Goal: Task Accomplishment & Management: Manage account settings

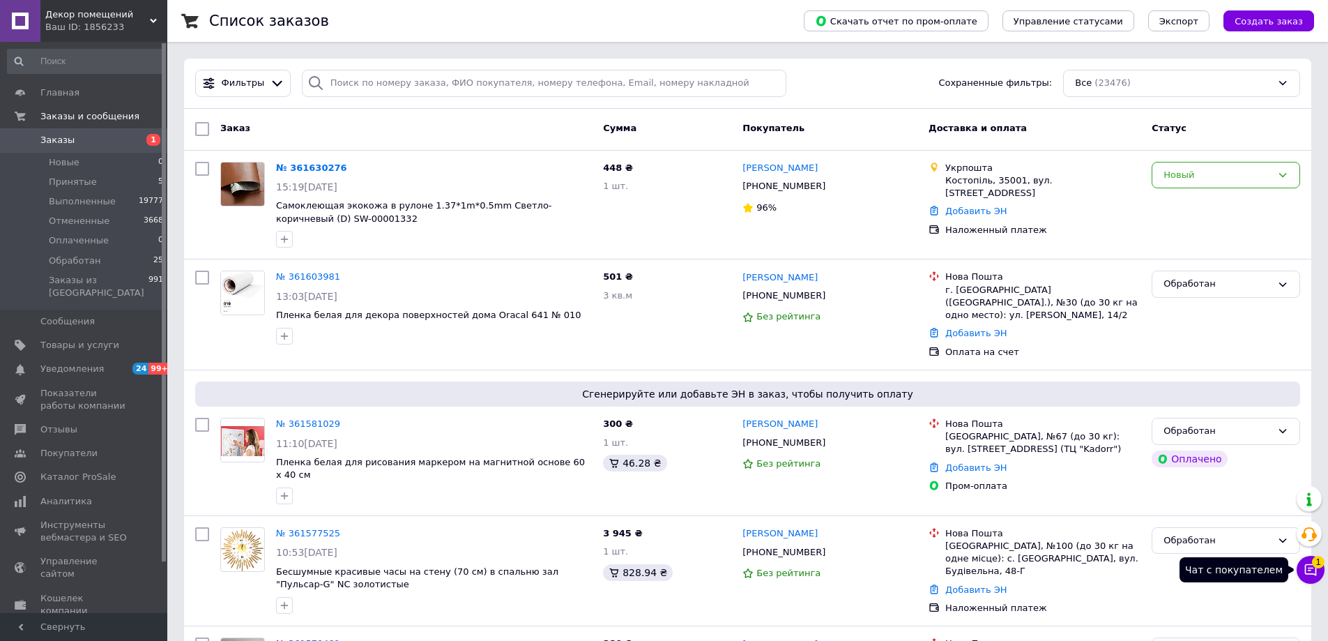
click at [1307, 561] on button "Чат с покупателем 1" at bounding box center [1311, 570] width 28 height 28
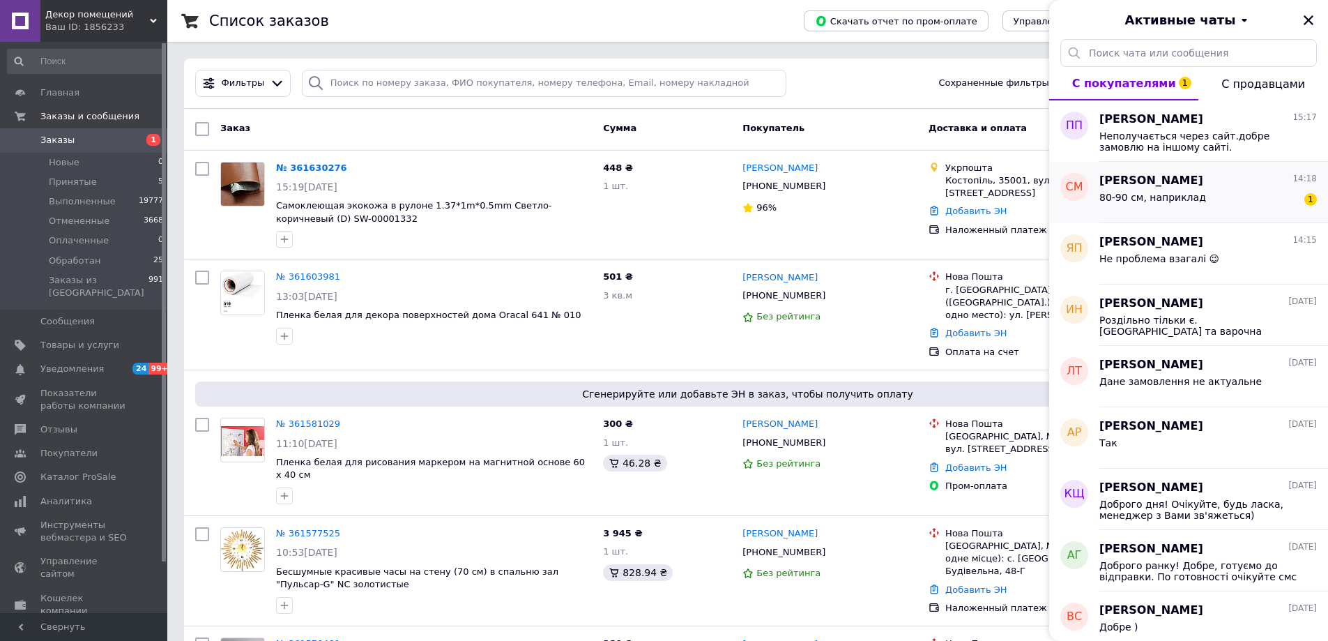
click at [1220, 202] on div "80-90 см, наприклад 1" at bounding box center [1208, 200] width 218 height 22
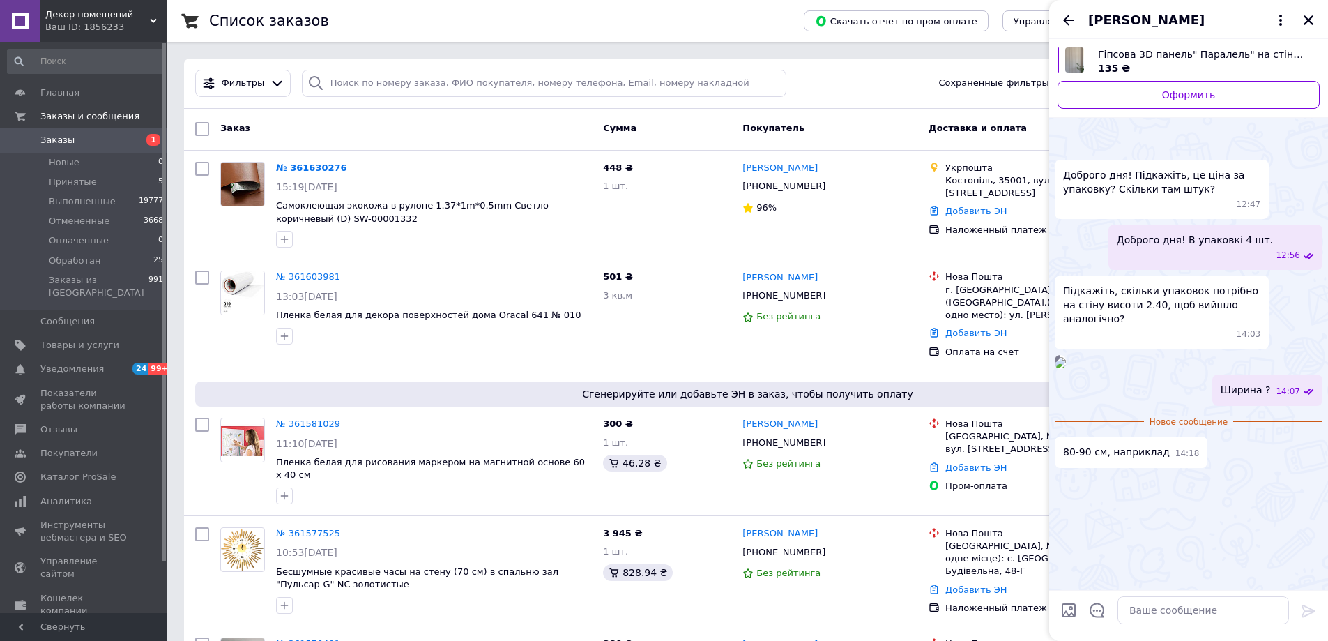
scroll to position [36, 0]
click at [1279, 23] on icon at bounding box center [1280, 20] width 17 height 17
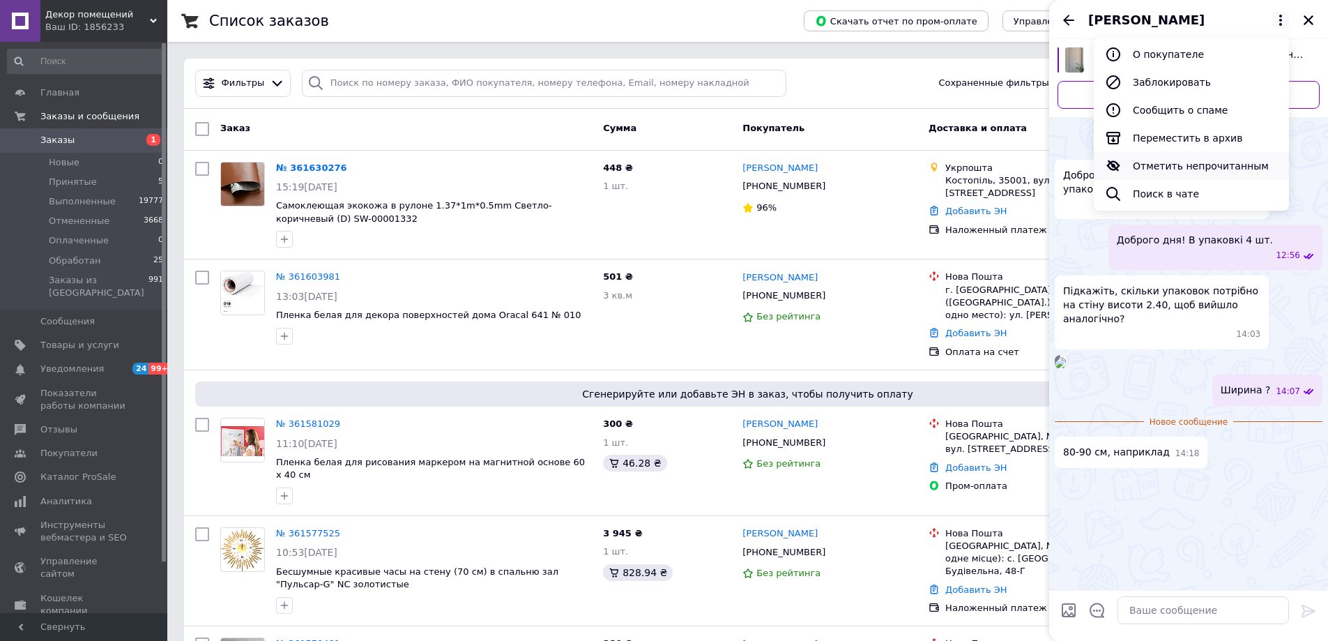
click at [1190, 168] on button "Отметить непрочитанным" at bounding box center [1191, 166] width 195 height 28
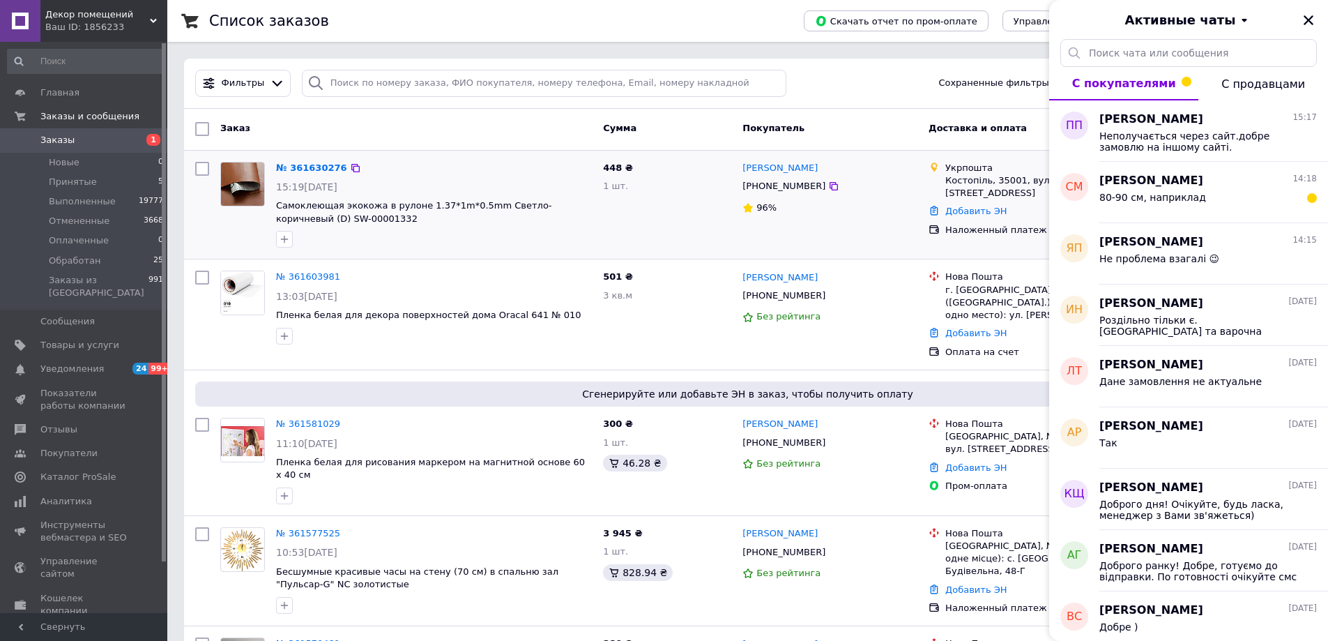
click at [859, 240] on div "Андрій Стецюк +380674529738 96%" at bounding box center [830, 205] width 186 height 98
drag, startPoint x: 447, startPoint y: 86, endPoint x: 466, endPoint y: 82, distance: 20.0
click at [447, 86] on input "search" at bounding box center [544, 83] width 485 height 27
paste input "361055022"
type input "361055022"
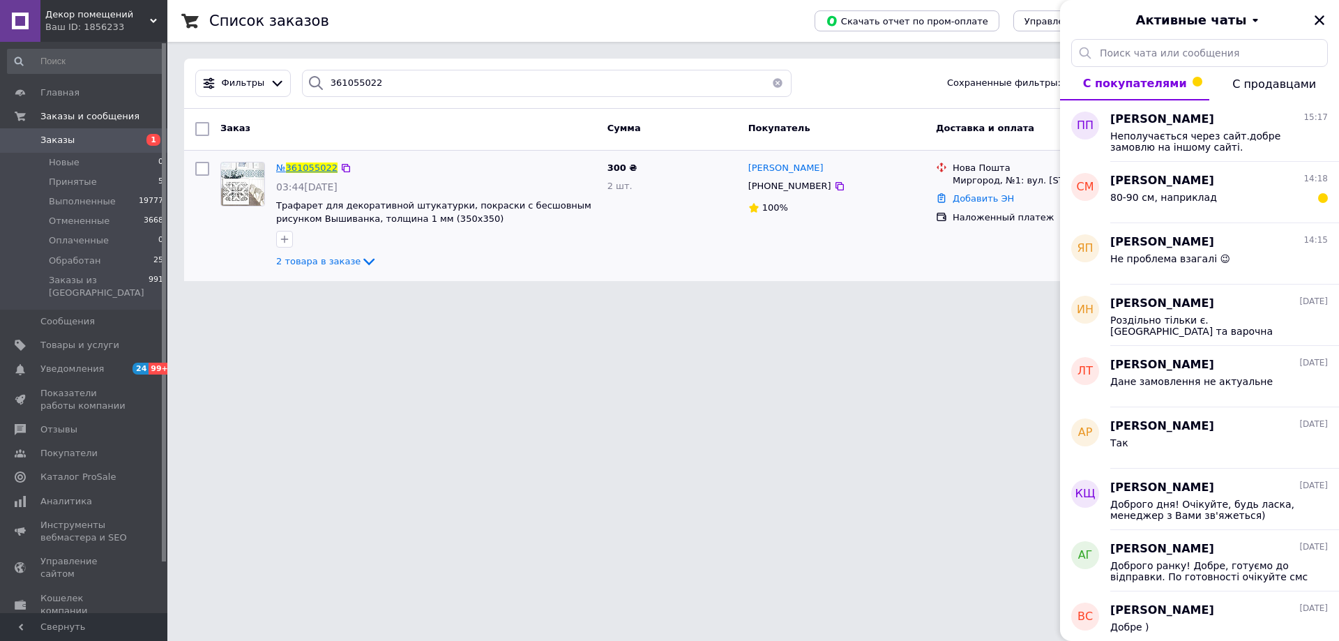
click at [305, 171] on span "361055022" at bounding box center [312, 167] width 52 height 10
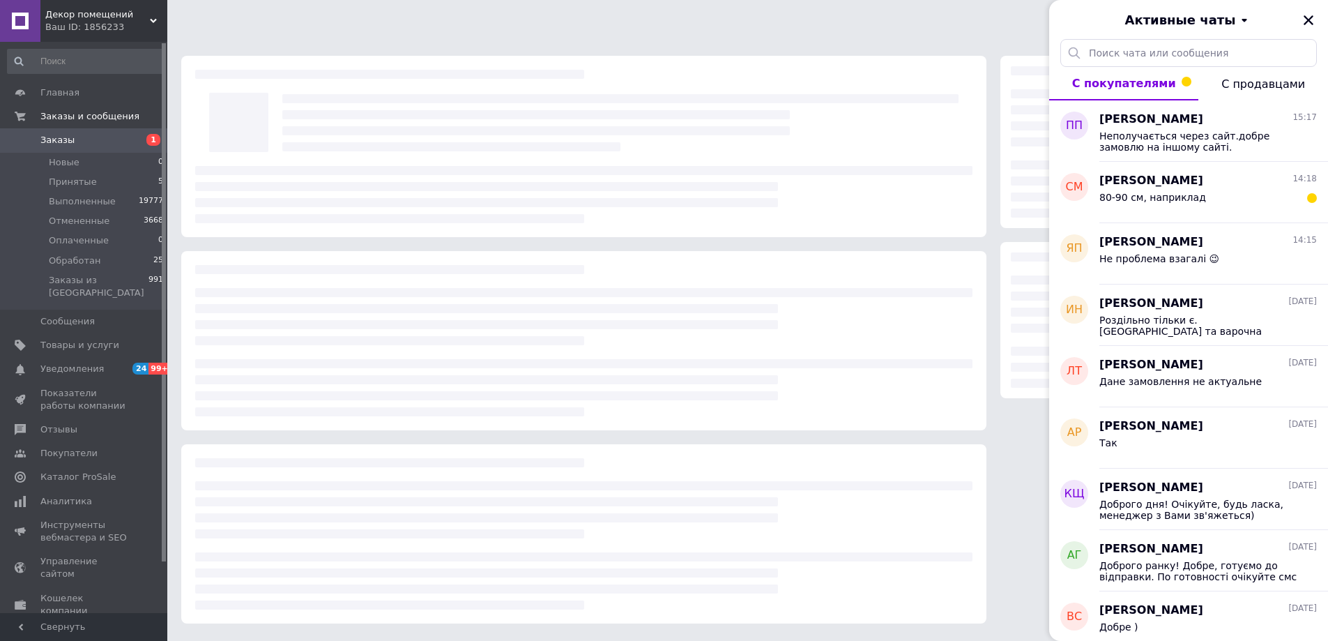
click at [1319, 13] on div "Активные чаты" at bounding box center [1188, 19] width 279 height 39
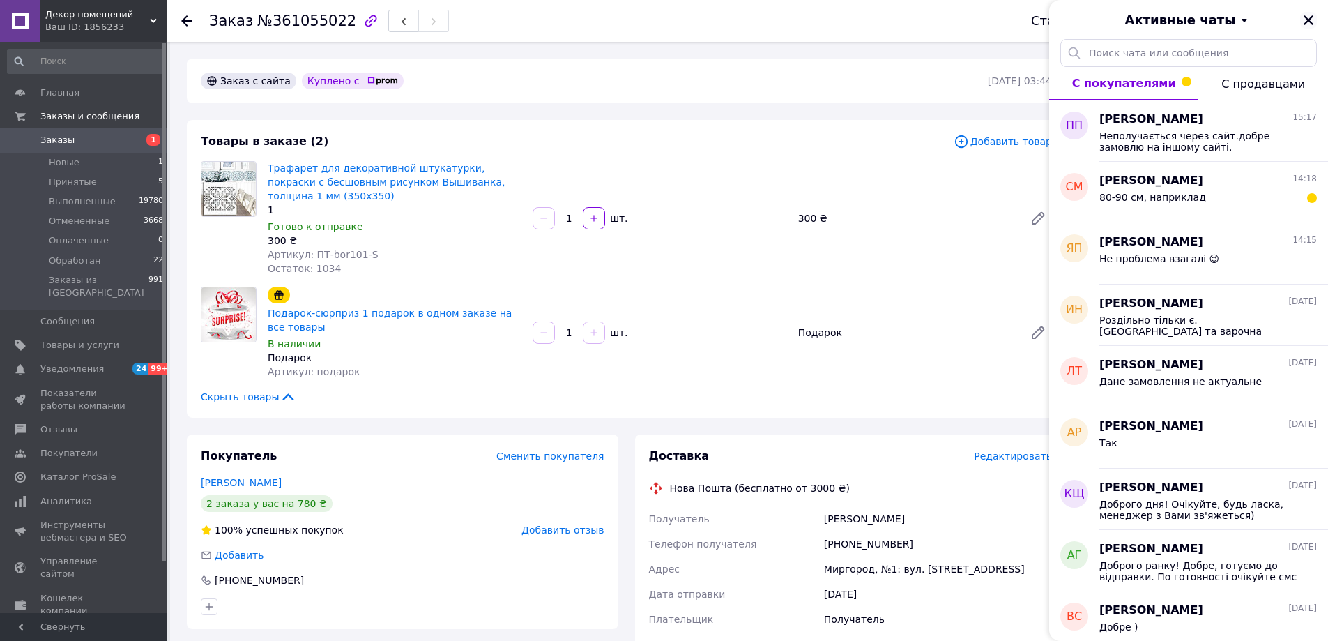
click at [1307, 20] on icon "Закрыть" at bounding box center [1309, 20] width 10 height 10
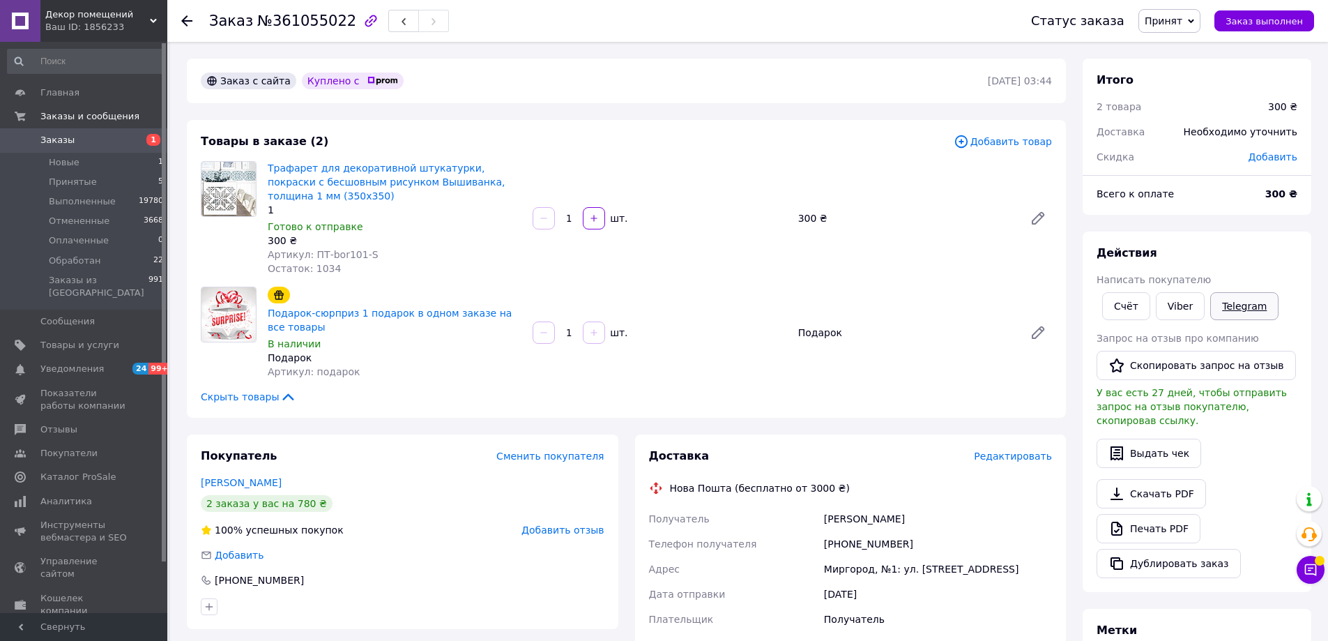
click at [1242, 307] on link "Telegram" at bounding box center [1244, 306] width 68 height 28
click at [869, 540] on div "+380984640700" at bounding box center [938, 543] width 234 height 25
click at [1182, 20] on span "Принят" at bounding box center [1164, 20] width 38 height 11
click at [1194, 65] on li "Отменен" at bounding box center [1176, 69] width 74 height 21
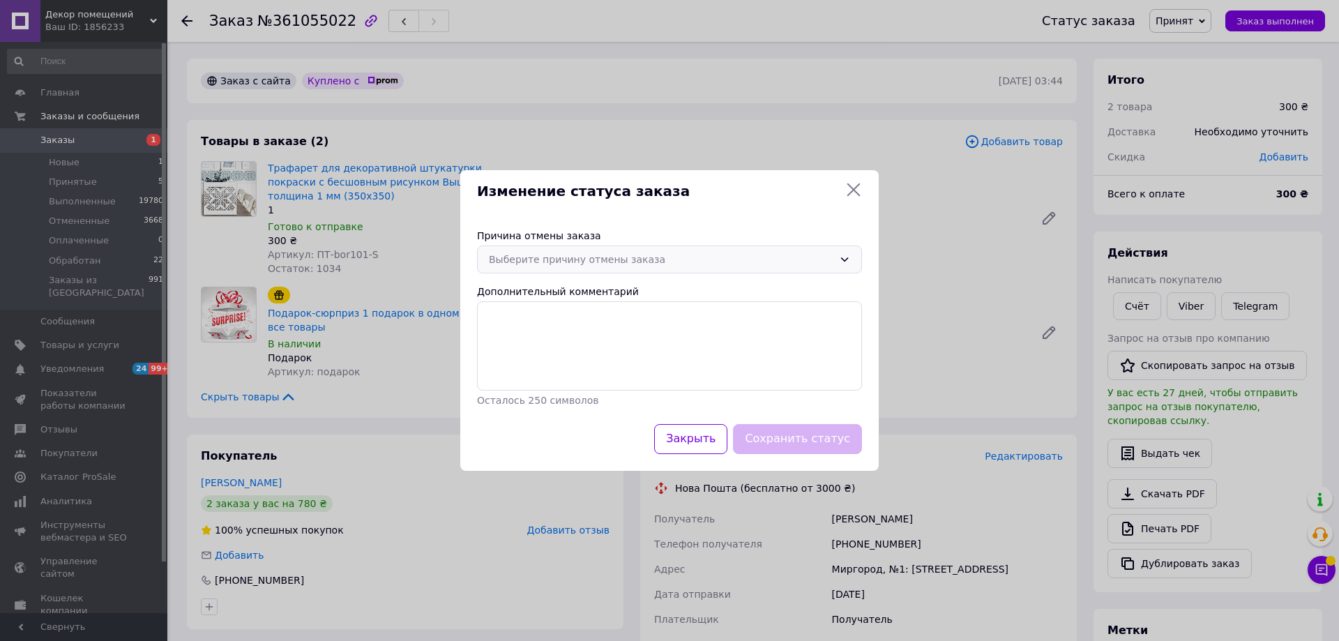
click at [630, 257] on div "Выберите причину отмены заказа" at bounding box center [661, 259] width 344 height 15
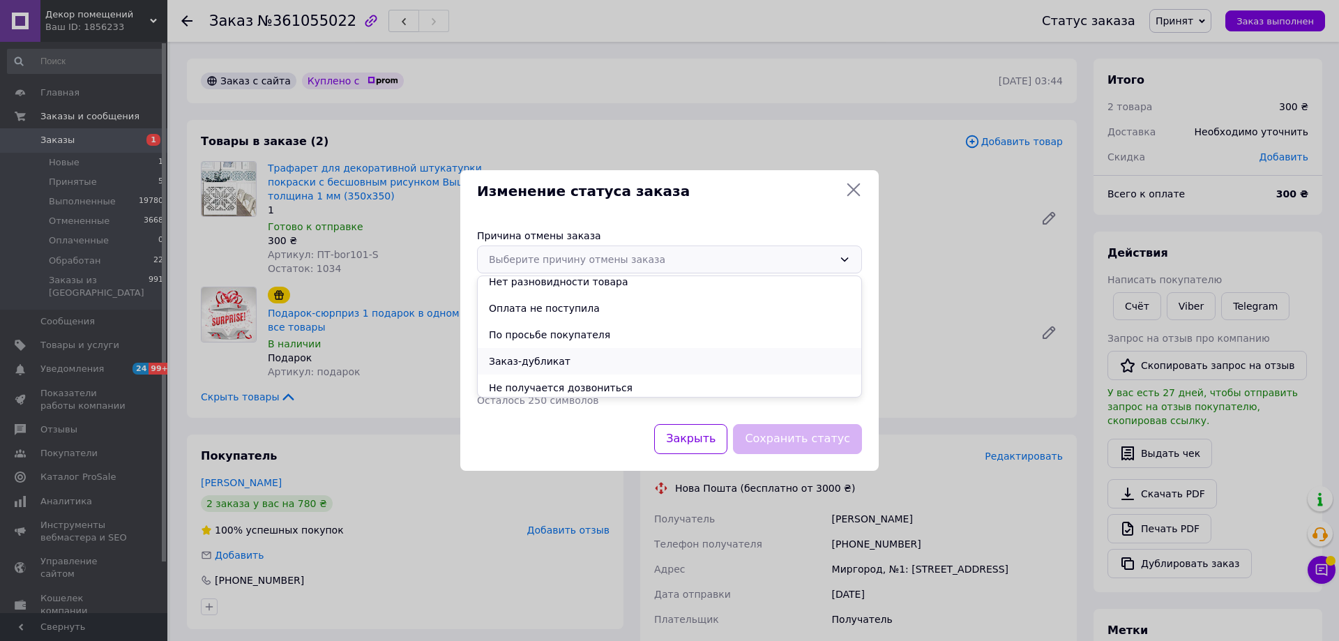
scroll to position [65, 0]
drag, startPoint x: 604, startPoint y: 359, endPoint x: 684, endPoint y: 399, distance: 89.8
click at [604, 360] on li "Не получается дозвониться" at bounding box center [669, 357] width 383 height 26
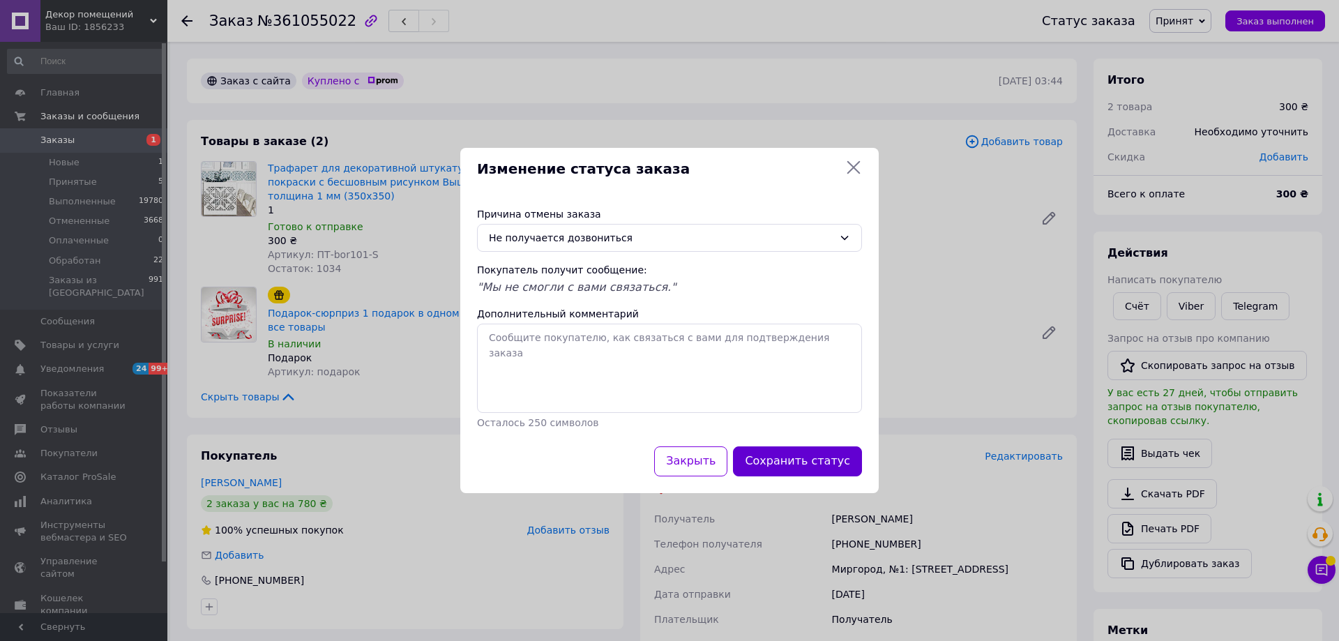
click at [802, 464] on button "Сохранить статус" at bounding box center [797, 461] width 129 height 30
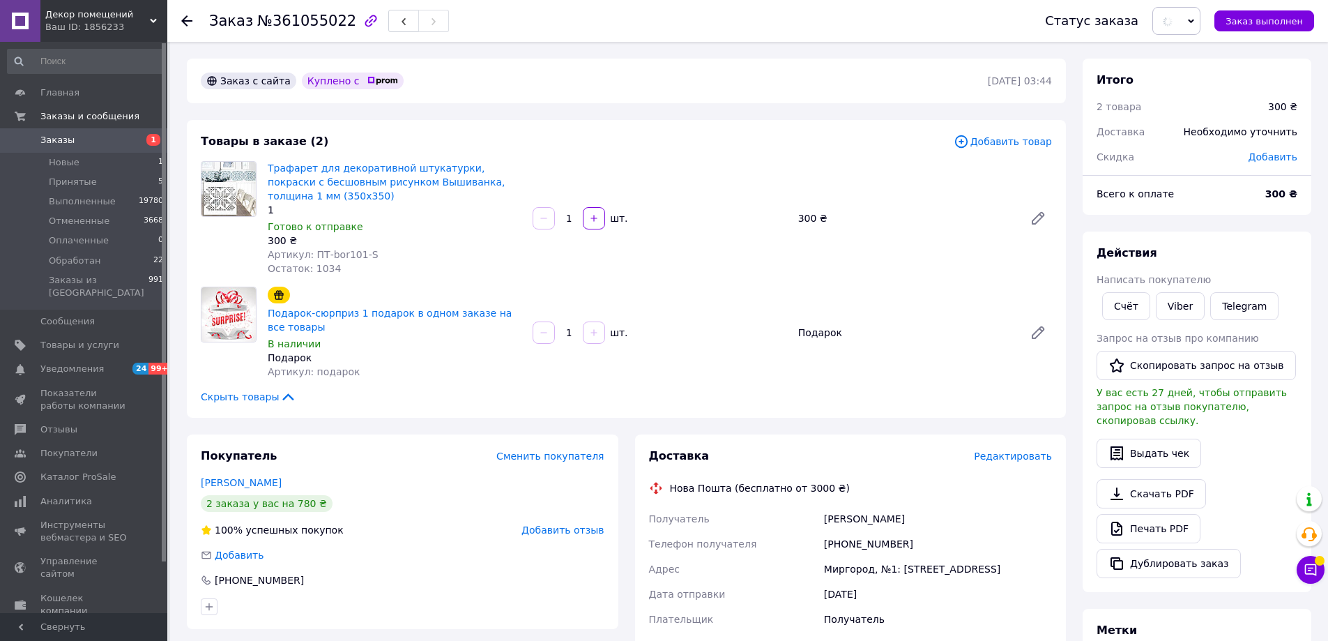
click at [563, 529] on span "Добавить отзыв" at bounding box center [563, 529] width 82 height 11
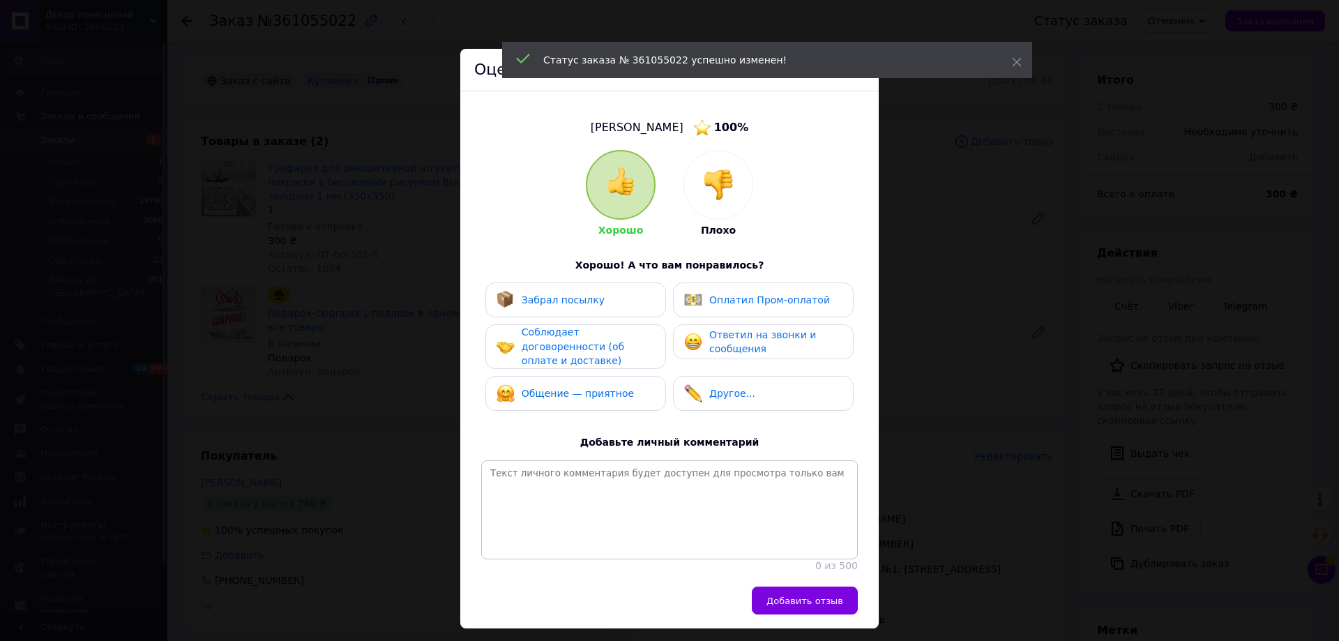
click at [724, 203] on div at bounding box center [718, 185] width 68 height 68
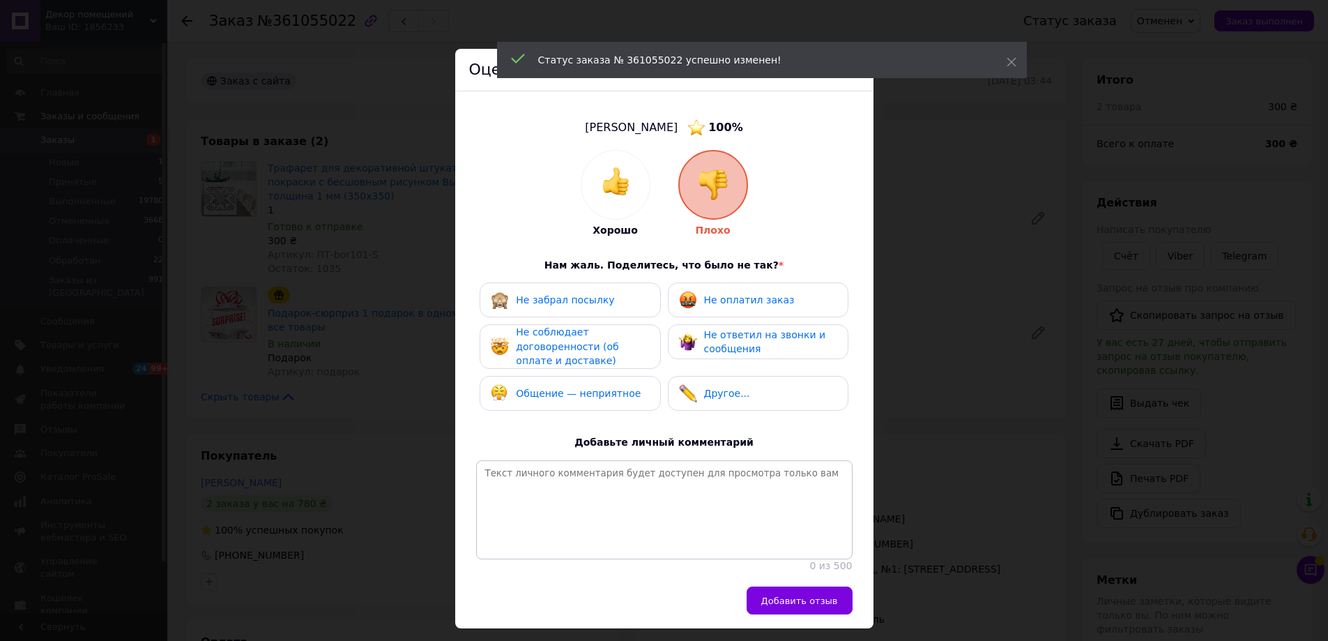
click at [789, 341] on div "Не ответил на звонки и сообщения" at bounding box center [770, 342] width 132 height 29
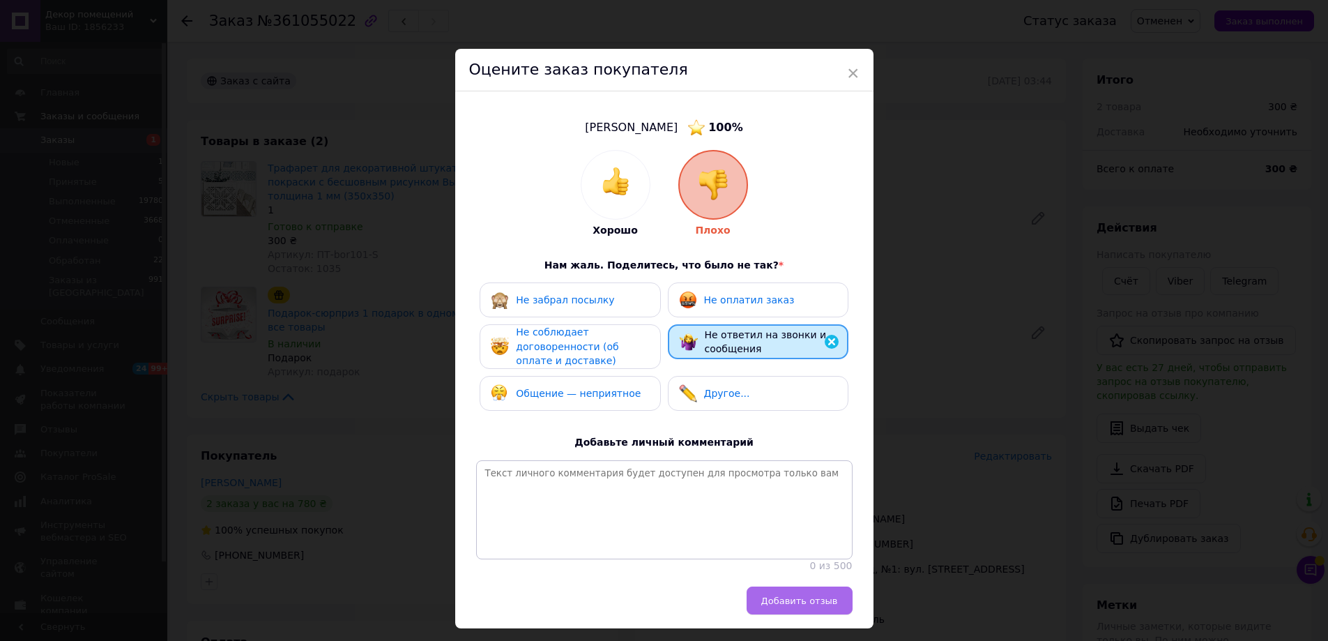
click at [798, 606] on span "Добавить отзыв" at bounding box center [799, 600] width 77 height 10
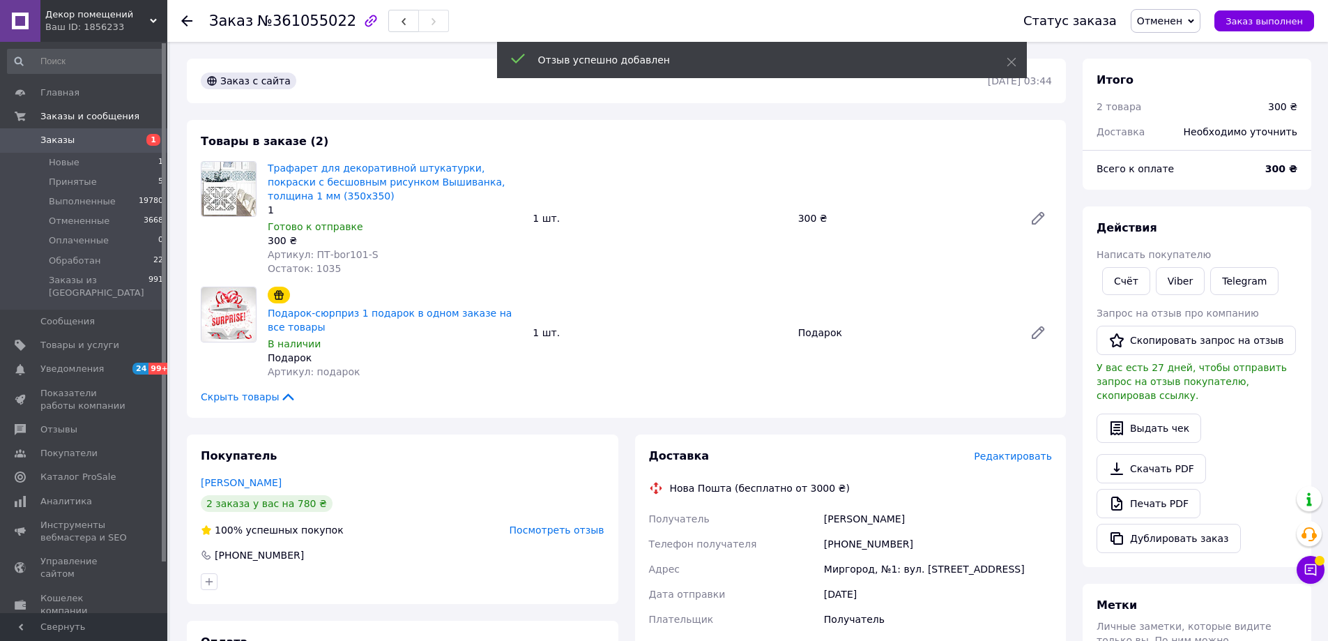
click at [188, 22] on icon at bounding box center [186, 20] width 11 height 11
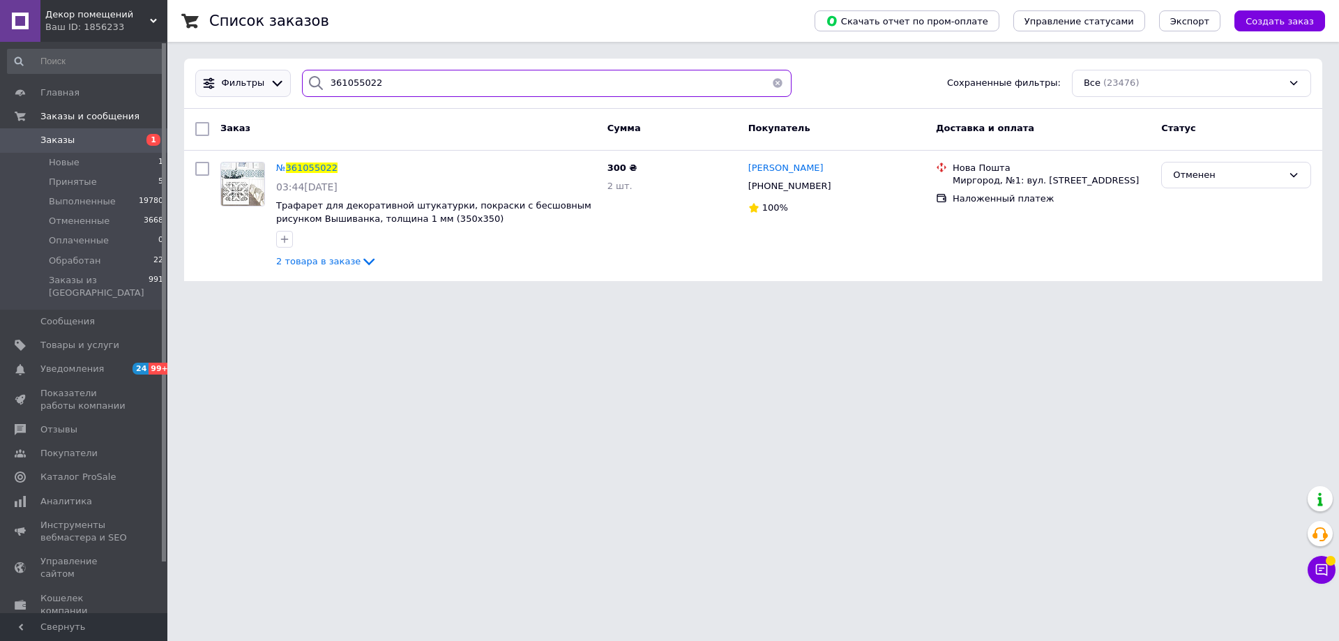
drag, startPoint x: 356, startPoint y: 79, endPoint x: 279, endPoint y: 76, distance: 76.7
click at [279, 76] on div "Фильтры 361055022 Сохраненные фильтры: Все (23476)" at bounding box center [753, 83] width 1127 height 27
paste input "312861"
type input "361312861"
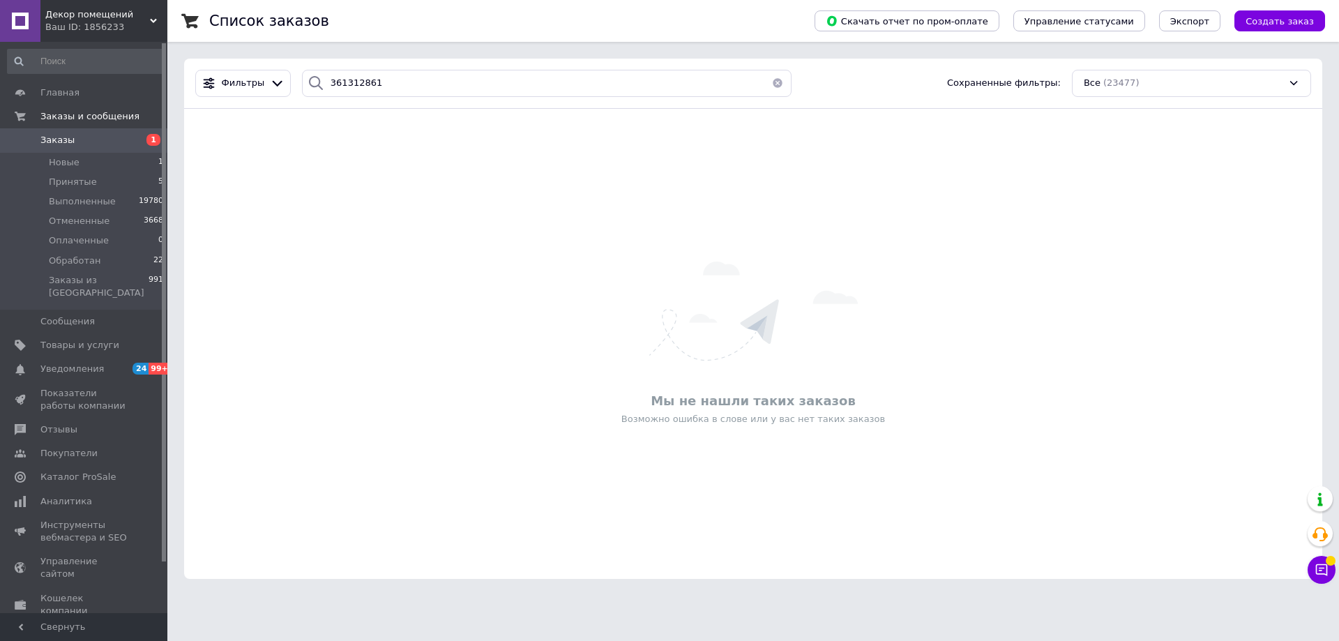
click at [75, 6] on div "Декор помещений Ваш ID: 1856233" at bounding box center [103, 21] width 127 height 42
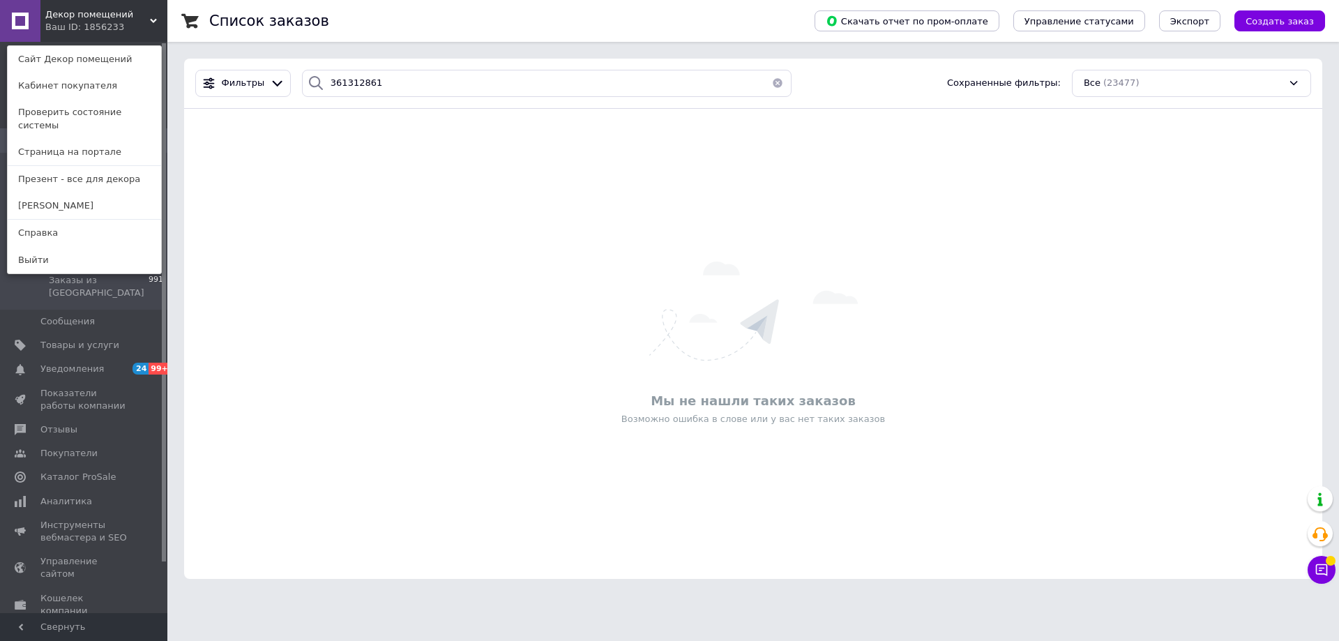
click at [56, 169] on link "Презент - все для декора" at bounding box center [84, 179] width 153 height 26
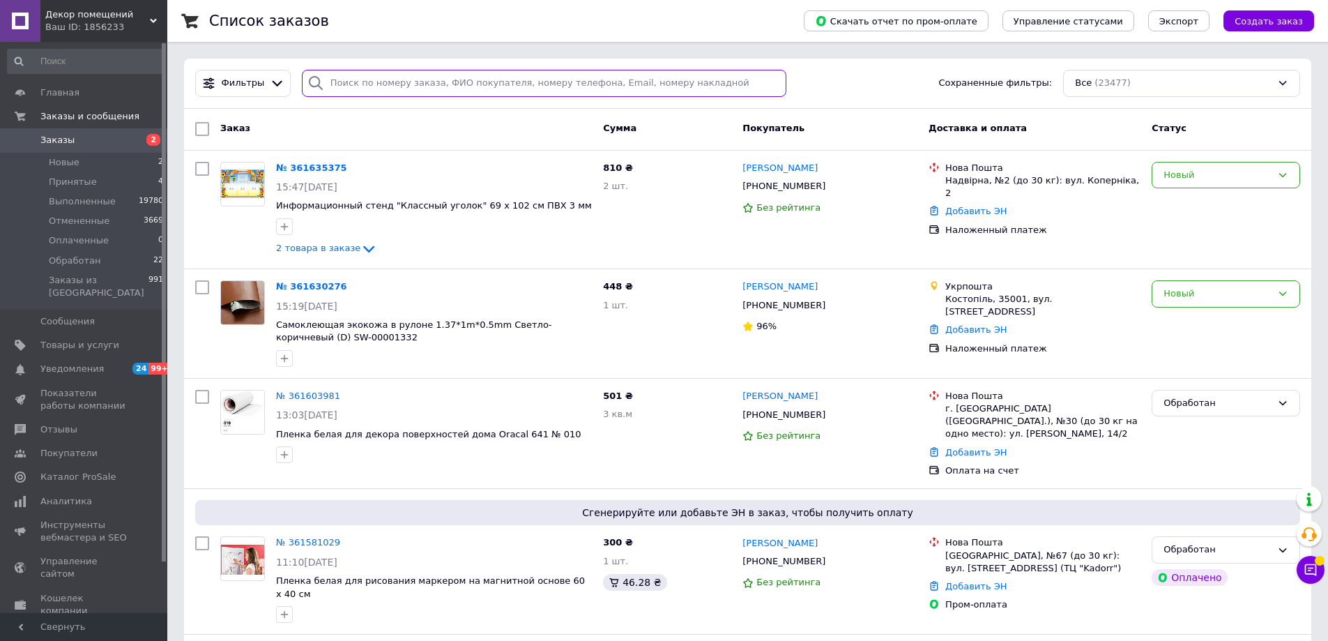
click at [462, 87] on input "search" at bounding box center [544, 83] width 485 height 27
paste input "361568667"
type input "361568667"
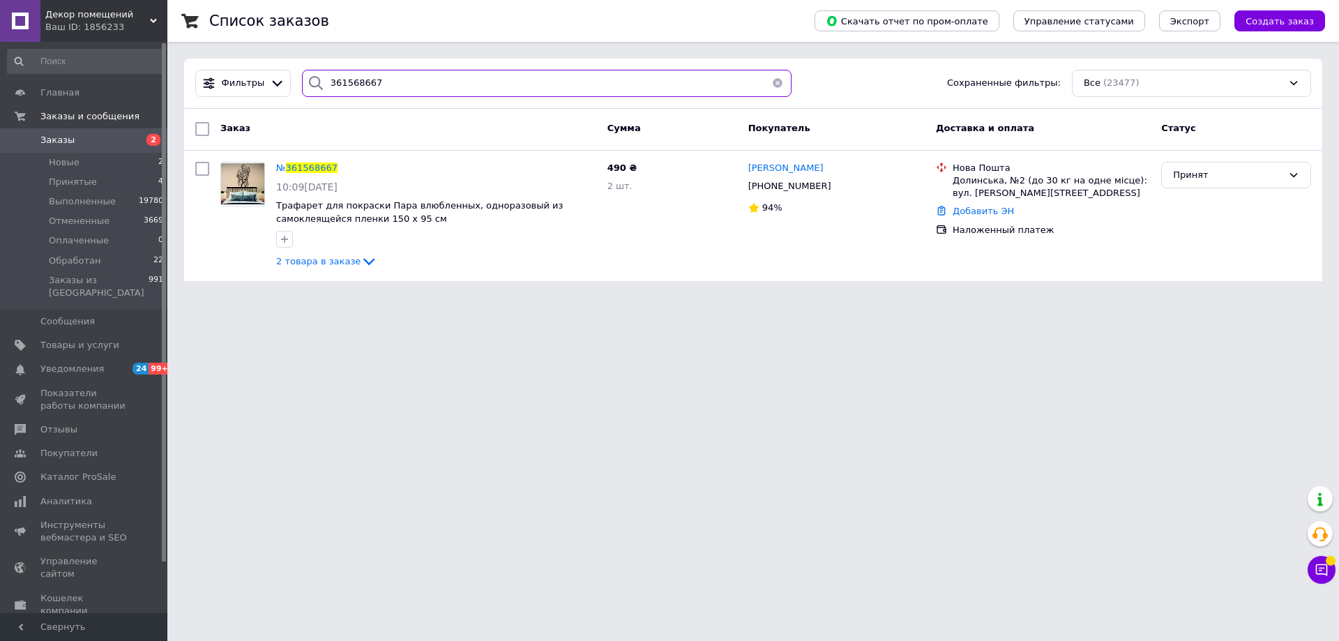
click at [420, 90] on input "361568667" at bounding box center [546, 83] width 489 height 27
drag, startPoint x: 328, startPoint y: 84, endPoint x: 307, endPoint y: 82, distance: 21.0
click at [307, 82] on div "361568667" at bounding box center [546, 83] width 489 height 27
click at [1182, 196] on div "Принят" at bounding box center [1235, 216] width 161 height 120
click at [1217, 181] on div "Принят" at bounding box center [1227, 175] width 109 height 15
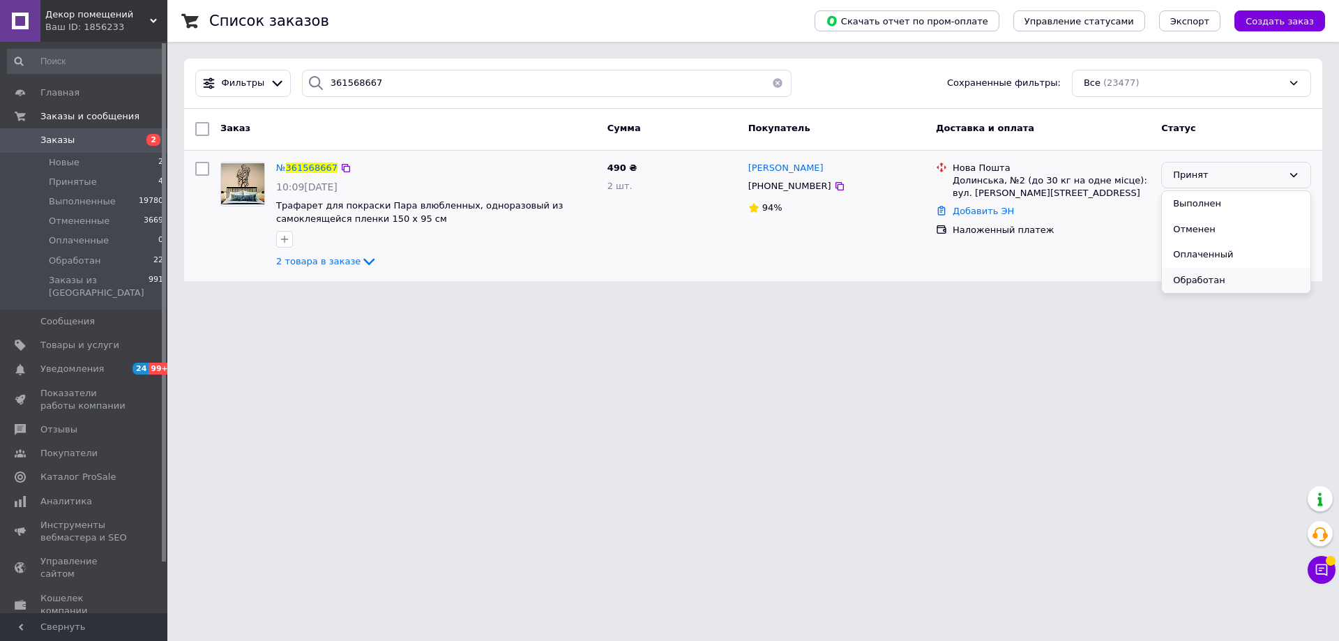
click at [1213, 273] on li "Обработан" at bounding box center [1236, 281] width 149 height 26
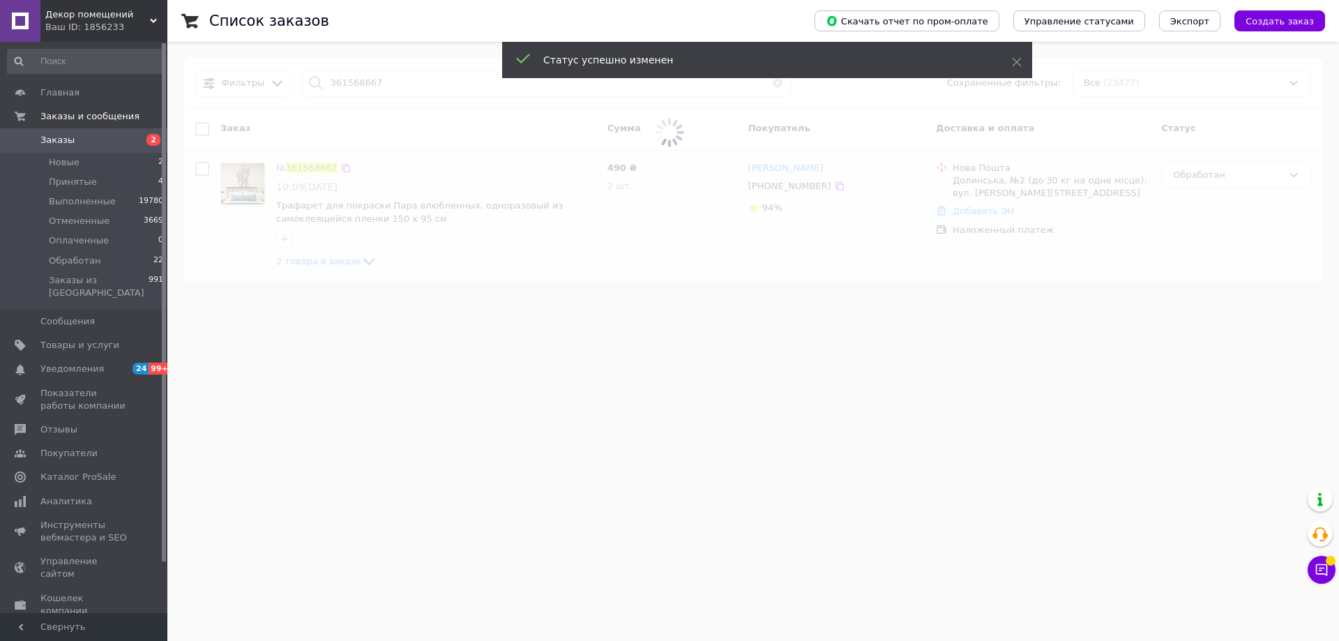
click at [91, 18] on span "Декор помещений" at bounding box center [97, 14] width 105 height 13
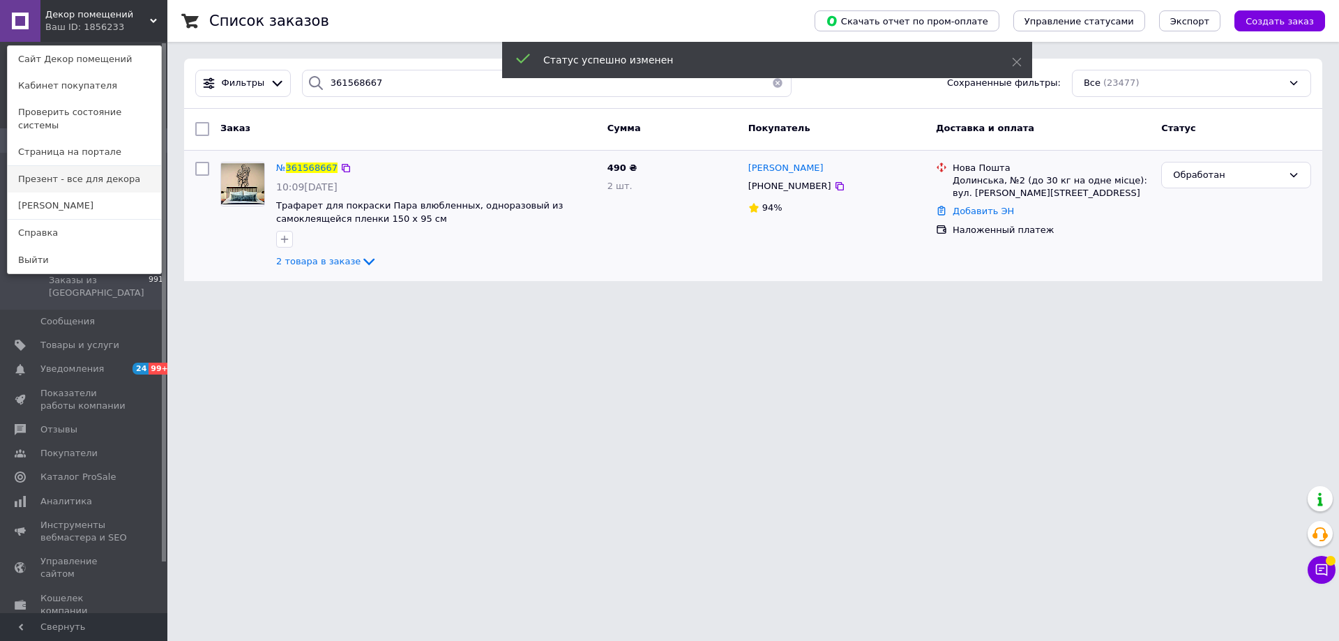
click at [77, 166] on link "Презент - все для декора" at bounding box center [84, 179] width 153 height 26
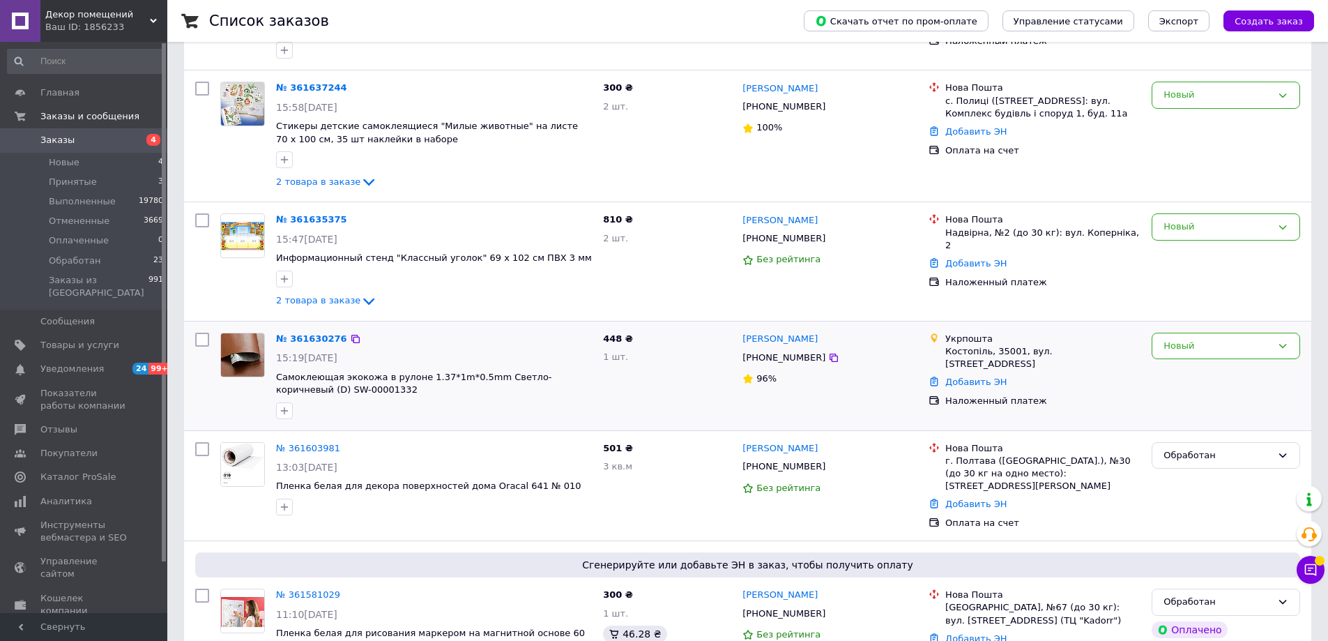
scroll to position [209, 0]
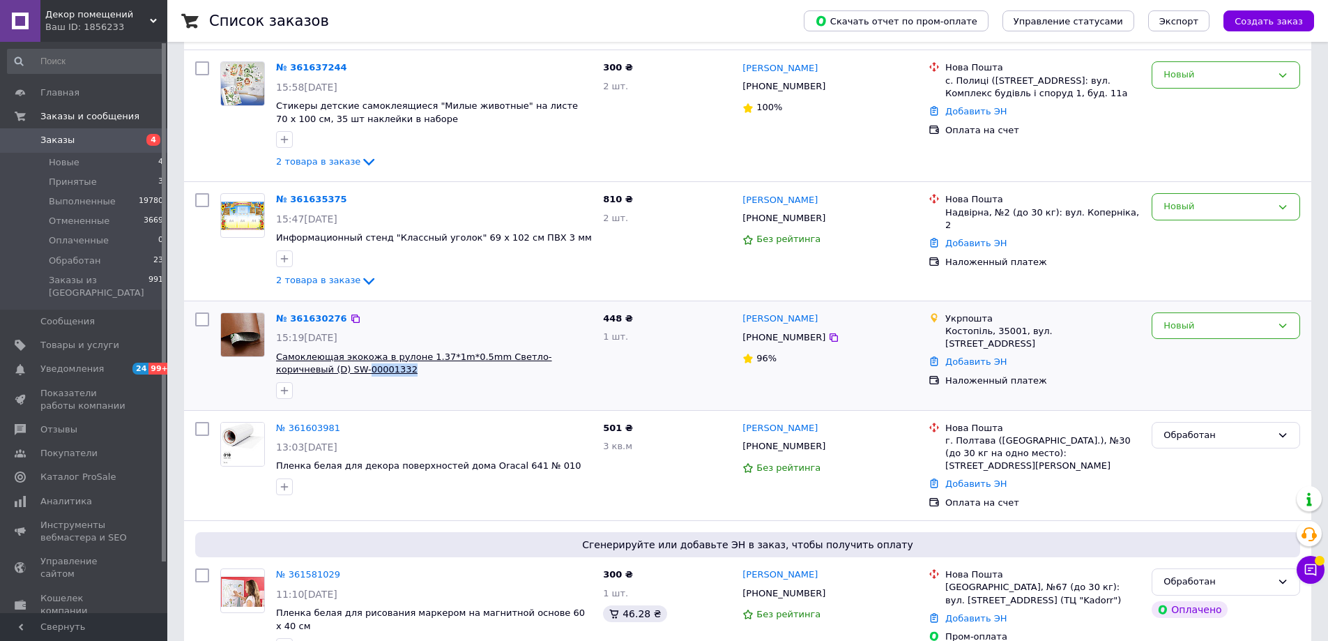
click at [295, 373] on span "Самоклеющая экокожа в рулоне 1.37*1m*0.5mm Светло-коричневый (D) SW-00001332" at bounding box center [434, 364] width 316 height 26
click at [1216, 317] on div "Новый" at bounding box center [1226, 325] width 149 height 27
click at [1178, 358] on li "Принят" at bounding box center [1225, 355] width 147 height 26
click at [320, 195] on link "№ 361635375" at bounding box center [311, 199] width 71 height 10
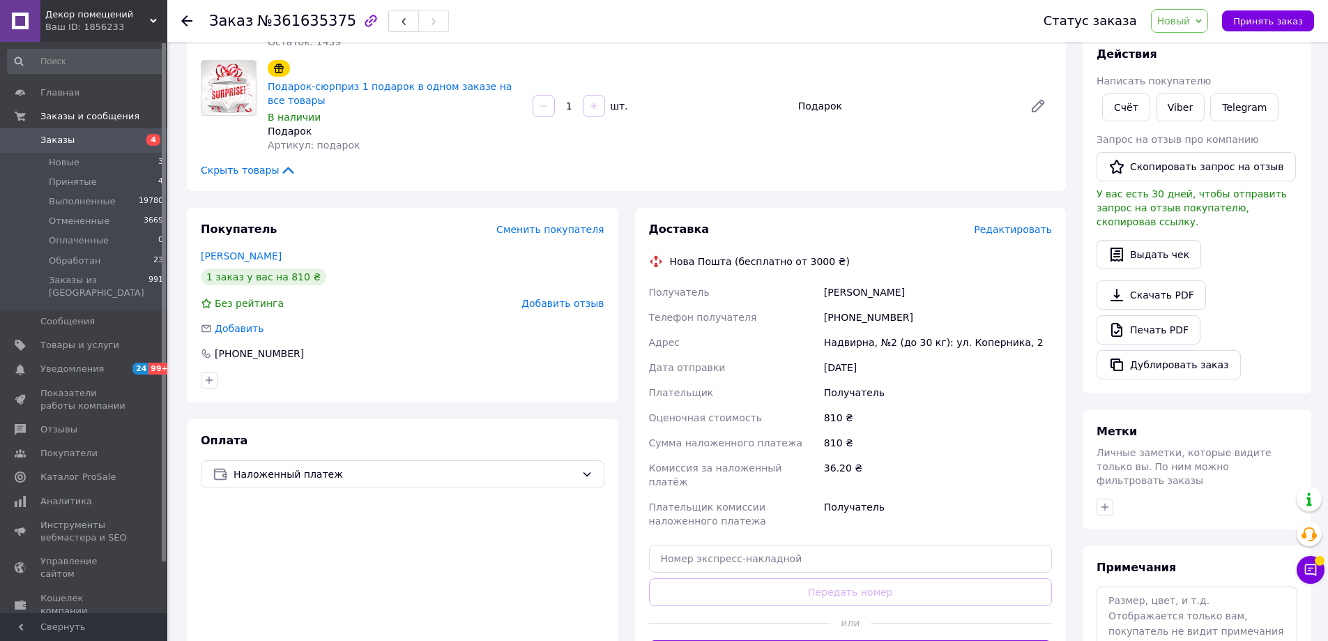
scroll to position [209, 0]
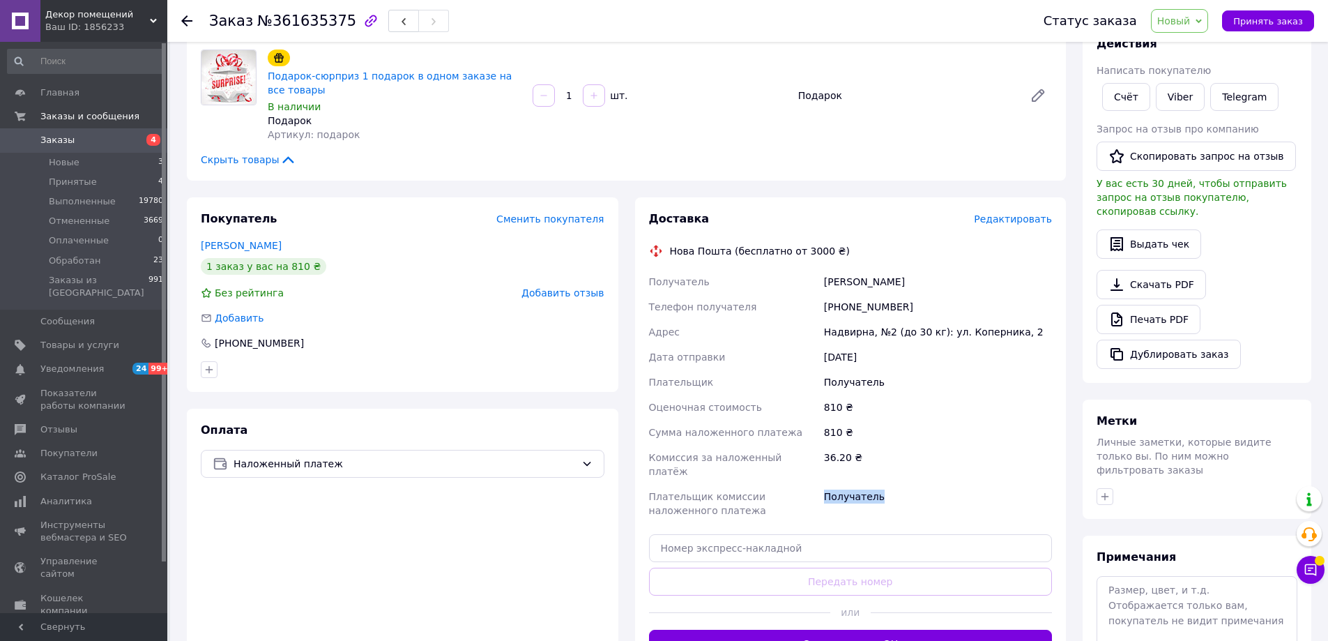
drag, startPoint x: 878, startPoint y: 487, endPoint x: 826, endPoint y: 488, distance: 52.3
click at [826, 488] on div "Получатель" at bounding box center [938, 503] width 234 height 39
click at [826, 487] on div "Получатель" at bounding box center [938, 503] width 234 height 39
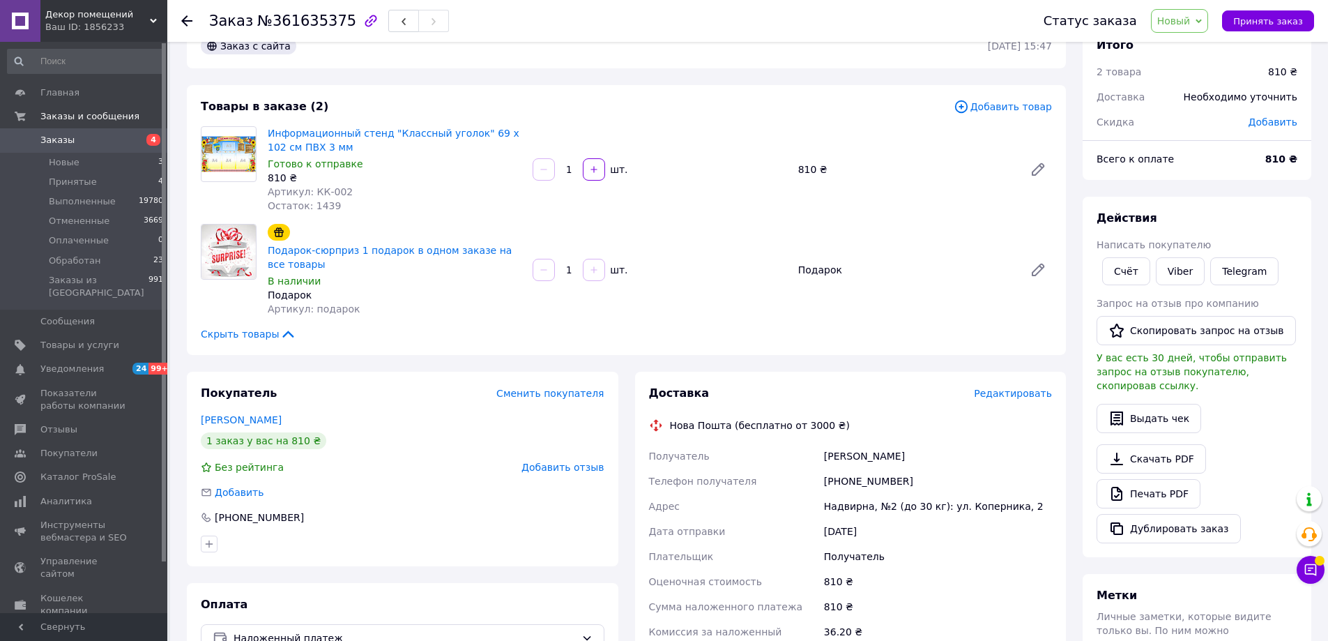
scroll to position [0, 0]
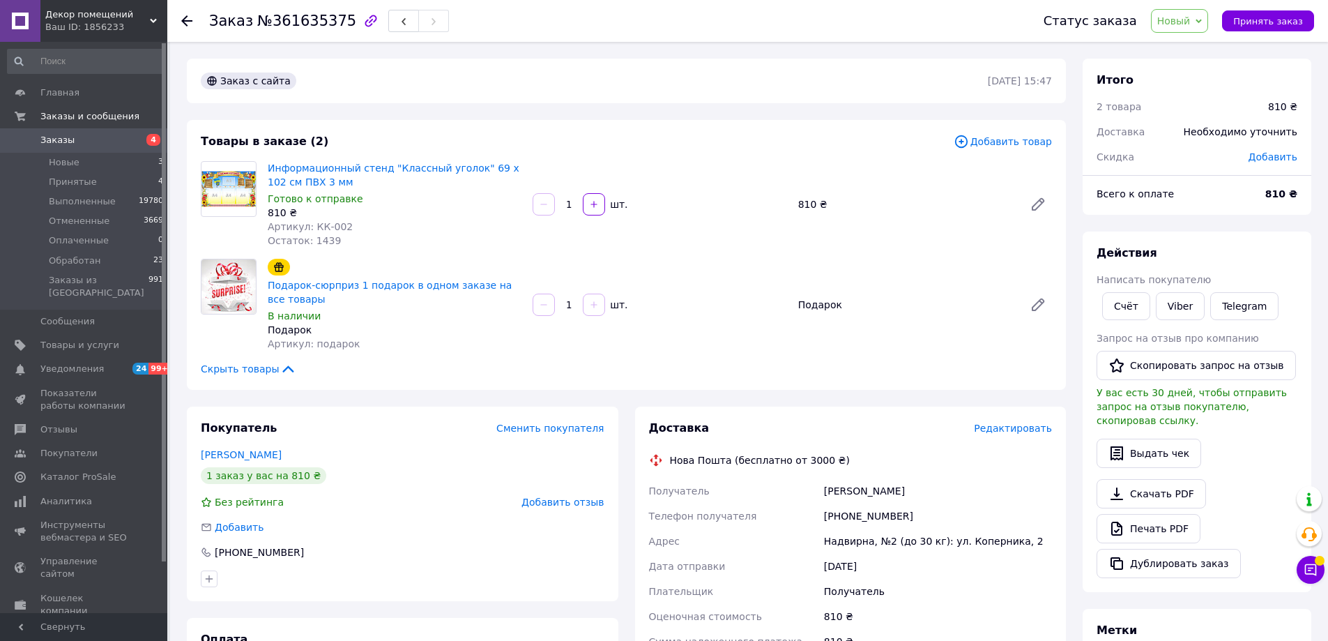
click at [1202, 24] on span "Новый" at bounding box center [1180, 21] width 58 height 24
click at [1203, 47] on li "Принят" at bounding box center [1189, 48] width 74 height 21
click at [968, 340] on div "Подарок-сюрприз 1 подарок в одном заказе на все товары В наличии Подарок Артику…" at bounding box center [660, 305] width 796 height 98
click at [1181, 15] on span "Принят" at bounding box center [1164, 20] width 38 height 11
click at [1177, 109] on li "Обработан" at bounding box center [1176, 111] width 74 height 21
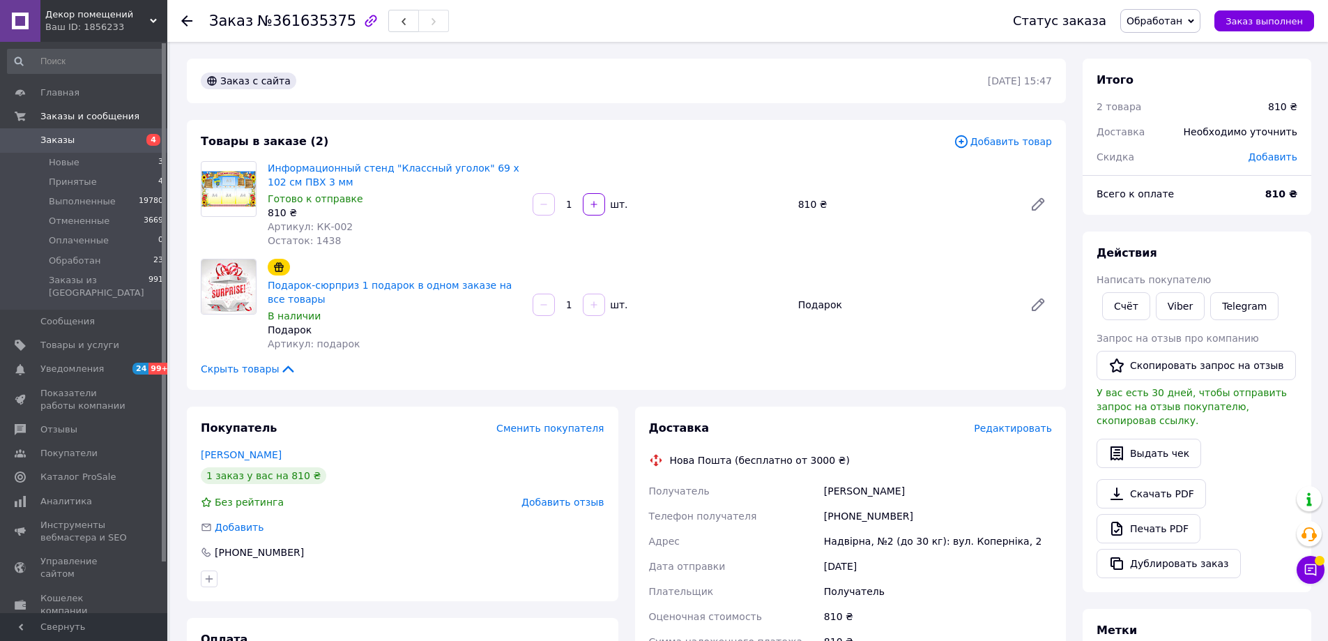
click at [190, 20] on use at bounding box center [186, 20] width 11 height 11
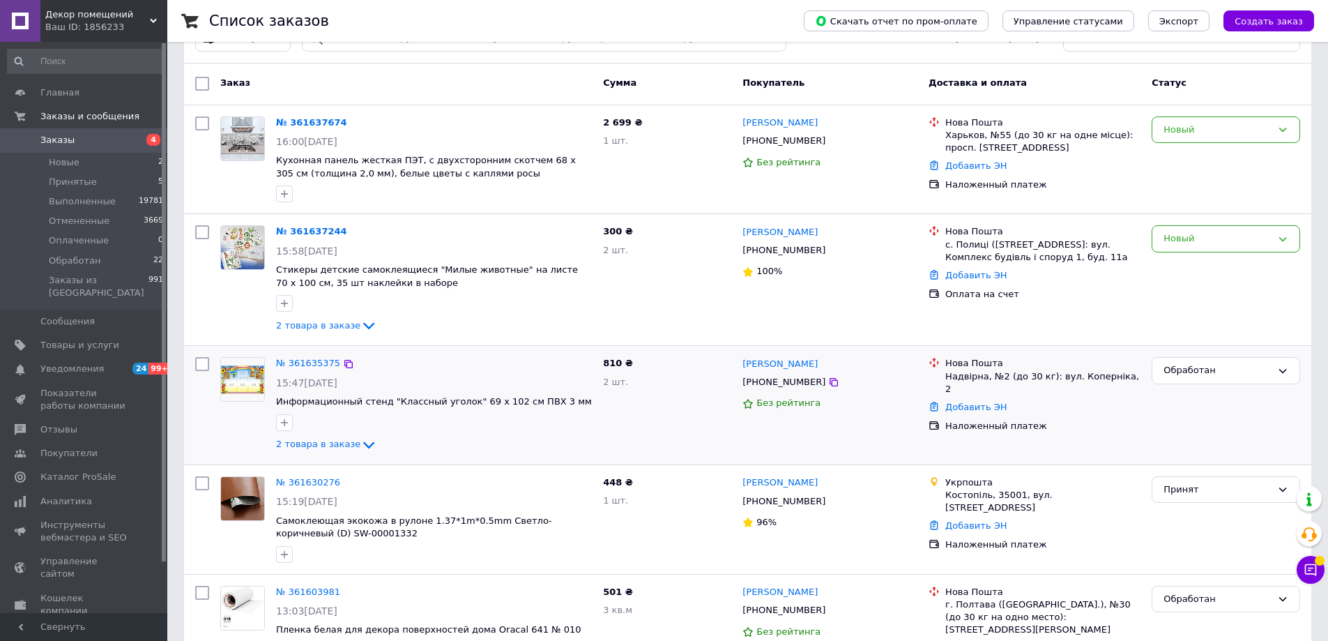
scroll to position [70, 0]
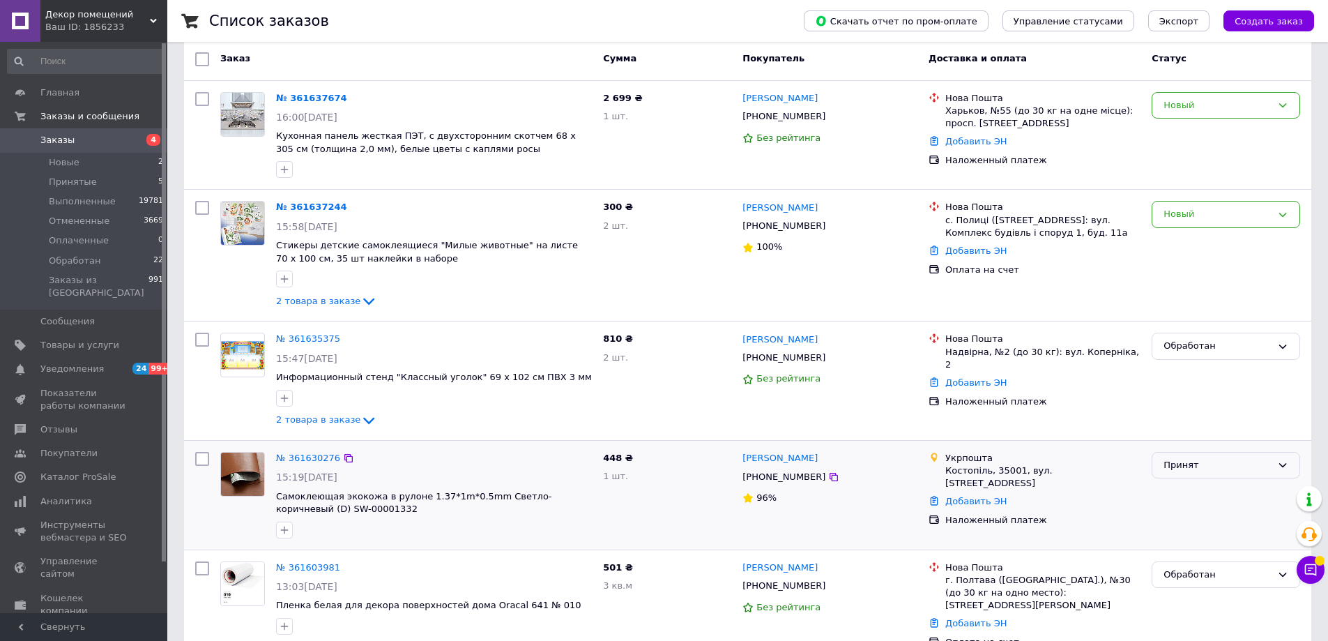
click at [1199, 466] on div "Принят" at bounding box center [1218, 465] width 108 height 15
drag, startPoint x: 1209, startPoint y: 566, endPoint x: 1288, endPoint y: 565, distance: 79.5
click at [1210, 566] on li "Обработан" at bounding box center [1225, 571] width 147 height 26
click at [1301, 568] on button "Чат с покупателем" at bounding box center [1311, 570] width 28 height 28
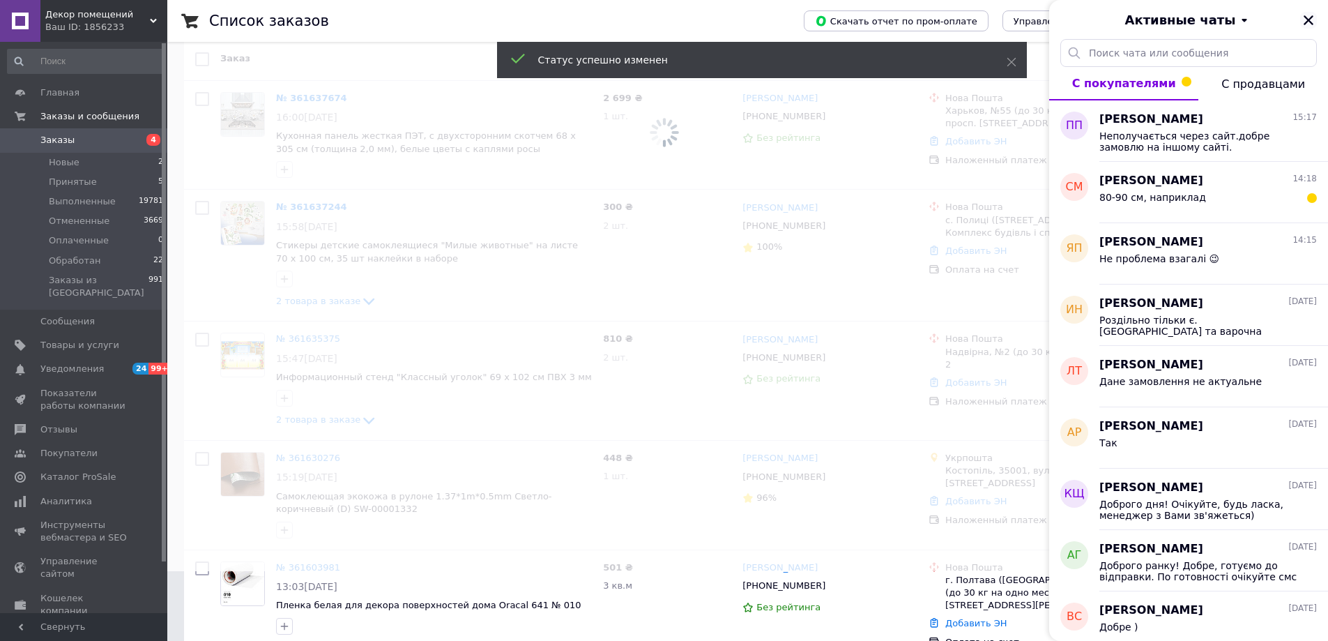
click at [1309, 22] on icon "Закрыть" at bounding box center [1309, 20] width 10 height 10
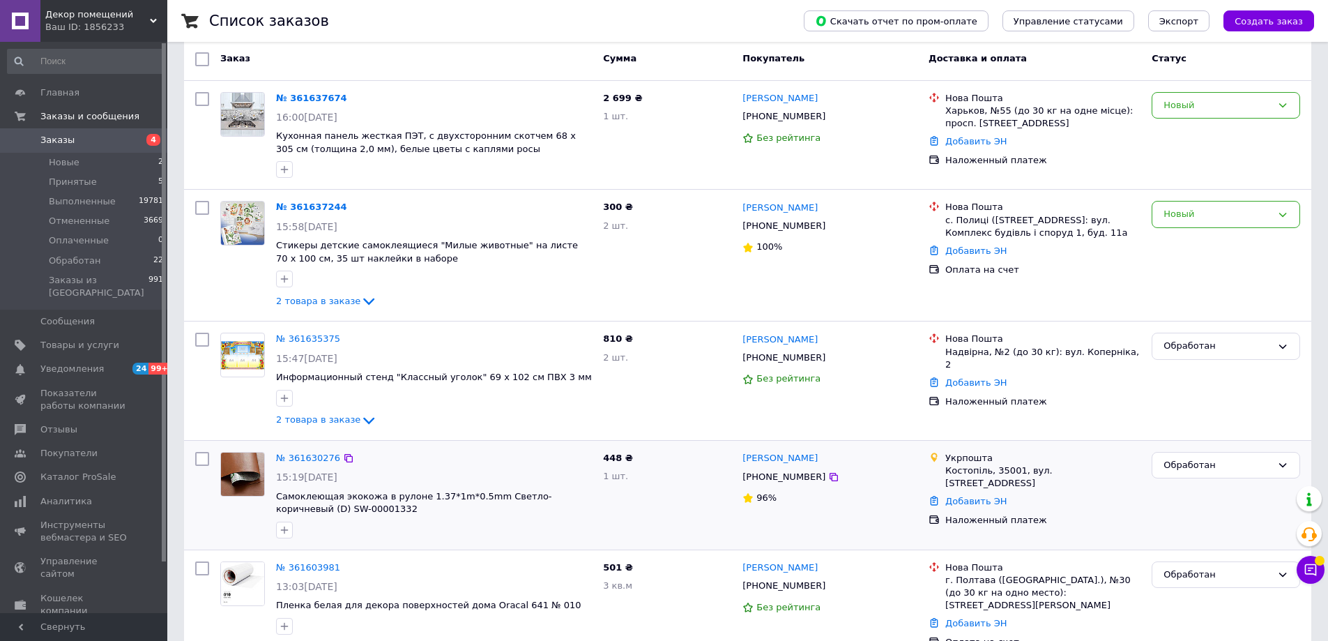
click at [665, 498] on div "448 ₴ 1 шт." at bounding box center [666, 495] width 139 height 98
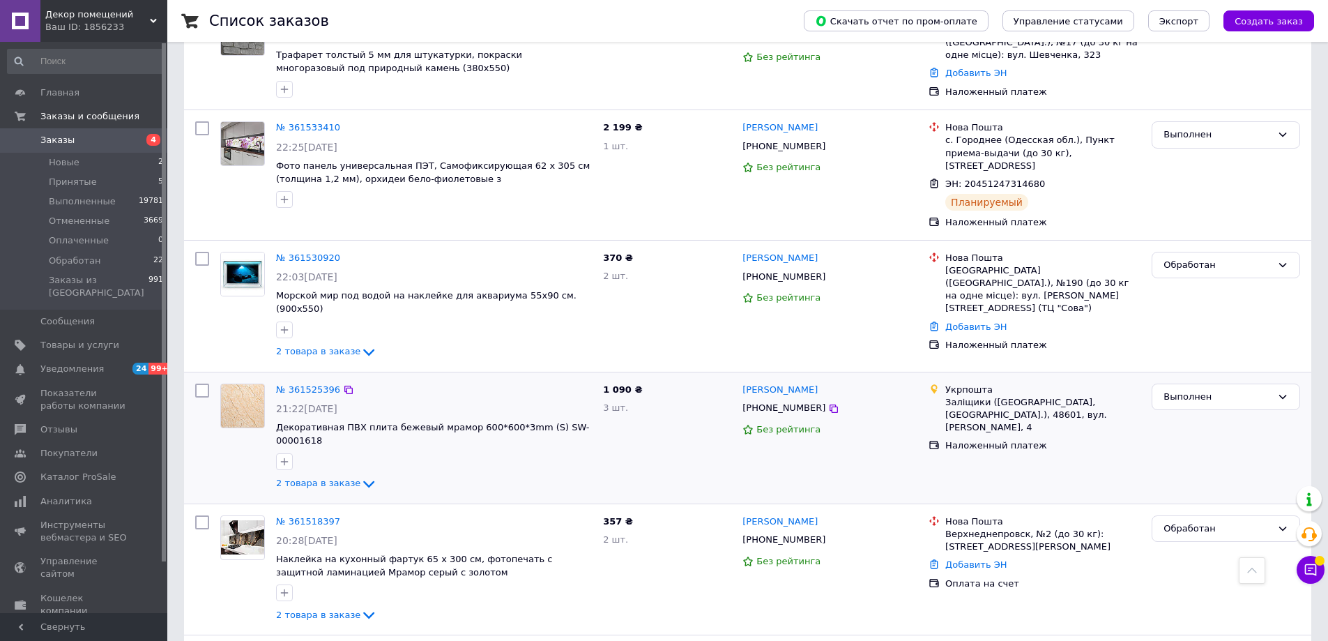
scroll to position [2022, 0]
click at [299, 383] on link "№ 361525396" at bounding box center [308, 388] width 64 height 10
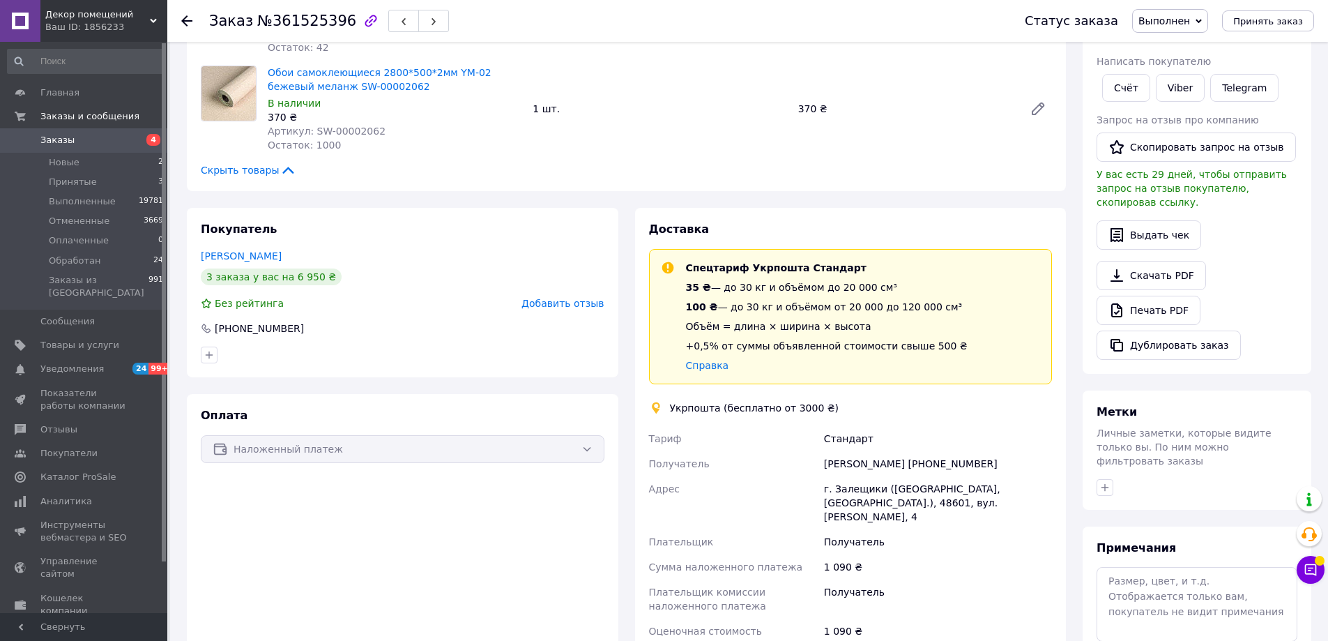
scroll to position [70, 0]
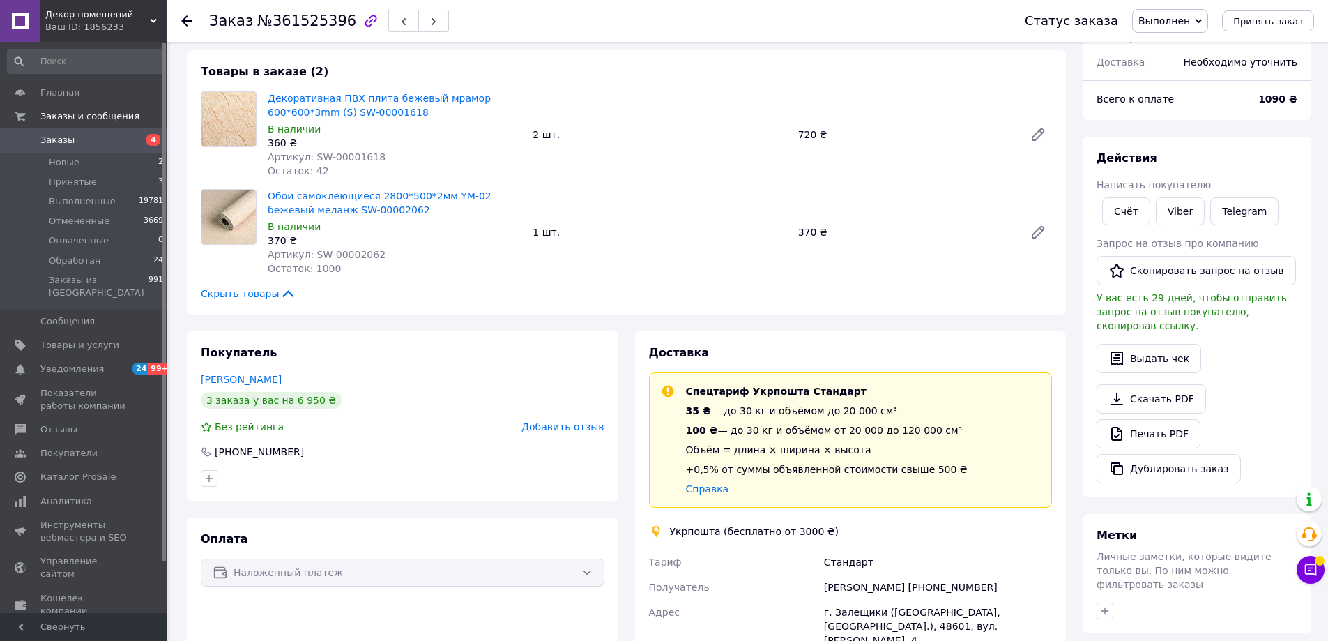
click at [1173, 20] on span "Выполнен" at bounding box center [1165, 20] width 52 height 11
click at [1179, 106] on li "Обработан" at bounding box center [1170, 111] width 75 height 21
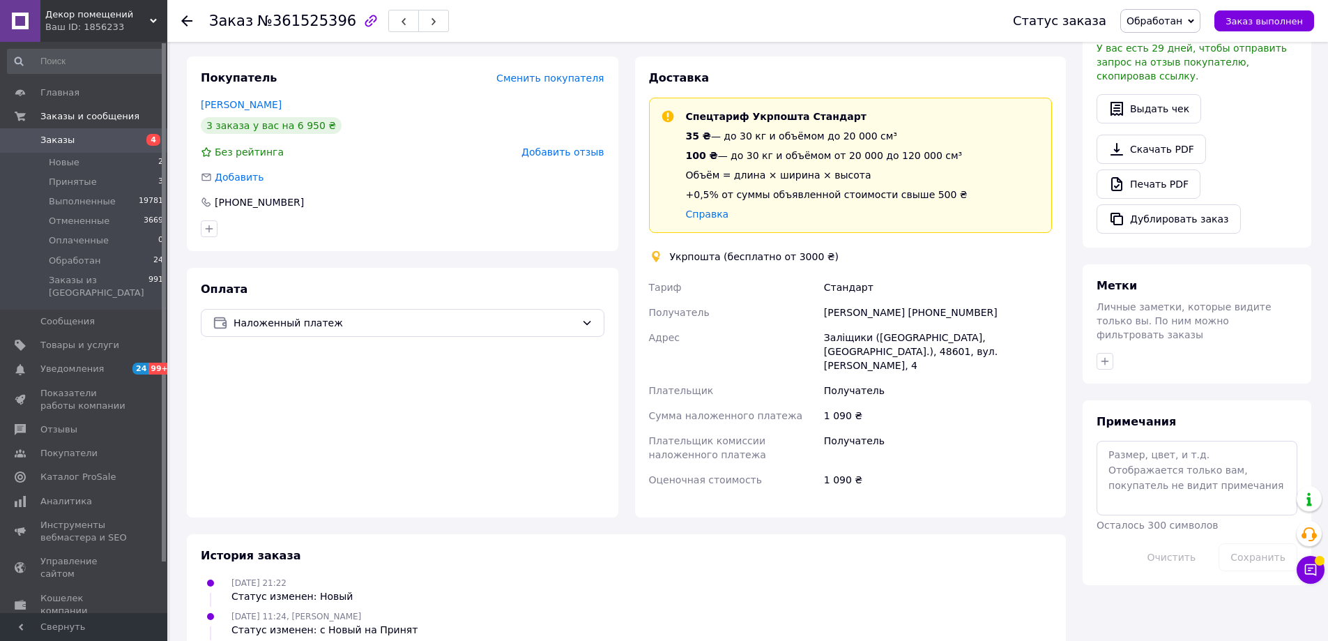
scroll to position [349, 0]
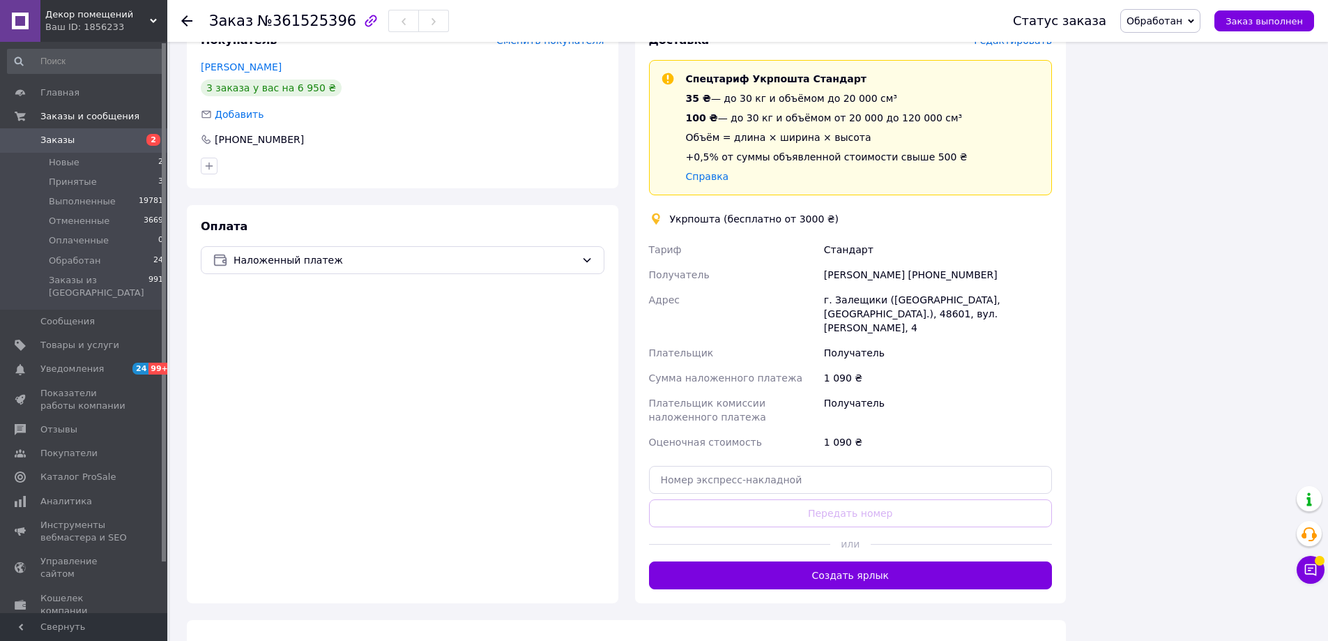
scroll to position [392, 0]
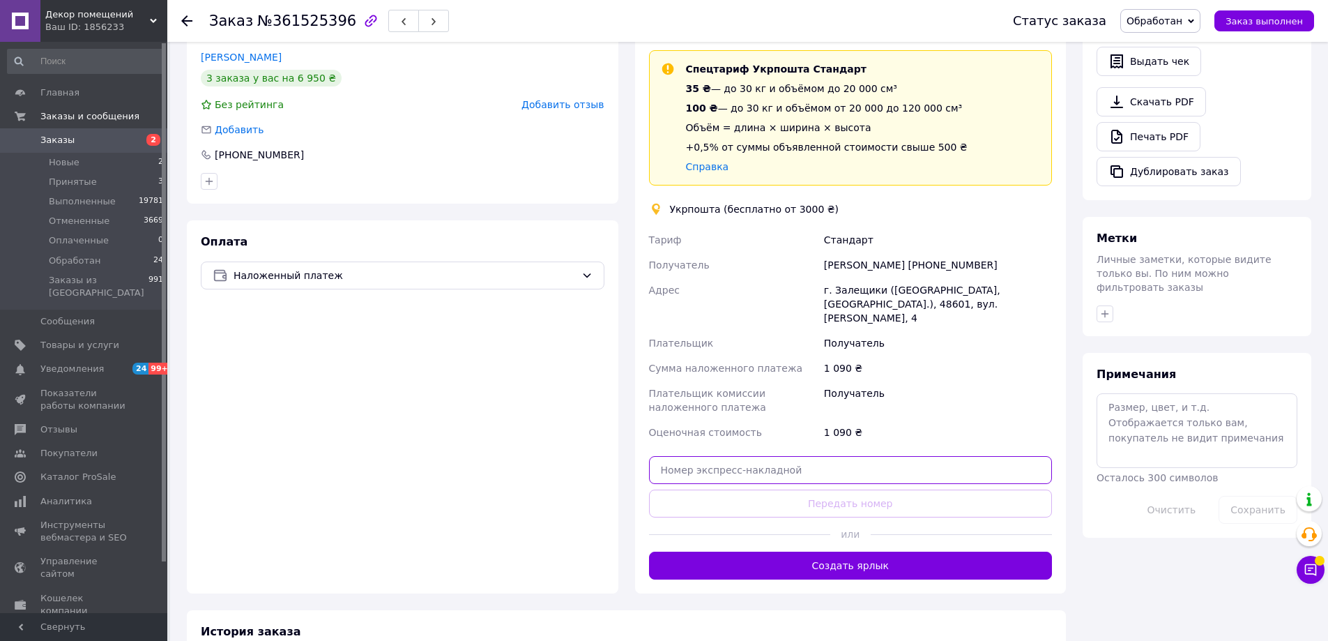
click at [883, 469] on input "text" at bounding box center [851, 470] width 404 height 28
paste input "0505368752635"
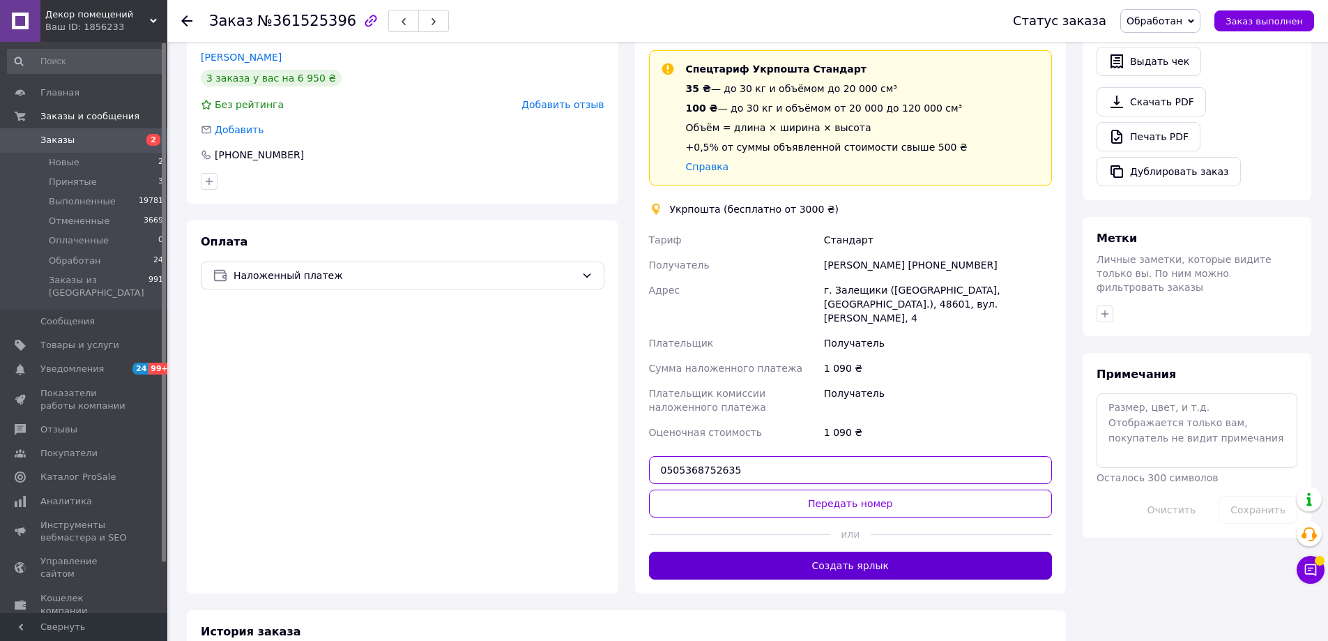
type input "0505368752635"
click at [923, 558] on button "Создать ярлык" at bounding box center [851, 565] width 404 height 28
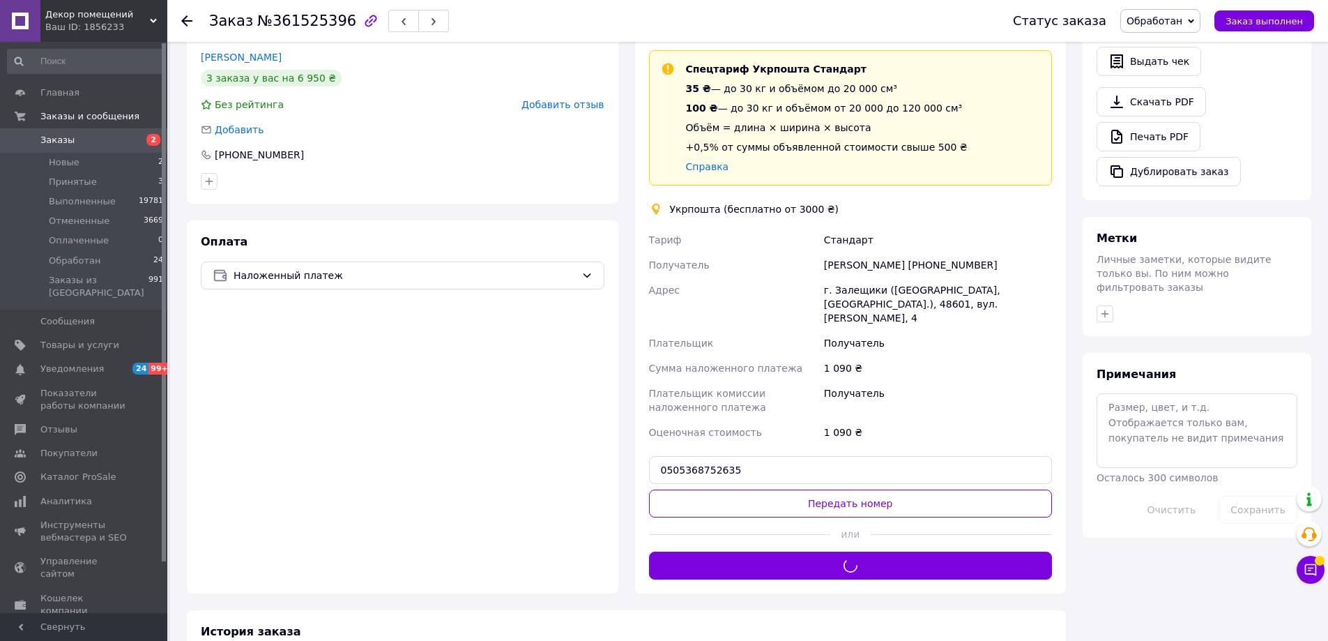
click at [889, 492] on button "Передать номер" at bounding box center [851, 503] width 404 height 28
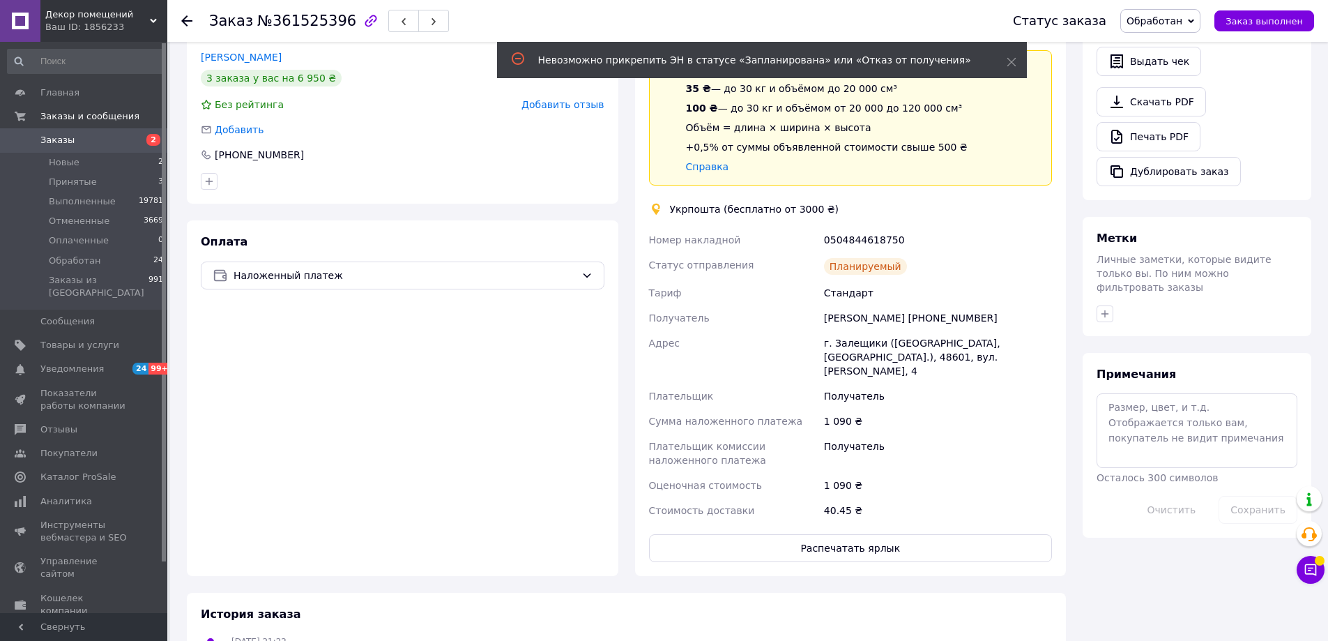
click at [879, 236] on div "0504844618750" at bounding box center [938, 239] width 234 height 25
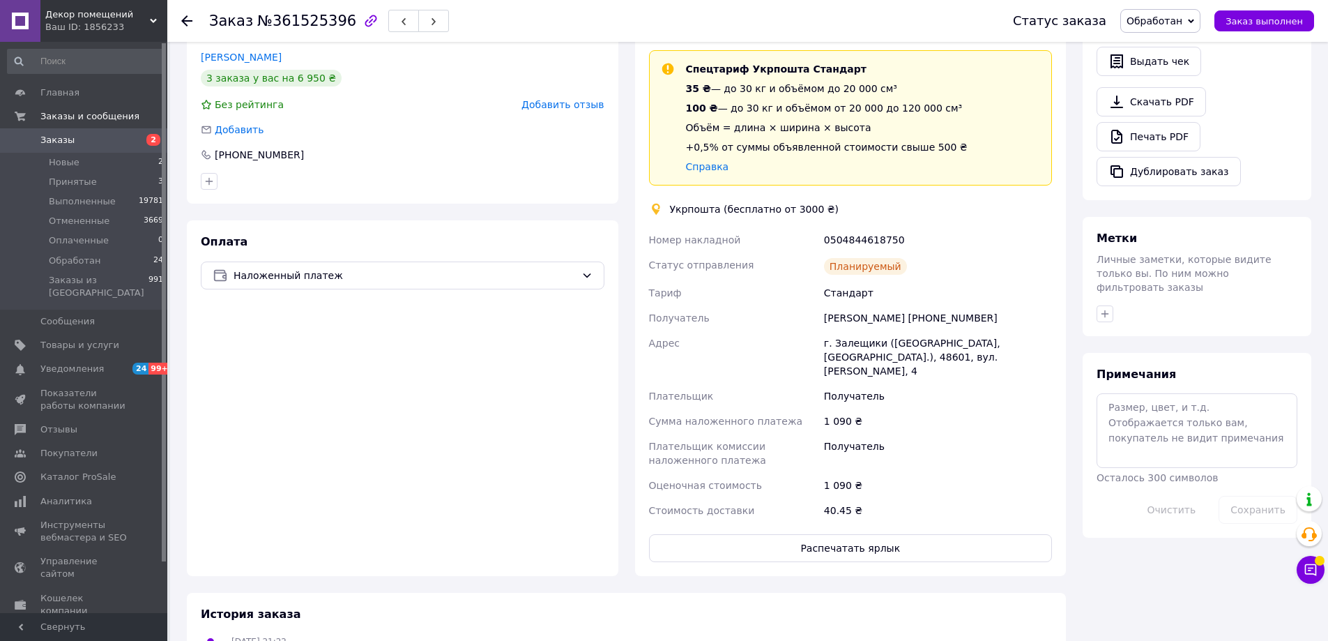
click at [865, 272] on div "Планируемый" at bounding box center [865, 266] width 83 height 17
click at [848, 228] on div "0504844618750" at bounding box center [938, 239] width 234 height 25
click at [851, 233] on div "0504844618750" at bounding box center [938, 239] width 234 height 25
click at [853, 237] on div "0504844618750" at bounding box center [938, 239] width 234 height 25
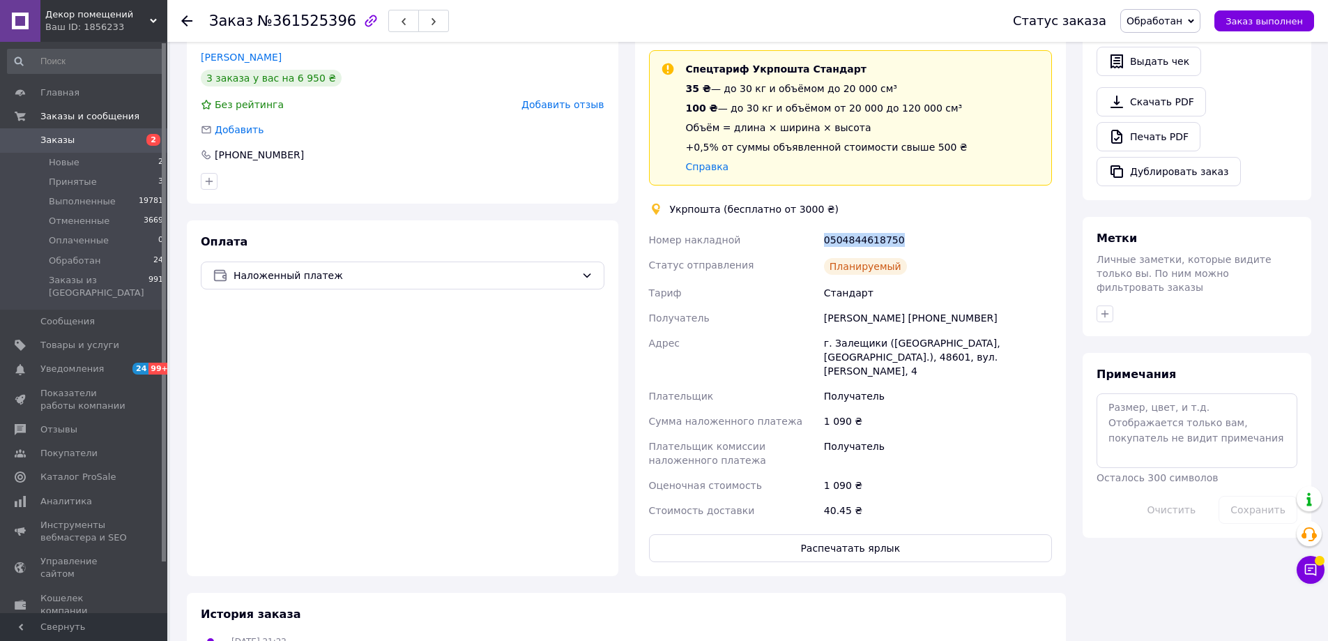
click at [1002, 245] on div "0504844618750" at bounding box center [938, 239] width 234 height 25
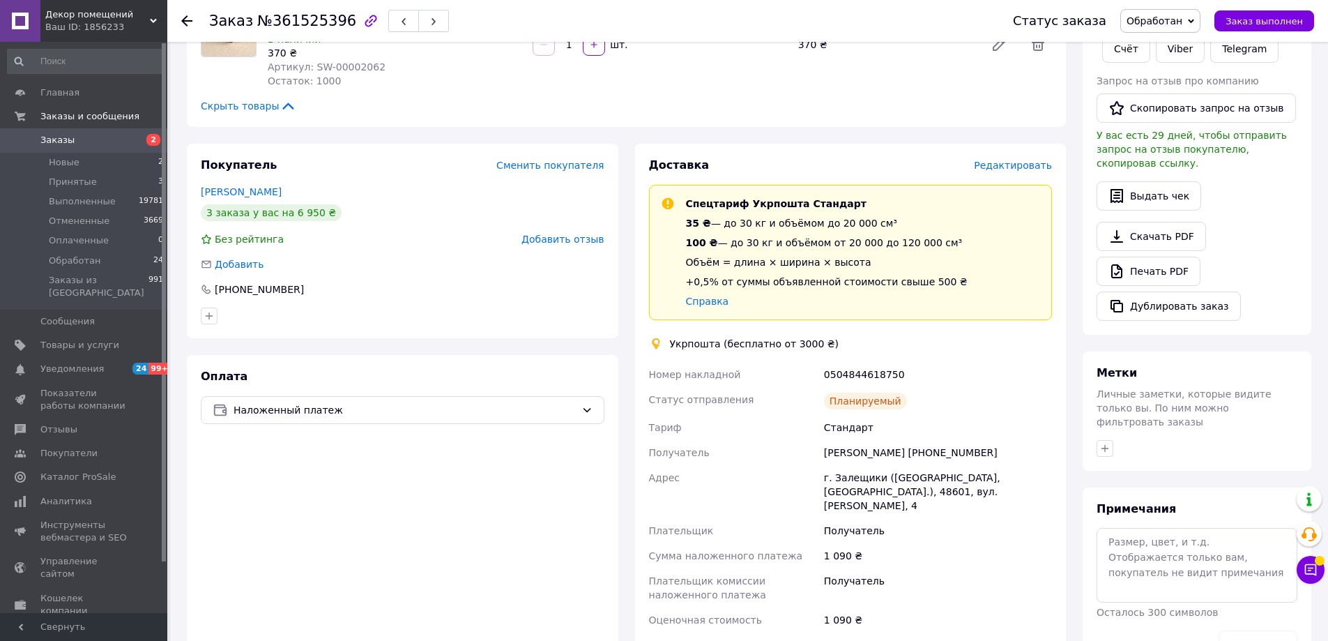
scroll to position [252, 0]
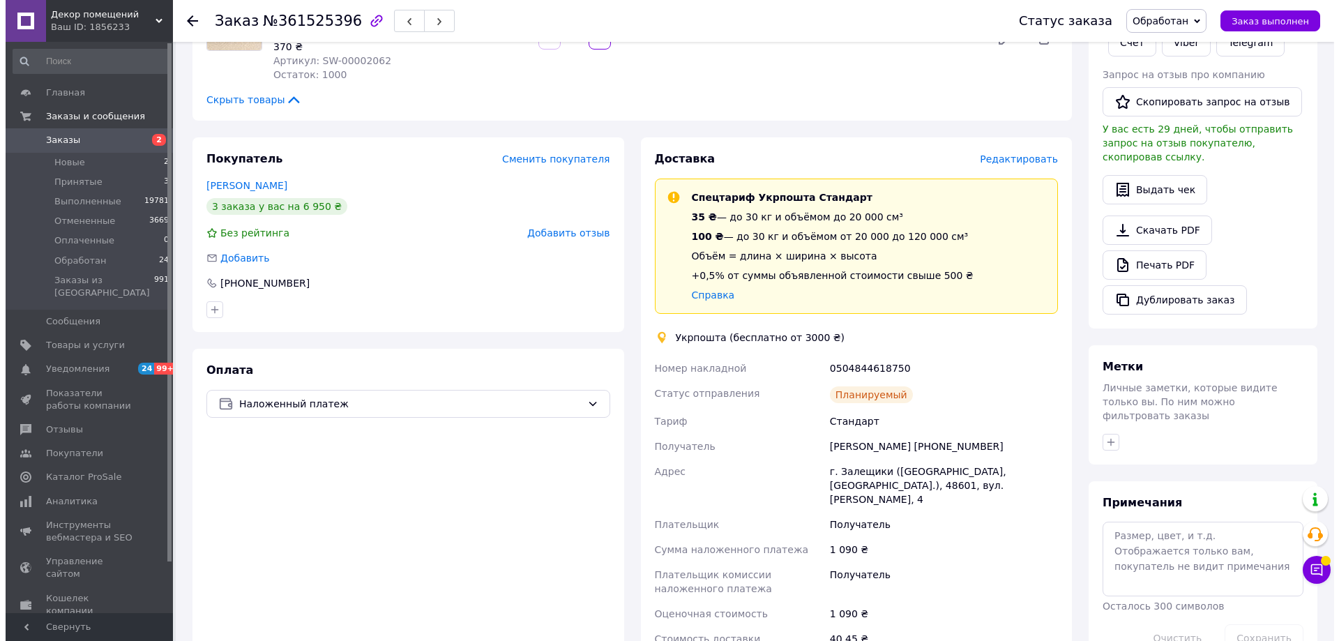
scroll to position [349, 0]
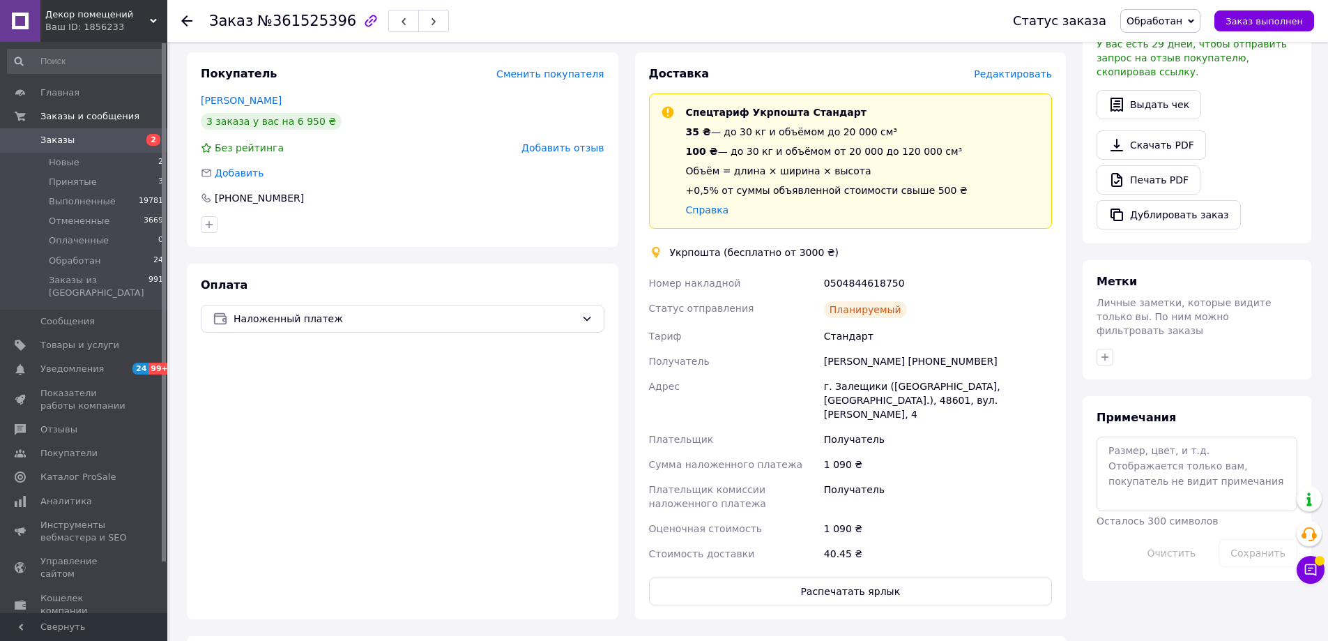
drag, startPoint x: 1015, startPoint y: 82, endPoint x: 1016, endPoint y: 72, distance: 9.8
click at [1015, 81] on div "Доставка Редактировать" at bounding box center [851, 74] width 404 height 16
click at [1016, 70] on span "Редактировать" at bounding box center [1013, 73] width 78 height 11
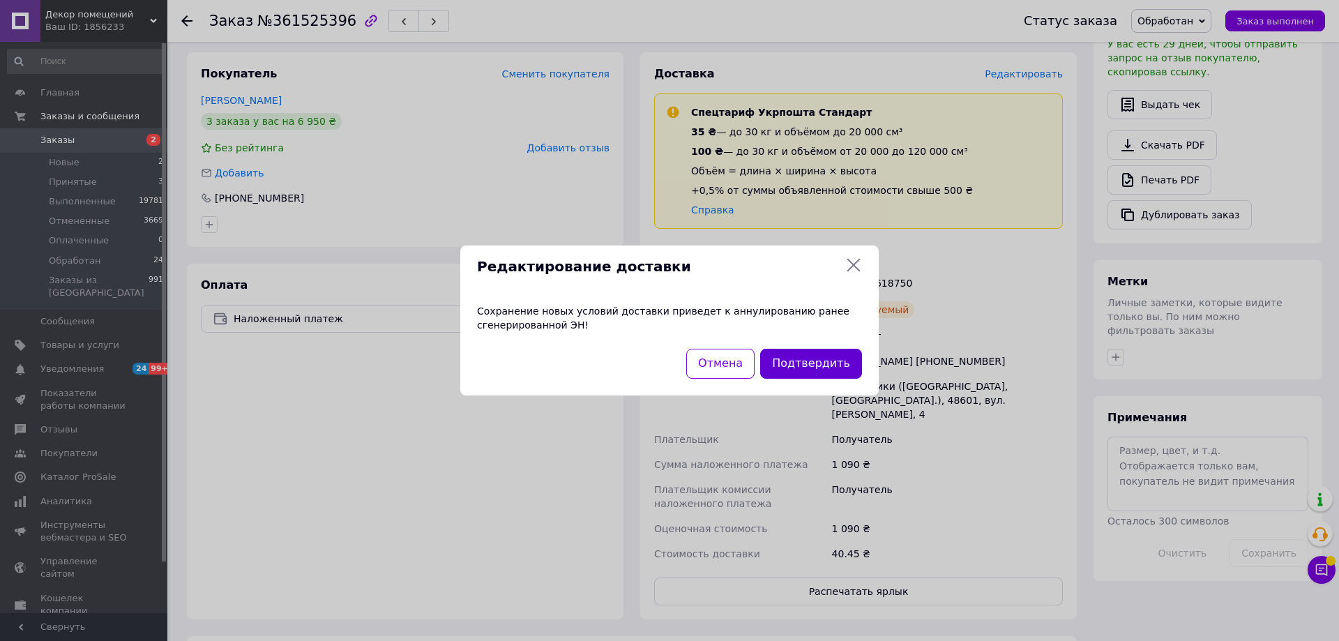
click at [816, 372] on button "Подтвердить" at bounding box center [811, 364] width 102 height 30
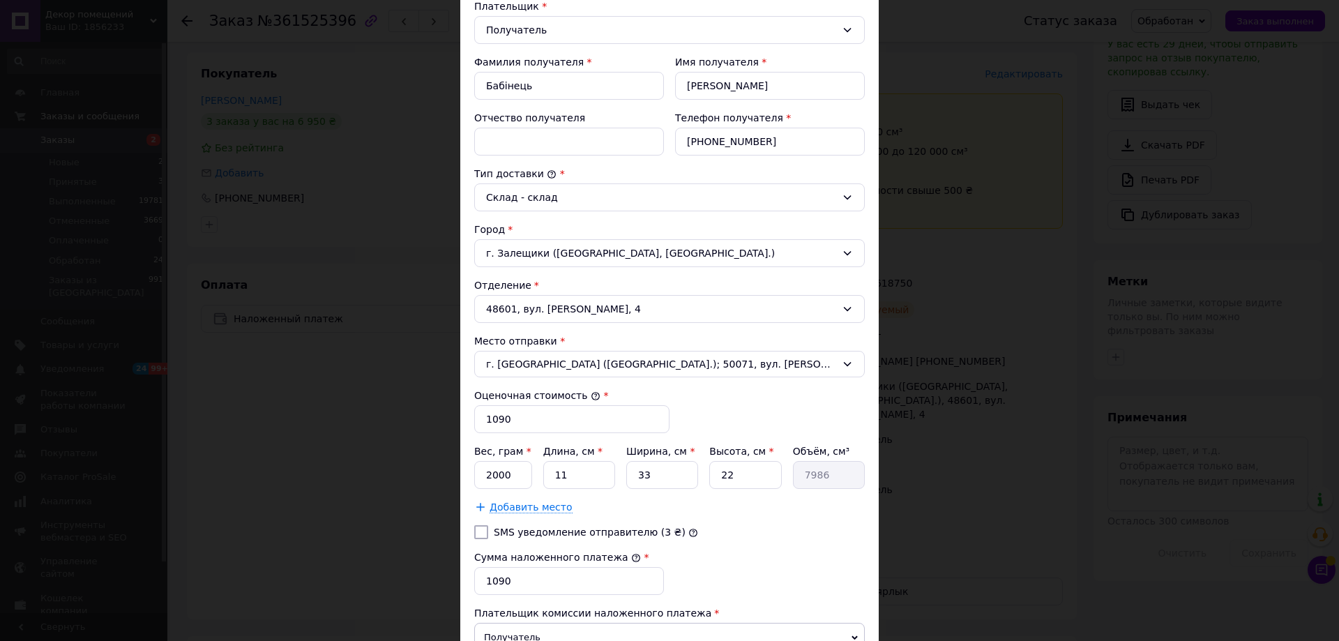
scroll to position [344, 0]
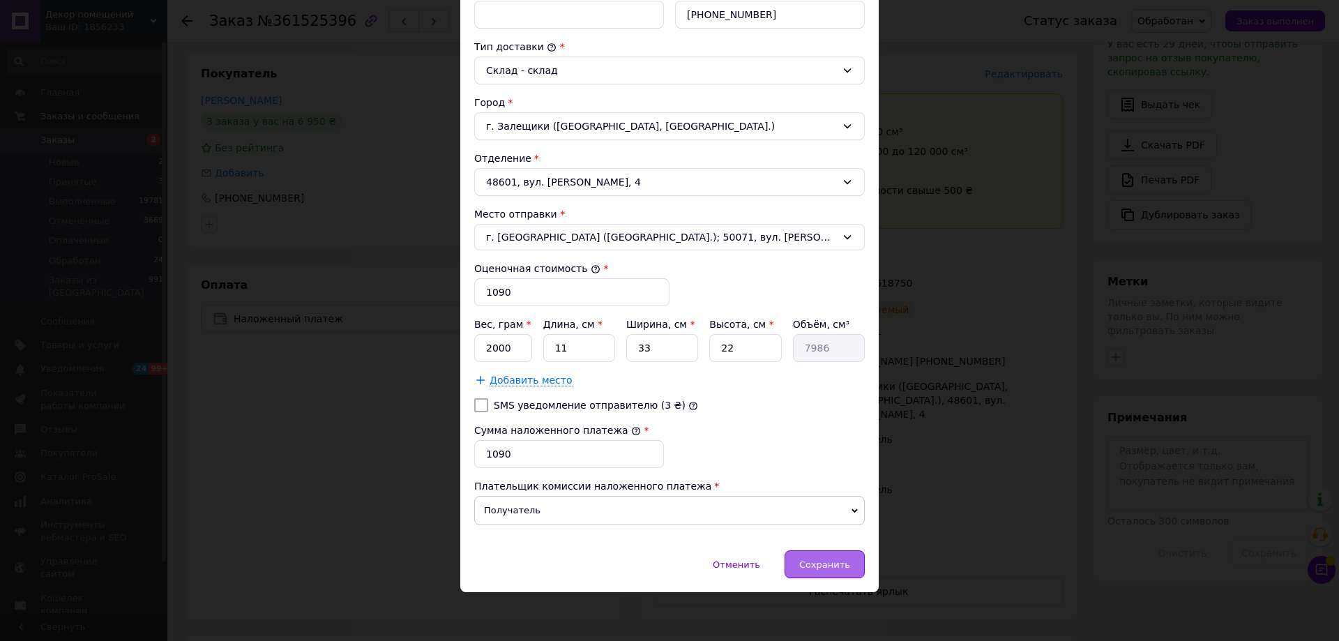
click at [824, 561] on span "Сохранить" at bounding box center [824, 564] width 51 height 10
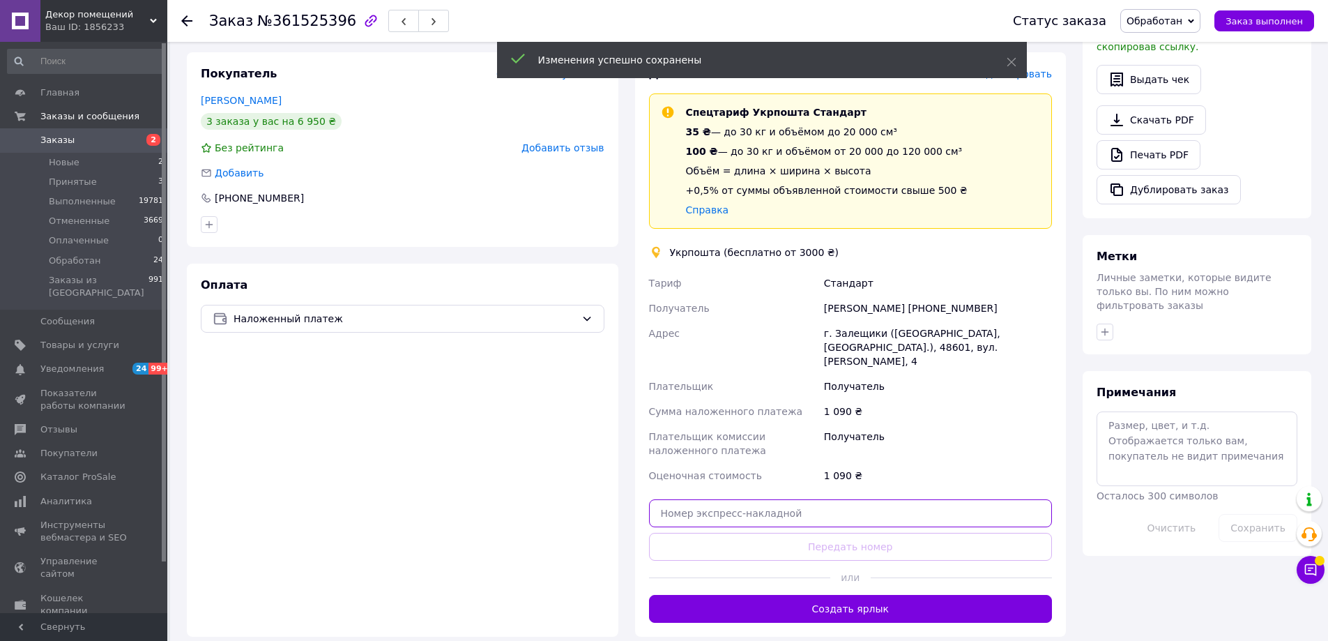
click at [869, 499] on input "text" at bounding box center [851, 513] width 404 height 28
paste input "0505368752635"
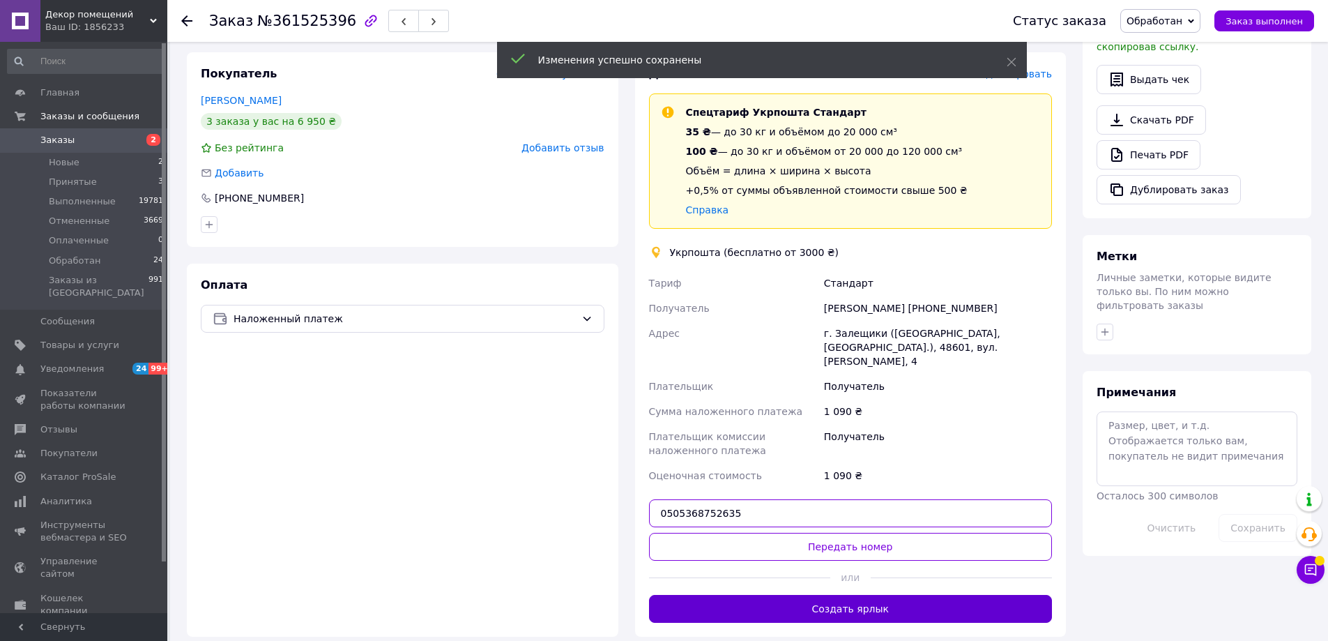
type input "0505368752635"
click at [884, 595] on button "Создать ярлык" at bounding box center [851, 609] width 404 height 28
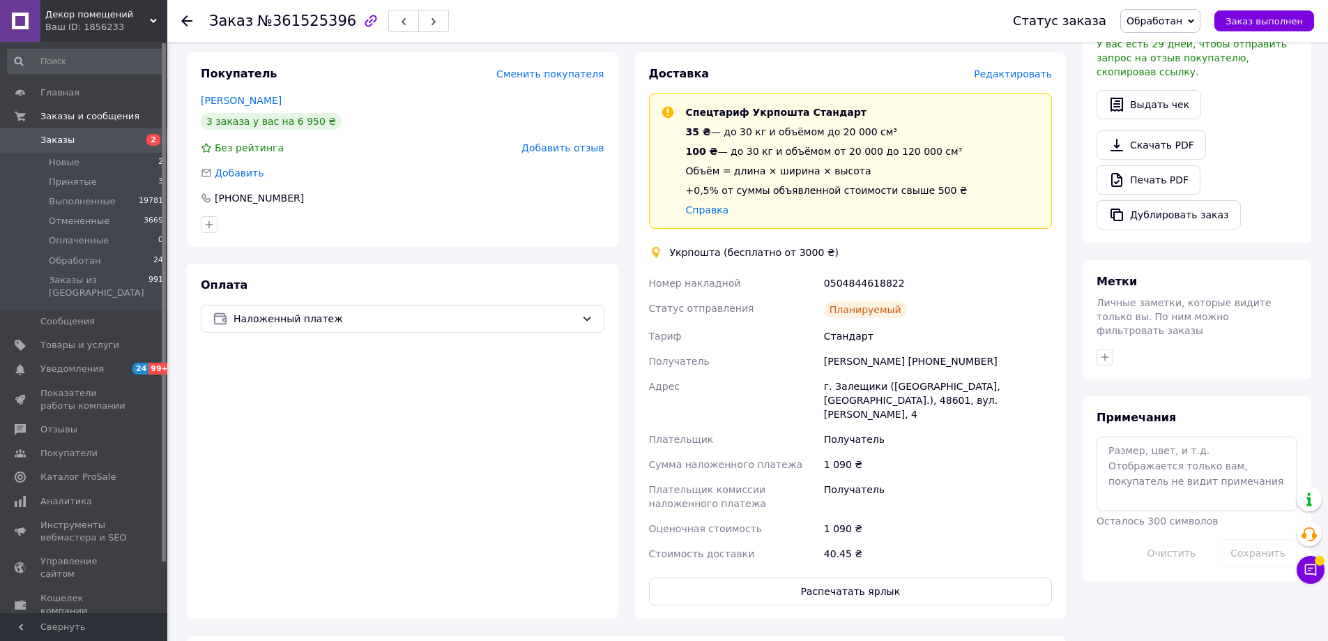
click at [1026, 82] on div "Доставка Редактировать" at bounding box center [851, 74] width 404 height 16
click at [1026, 75] on span "Редактировать" at bounding box center [1013, 73] width 78 height 11
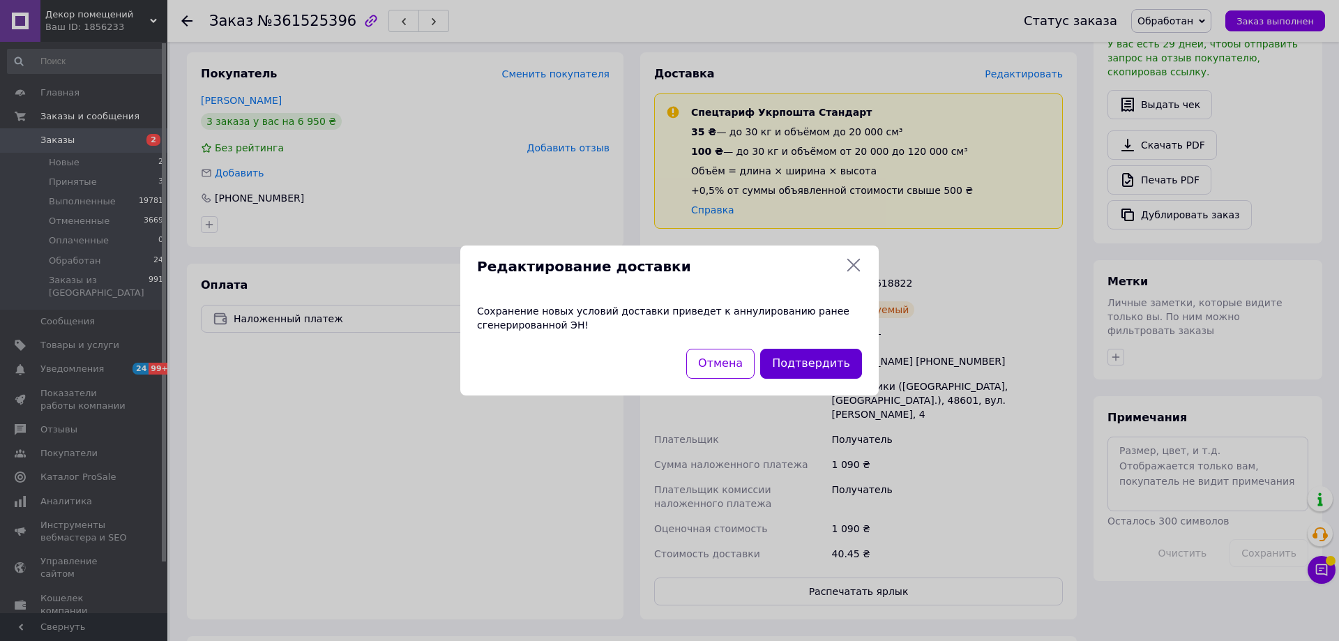
click at [796, 356] on button "Подтвердить" at bounding box center [811, 364] width 102 height 30
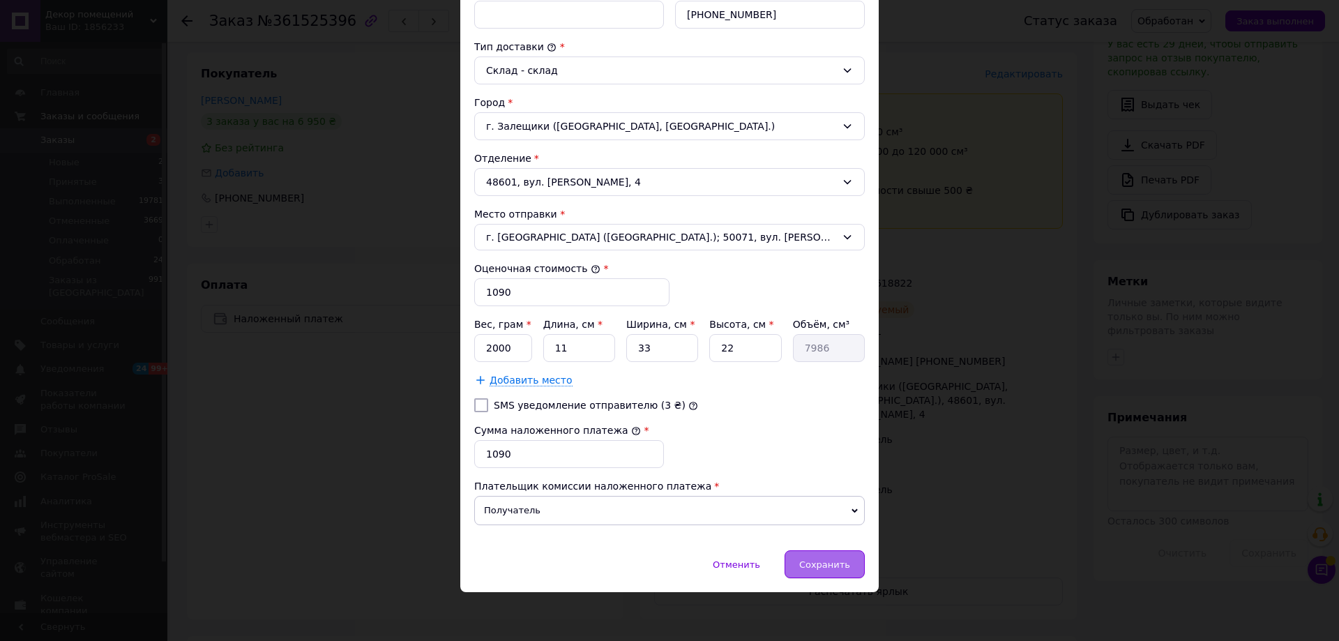
click at [846, 559] on span "Сохранить" at bounding box center [824, 564] width 51 height 10
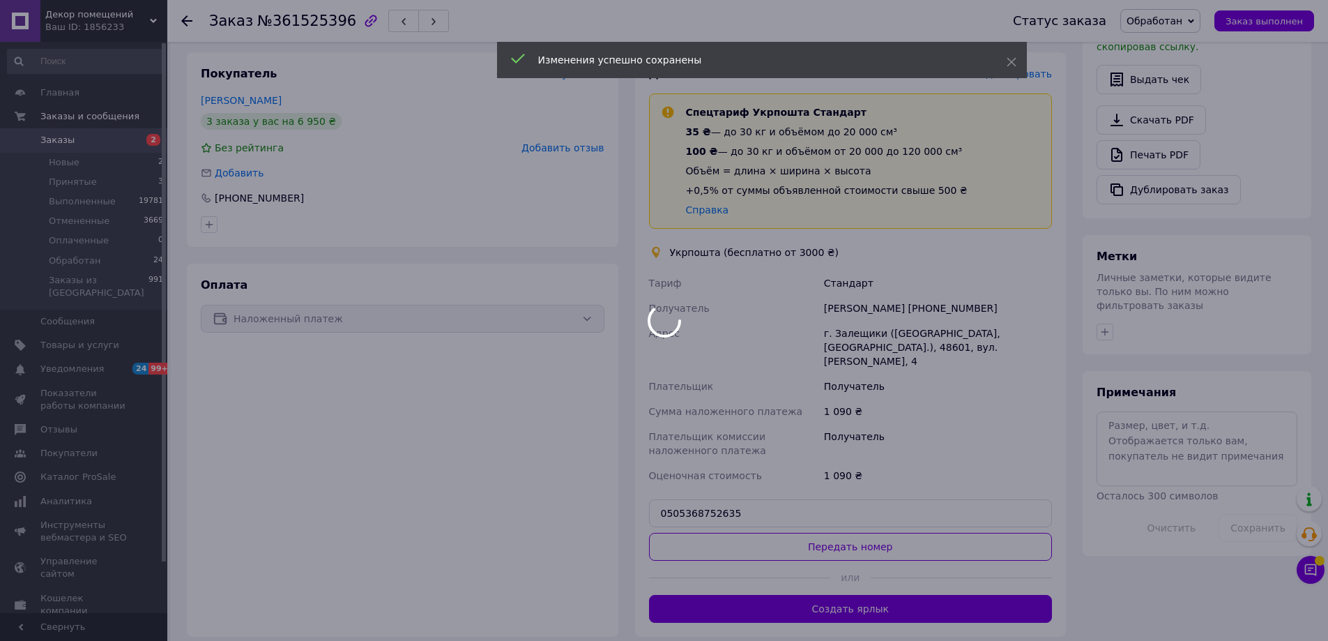
click at [739, 498] on div at bounding box center [664, 320] width 1328 height 641
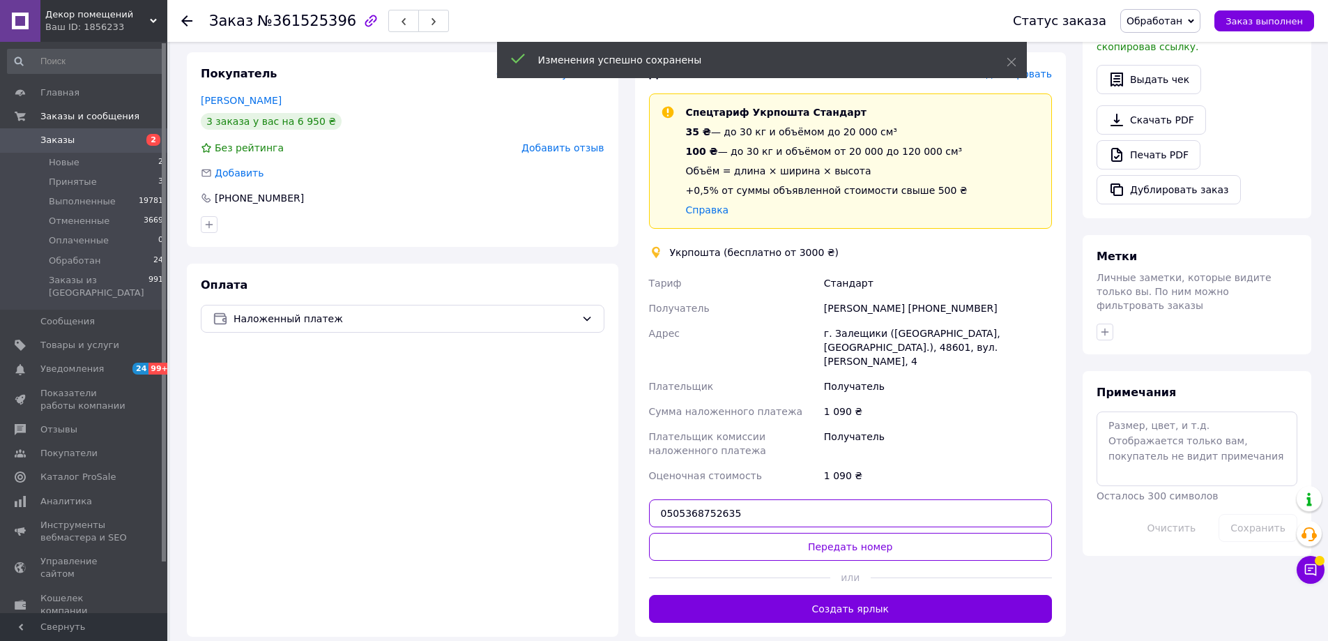
drag, startPoint x: 733, startPoint y: 498, endPoint x: 636, endPoint y: 505, distance: 97.9
click at [636, 505] on div "Доставка Редактировать Спецтариф Укрпошта Стандарт 35 ₴ — до 30 кг и объёмом до…" at bounding box center [851, 344] width 432 height 584
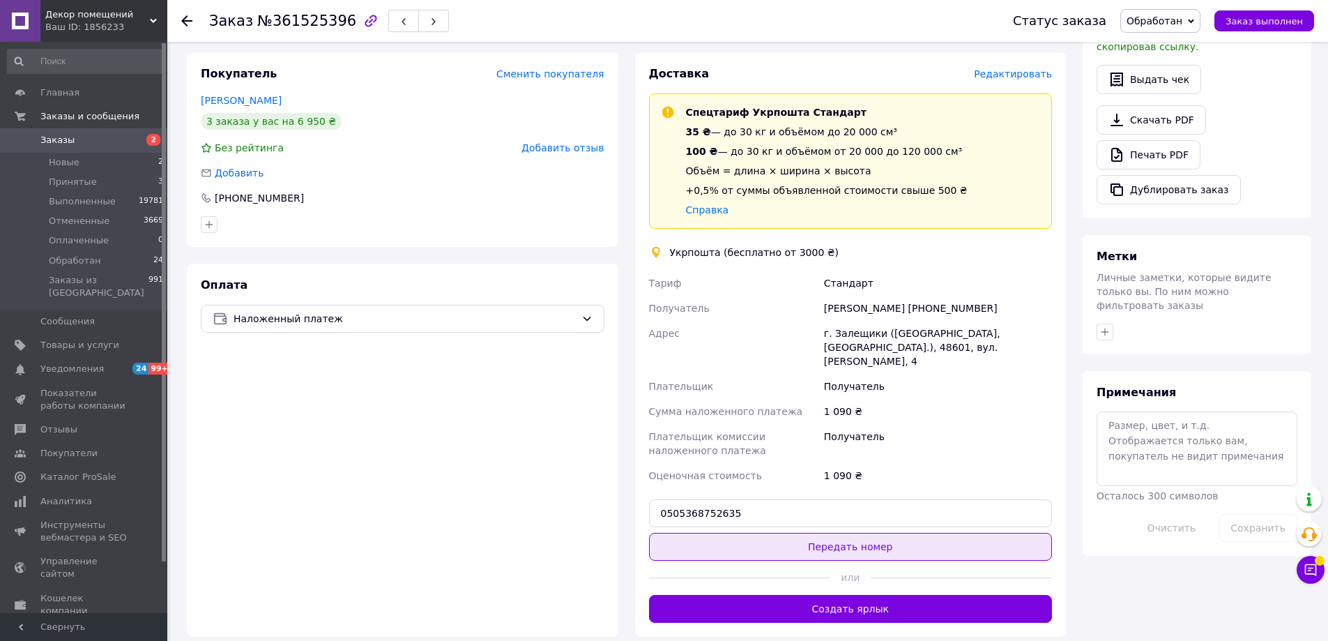
click at [865, 533] on button "Передать номер" at bounding box center [851, 547] width 404 height 28
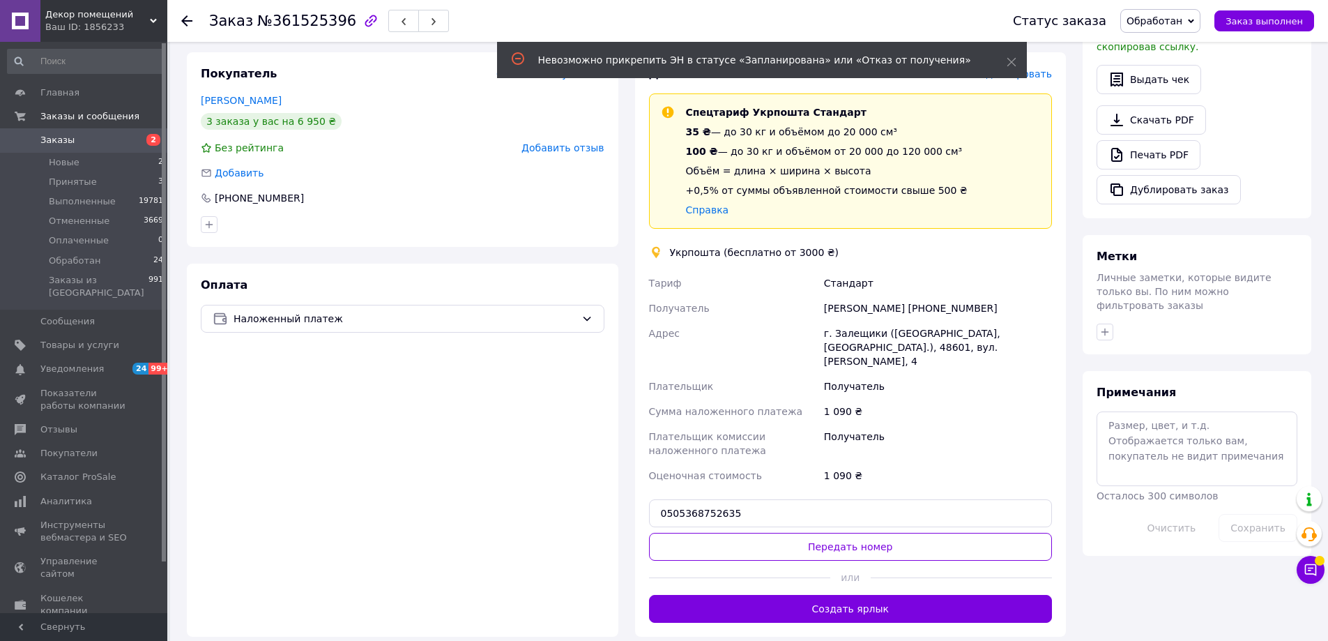
click at [181, 21] on div "Заказ №361525396 Статус заказа Обработан Принят Выполнен Отменен Оплаченный Зак…" at bounding box center [747, 21] width 1161 height 42
click at [187, 24] on icon at bounding box center [186, 20] width 11 height 11
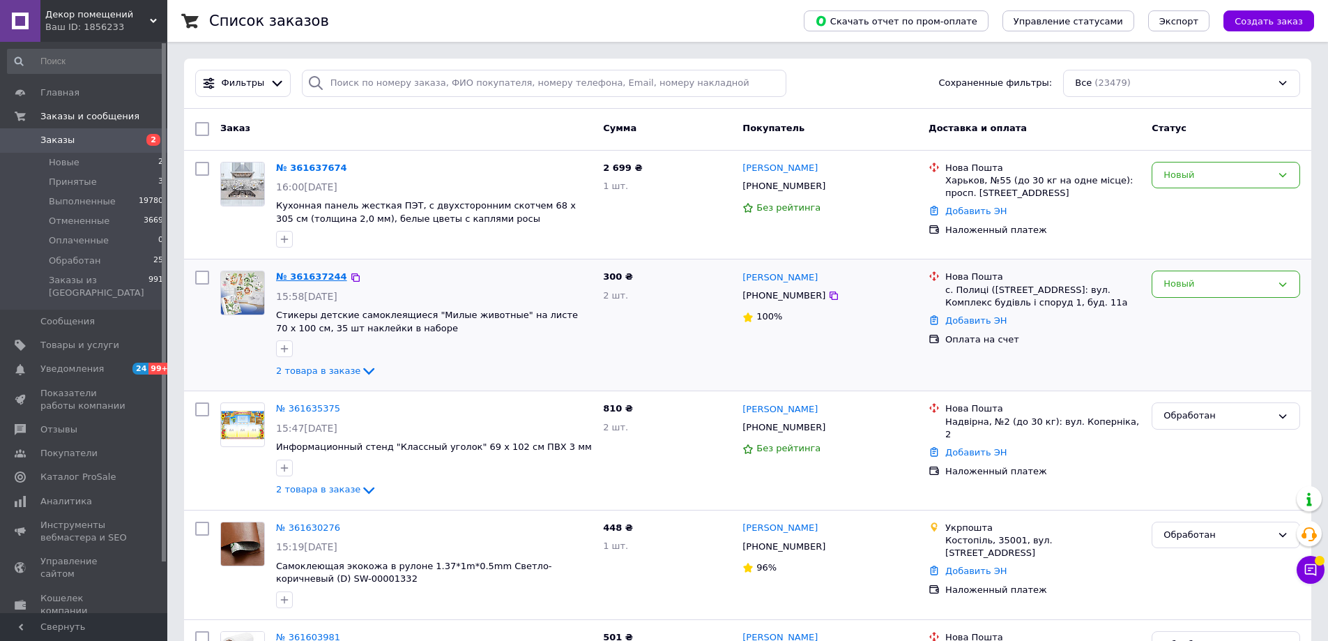
click at [323, 277] on link "№ 361637244" at bounding box center [311, 276] width 71 height 10
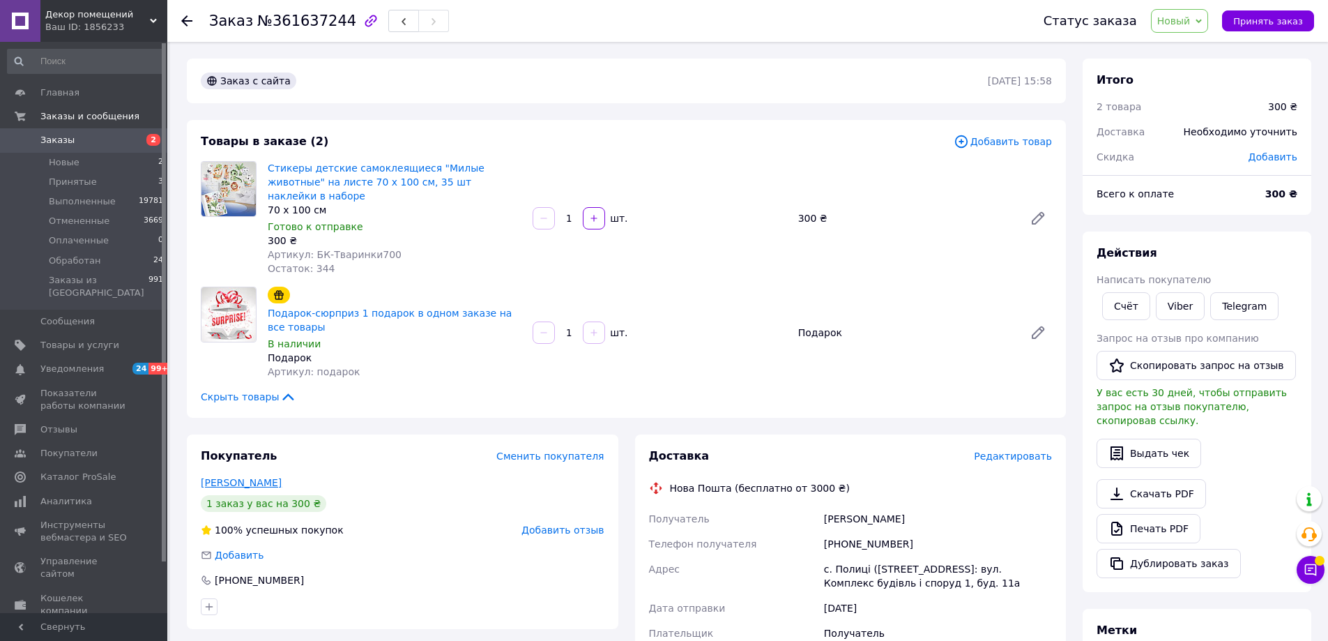
click at [243, 477] on link "Семенова Тетяна" at bounding box center [241, 482] width 81 height 11
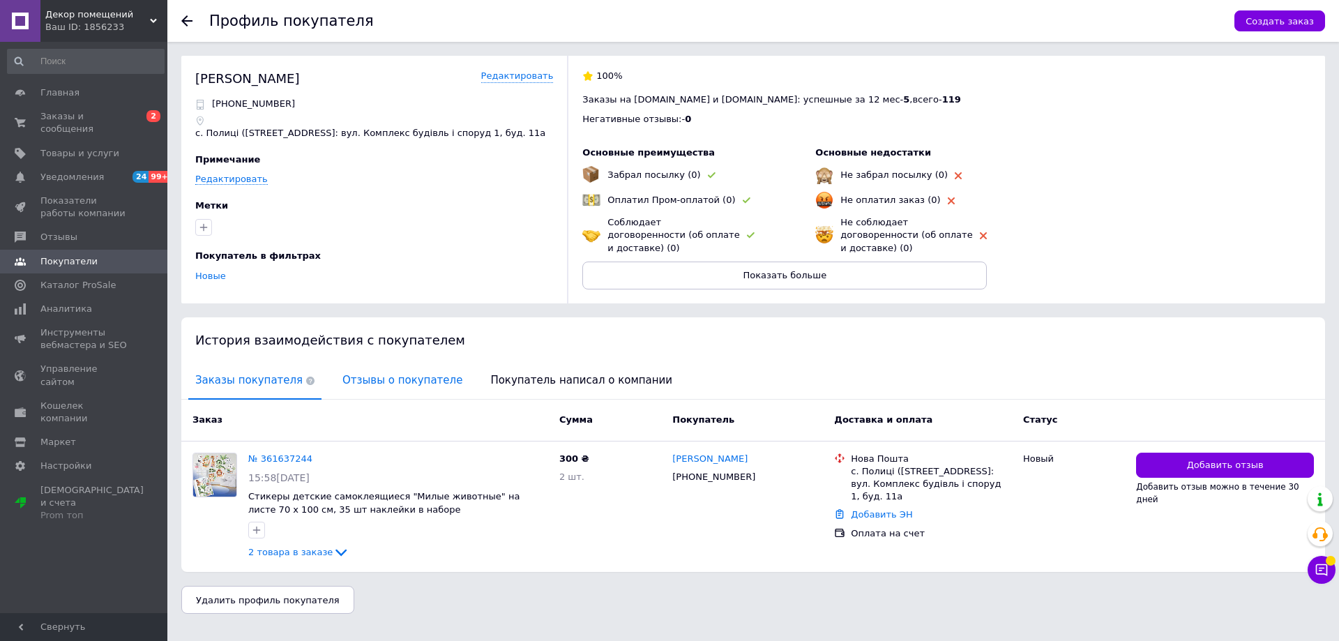
click at [370, 368] on span "Отзывы о покупателе" at bounding box center [402, 381] width 134 height 36
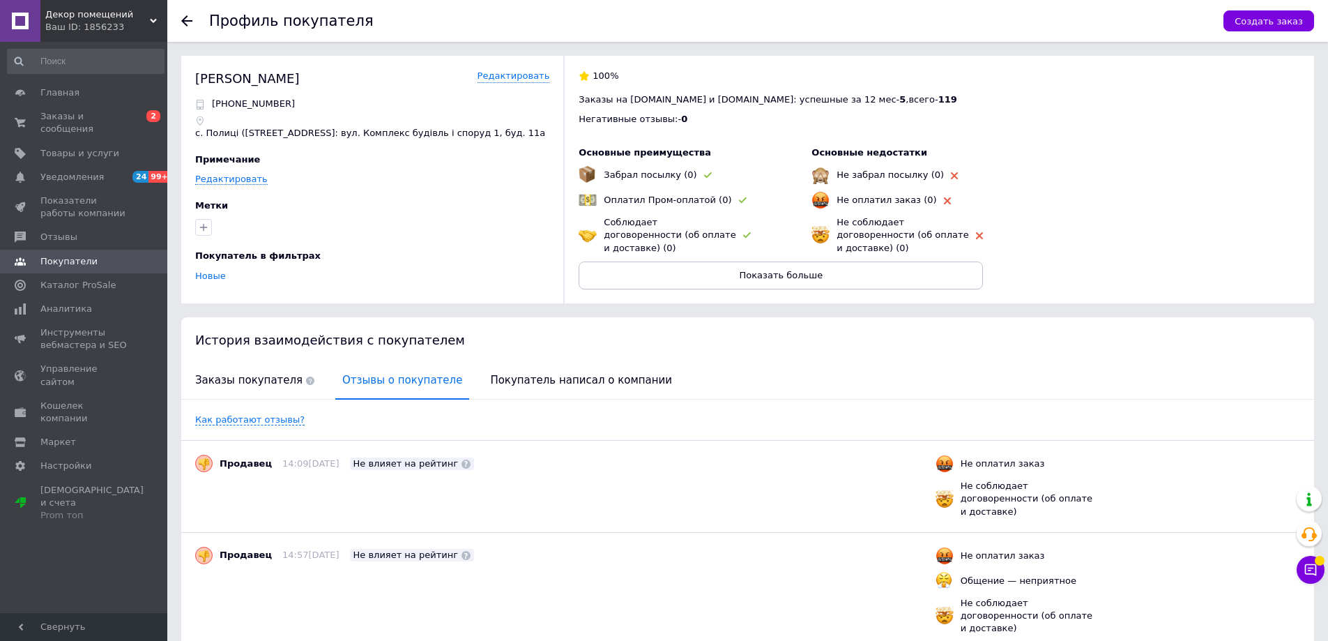
click at [186, 14] on div at bounding box center [195, 21] width 28 height 42
click at [188, 16] on icon at bounding box center [186, 20] width 11 height 11
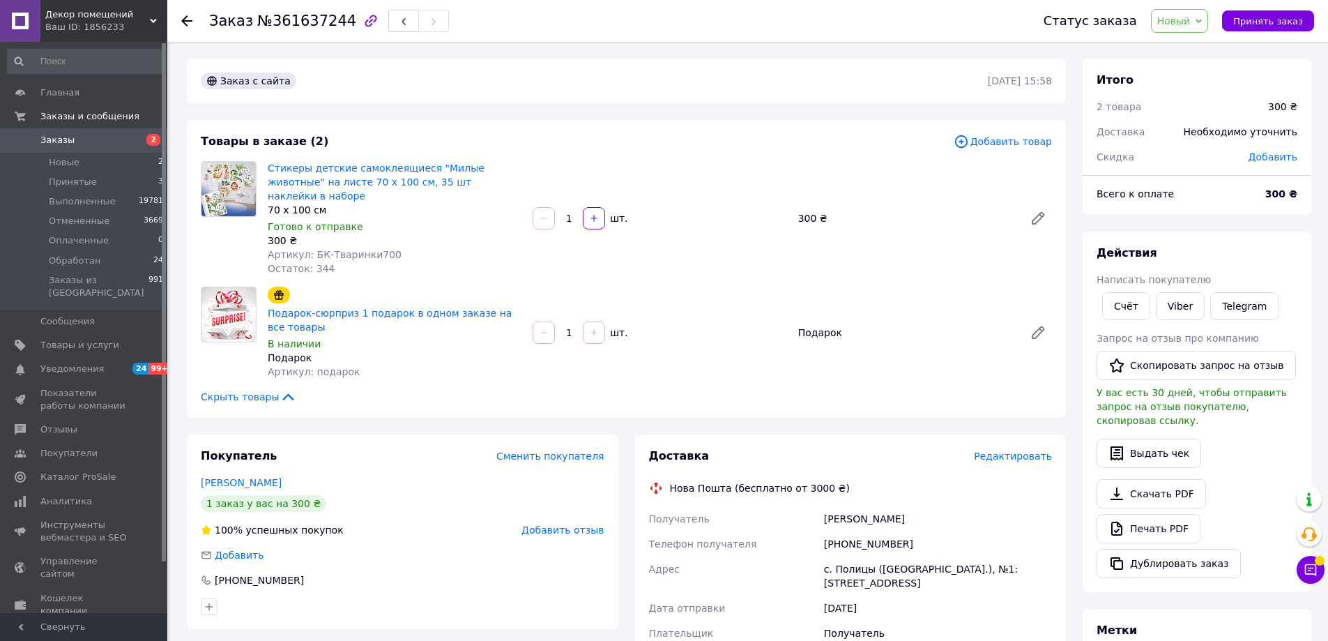
drag, startPoint x: 379, startPoint y: 177, endPoint x: 847, endPoint y: 318, distance: 488.6
click at [847, 323] on div "Подарок" at bounding box center [906, 333] width 226 height 20
click at [812, 324] on div "Подарок" at bounding box center [906, 333] width 226 height 20
click at [1173, 30] on span "Новый" at bounding box center [1180, 21] width 58 height 24
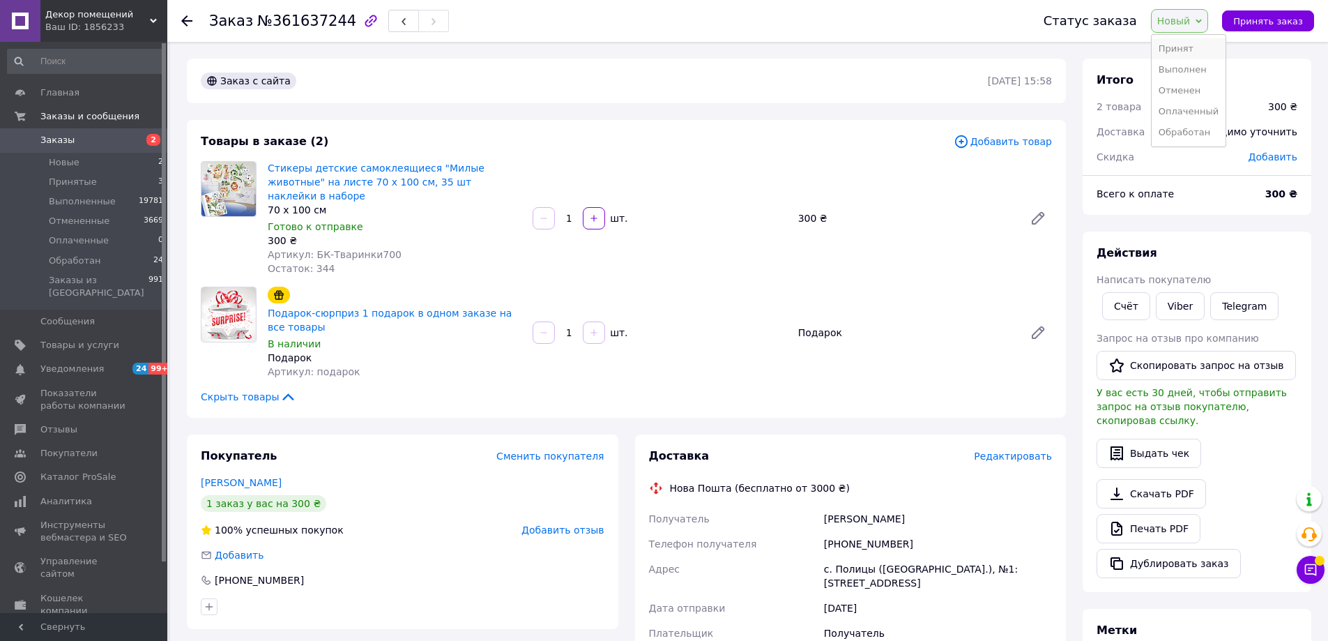
click at [1173, 47] on li "Принят" at bounding box center [1189, 48] width 74 height 21
click at [1161, 23] on span "Принят" at bounding box center [1170, 21] width 62 height 24
drag, startPoint x: 1182, startPoint y: 109, endPoint x: 1134, endPoint y: 112, distance: 48.2
click at [1182, 112] on li "Обработан" at bounding box center [1176, 111] width 74 height 21
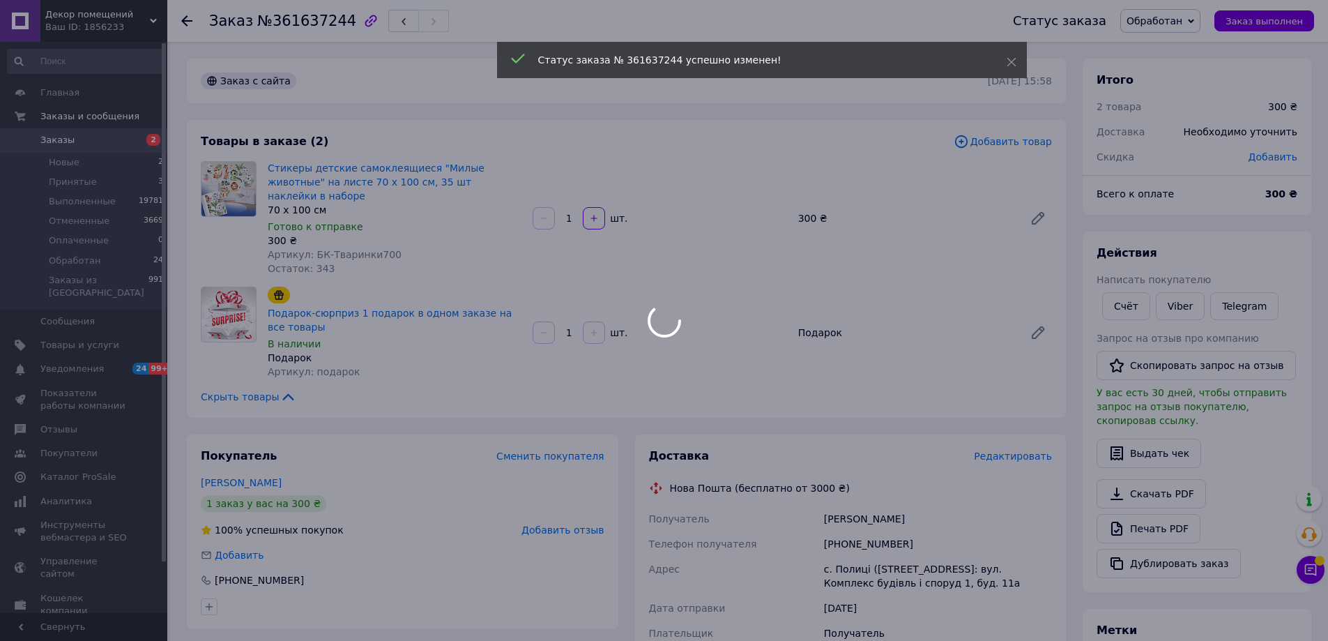
click at [70, 138] on div at bounding box center [664, 320] width 1328 height 641
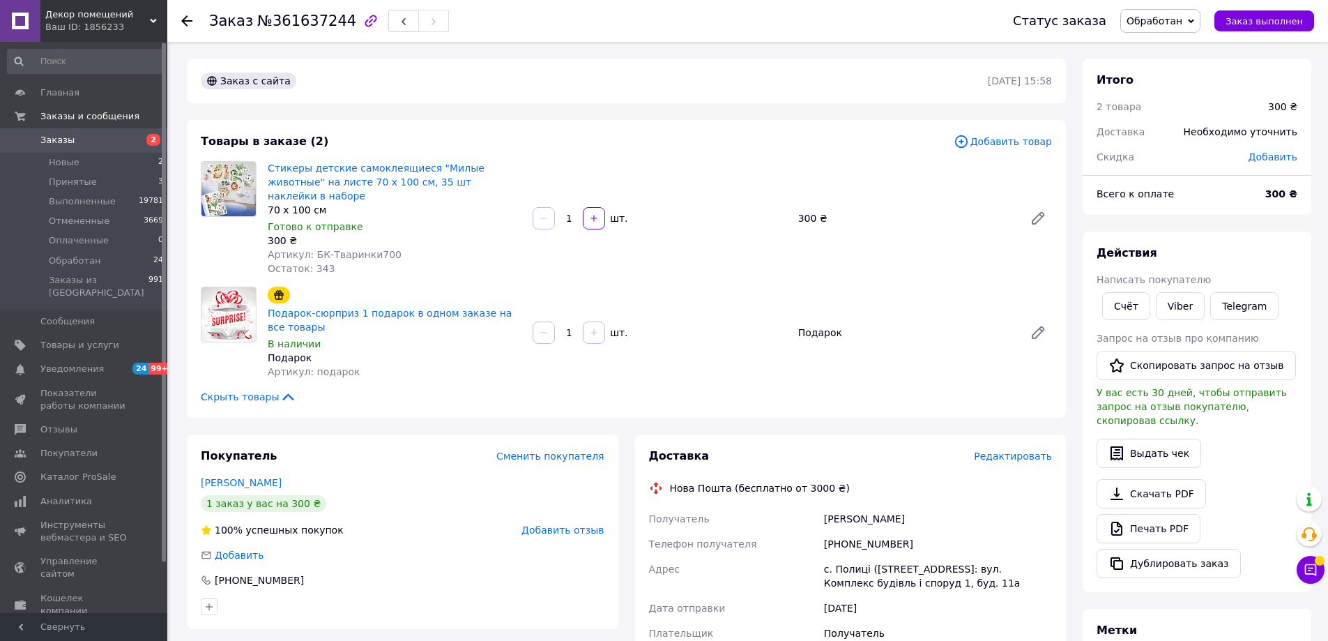
click at [190, 19] on icon at bounding box center [186, 20] width 11 height 11
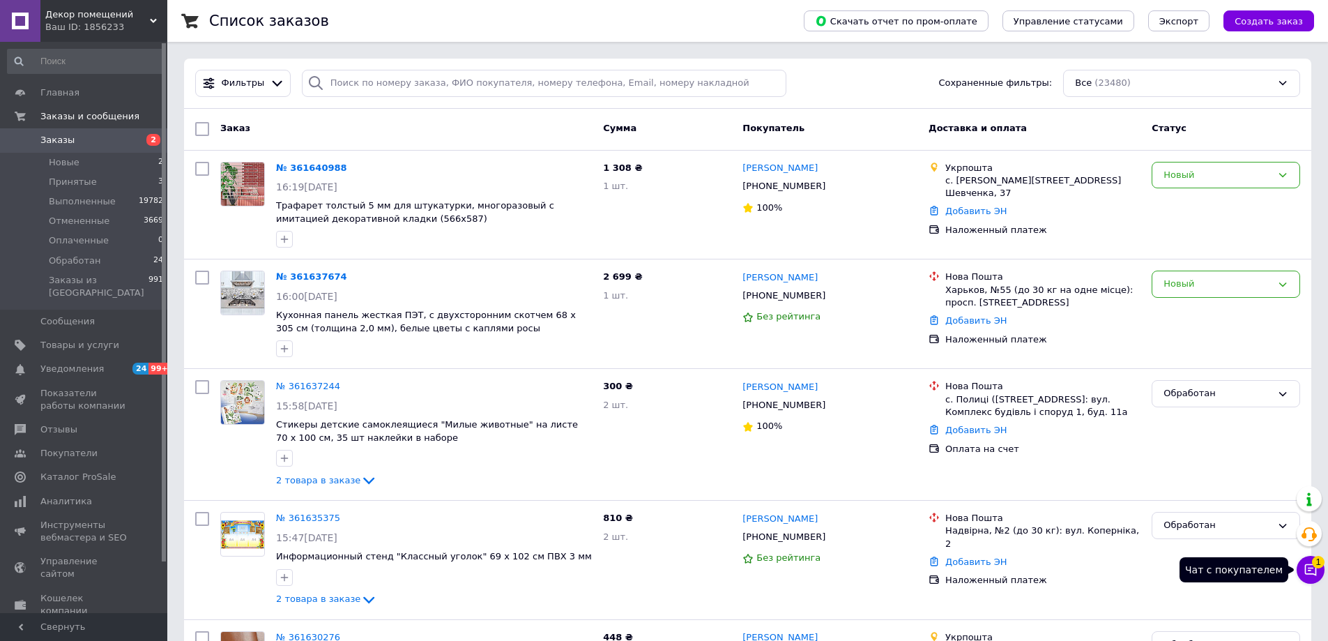
click at [1304, 571] on icon at bounding box center [1311, 570] width 14 height 14
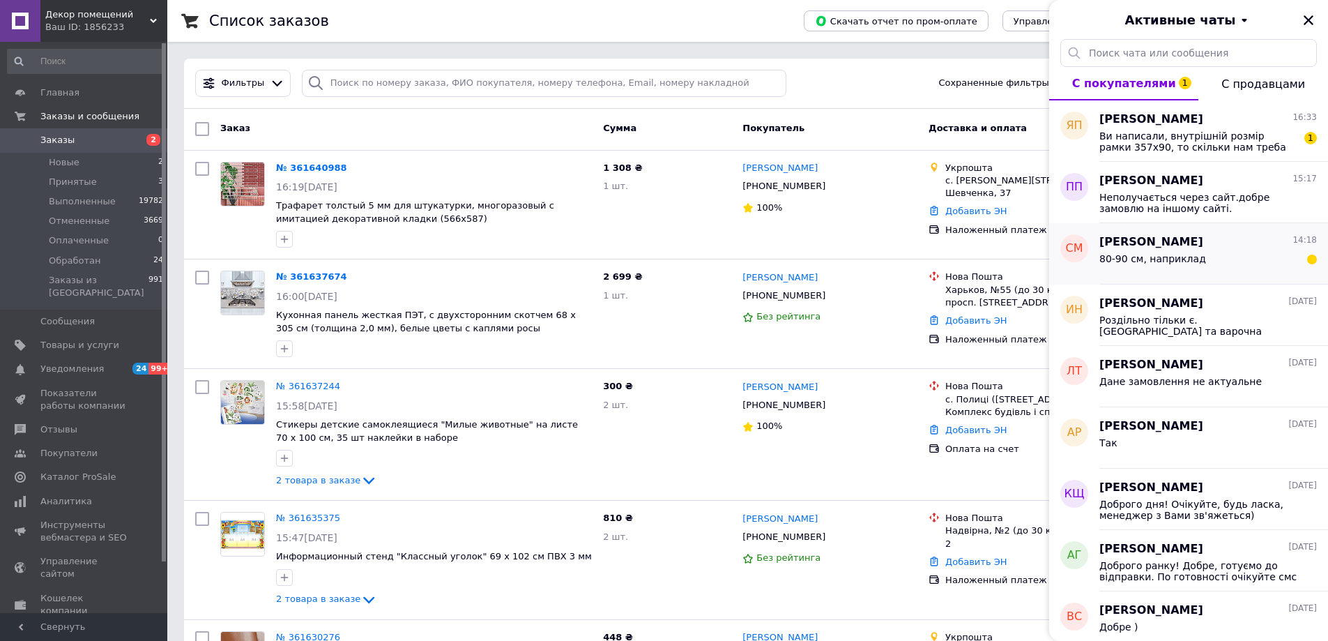
click at [1212, 256] on div "80-90 см, наприклад" at bounding box center [1208, 261] width 218 height 22
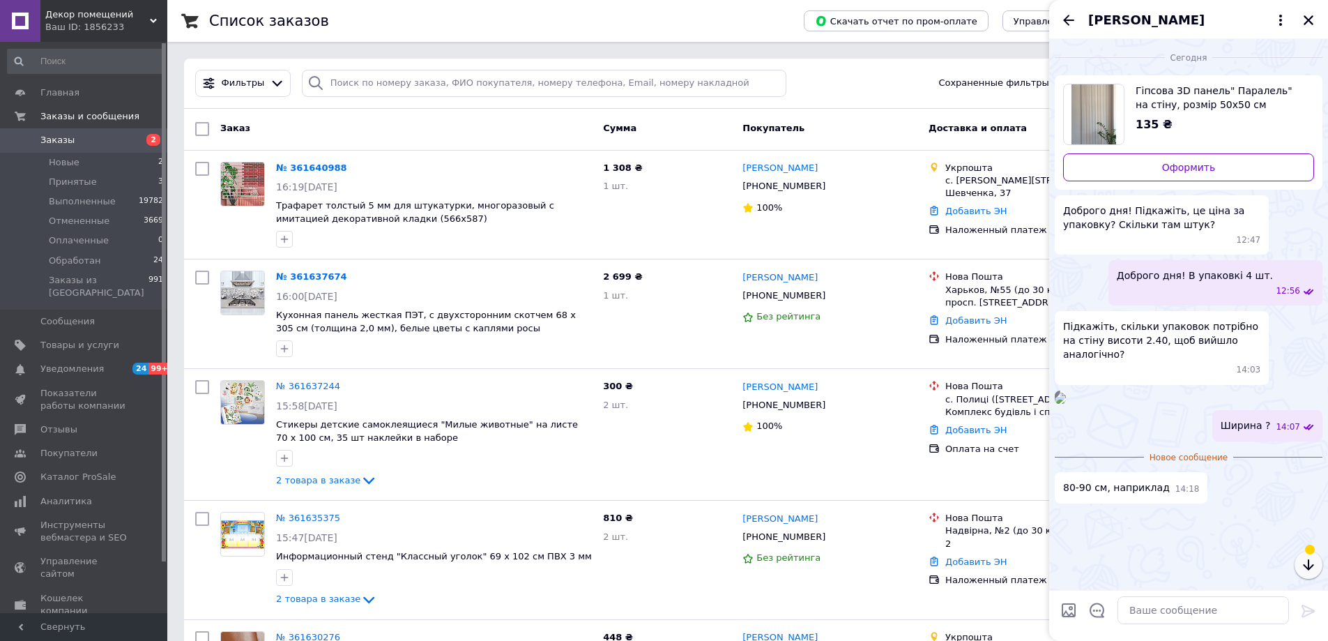
click at [1313, 570] on icon "button" at bounding box center [1308, 564] width 17 height 17
click at [1314, 565] on icon "button" at bounding box center [1308, 564] width 17 height 17
click at [1296, 558] on button "button" at bounding box center [1309, 565] width 28 height 28
click at [1307, 563] on icon "button" at bounding box center [1308, 564] width 17 height 17
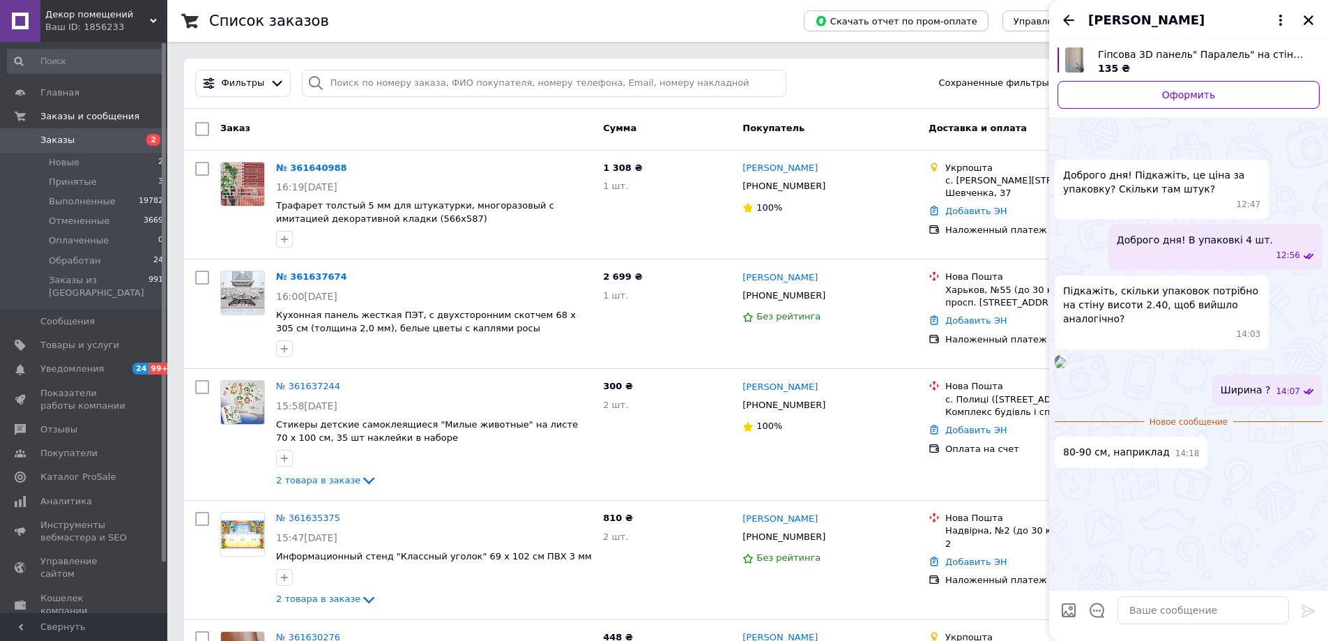
scroll to position [36, 0]
click at [1181, 609] on textarea at bounding box center [1204, 610] width 172 height 28
type textarea "Уточнюємо"
click at [1067, 27] on icon "Назад" at bounding box center [1068, 20] width 17 height 17
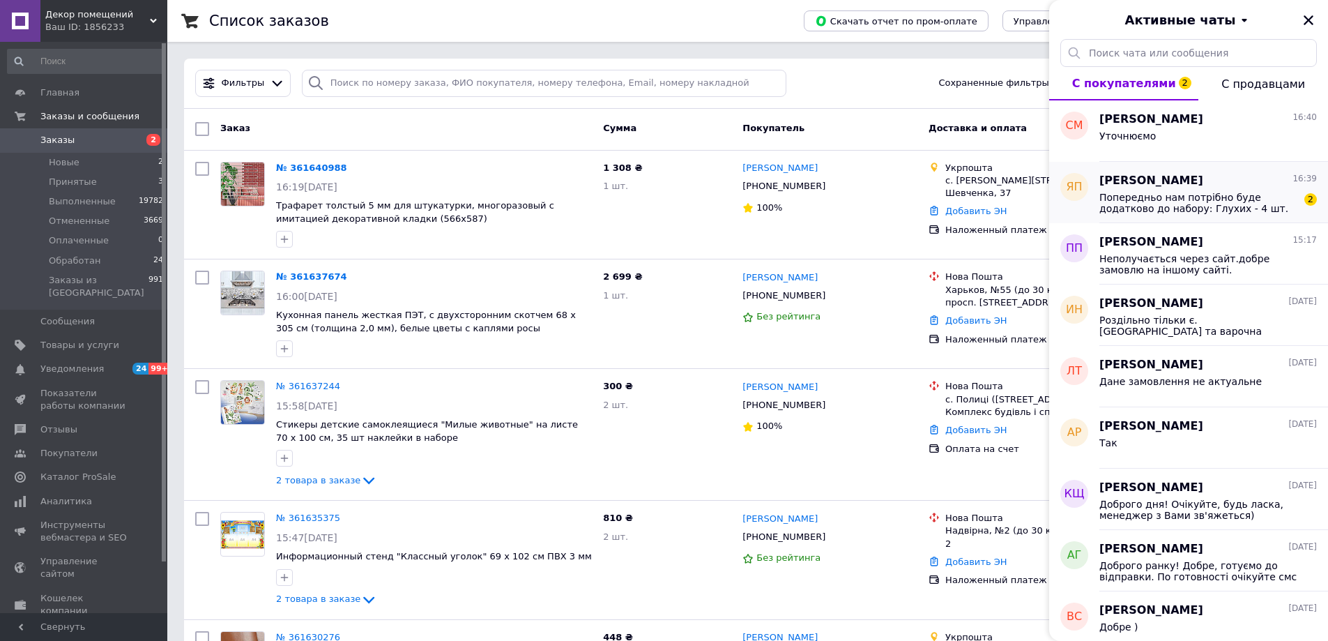
click at [1187, 201] on span "Попередньо нам потрібно буде додатково до набору: Глухих - 4 шт. (залежить від …" at bounding box center [1198, 203] width 198 height 22
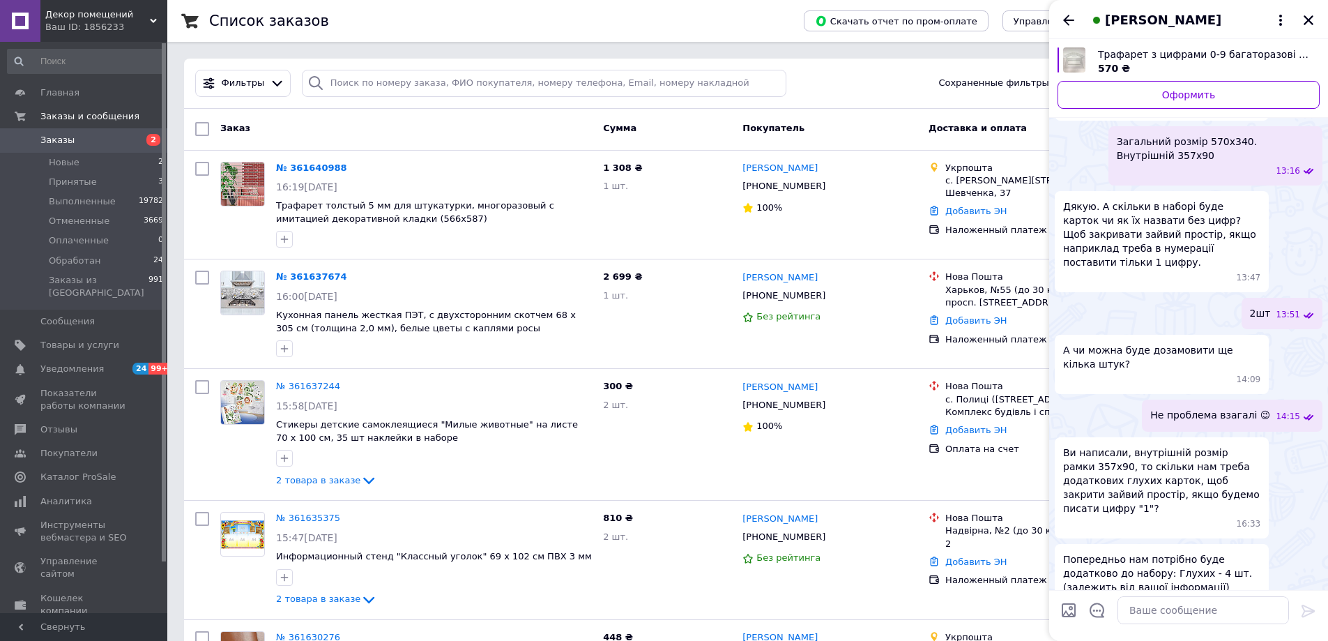
scroll to position [1509, 0]
click at [1195, 604] on textarea at bounding box center [1204, 610] width 172 height 28
click at [1191, 602] on textarea at bounding box center [1204, 610] width 172 height 28
type textarea "У"
type textarea "Вам на скільки треба символів рамка на 3 чи 5 ?"
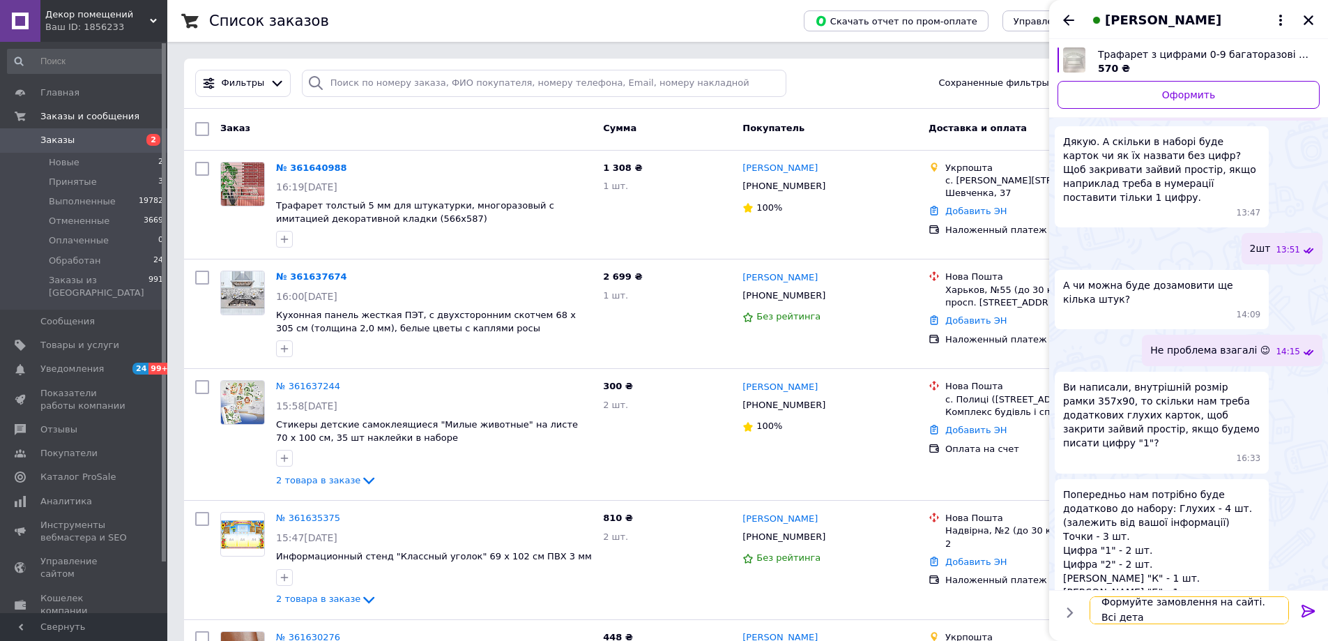
scroll to position [1, 0]
type textarea "Формуйте замовлення на сайті. Всі деталі можете вказати в коментар."
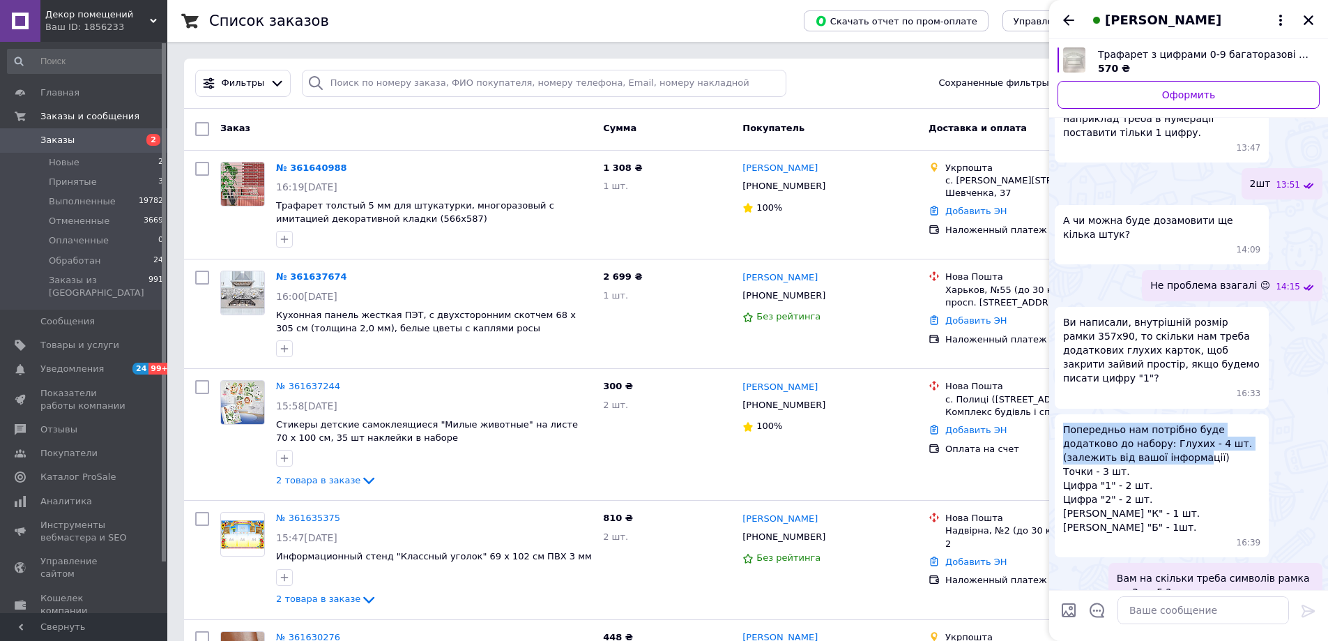
drag, startPoint x: 1065, startPoint y: 324, endPoint x: 1187, endPoint y: 354, distance: 125.6
click at [1187, 423] on span "Попередньо нам потрібно буде додатково до набору: Глухих - 4 шт. (залежить від …" at bounding box center [1161, 479] width 197 height 112
click at [1170, 607] on textarea at bounding box center [1204, 610] width 172 height 28
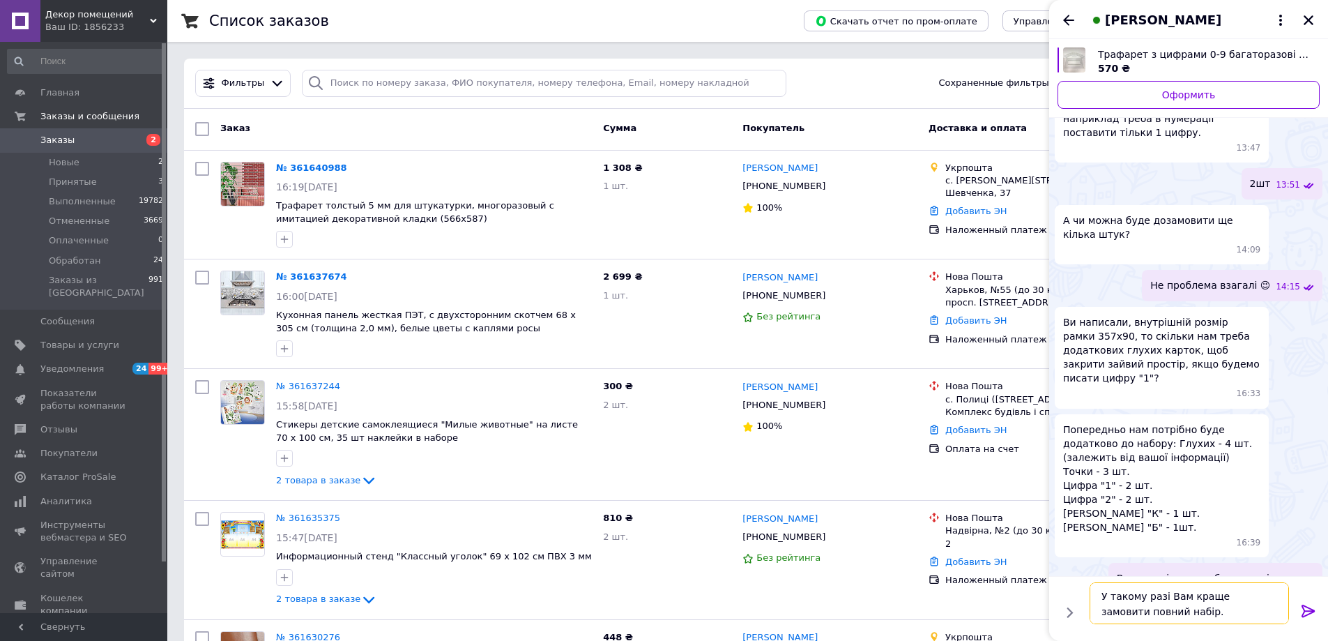
type textarea "У такому разі Вам краще замовити повний набір."
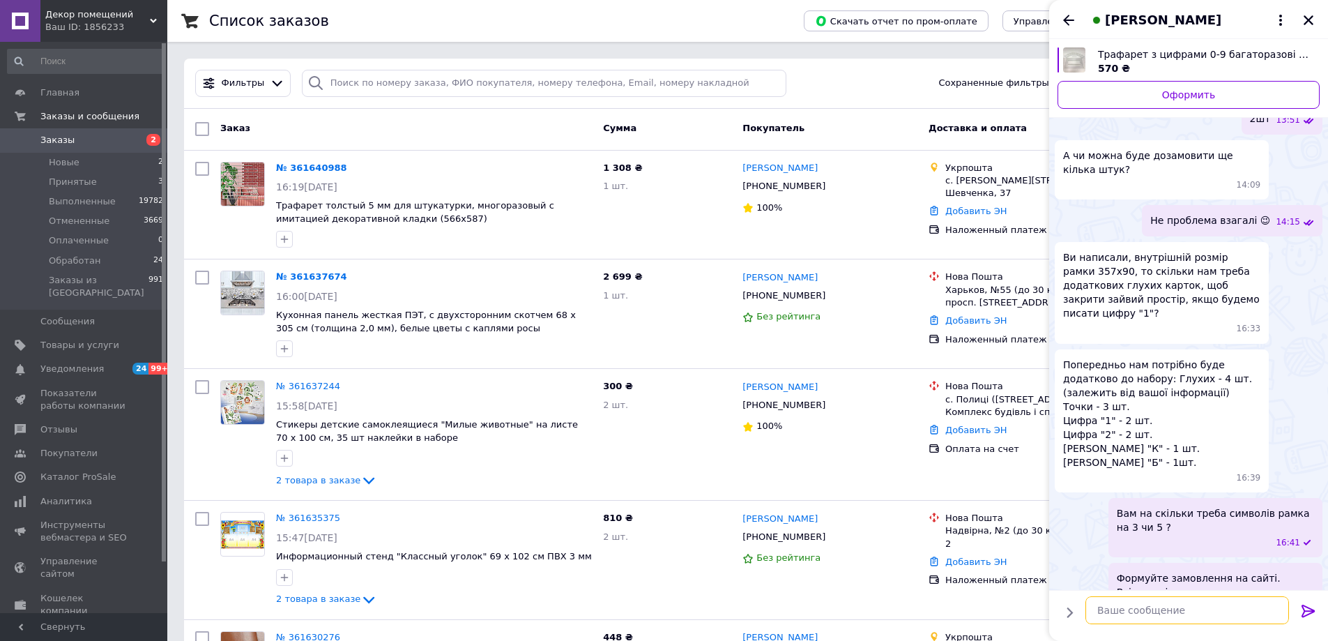
type textarea "Ю"
type textarea "Бо індивідуальне замовлення виходить дорожче."
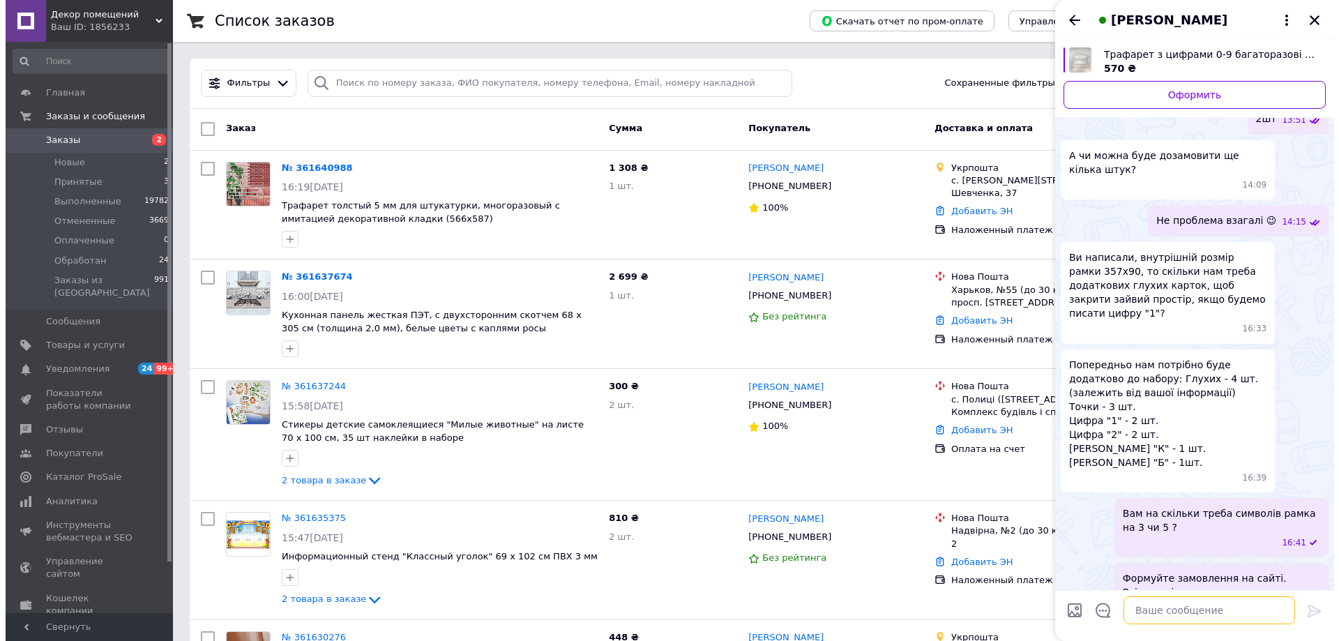
scroll to position [1768, 0]
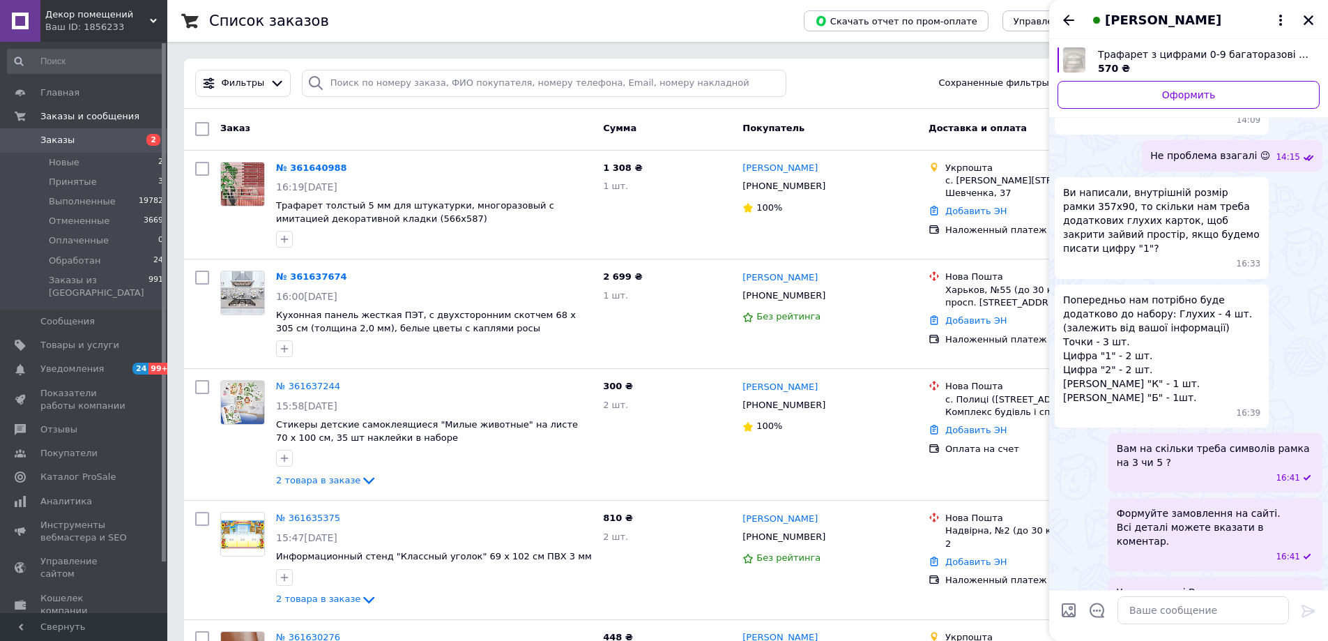
click at [1307, 23] on icon "Закрыть" at bounding box center [1309, 20] width 10 height 10
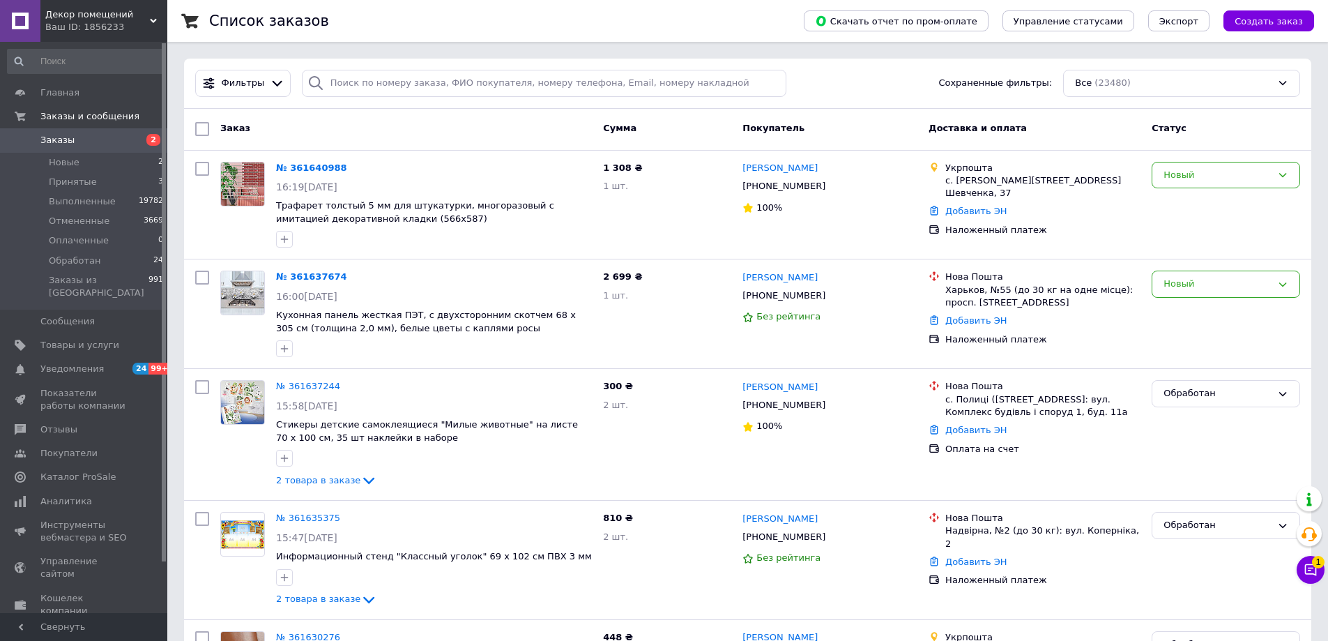
click at [1313, 570] on icon at bounding box center [1311, 570] width 14 height 14
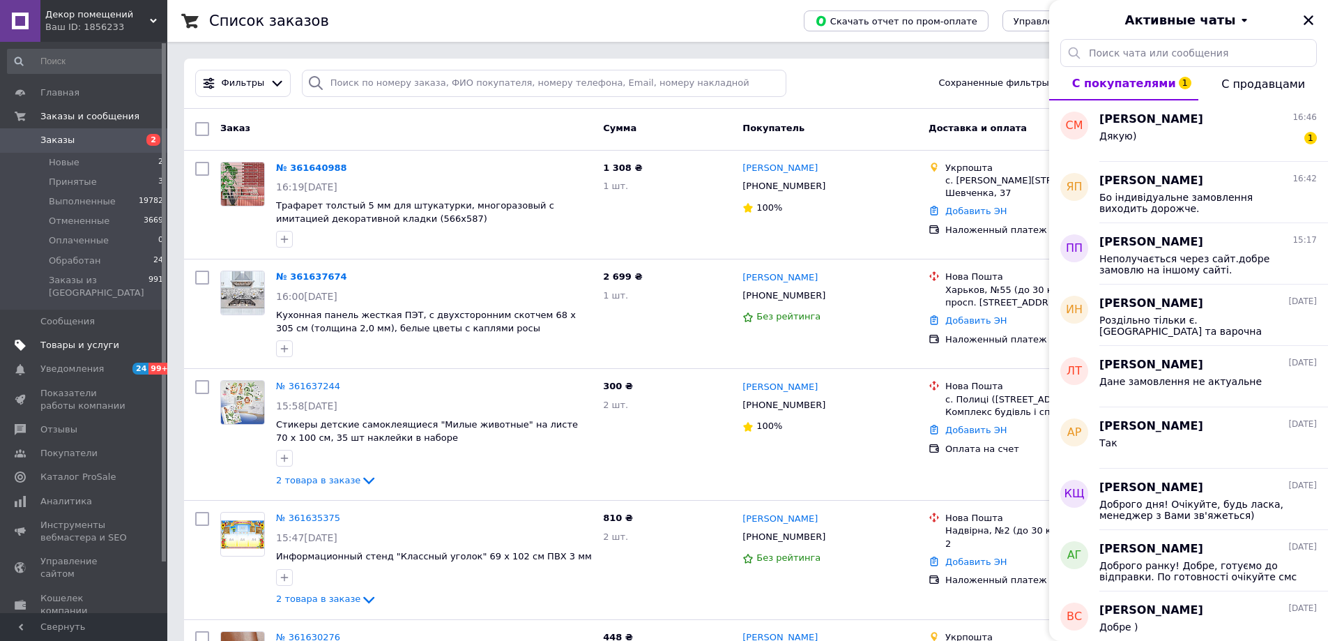
click at [98, 339] on span "Товары и услуги" at bounding box center [79, 345] width 79 height 13
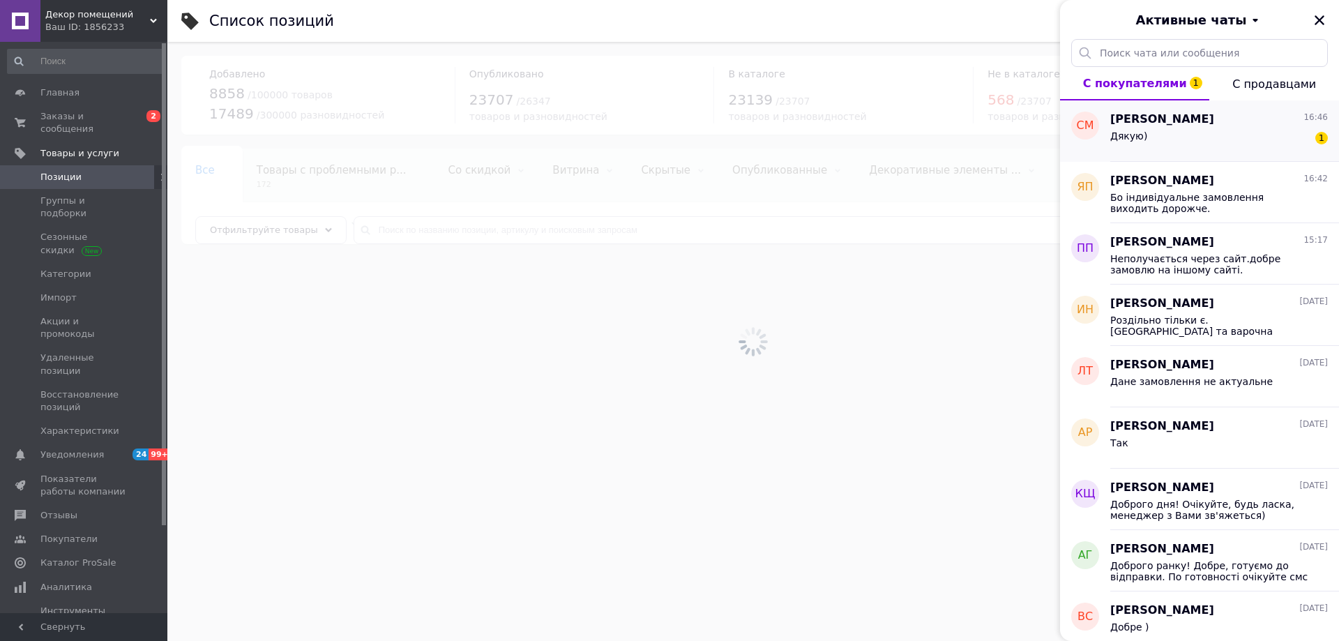
click at [1267, 106] on div "Светлана Максюта 16:46 Дякую) 1" at bounding box center [1224, 130] width 229 height 61
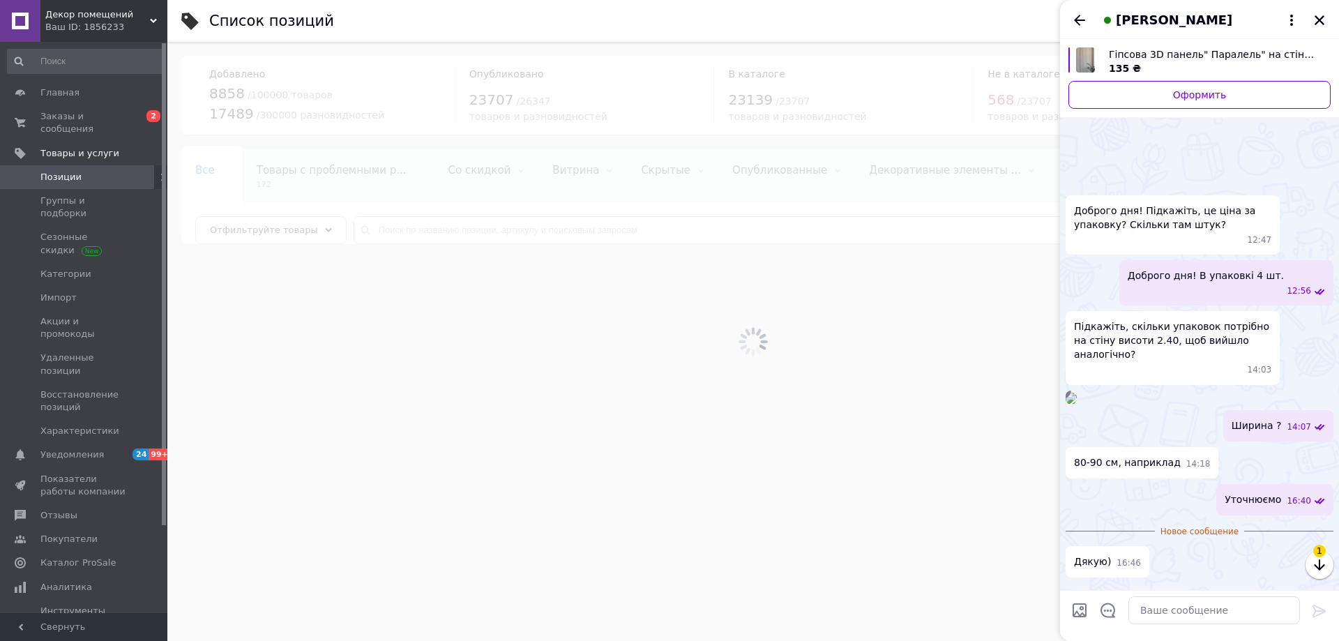
scroll to position [59, 0]
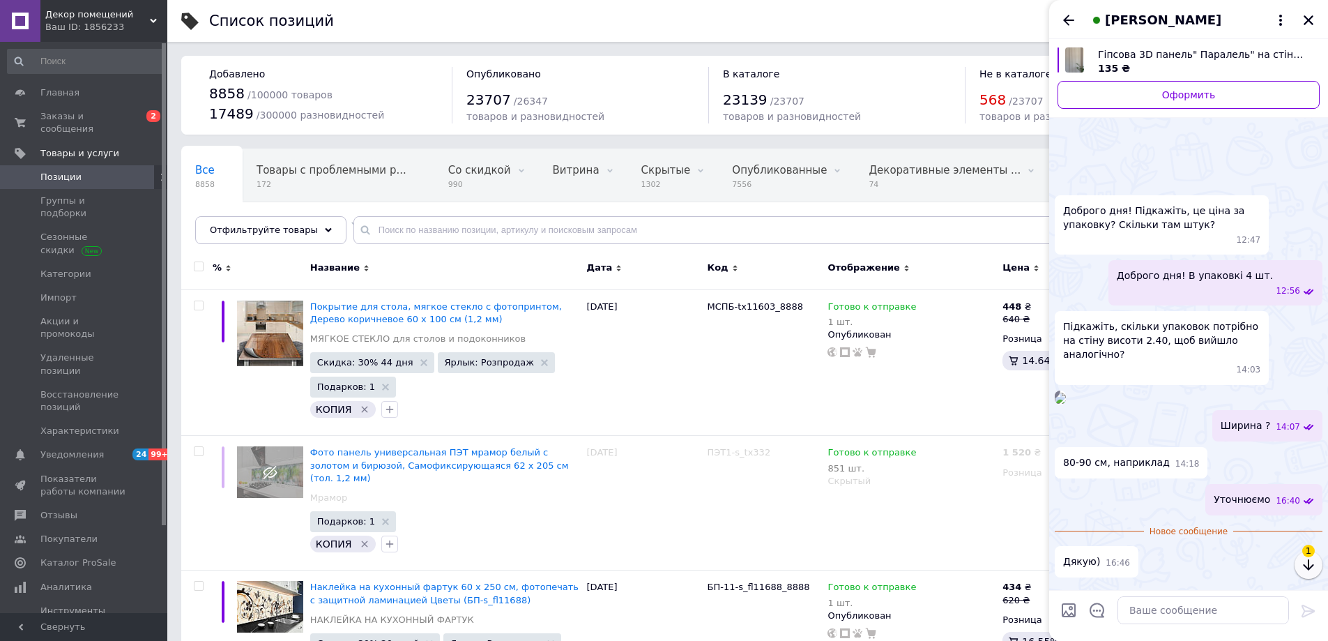
click at [1316, 553] on button "button" at bounding box center [1309, 565] width 28 height 28
click at [1304, 568] on icon "button" at bounding box center [1308, 564] width 17 height 17
click at [1314, 568] on icon "button" at bounding box center [1308, 564] width 17 height 17
click at [574, 225] on input "text" at bounding box center [826, 230] width 947 height 28
click at [1308, 22] on icon "Закрыть" at bounding box center [1309, 20] width 10 height 10
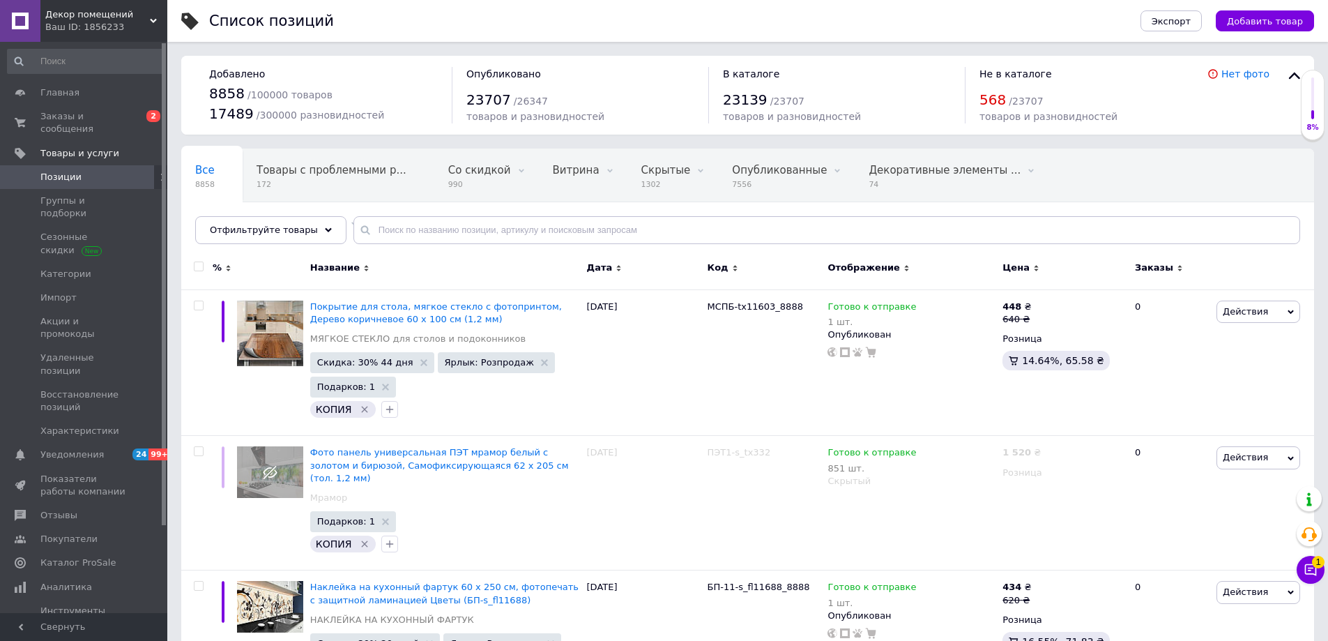
click at [1067, 108] on div "568 / 23707" at bounding box center [1094, 100] width 228 height 20
click at [1053, 113] on span "товаров и разновидностей" at bounding box center [1049, 116] width 138 height 11
click at [1287, 74] on icon at bounding box center [1294, 76] width 17 height 17
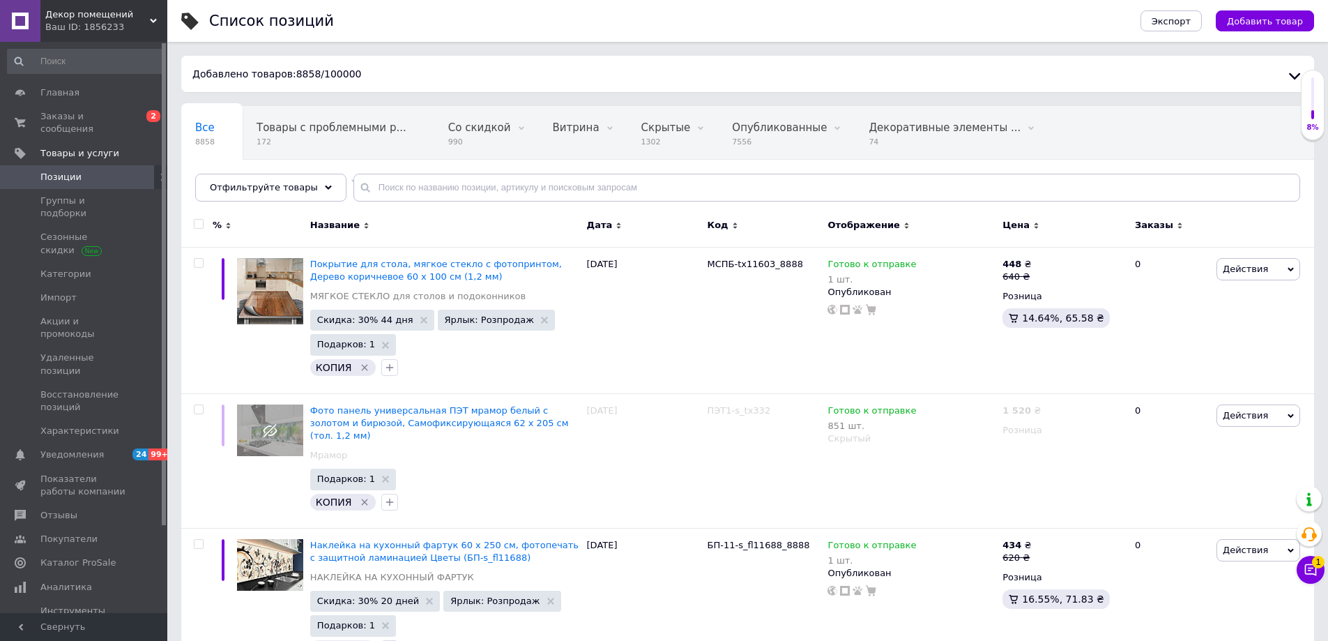
click at [1288, 75] on icon at bounding box center [1294, 76] width 17 height 17
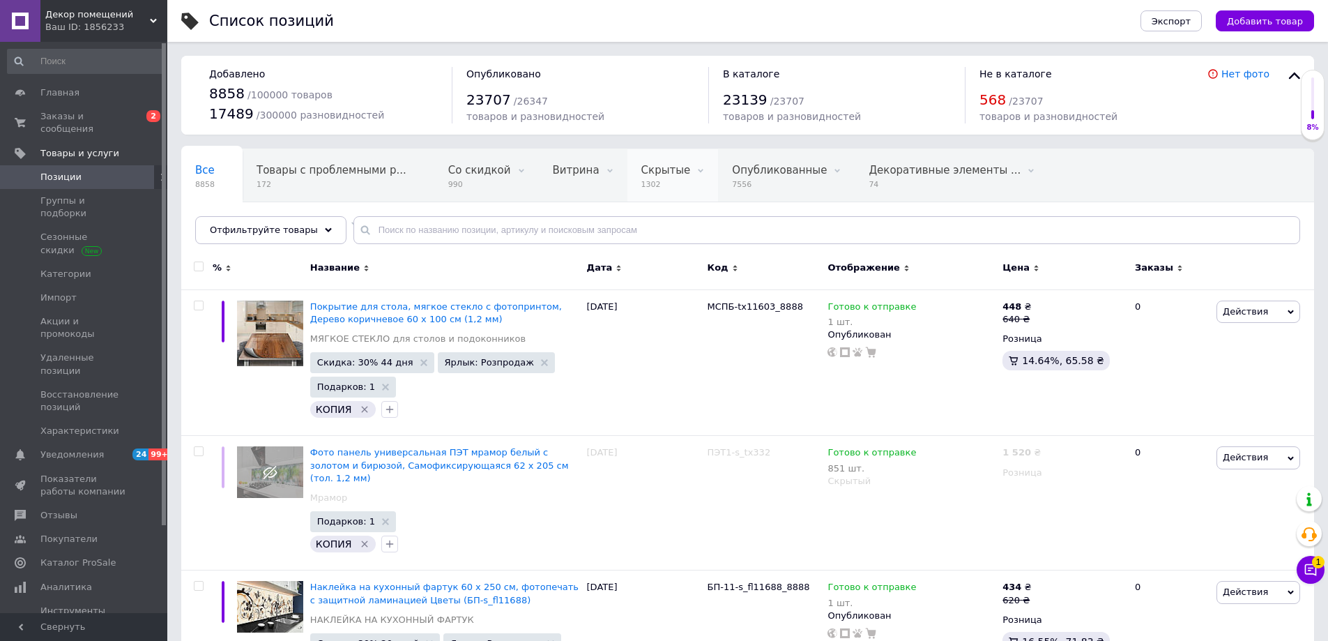
click at [698, 172] on icon at bounding box center [701, 171] width 6 height 6
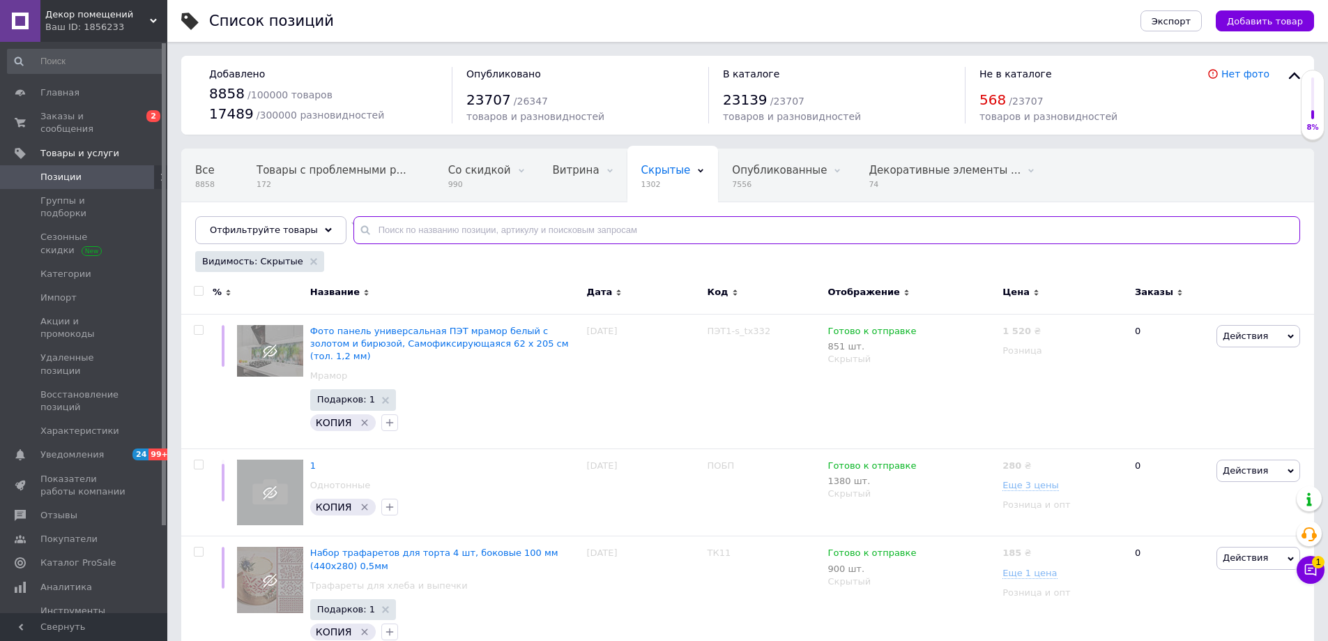
click at [435, 234] on input "text" at bounding box center [826, 230] width 947 height 28
paste input "s_tx326_8888"
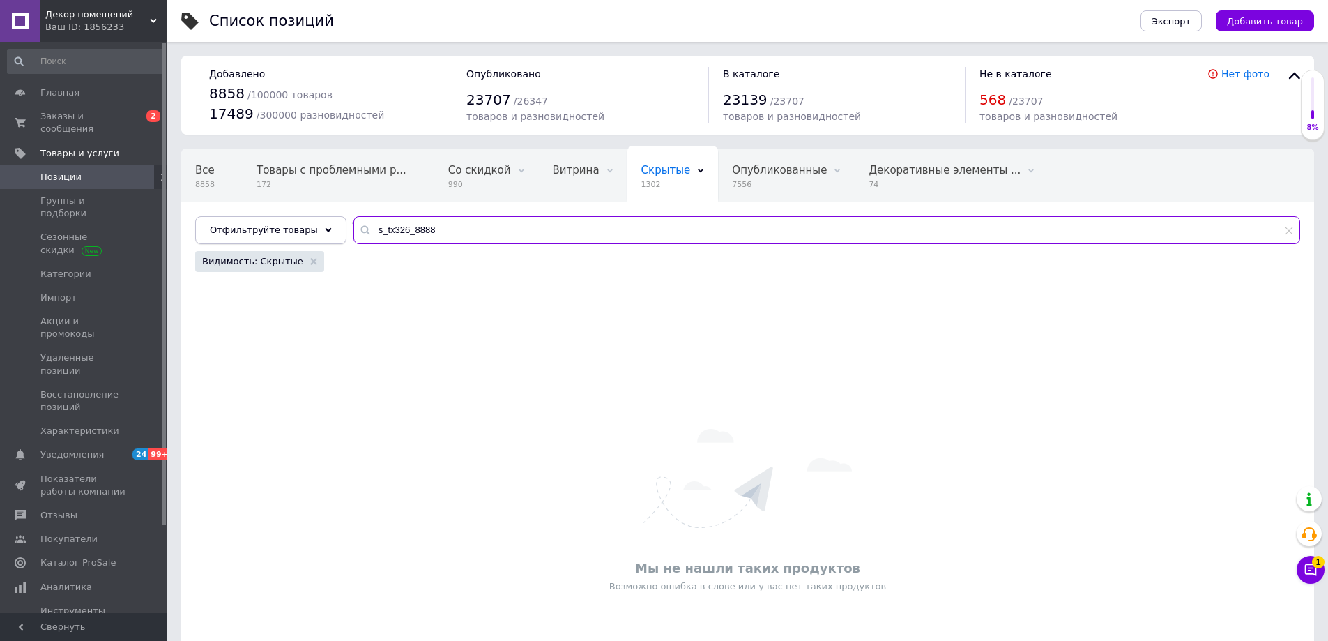
type input "s_tx326_8888"
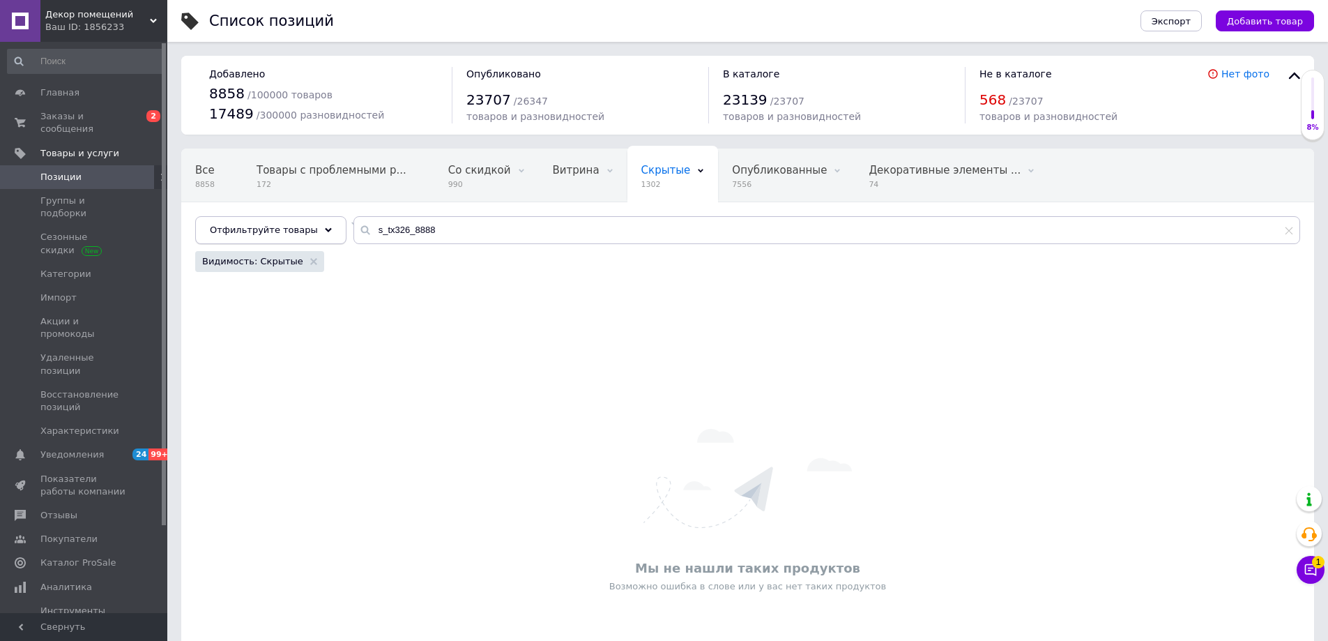
click at [298, 242] on div "Отфильтруйте товары" at bounding box center [270, 230] width 151 height 28
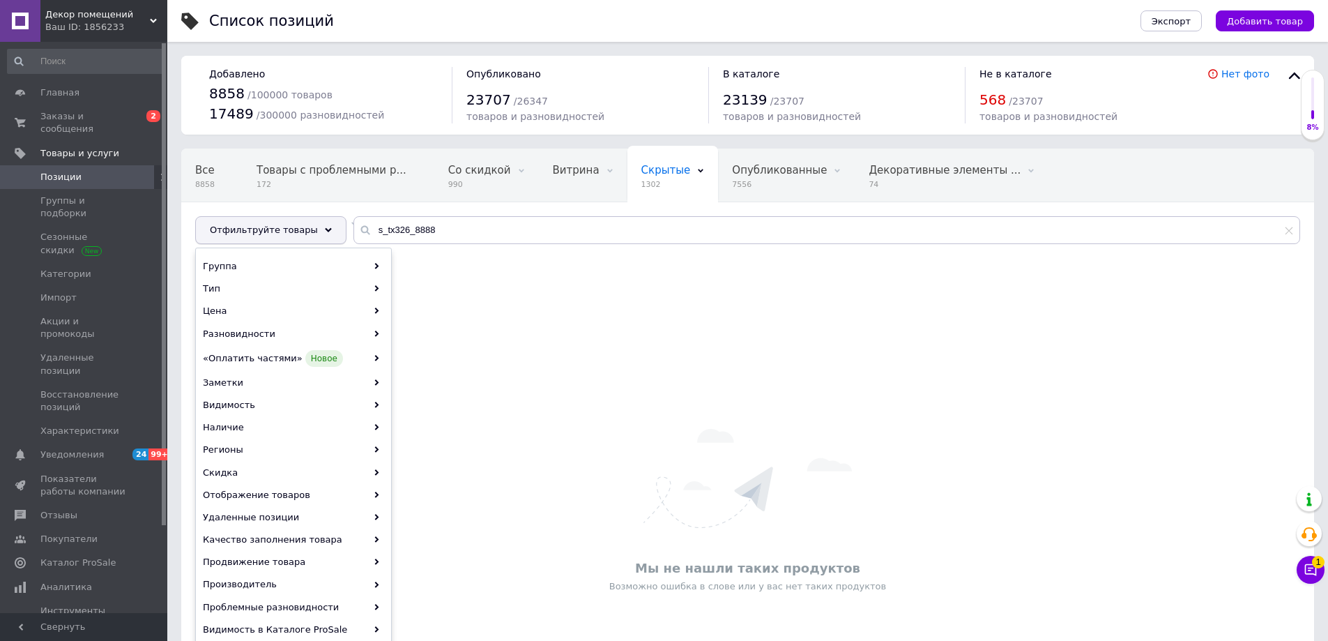
click at [299, 236] on div "Отфильтруйте товары" at bounding box center [270, 230] width 151 height 28
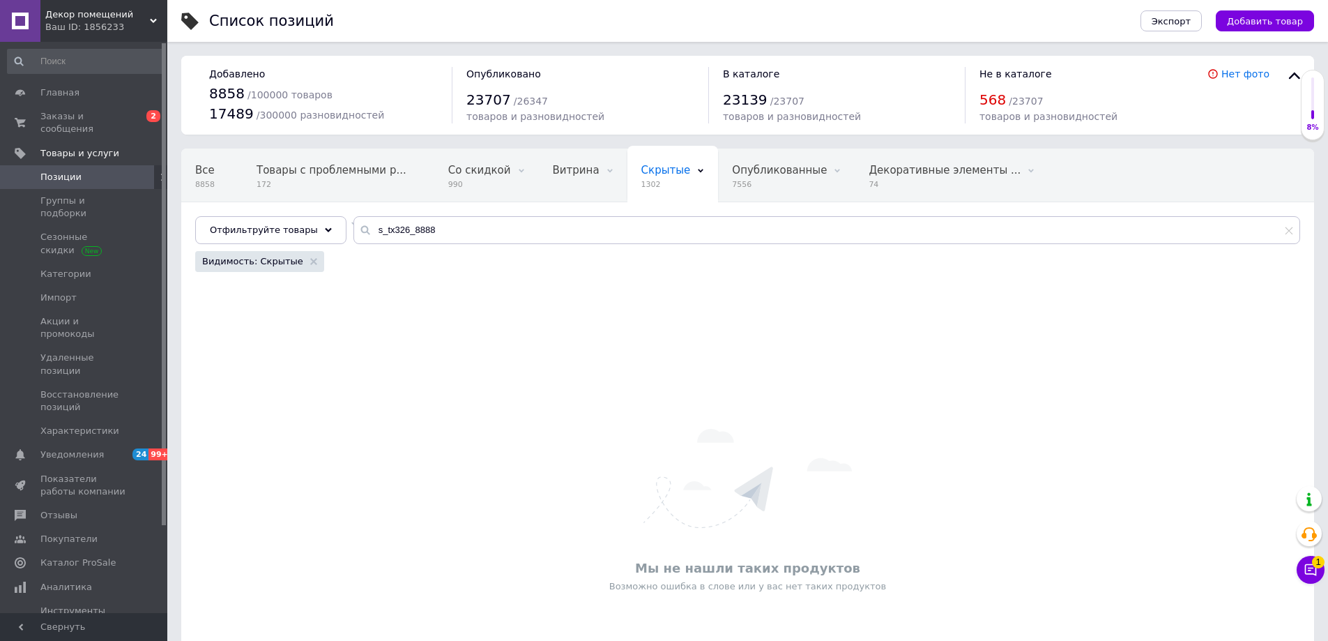
click at [291, 259] on div "Видимость: Скрытые" at bounding box center [259, 261] width 129 height 21
click at [296, 262] on div "Видимость: Скрытые" at bounding box center [259, 261] width 129 height 21
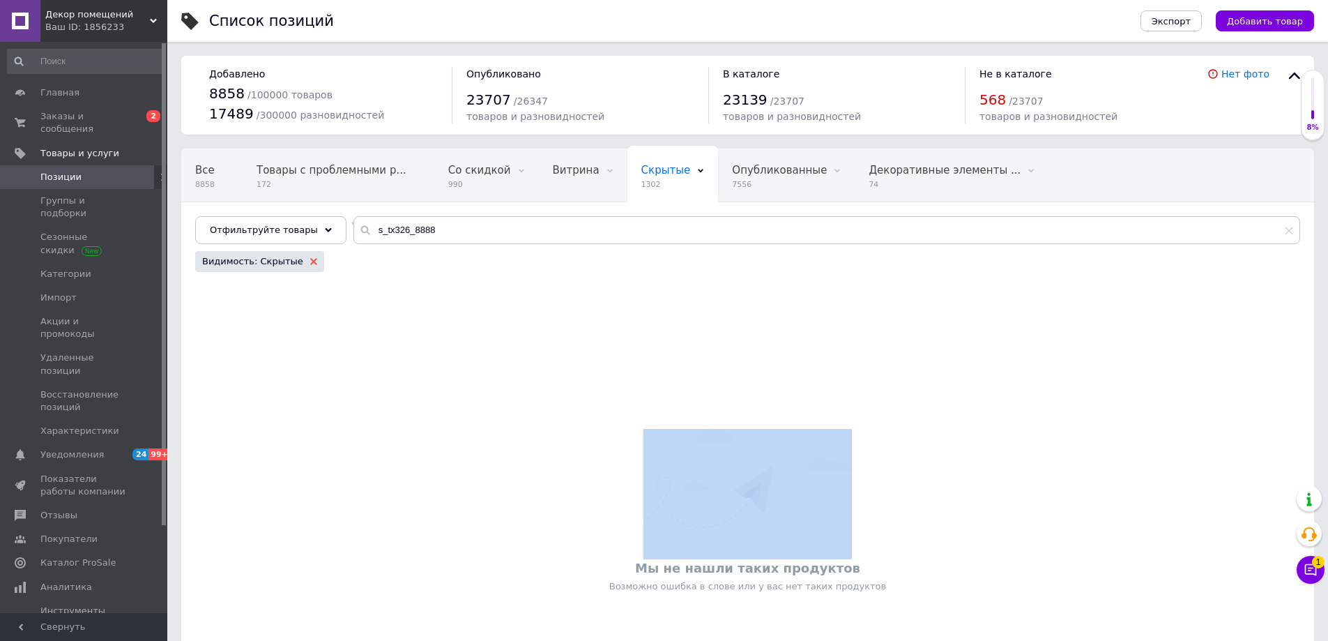
click icon
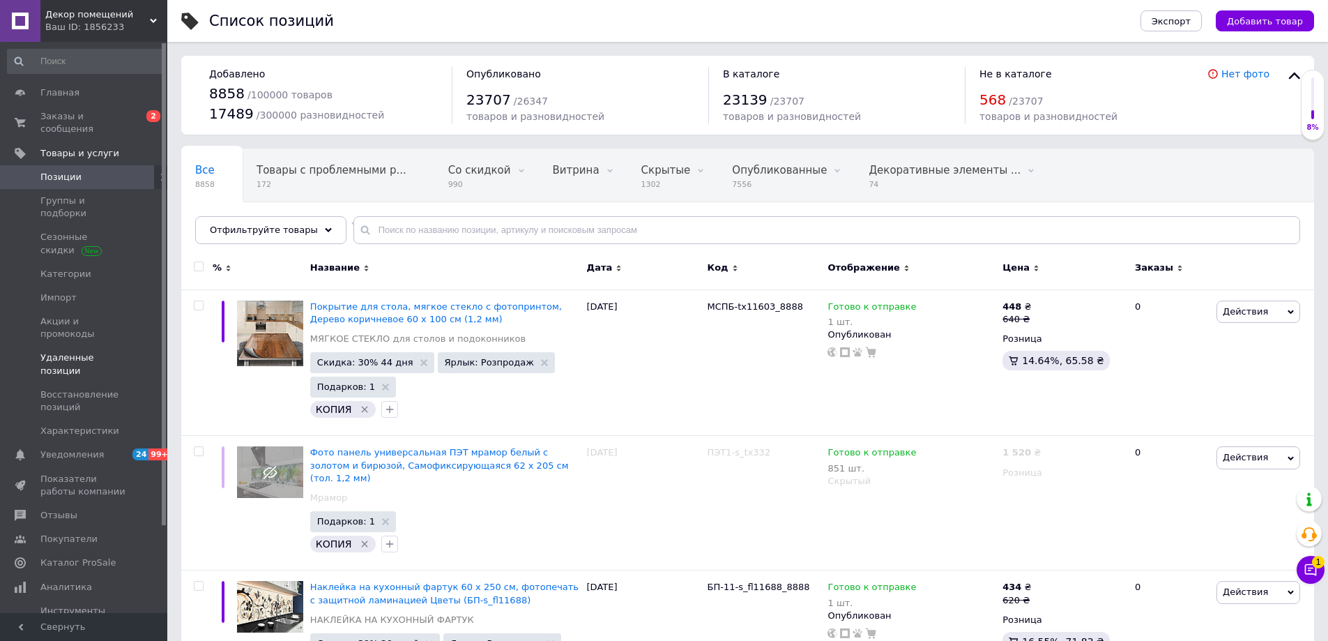
click span "Удаленные позиции"
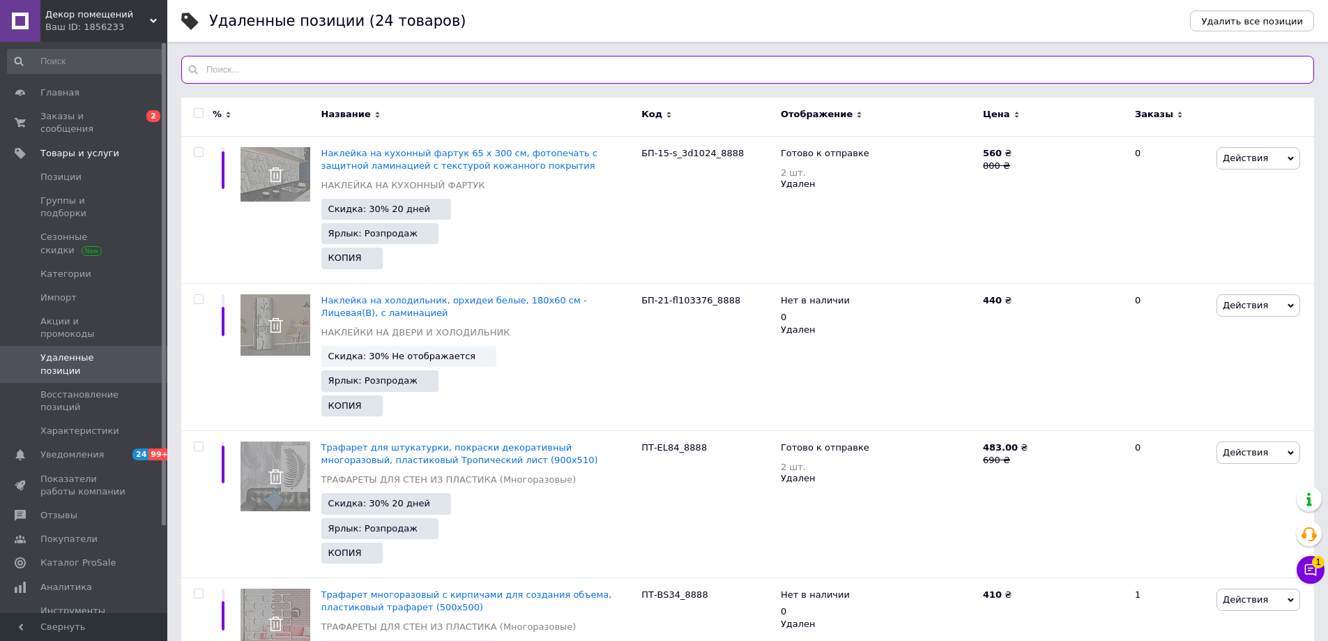
click input "text"
paste input "s_tx326_8888"
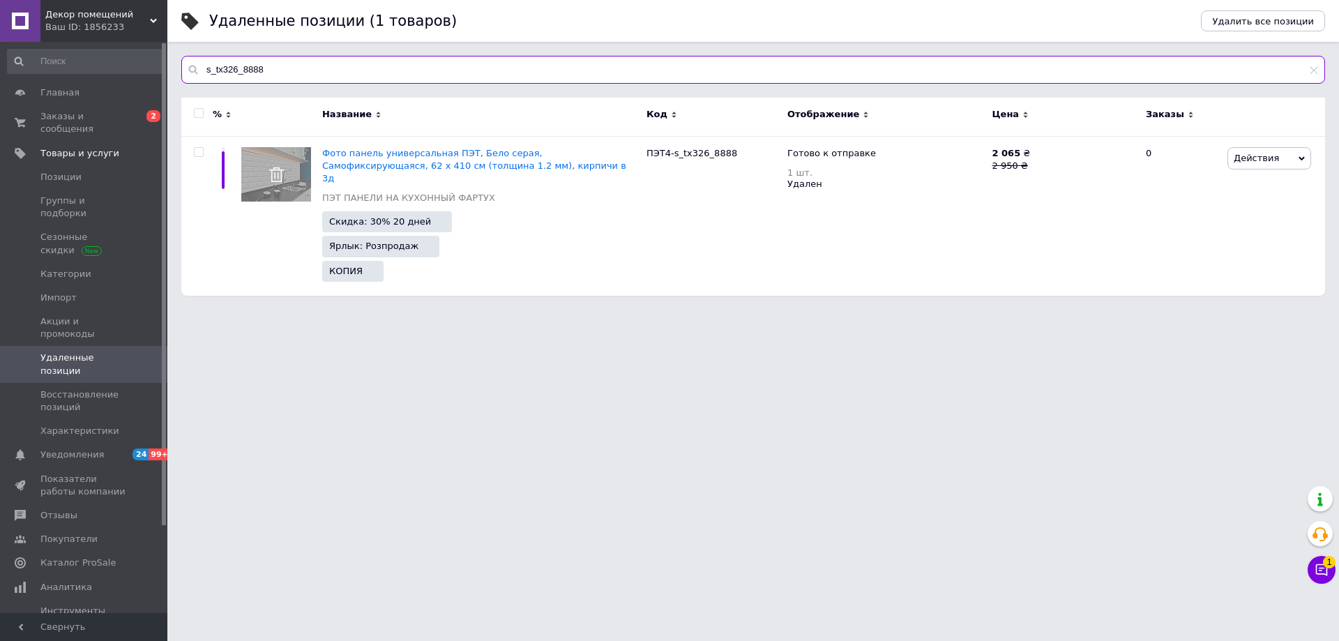
type input "s_tx326_8888"
click use
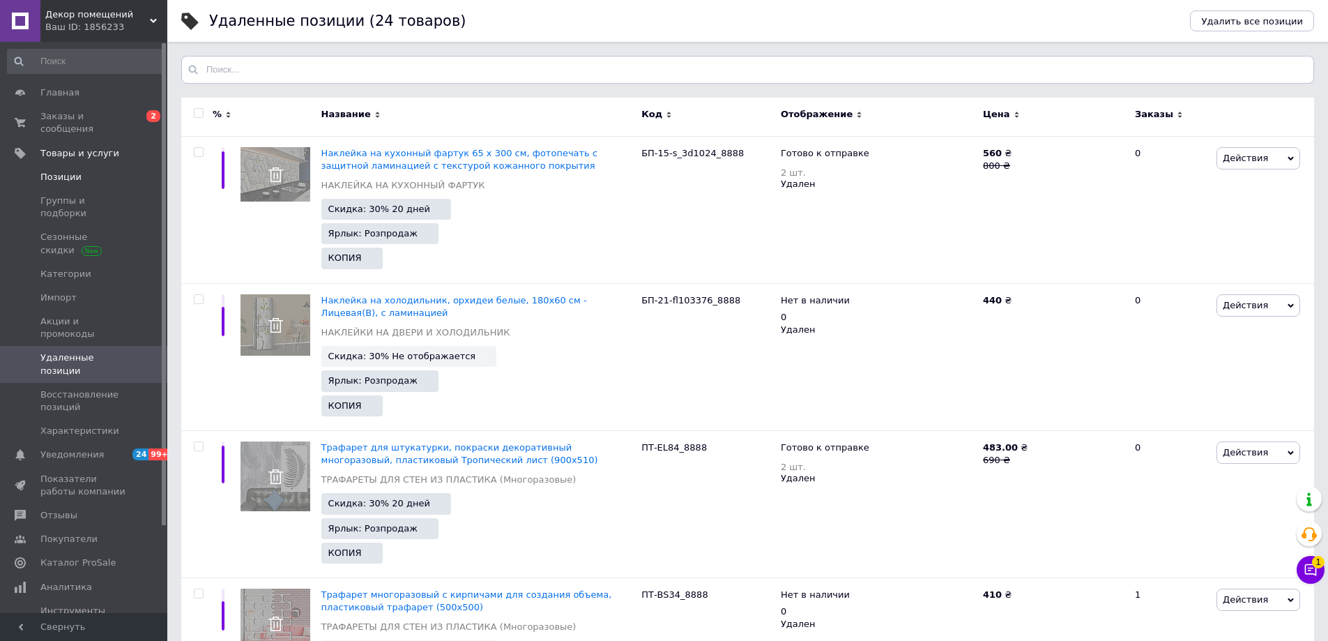
click span "Позиции"
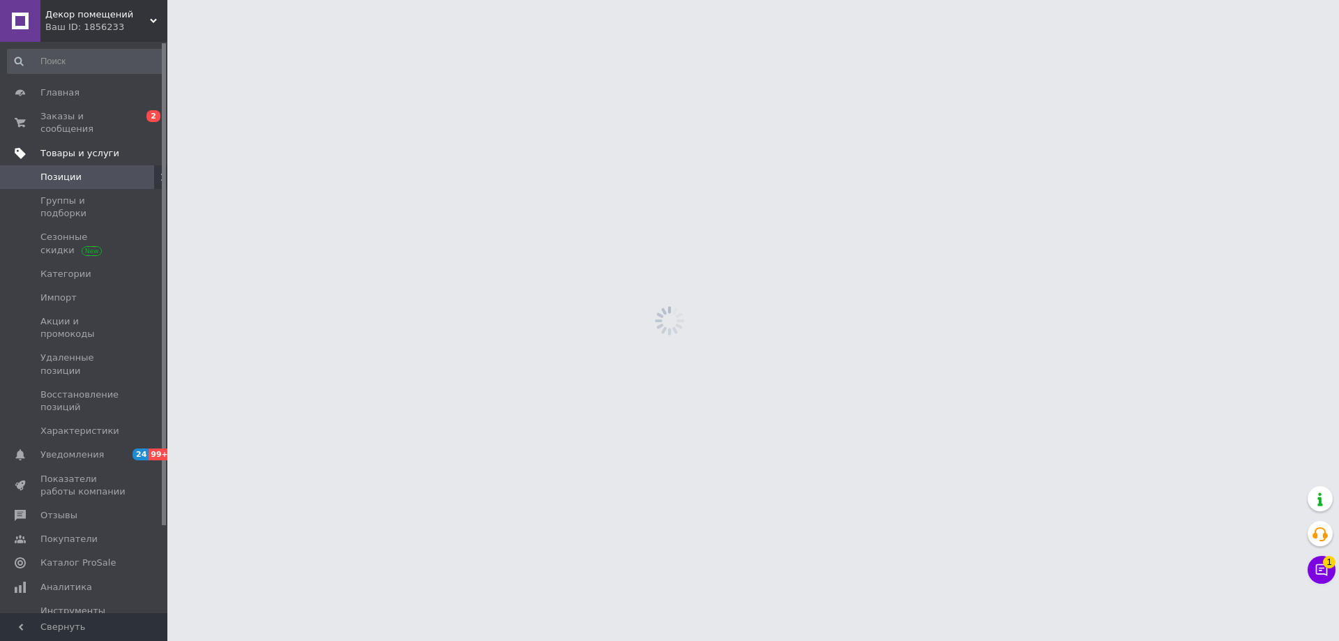
click span "Товары и услуги"
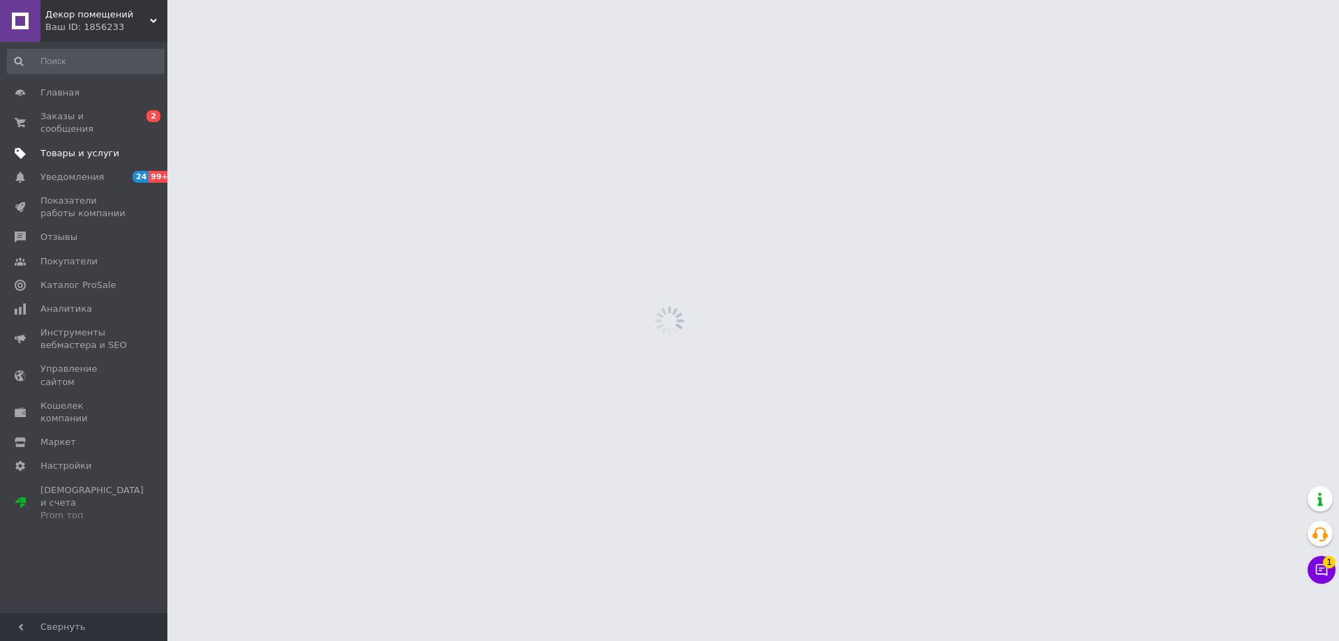
click span "Товары и услуги"
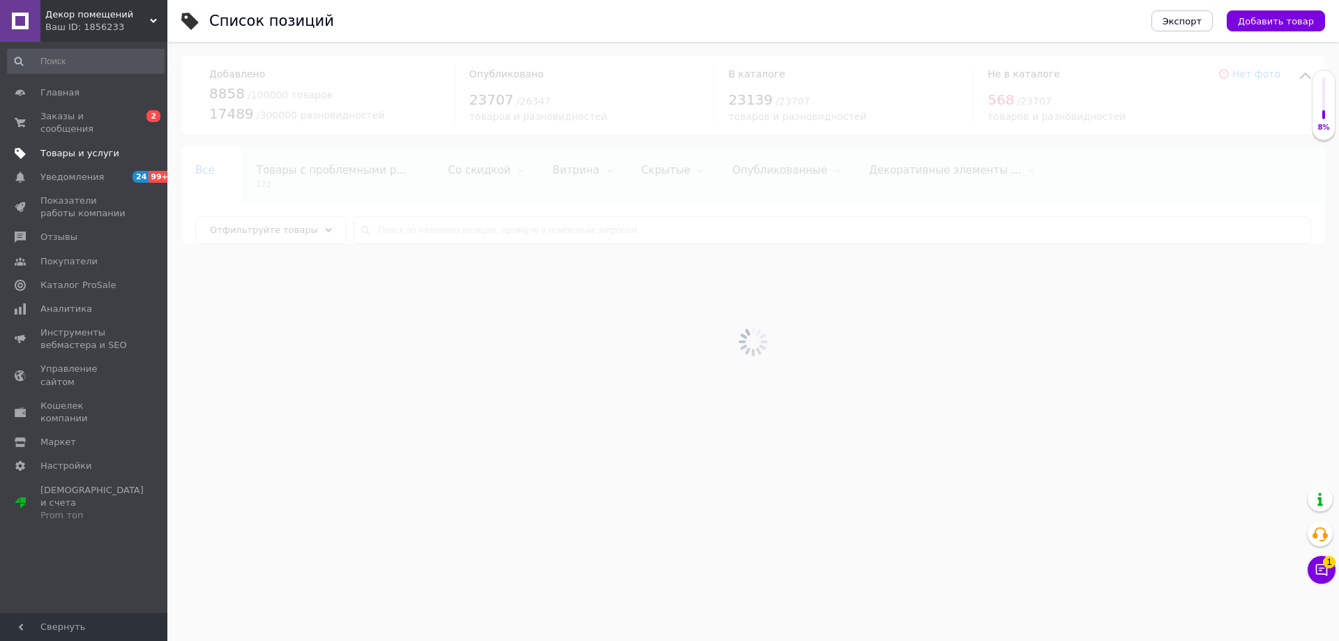
click span "Товары и услуги"
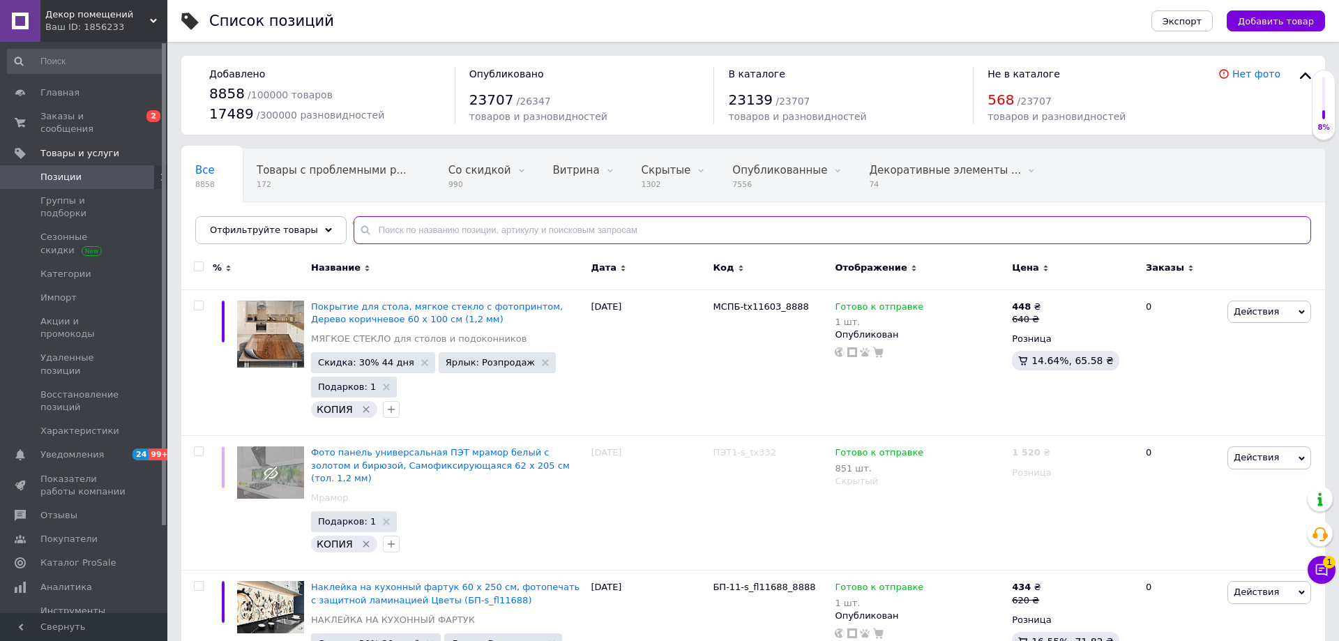
click input "text"
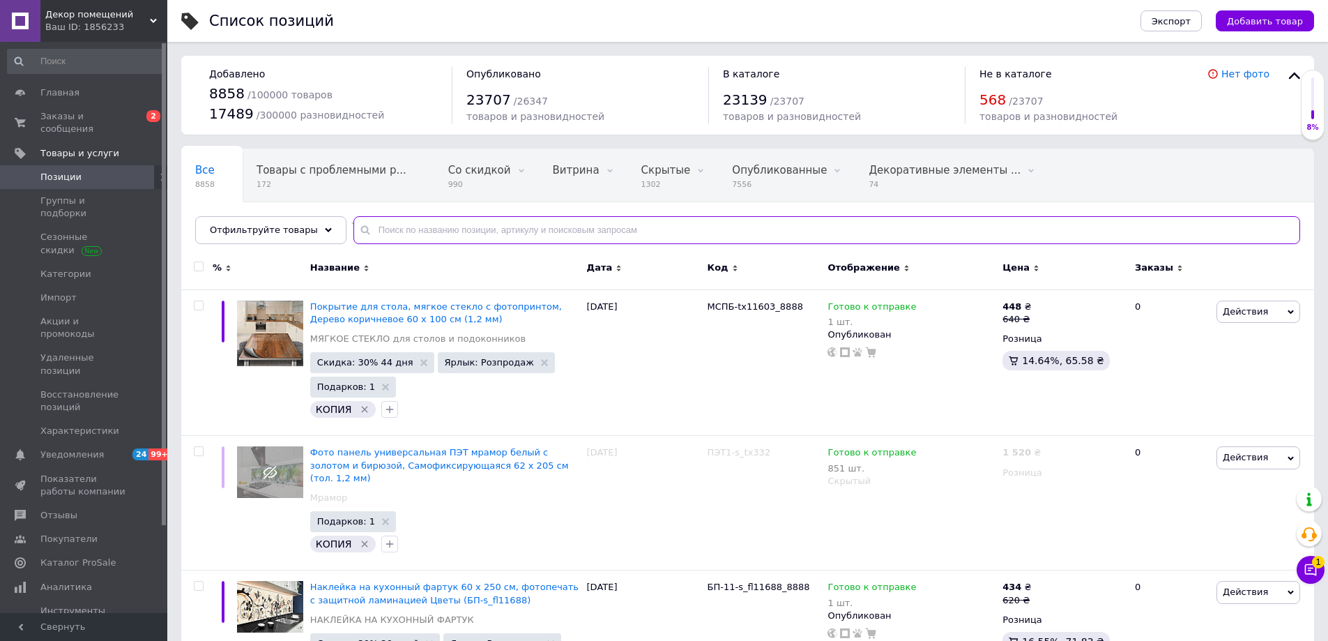
paste input "ПЭТ3-s_tx300_8888"
type input "ПЭТ3-s_tx300_8888"
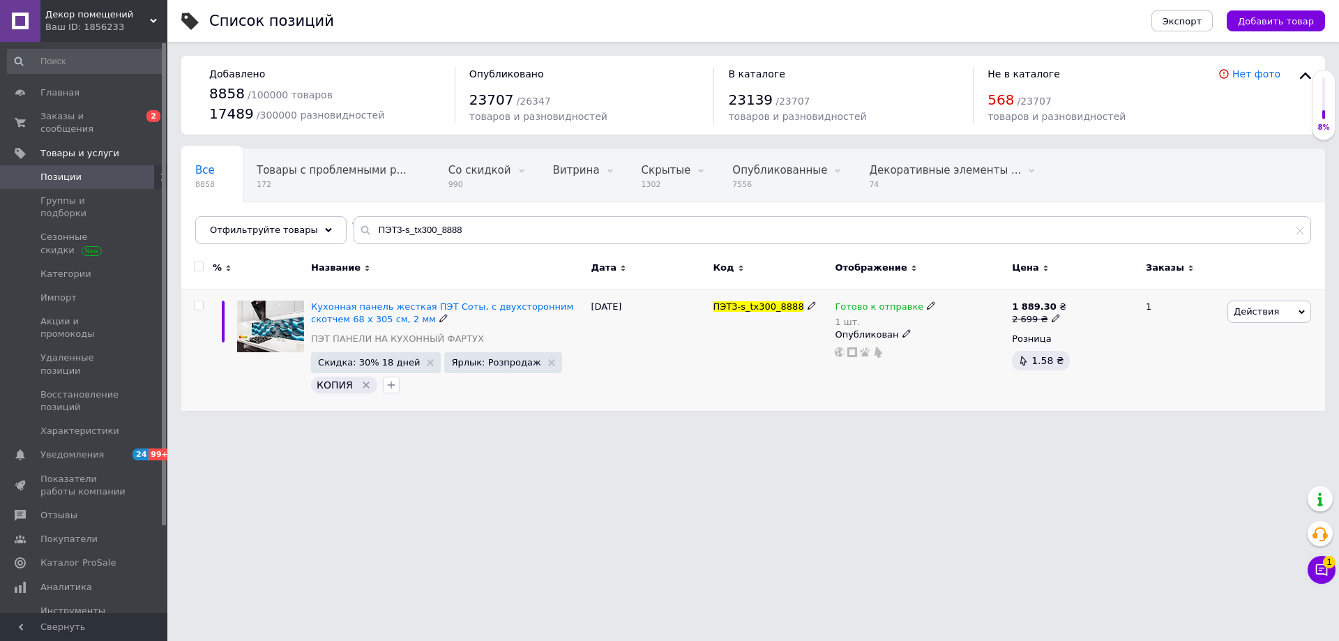
click span "Действия"
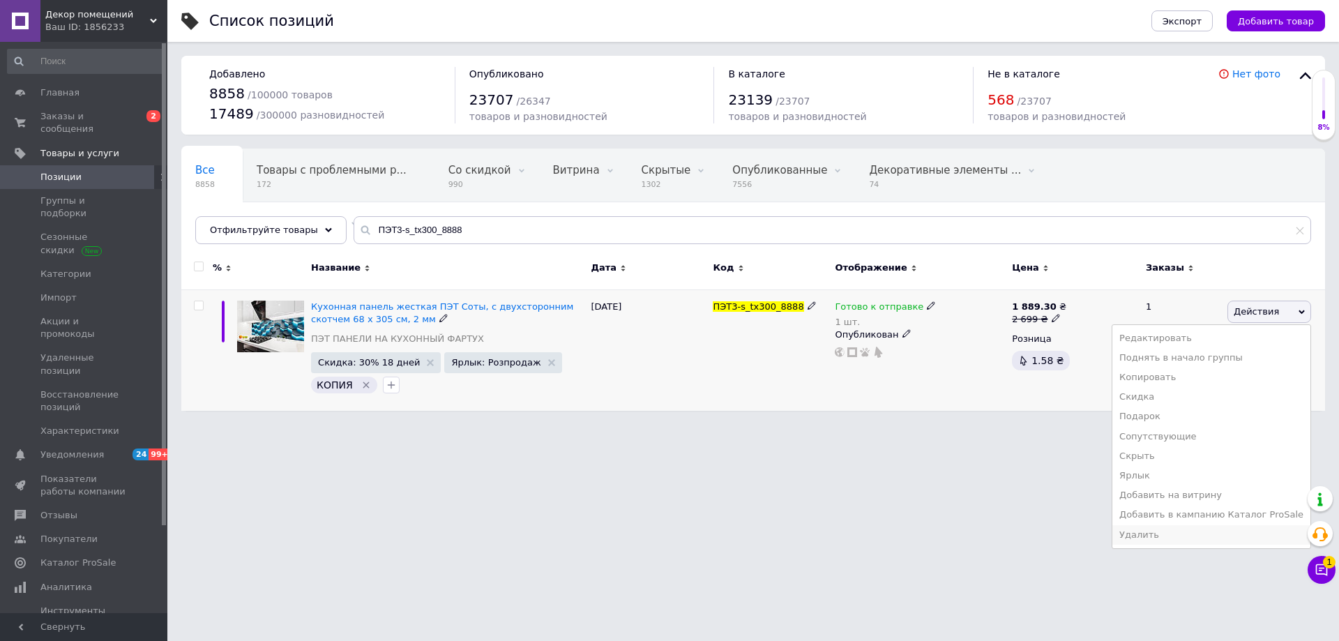
click li "Удалить"
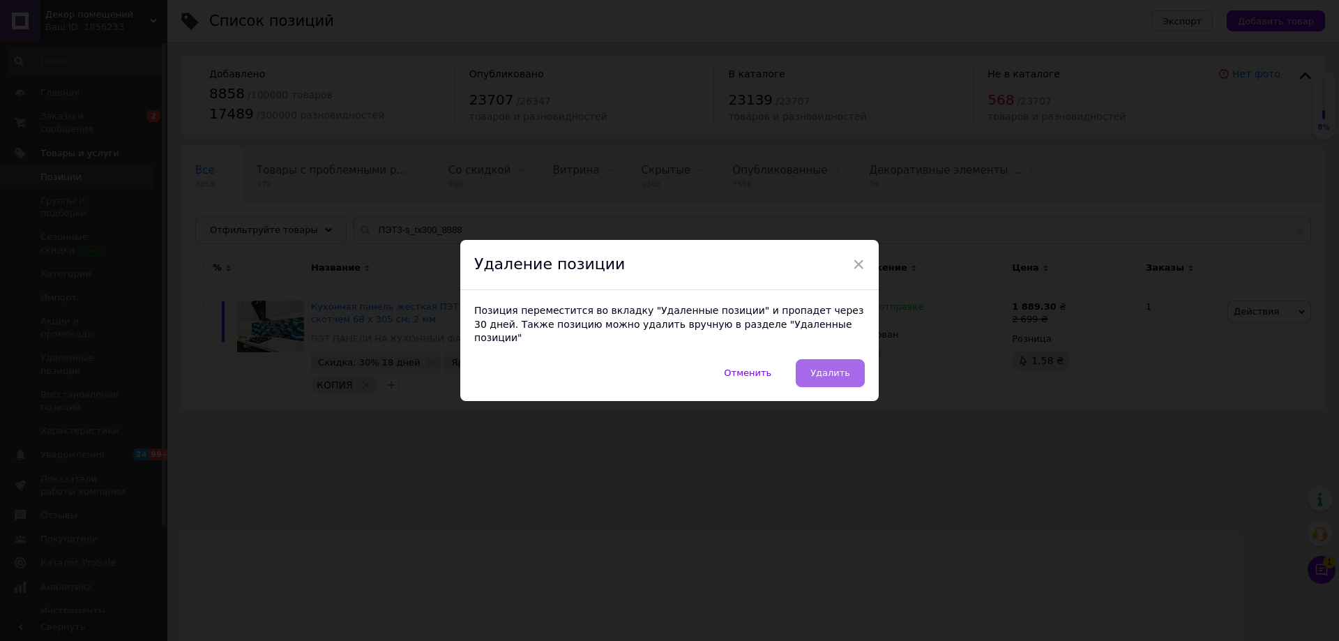
click button "Удалить"
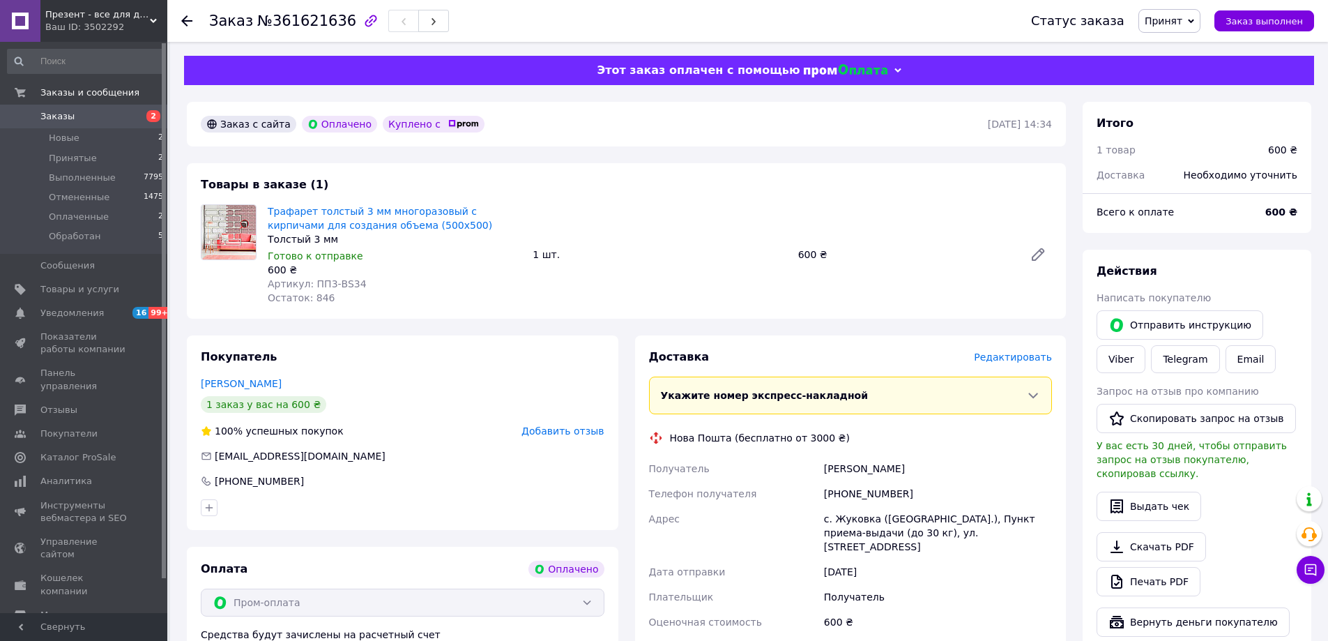
click at [185, 25] on use at bounding box center [186, 20] width 11 height 11
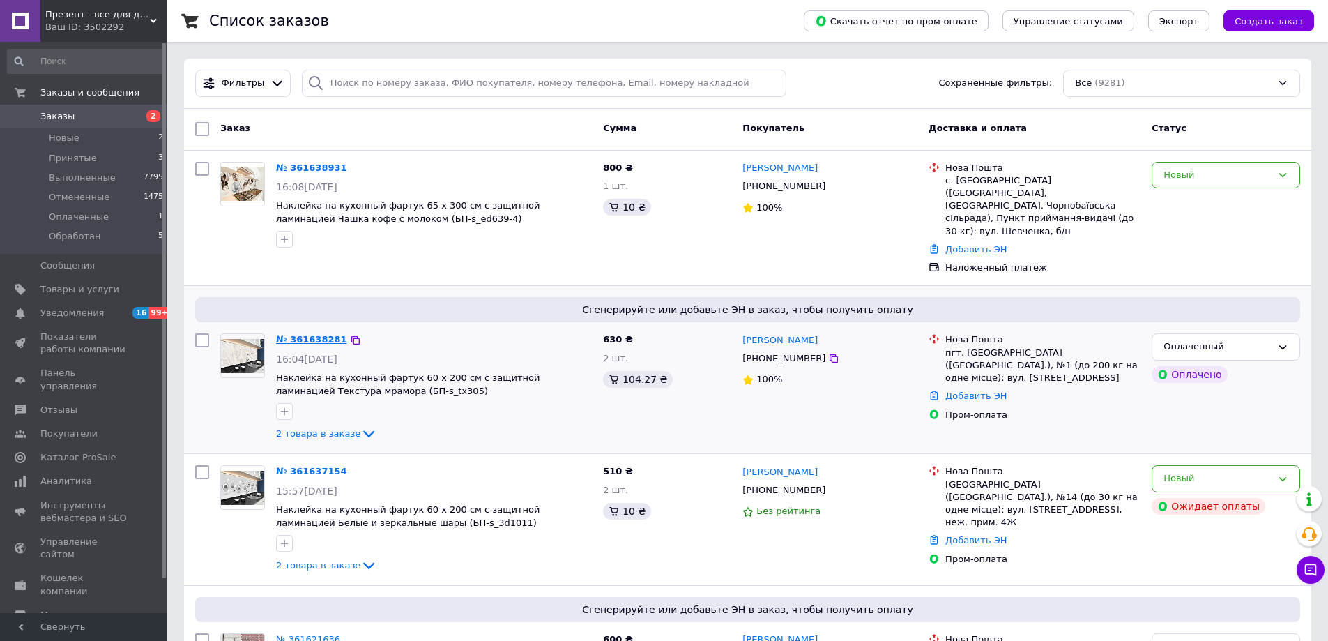
click at [308, 334] on link "№ 361638281" at bounding box center [311, 339] width 71 height 10
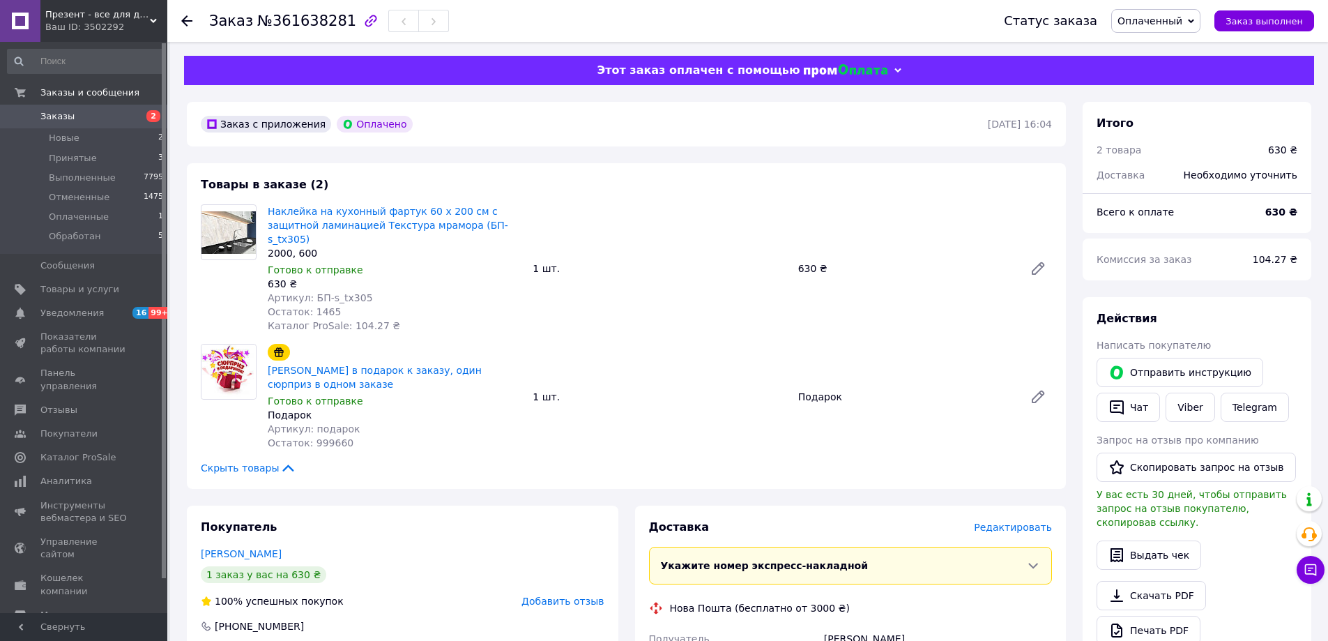
click at [190, 21] on use at bounding box center [186, 20] width 11 height 11
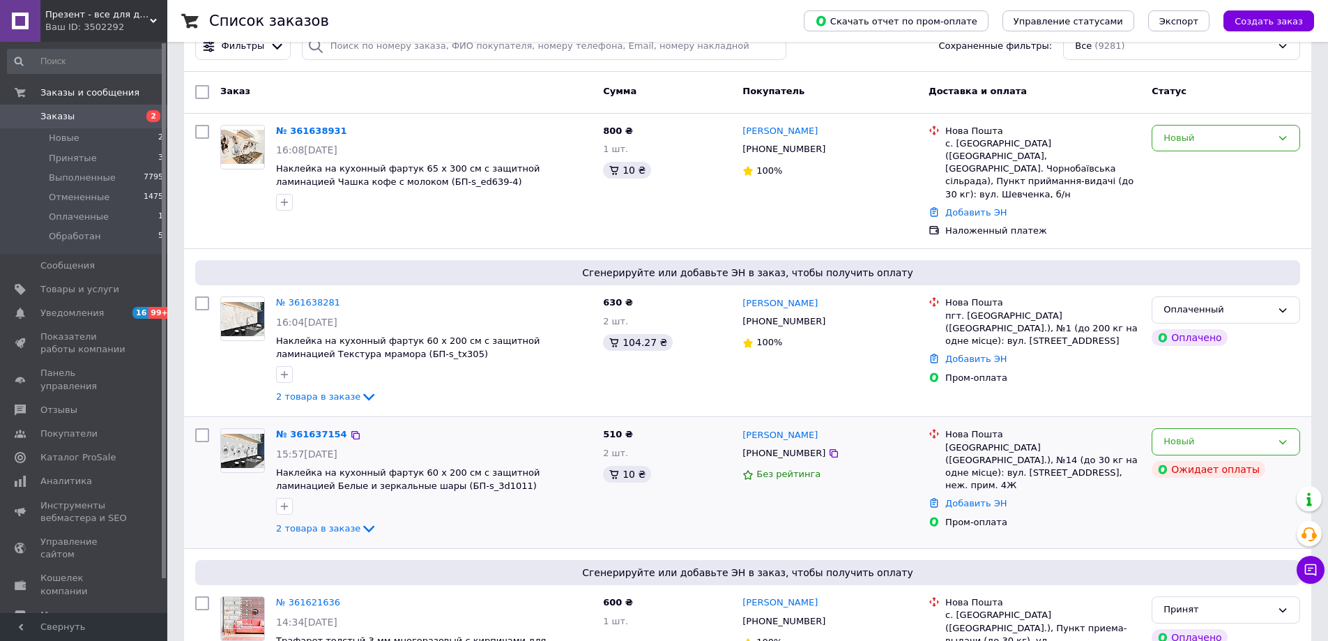
scroll to position [70, 0]
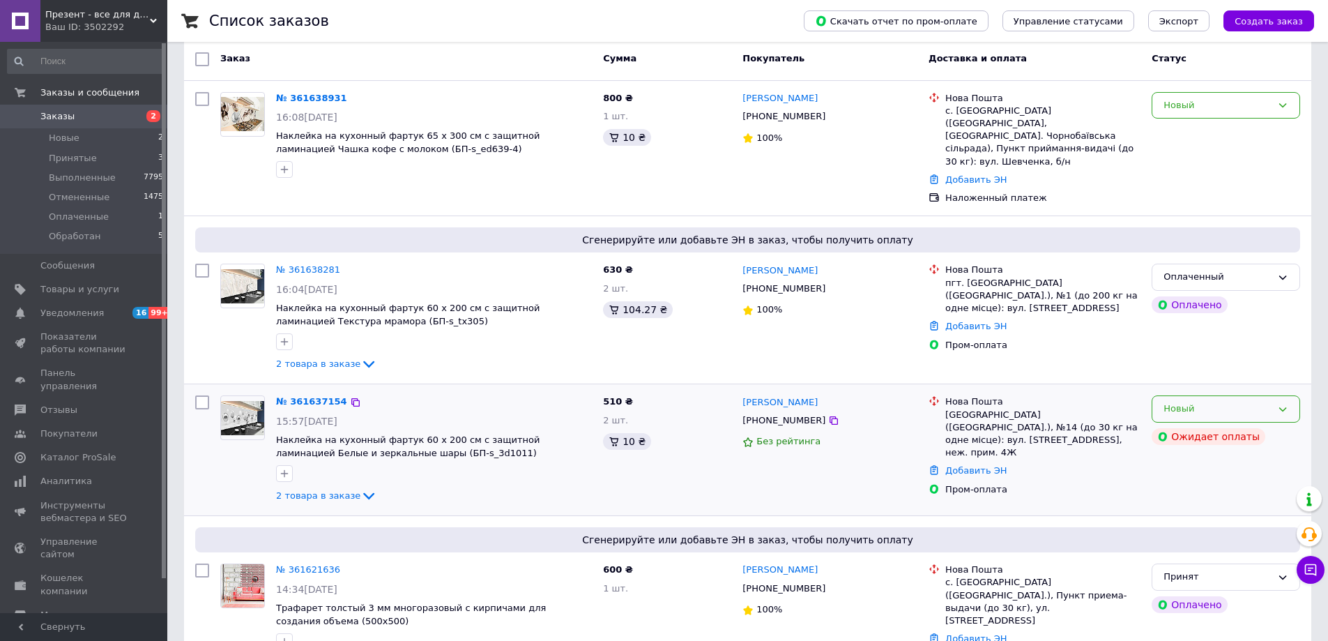
click at [1254, 402] on div "Новый" at bounding box center [1218, 409] width 108 height 15
click at [284, 395] on div "№ 361637154" at bounding box center [312, 402] width 74 height 16
click at [286, 396] on link "№ 361637154" at bounding box center [311, 401] width 71 height 10
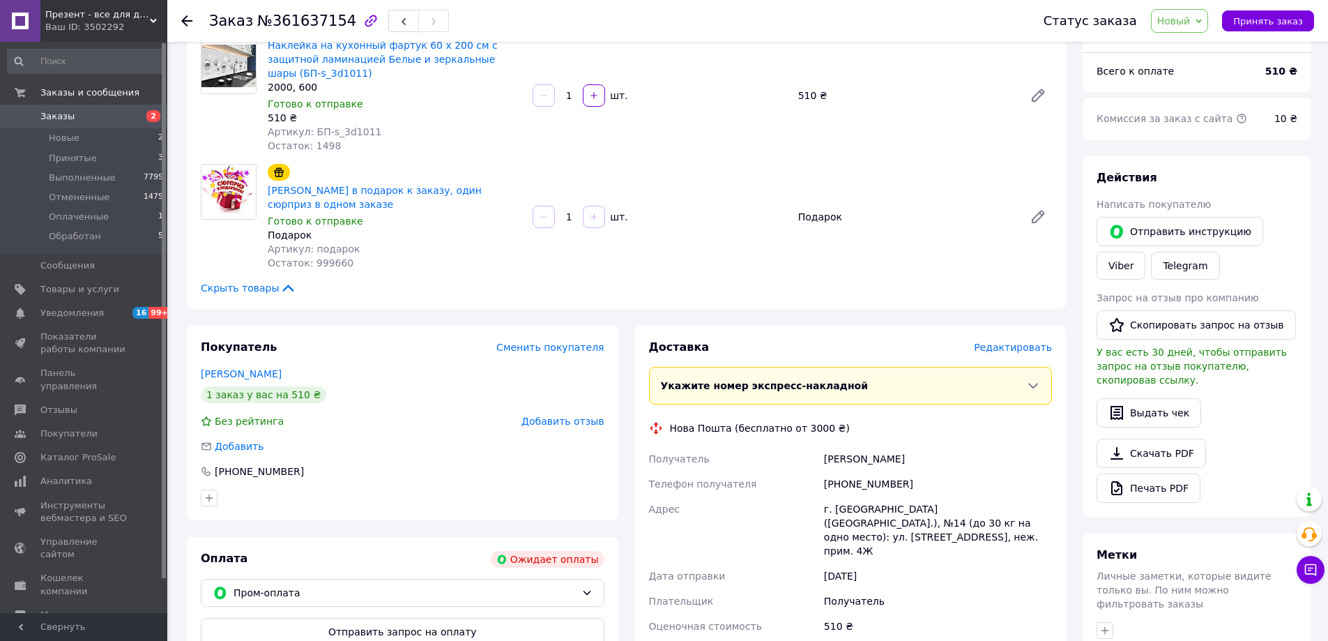
scroll to position [139, 0]
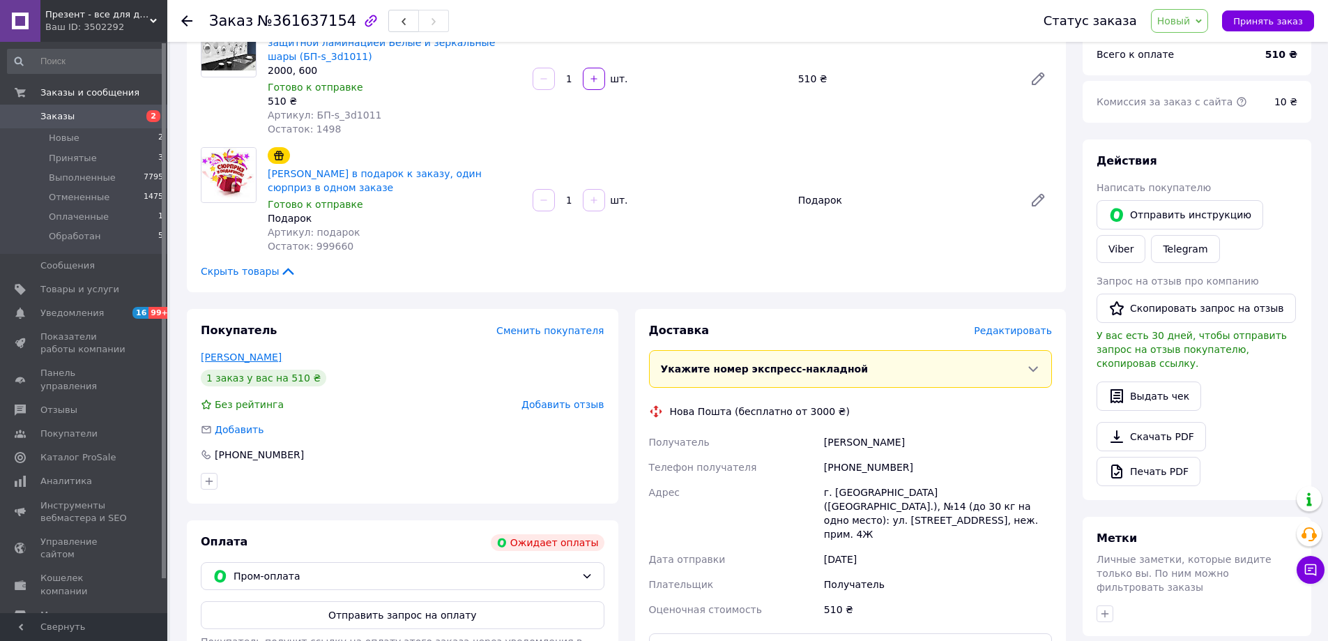
click at [242, 351] on link "КУНДЕУС Вікторія" at bounding box center [241, 356] width 81 height 11
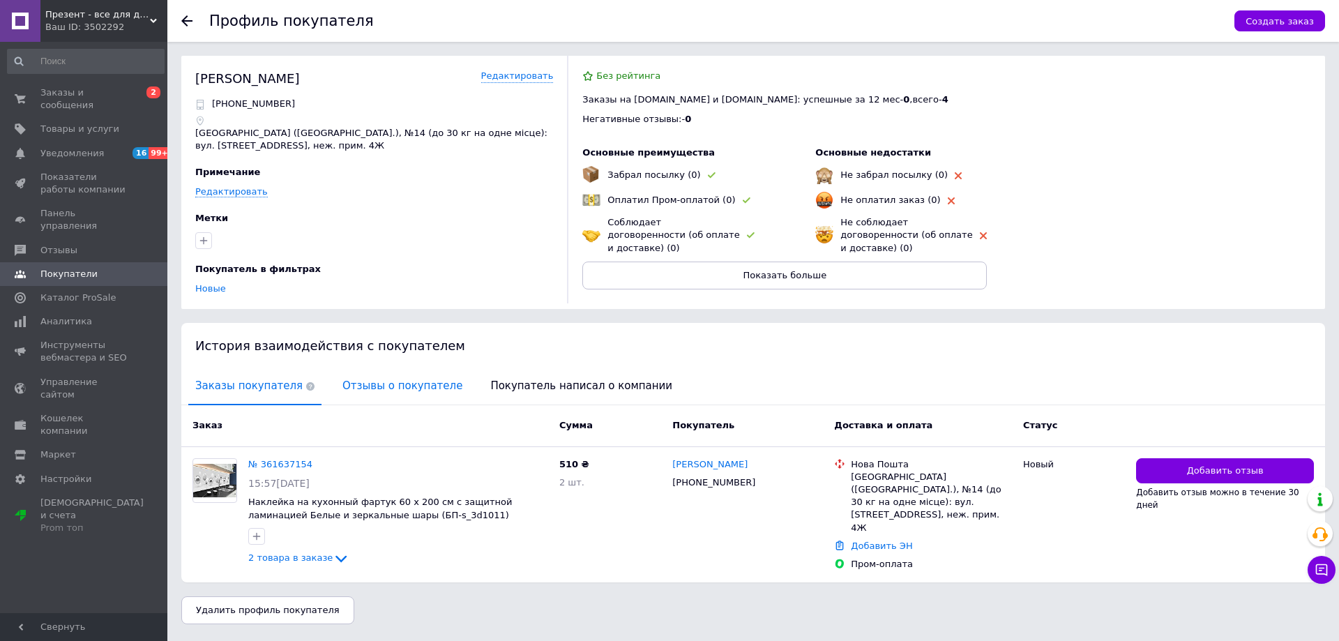
drag, startPoint x: 376, startPoint y: 390, endPoint x: 386, endPoint y: 393, distance: 10.8
click at [382, 390] on span "Отзывы о покупателе" at bounding box center [402, 386] width 134 height 36
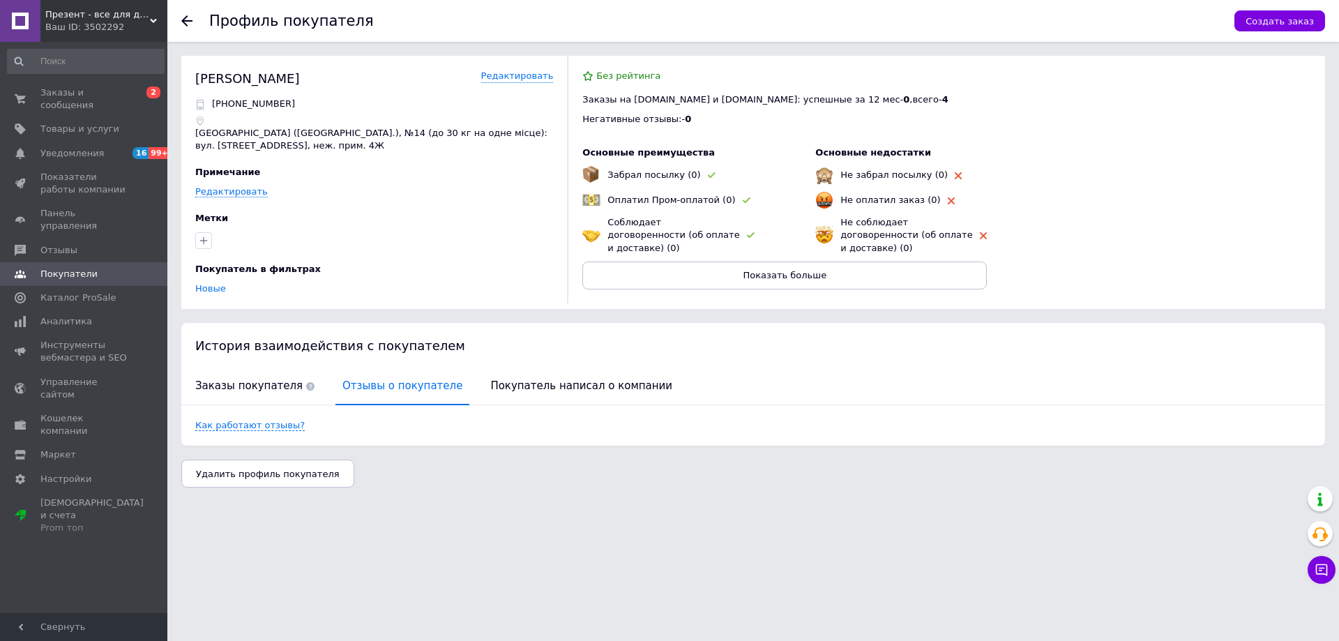
click at [187, 24] on icon at bounding box center [186, 20] width 11 height 11
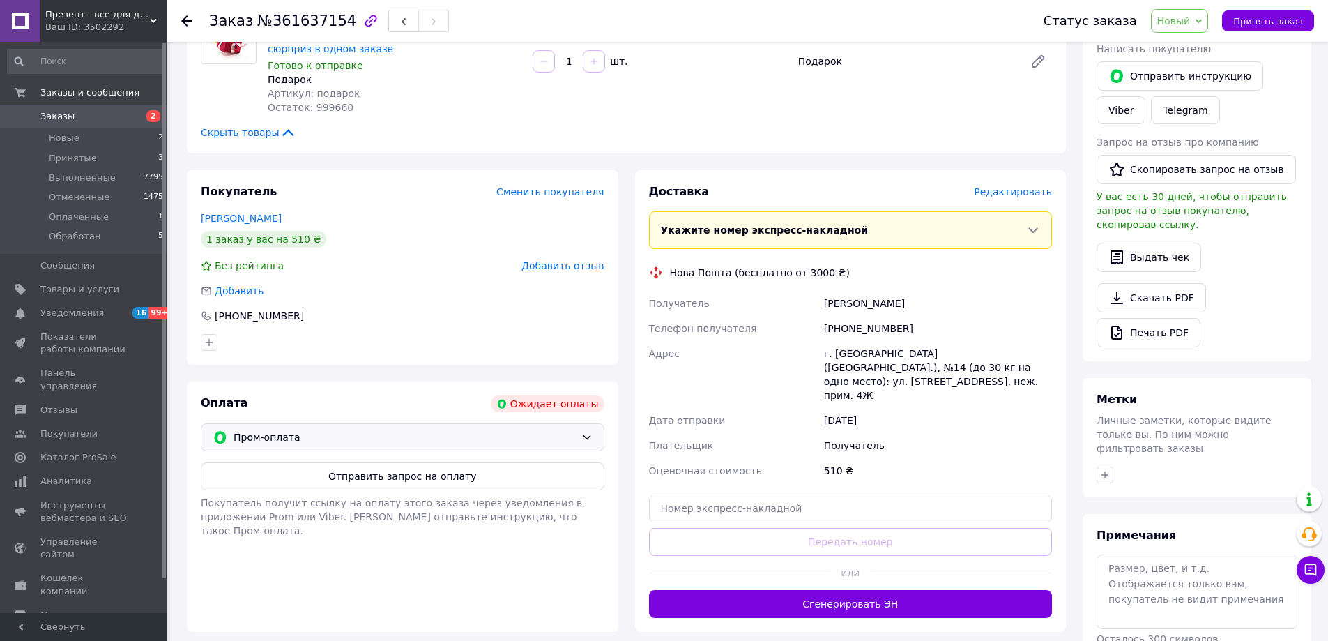
scroll to position [279, 0]
drag, startPoint x: 549, startPoint y: 418, endPoint x: 534, endPoint y: 435, distance: 22.2
click at [549, 429] on span "Пром-оплата" at bounding box center [405, 436] width 342 height 15
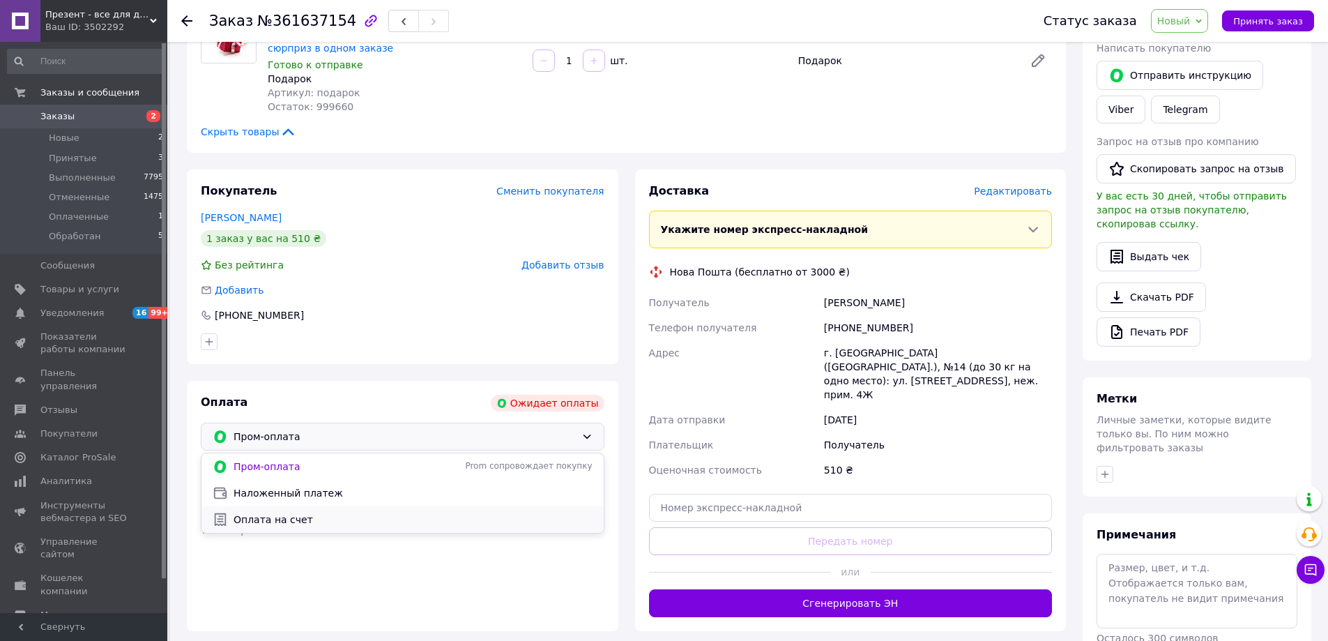
click at [387, 512] on span "Оплата на счет" at bounding box center [413, 519] width 359 height 14
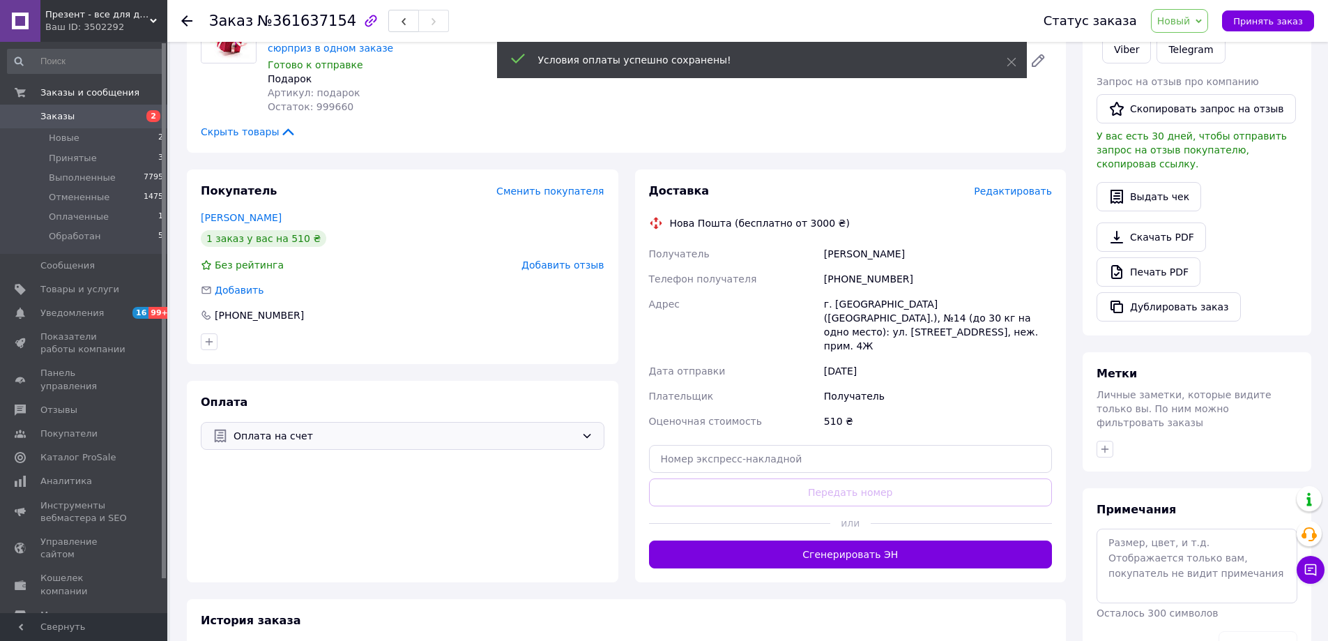
click at [505, 428] on span "Оплата на счет" at bounding box center [405, 435] width 342 height 15
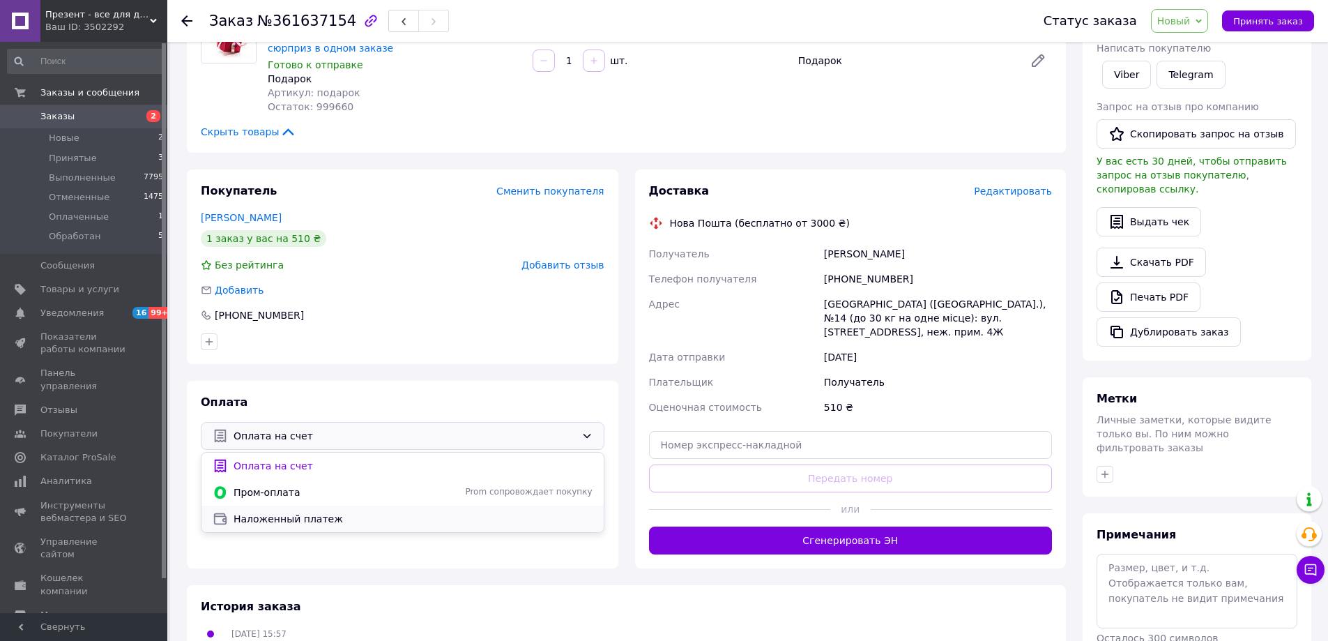
click at [320, 512] on span "Наложенный платеж" at bounding box center [413, 519] width 359 height 14
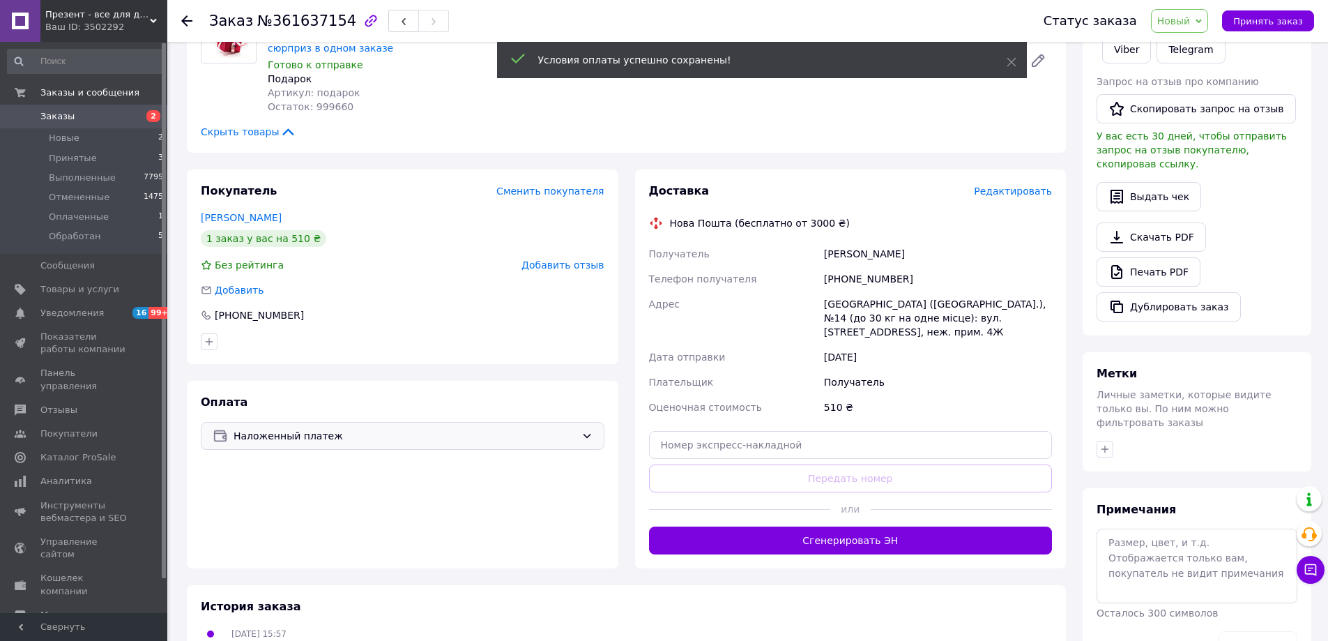
click at [1191, 23] on span "Новый" at bounding box center [1173, 20] width 33 height 11
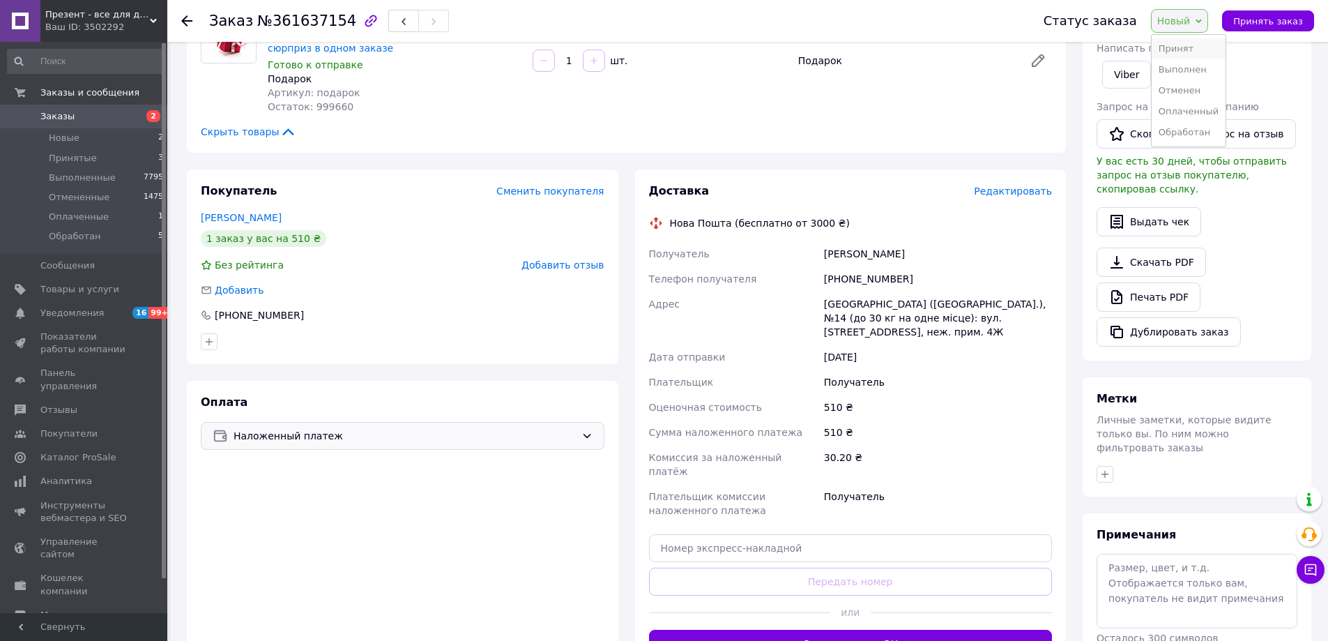
click at [1193, 48] on li "Принят" at bounding box center [1189, 48] width 74 height 21
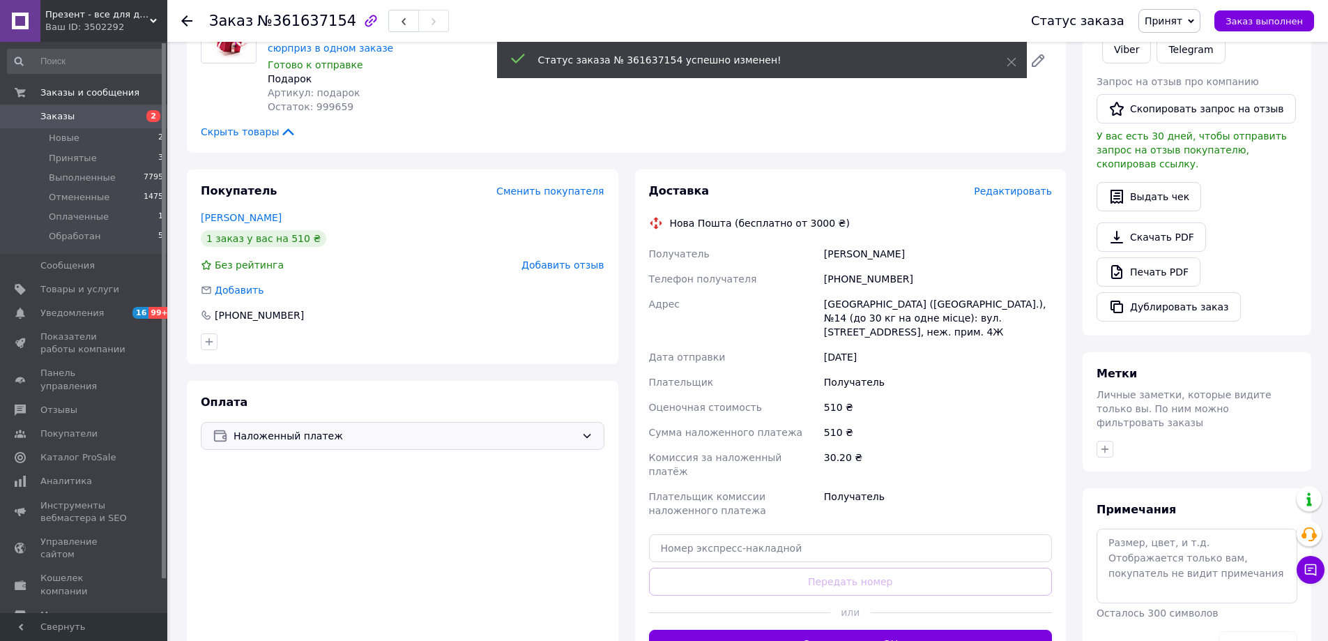
click at [1194, 23] on span "Принят" at bounding box center [1170, 21] width 62 height 24
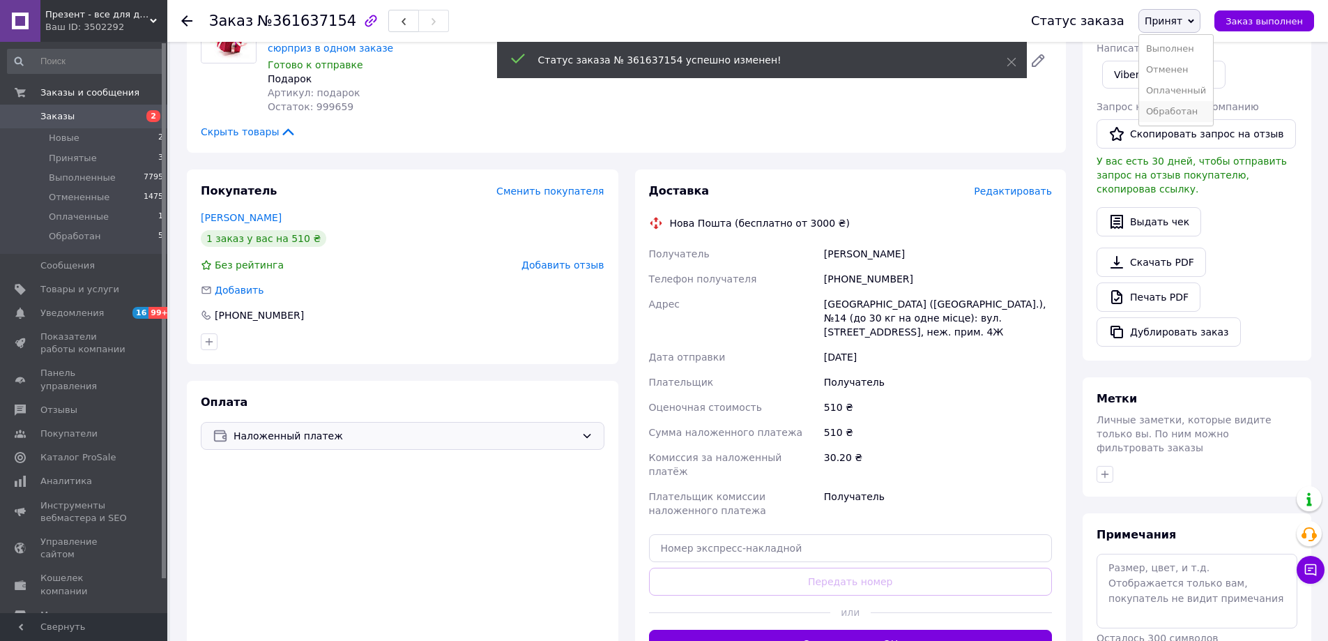
click at [1182, 114] on li "Обработан" at bounding box center [1176, 111] width 74 height 21
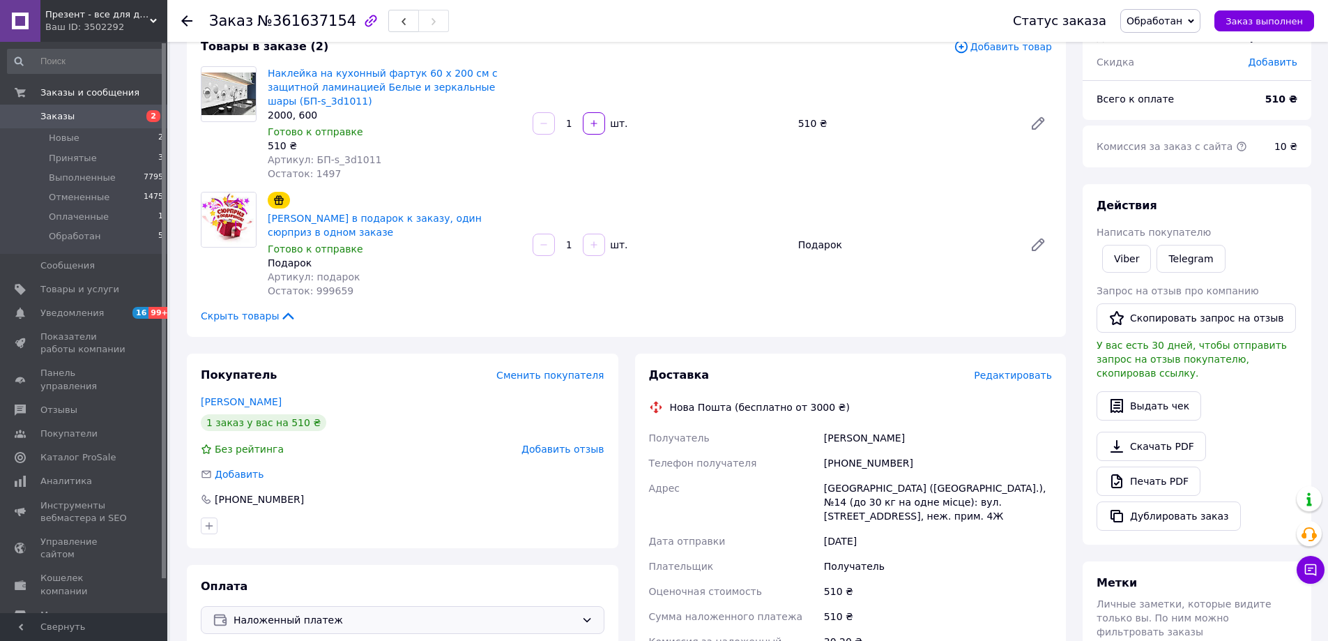
scroll to position [70, 0]
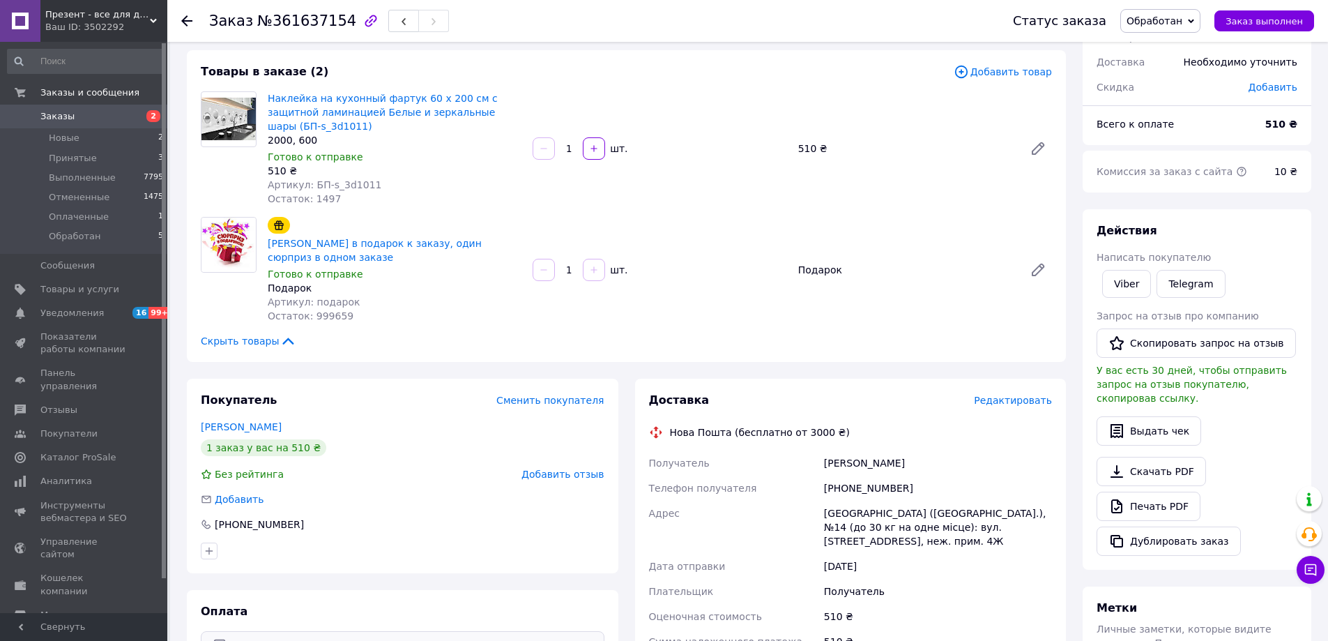
click at [181, 18] on icon at bounding box center [186, 20] width 11 height 11
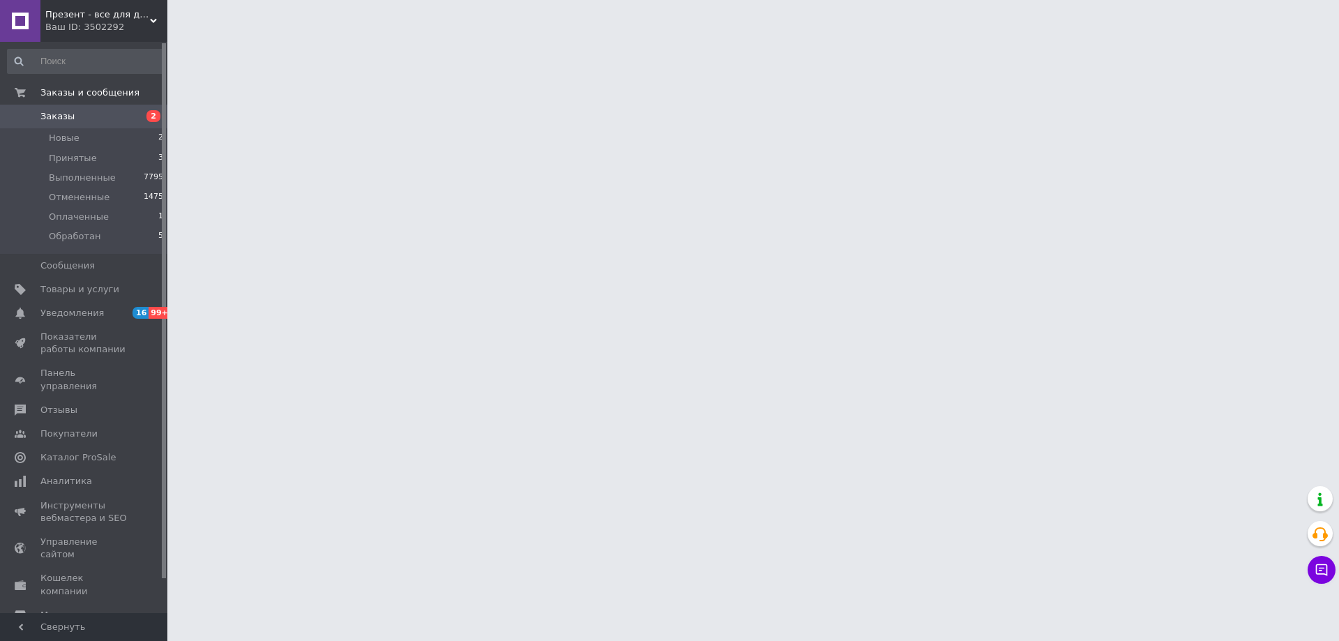
click at [119, 22] on div "Ваш ID: 3502292" at bounding box center [106, 27] width 122 height 13
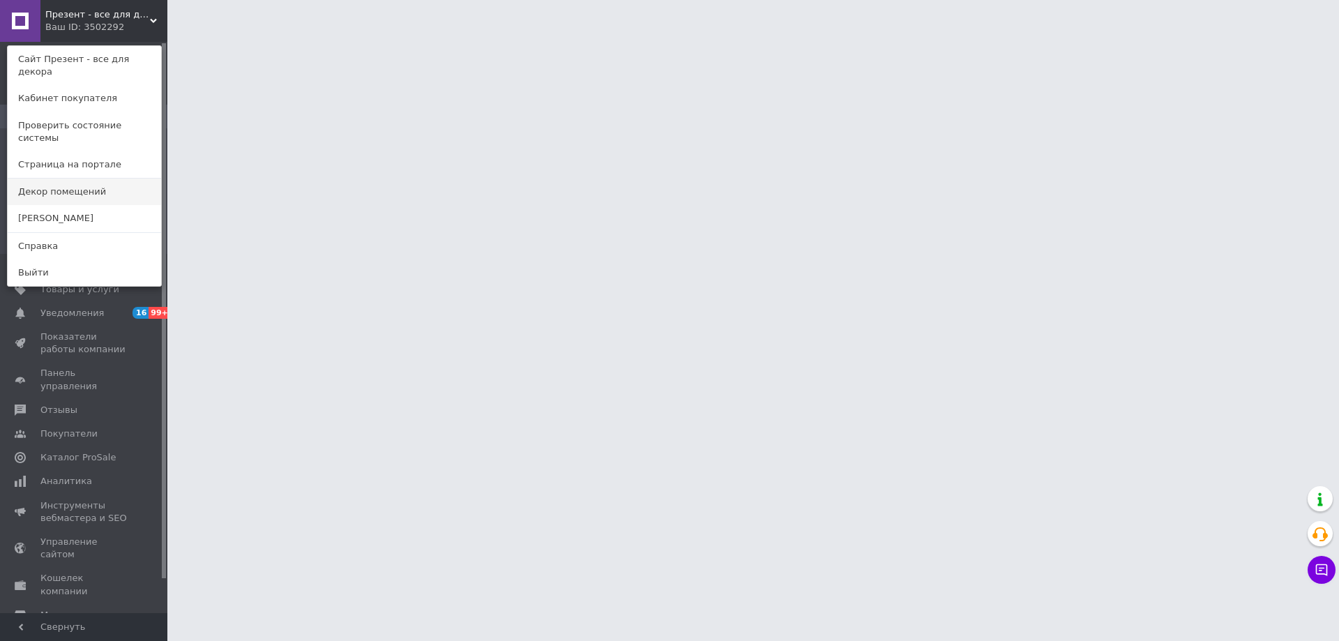
click at [38, 178] on link "Декор помещений" at bounding box center [84, 191] width 153 height 26
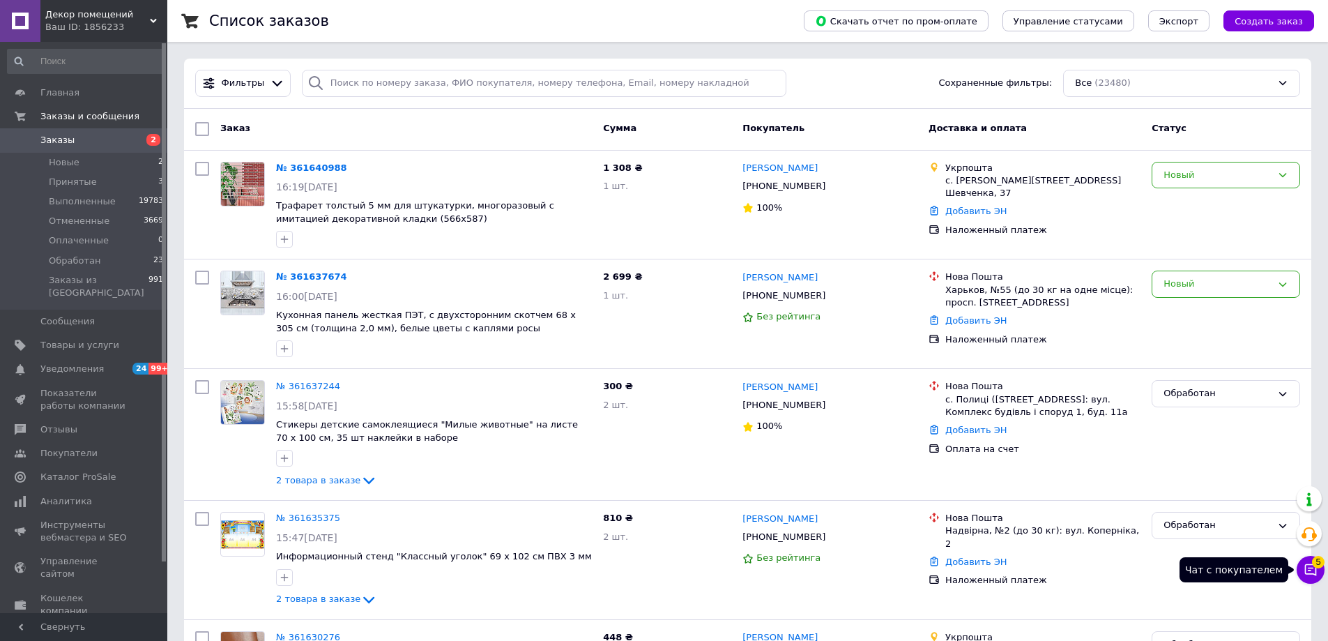
click at [1309, 558] on button "Чат с покупателем 5" at bounding box center [1311, 570] width 28 height 28
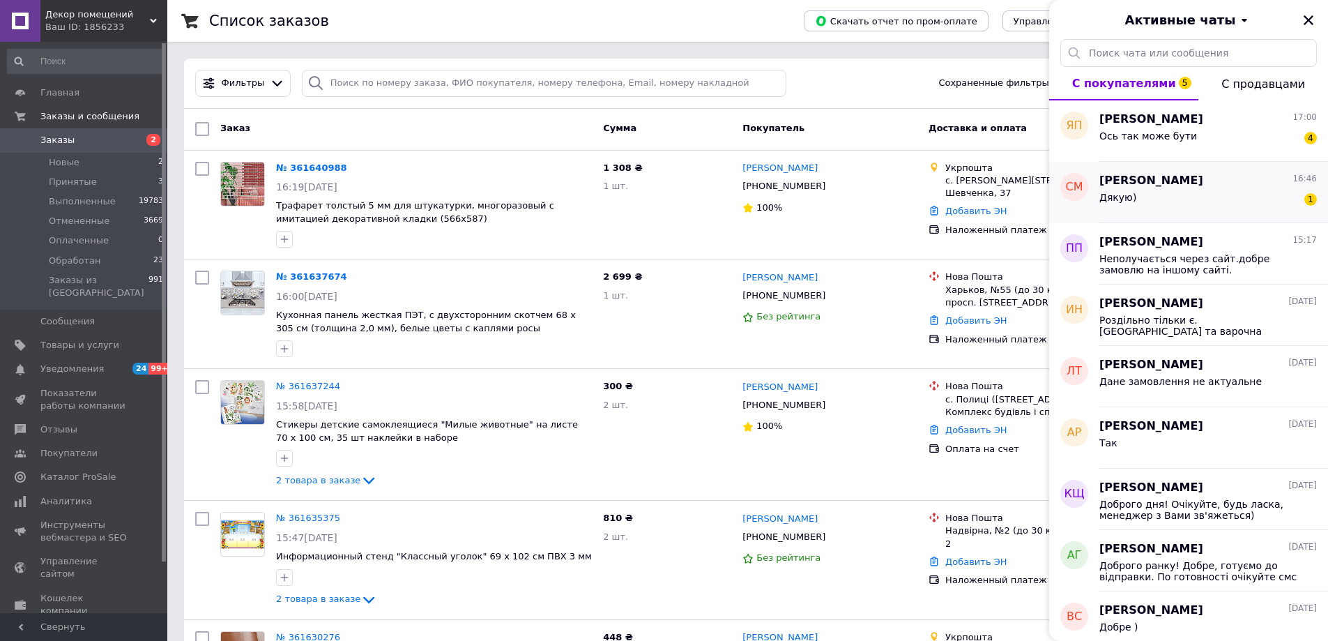
click at [1208, 176] on div "[PERSON_NAME] 16:46" at bounding box center [1208, 181] width 218 height 16
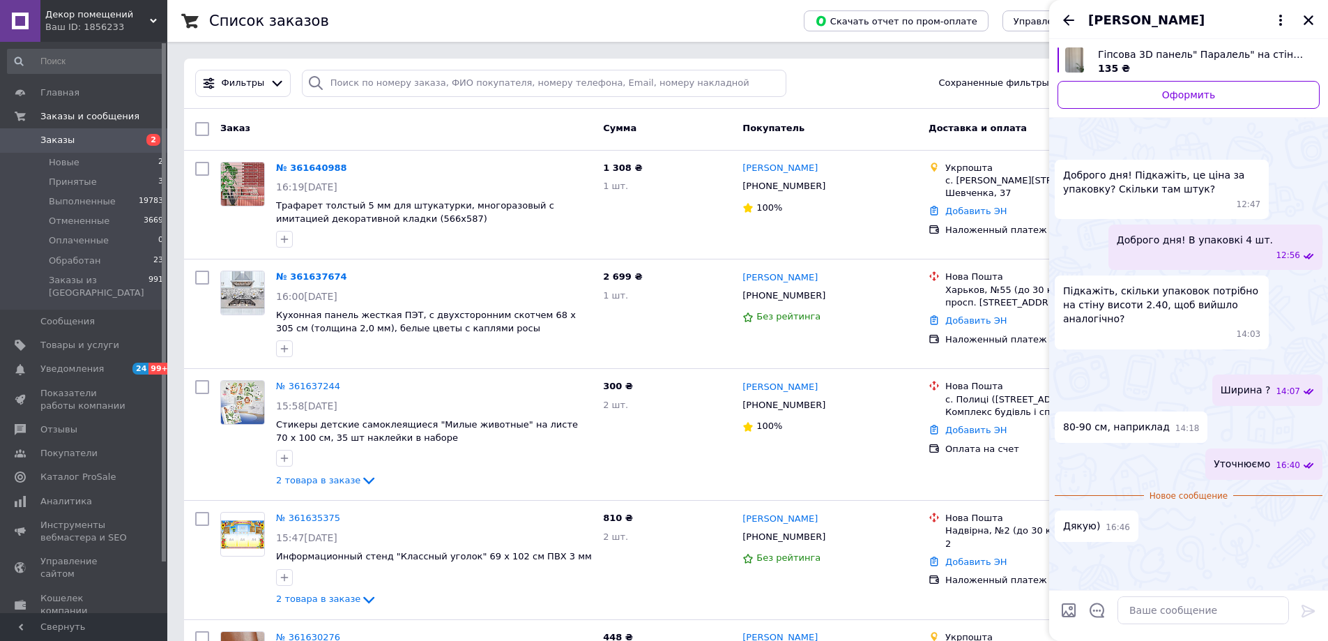
scroll to position [110, 0]
click at [1173, 618] on textarea at bounding box center [1204, 610] width 172 height 28
type textarea "0"
click at [1069, 13] on icon "Назад" at bounding box center [1068, 20] width 17 height 17
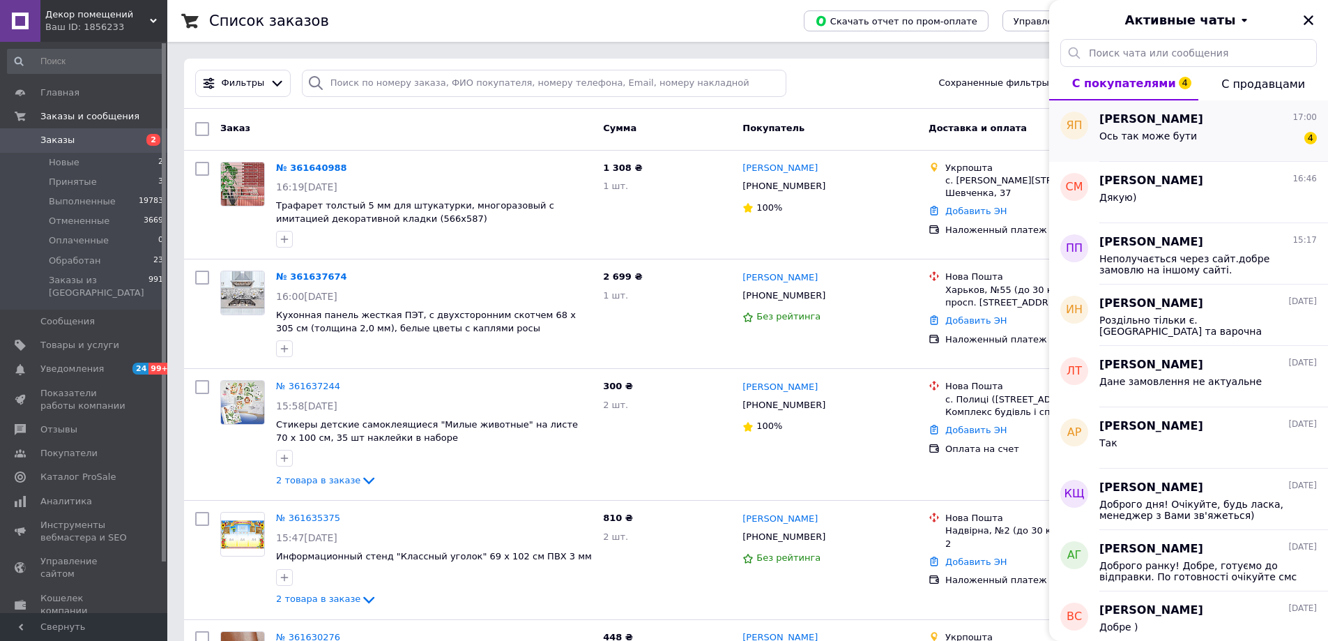
click at [1238, 123] on div "Яна Потьомкіна 17:00" at bounding box center [1208, 120] width 218 height 16
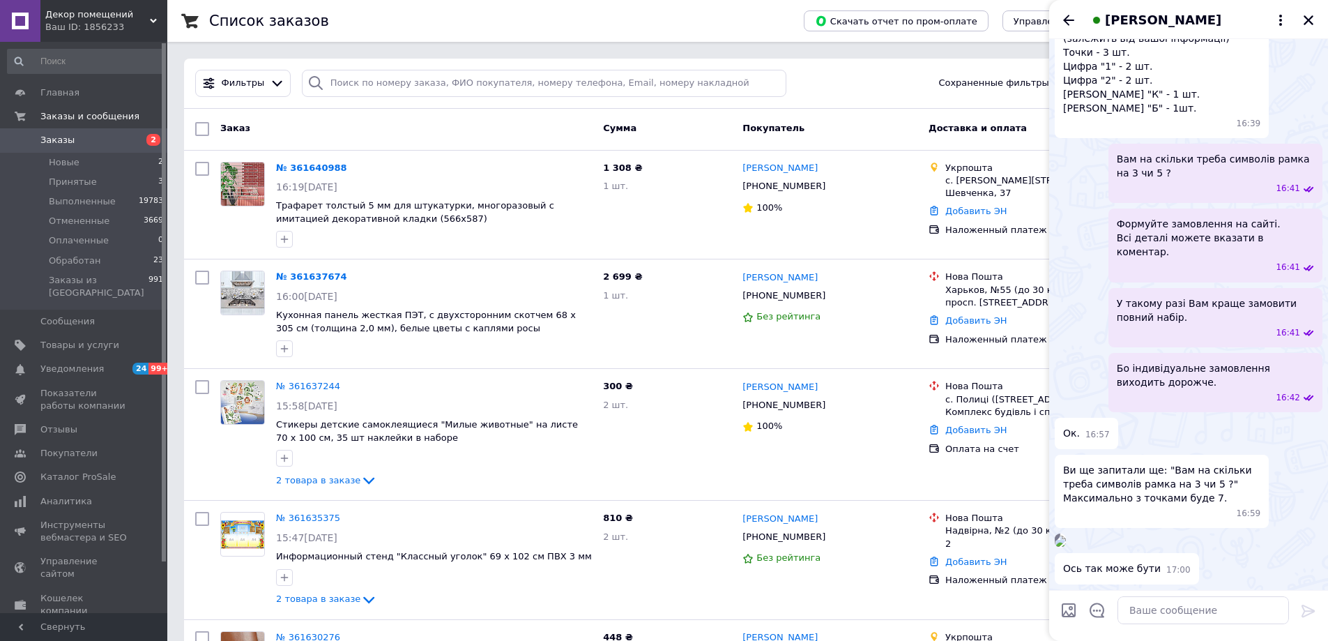
scroll to position [1455, 0]
click at [1216, 604] on textarea at bounding box center [1204, 610] width 172 height 28
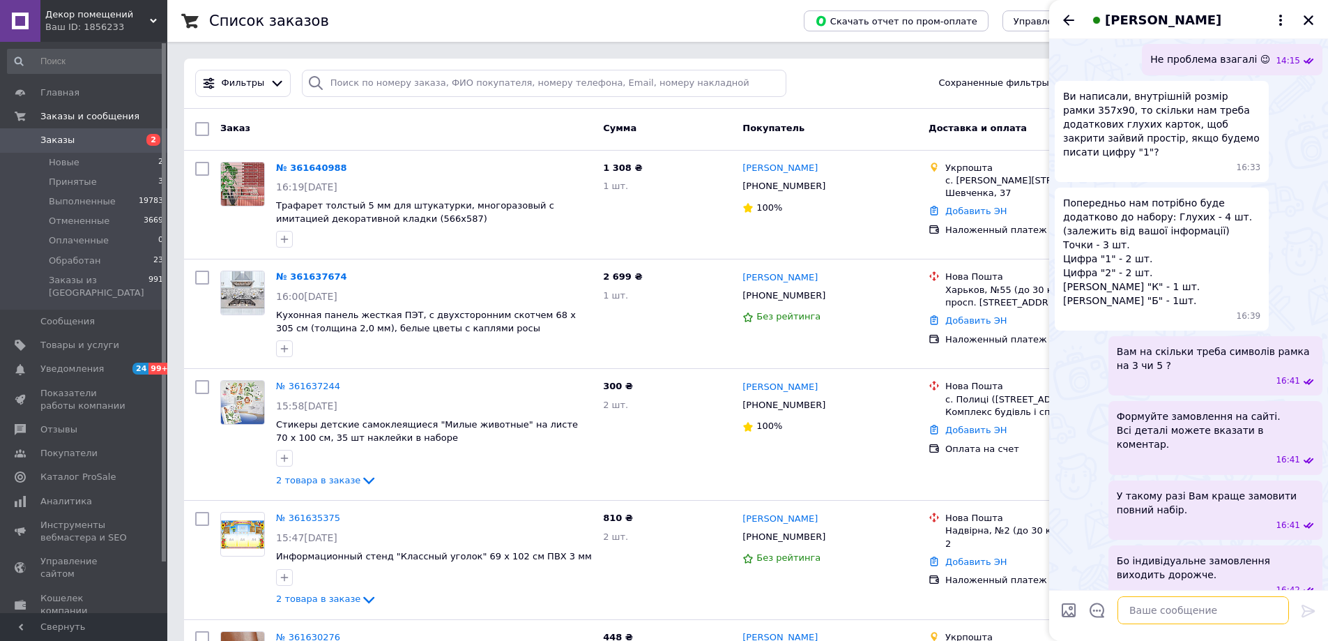
scroll to position [1176, 0]
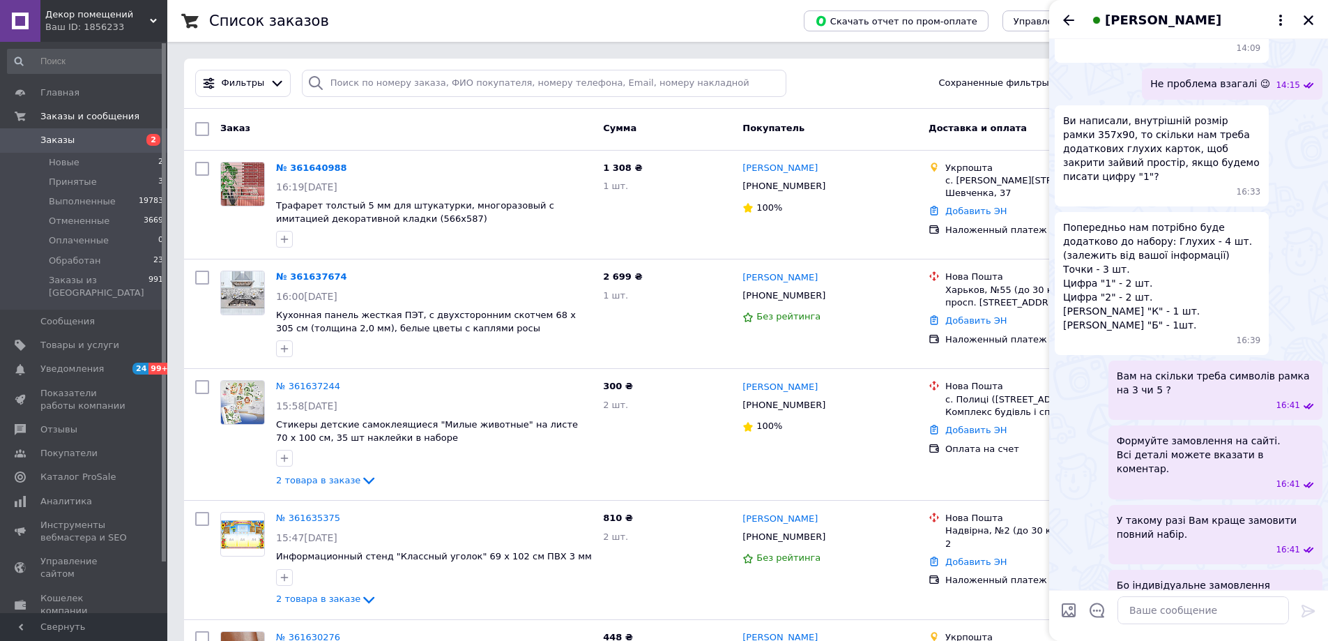
click at [1167, 278] on span "Попередньо нам потрібно буде додатково до набору: Глухих - 4 шт. (залежить від …" at bounding box center [1161, 276] width 197 height 112
drag, startPoint x: 1212, startPoint y: 206, endPoint x: 1255, endPoint y: 211, distance: 42.7
click at [1255, 220] on span "Попередньо нам потрібно буде додатково до набору: Глухих - 4 шт. (залежить від …" at bounding box center [1161, 276] width 197 height 112
click at [1183, 615] on textarea at bounding box center [1204, 610] width 172 height 28
type textarea "Висота символа 60мм, вірно ?"
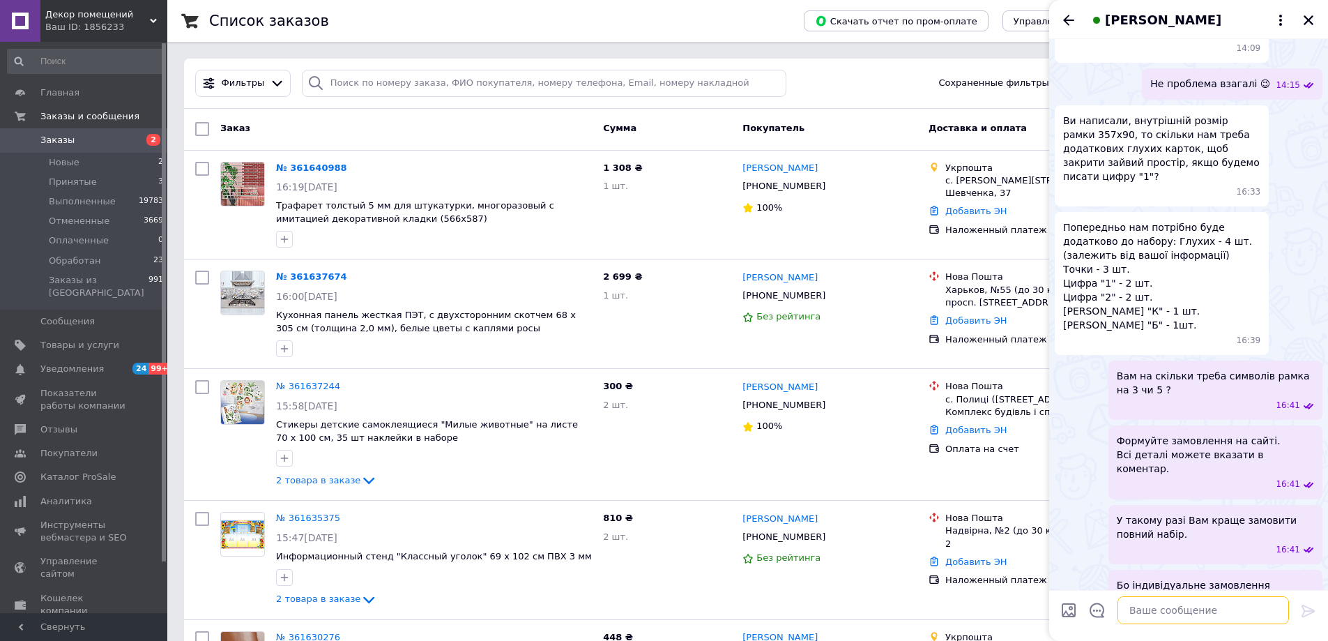
scroll to position [1492, 0]
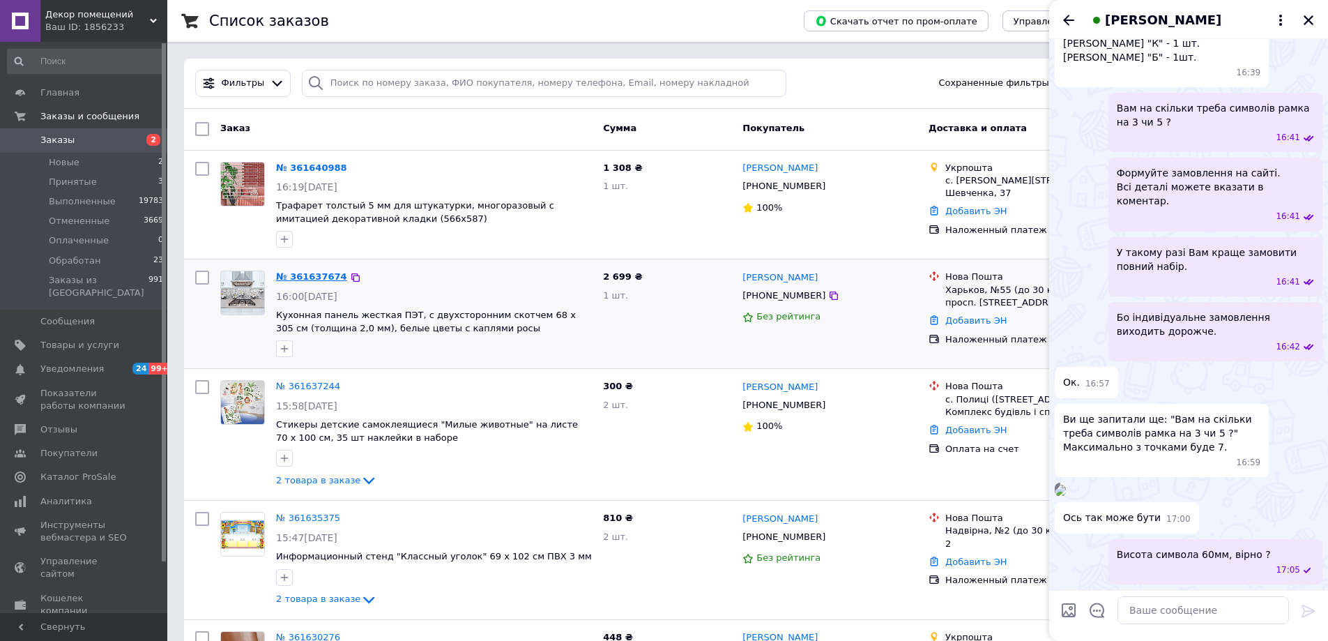
click at [307, 279] on link "№ 361637674" at bounding box center [311, 276] width 71 height 10
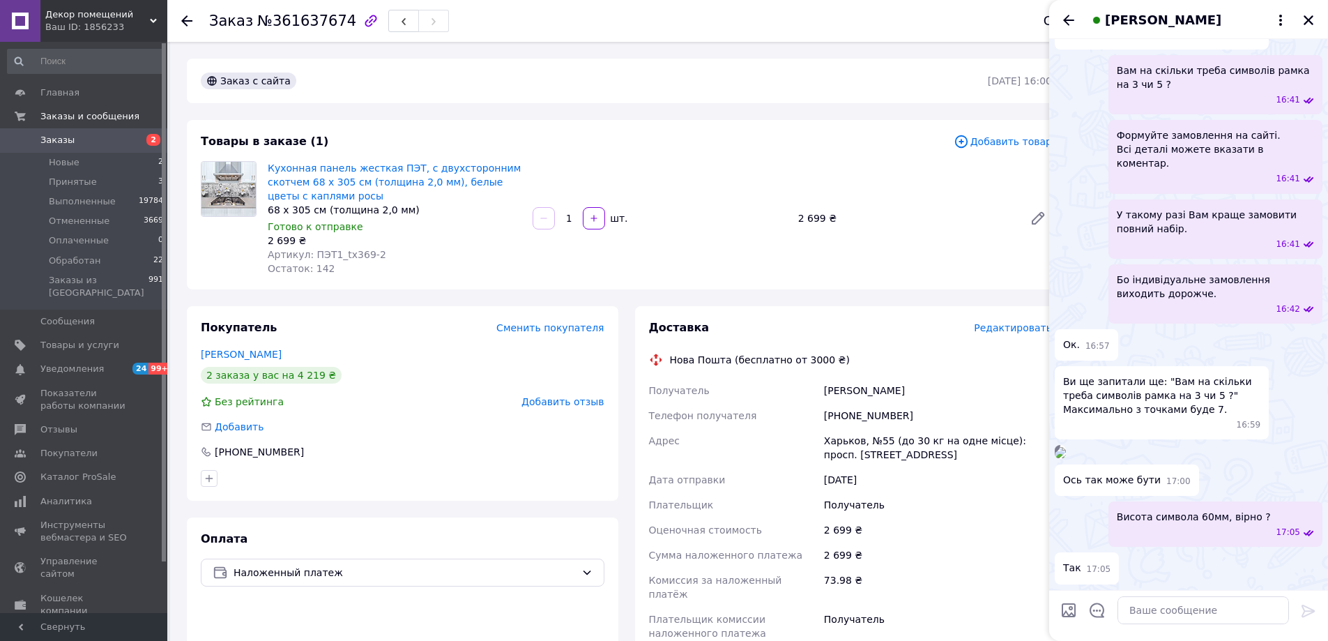
scroll to position [1529, 0]
click at [489, 253] on div "Артикул: ПЭТ1_tx369-2" at bounding box center [395, 255] width 254 height 14
drag, startPoint x: 563, startPoint y: 167, endPoint x: 522, endPoint y: 169, distance: 41.9
click at [522, 169] on div "Кухонная панель жесткая ПЭТ, с двухсторонним скотчем 68 х 305 см (толщина 2,0 м…" at bounding box center [660, 218] width 796 height 120
drag, startPoint x: 626, startPoint y: 170, endPoint x: 657, endPoint y: 155, distance: 34.6
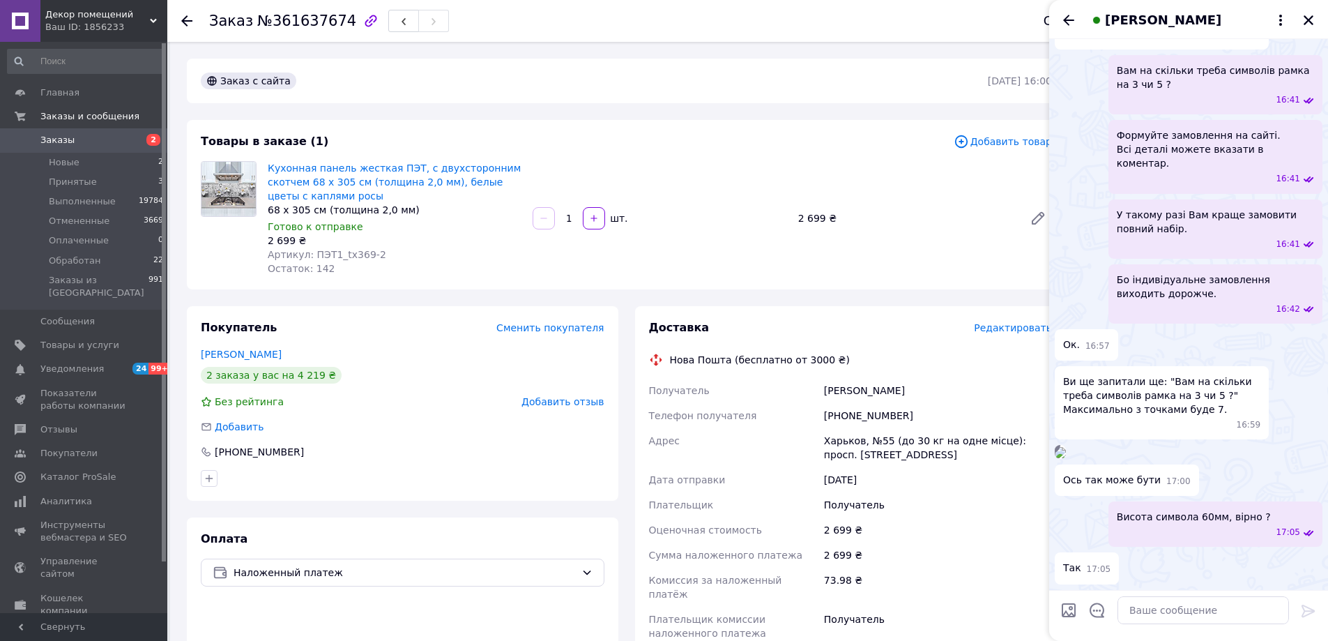
click at [626, 169] on div "Кухонная панель жесткая ПЭТ, с двухсторонним скотчем 68 х 305 см (толщина 2,0 м…" at bounding box center [660, 218] width 796 height 120
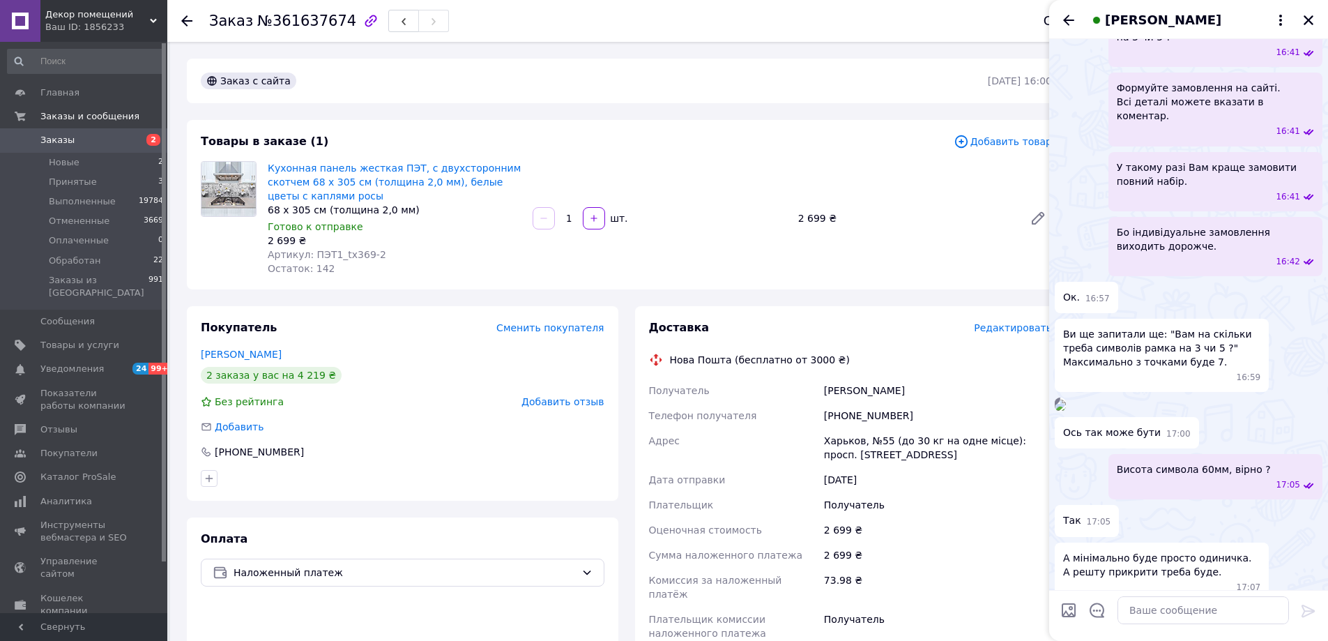
scroll to position [1594, 0]
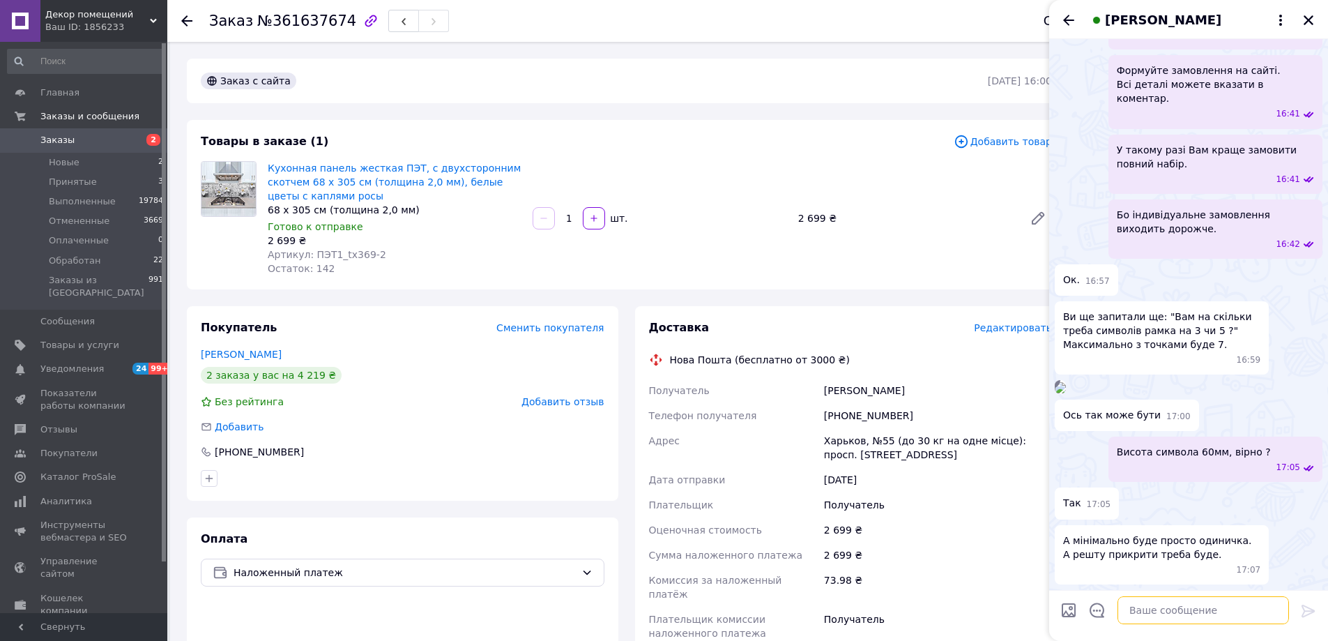
click at [1167, 616] on textarea at bounding box center [1204, 610] width 172 height 28
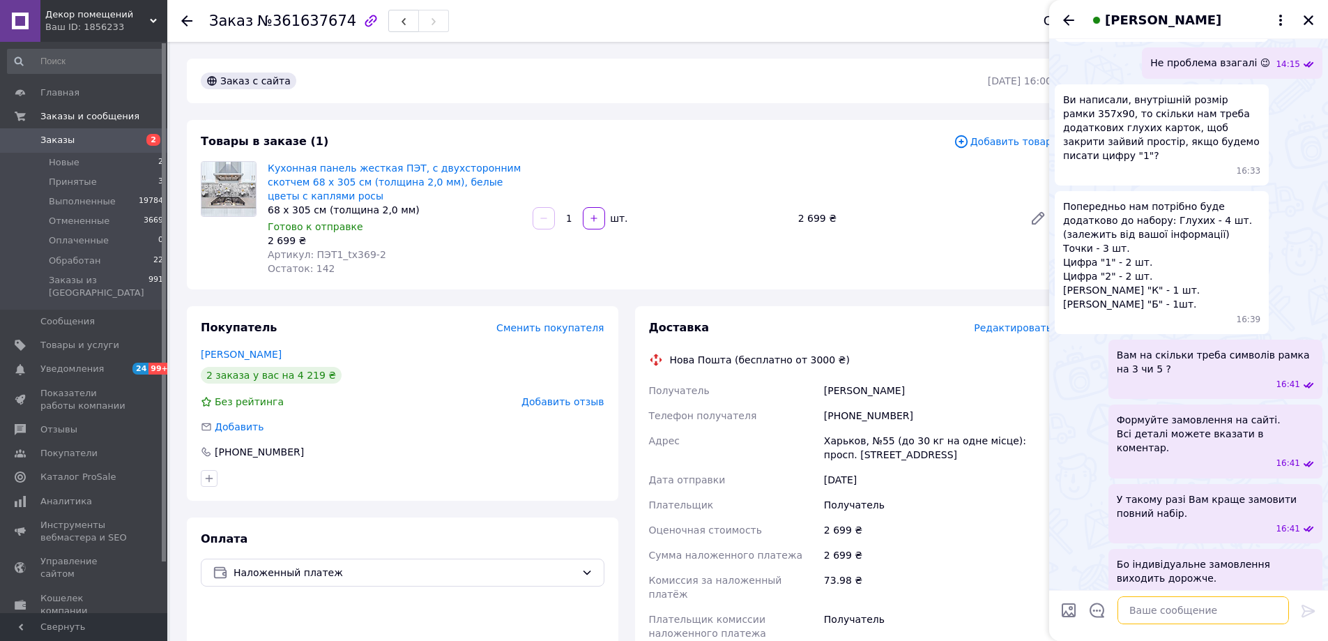
scroll to position [1175, 0]
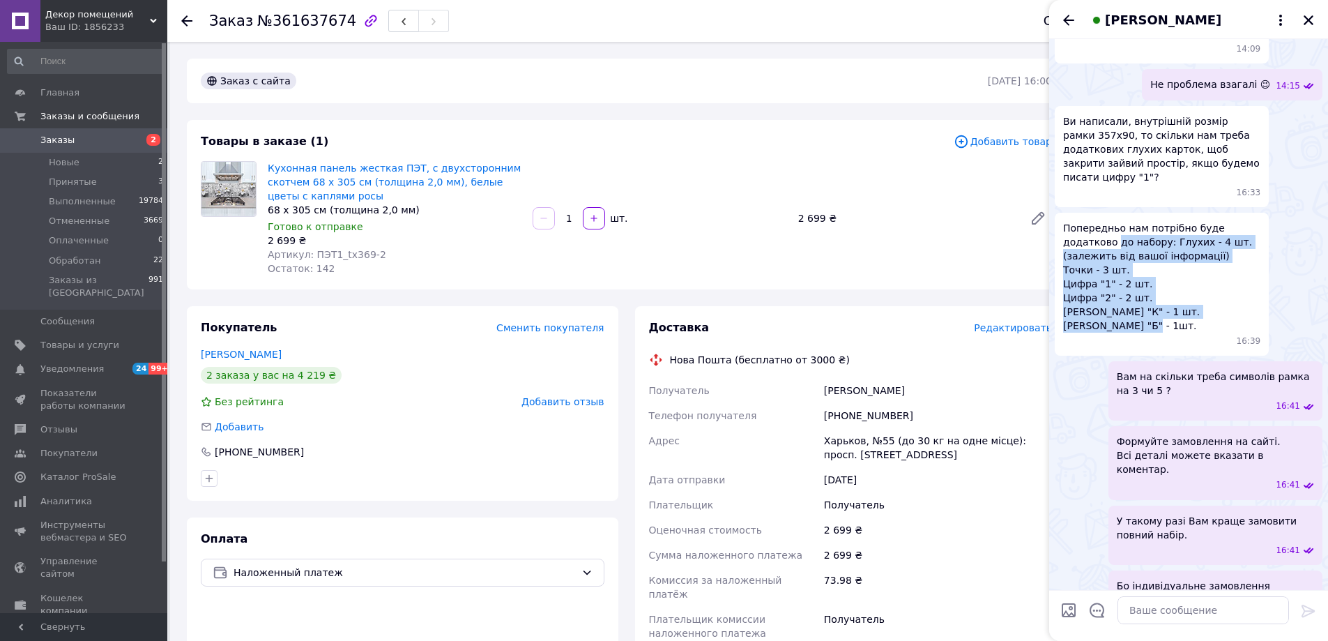
drag, startPoint x: 1153, startPoint y: 287, endPoint x: 1060, endPoint y: 197, distance: 129.2
click at [1060, 213] on div "Попередньо нам потрібно буде додатково до набору: Глухих - 4 шт. (залежить від …" at bounding box center [1162, 284] width 214 height 143
copy span "до набору: Глухих - 4 шт. (залежить від вашої інформації) Точки - 3 шт. Цифра "…"
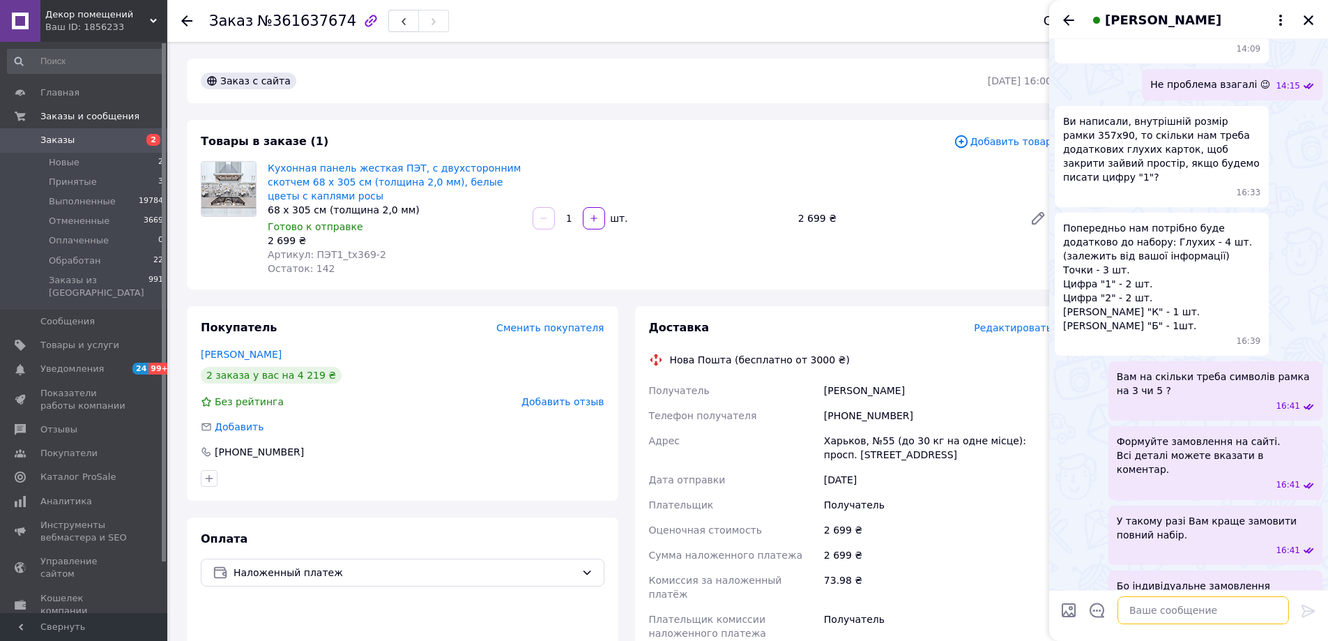
click at [1160, 614] on textarea at bounding box center [1204, 610] width 172 height 28
paste textarea "до набору: Глухих - 4 шт. (залежить від вашої інформації) Точки - 3 шт. Цифра "…"
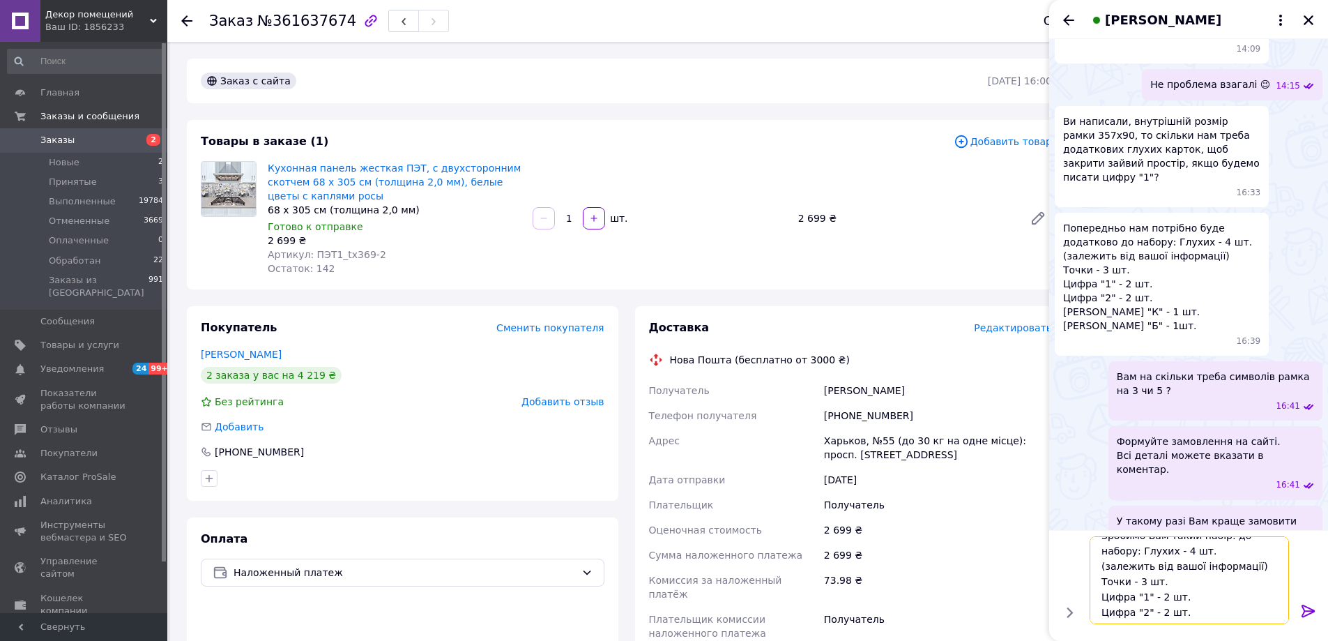
scroll to position [0, 0]
drag, startPoint x: 1221, startPoint y: 551, endPoint x: 1295, endPoint y: 555, distance: 73.3
click at [1295, 553] on div "Зробимо Вам такий набір: до набору: Глухих - 4 шт. (залежить від вашої інформац…" at bounding box center [1189, 580] width 268 height 99
click at [1178, 608] on textarea "Зробимо Вам такий набір: Глухих - 4 шт. (залежить від вашої інформації) Точки -…" at bounding box center [1189, 580] width 199 height 88
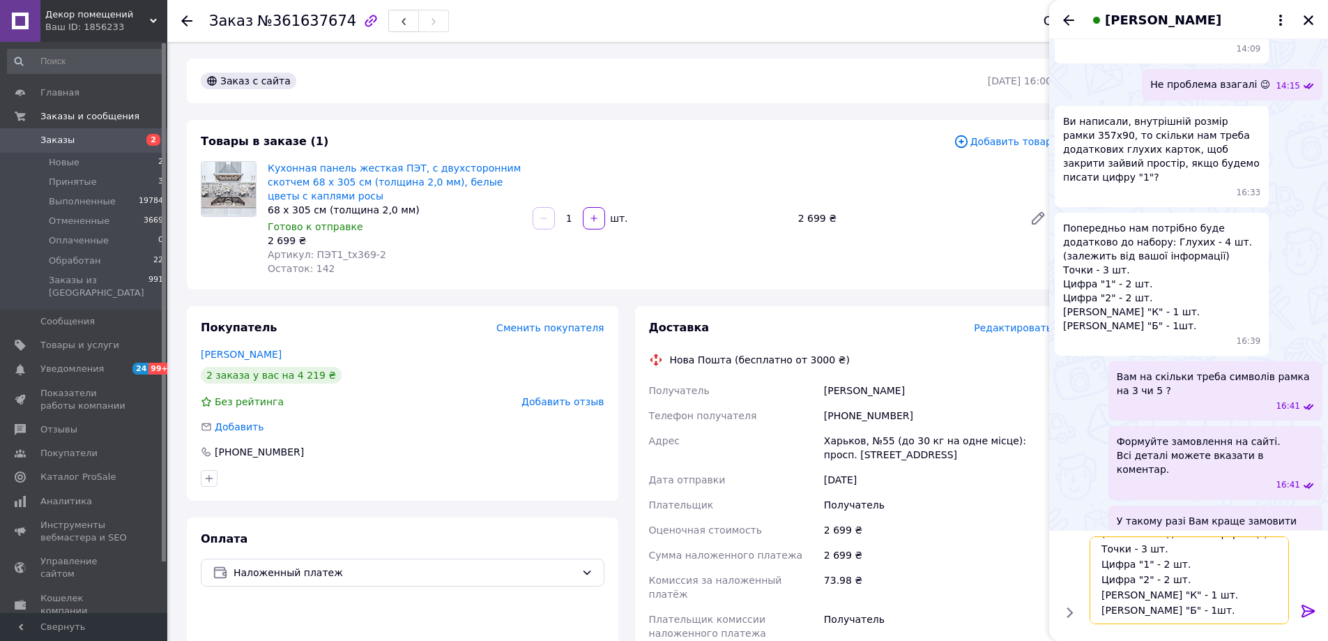
scroll to position [56, 0]
type textarea "Зробимо Вам такий набір: Глухих - 4 шт. (залежить від вашої інформації) Точки -…"
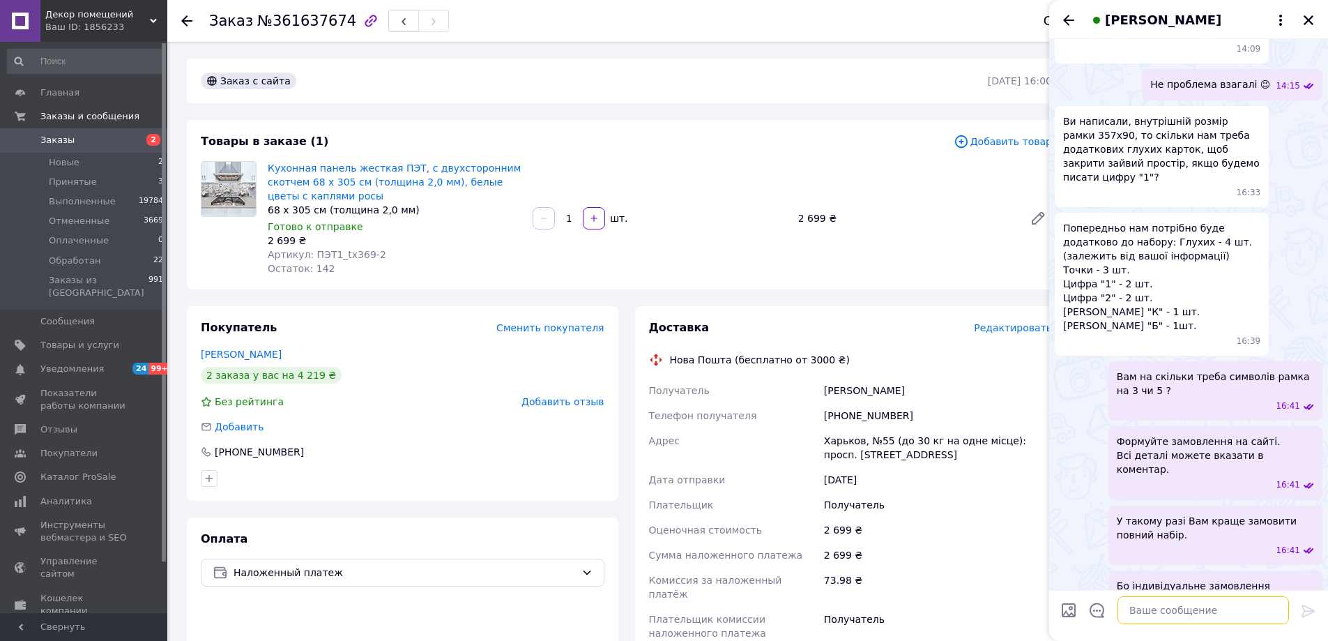
scroll to position [1742, 0]
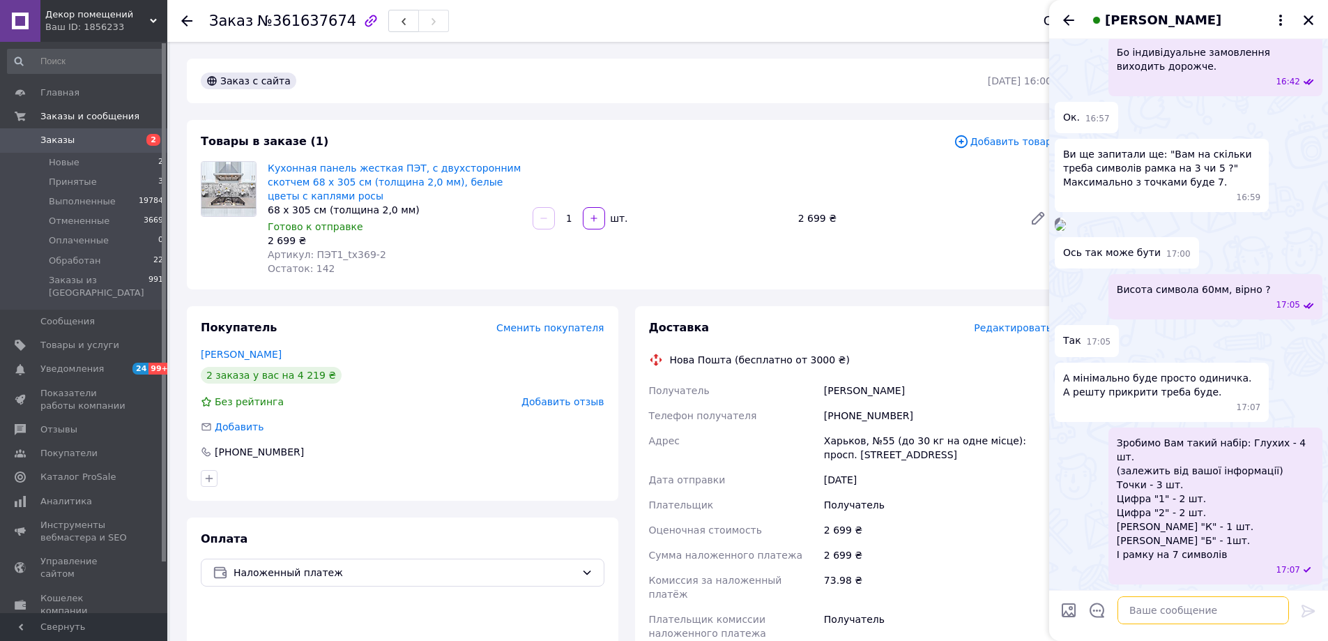
click at [1218, 612] on textarea at bounding box center [1204, 610] width 172 height 28
click at [1305, 22] on icon "Закрыть" at bounding box center [1308, 20] width 13 height 13
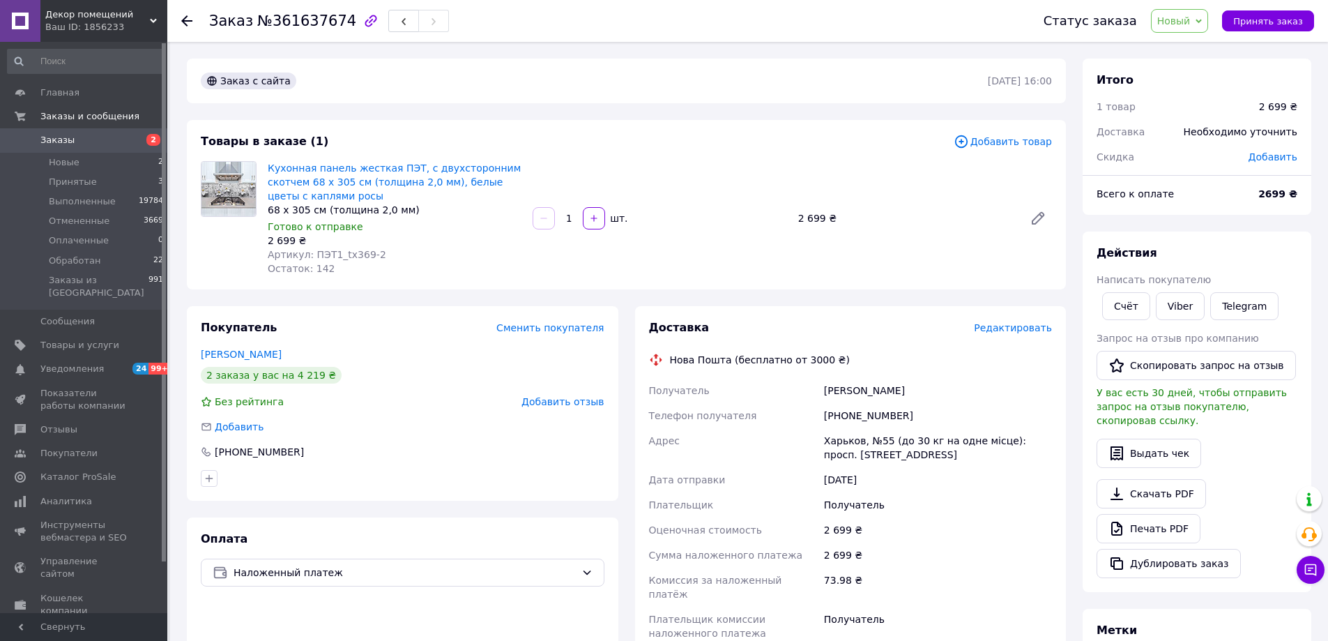
click at [1194, 29] on span "Новый" at bounding box center [1180, 21] width 58 height 24
click at [1211, 48] on li "Принят" at bounding box center [1189, 48] width 74 height 21
click at [1312, 570] on icon at bounding box center [1311, 570] width 14 height 14
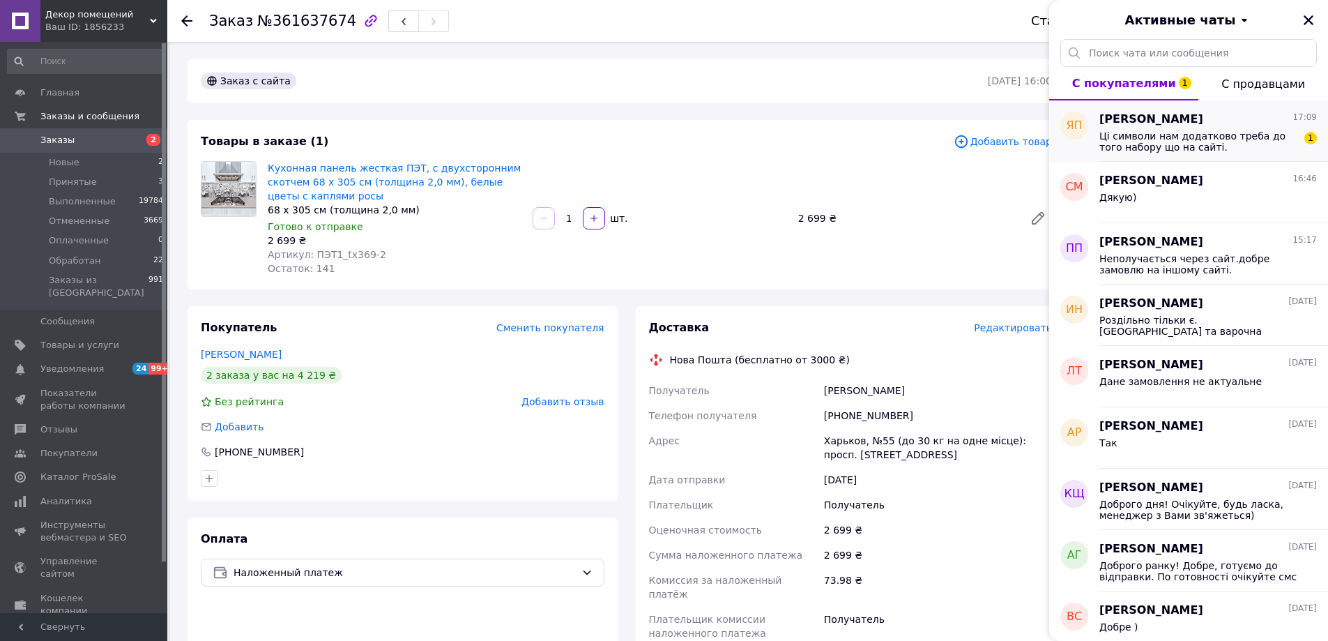
click at [1193, 137] on span "Ці символи нам додатково треба до того набору що на сайті." at bounding box center [1198, 141] width 198 height 22
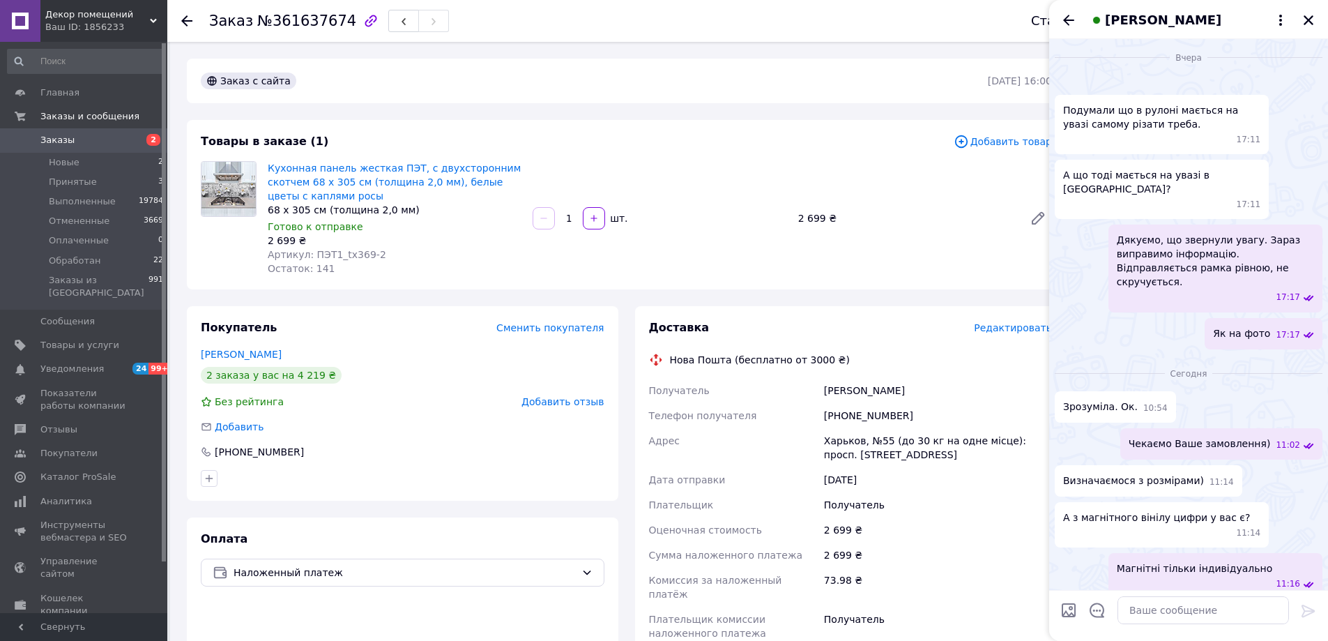
scroll to position [1832, 0]
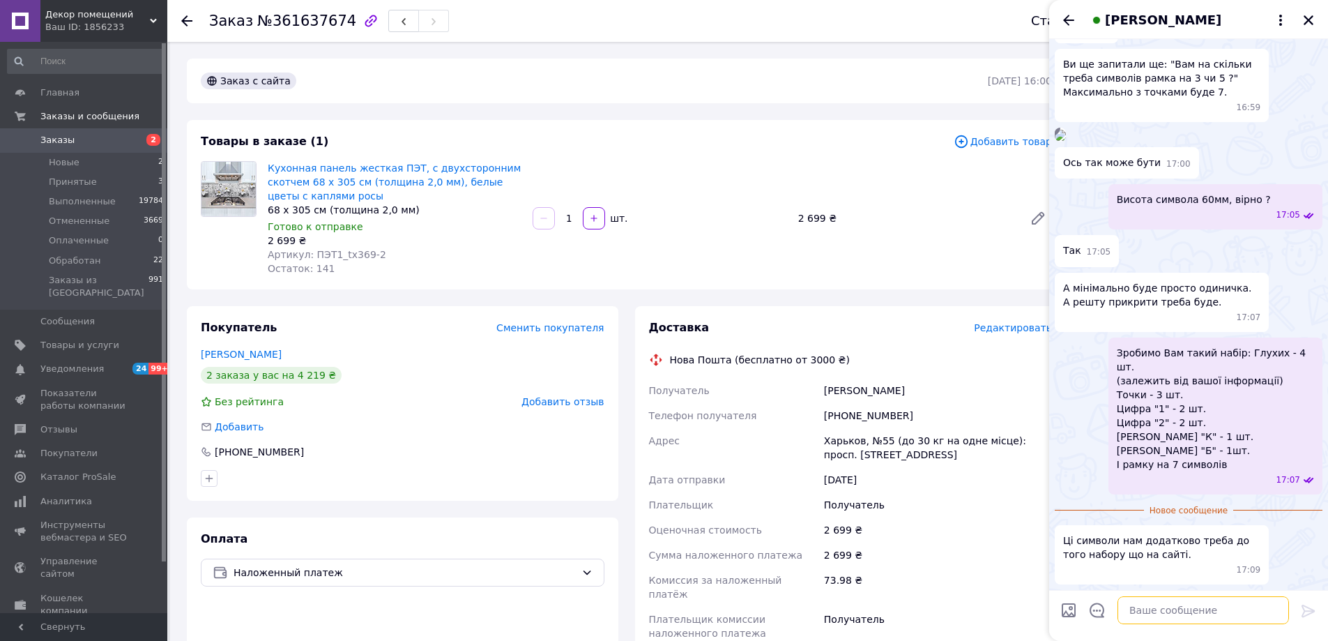
click at [1160, 623] on textarea at bounding box center [1204, 610] width 172 height 28
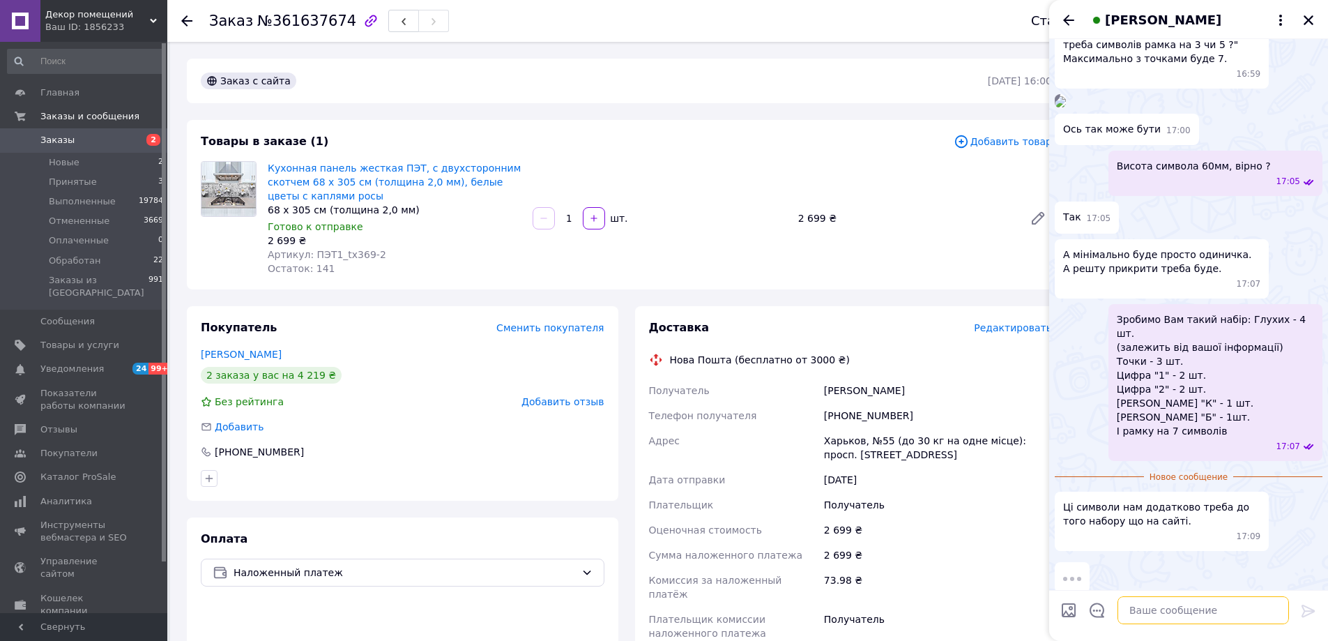
click at [1175, 604] on textarea at bounding box center [1204, 610] width 172 height 28
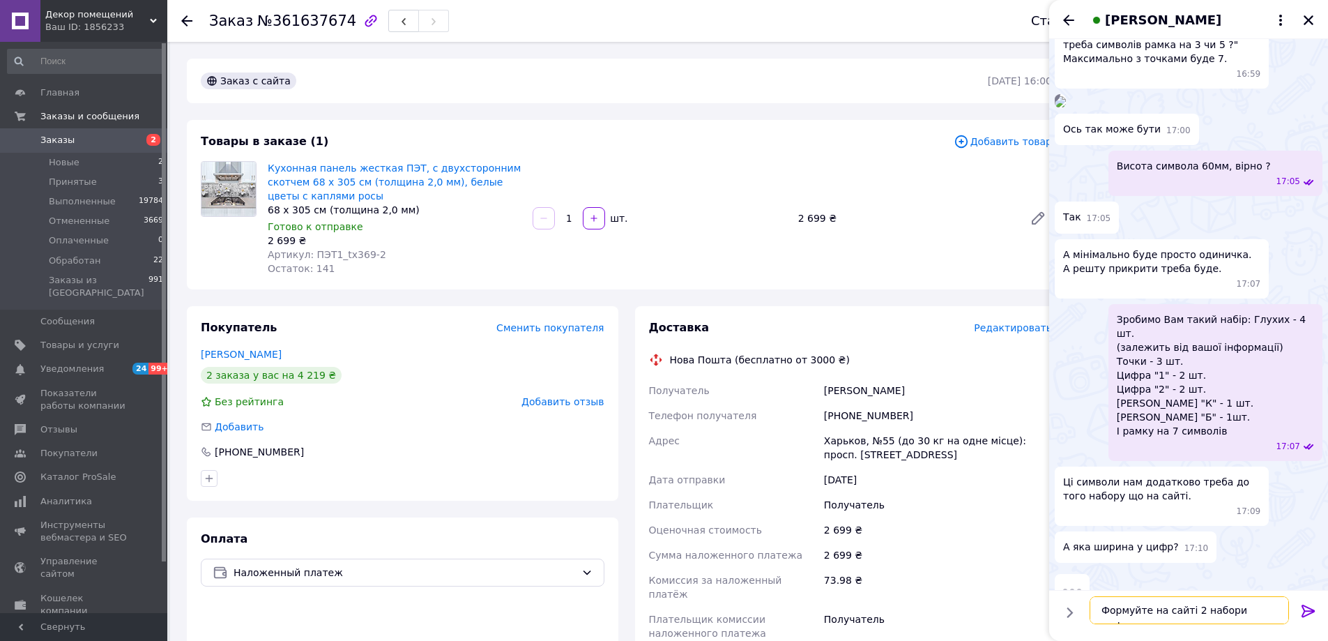
type textarea "Формуйте на сайті 2 набори цифр"
type textarea "Пишіть дані, оформимо замовлення."
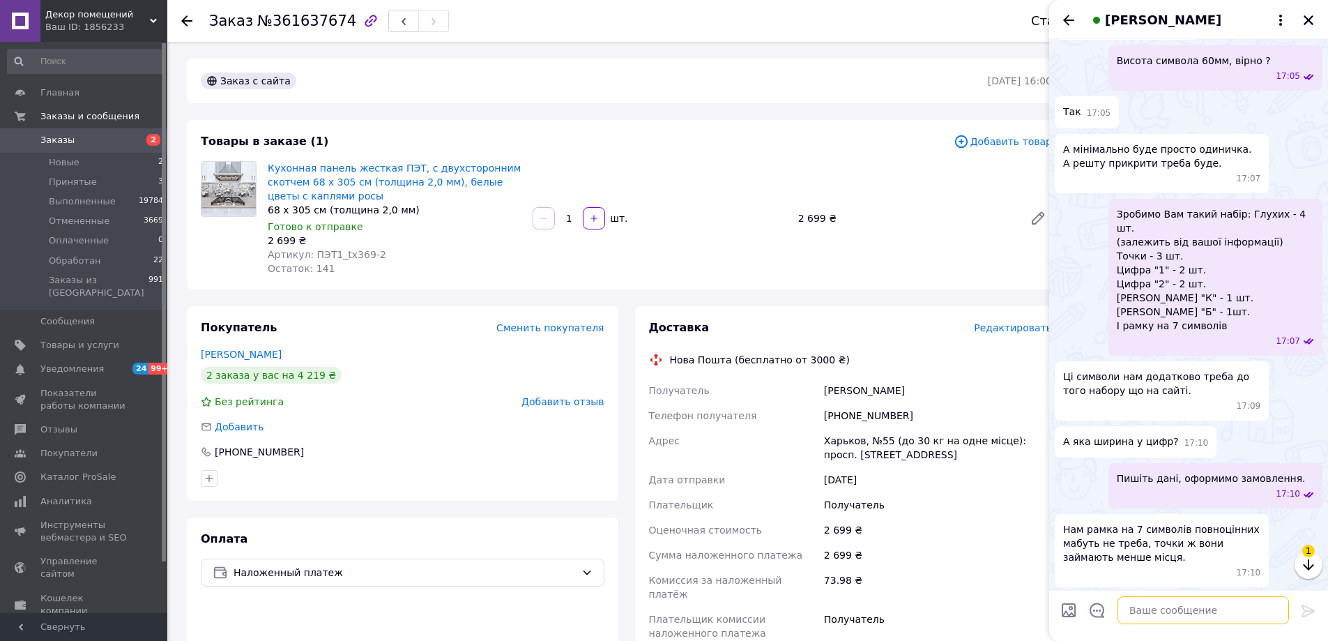
scroll to position [1974, 0]
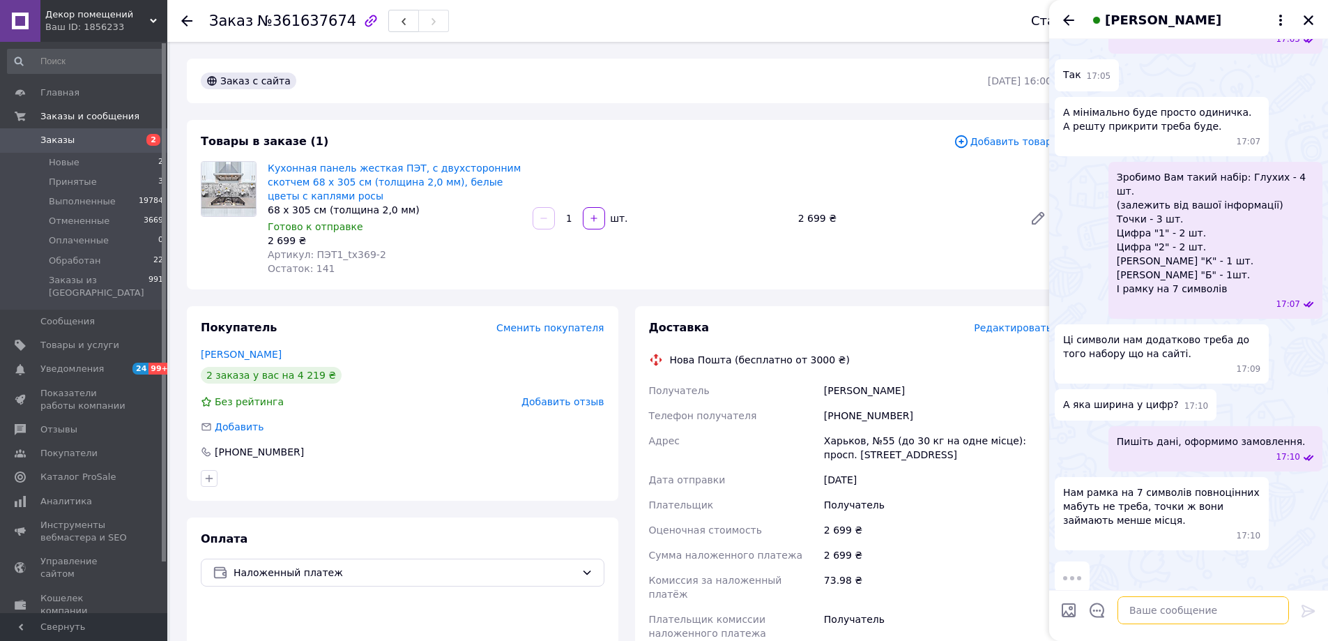
click at [1171, 600] on textarea at bounding box center [1204, 610] width 172 height 28
drag, startPoint x: 1171, startPoint y: 611, endPoint x: 1181, endPoint y: 607, distance: 10.9
click at [1171, 613] on textarea at bounding box center [1204, 610] width 172 height 28
type textarea "Це буде рамка на 7 симолів"
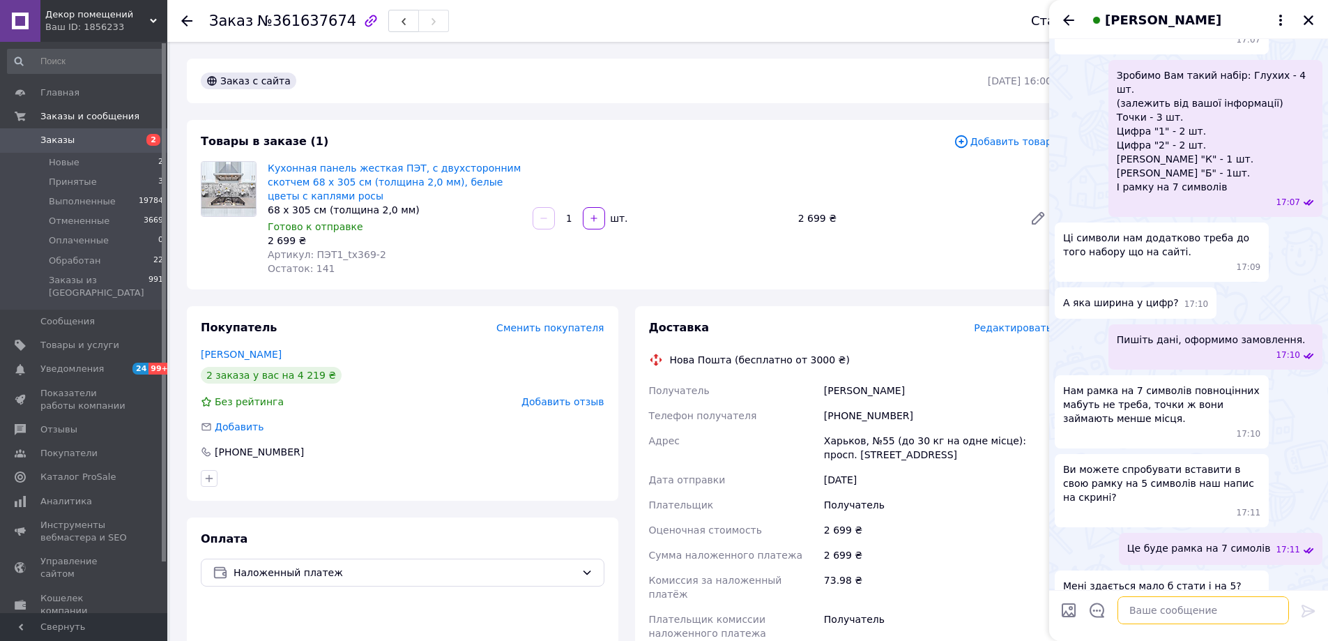
scroll to position [2150, 0]
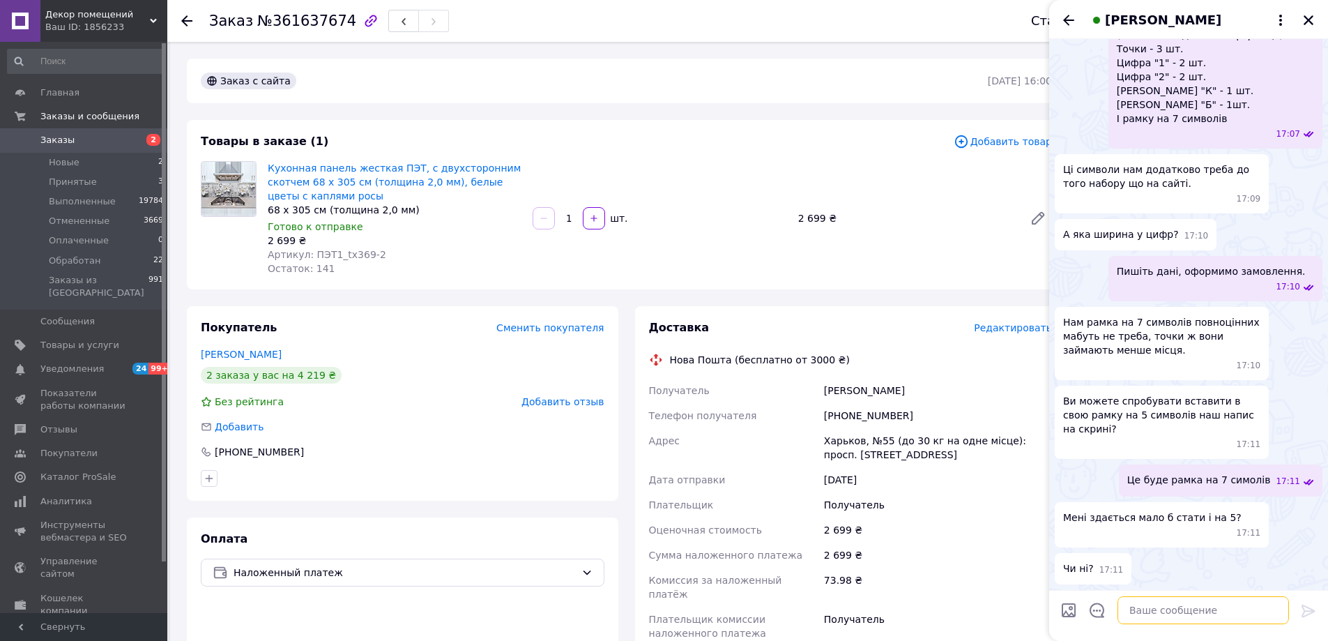
click at [1159, 602] on textarea at bounding box center [1204, 610] width 172 height 28
paste textarea "34 мм - 43 мм"
type textarea "Ширина цифр: 34 мм - 43 мм"
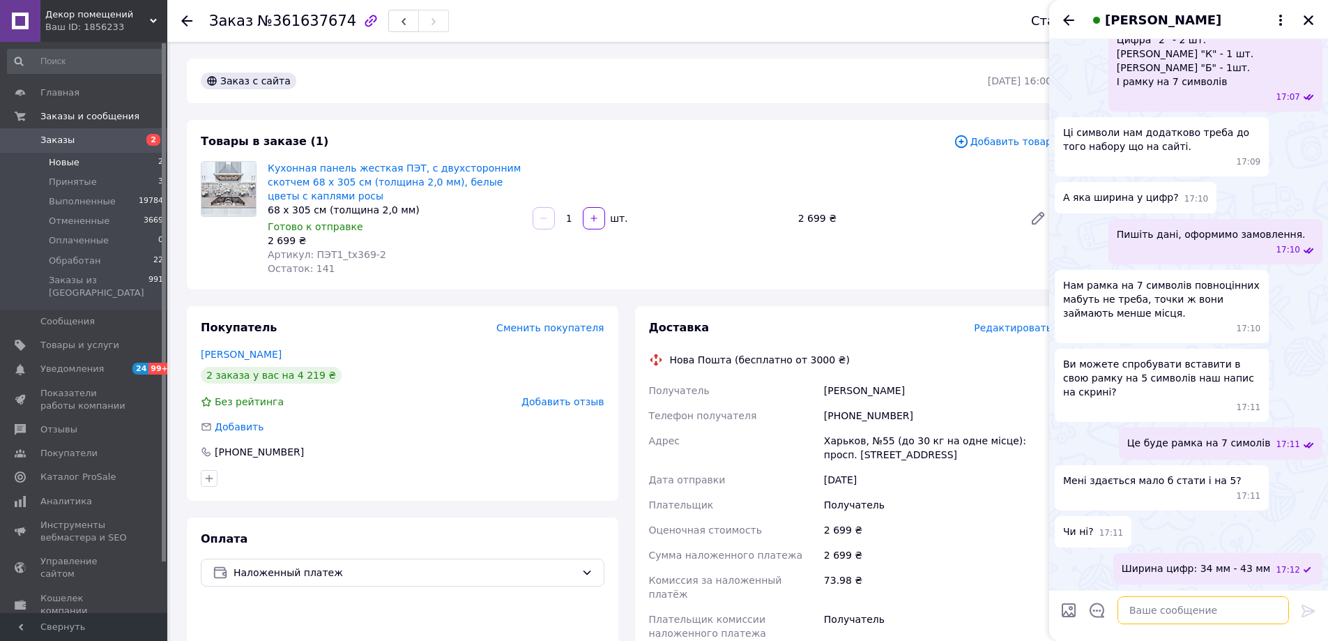
scroll to position [2188, 0]
click at [856, 89] on div "Заказ с сайта" at bounding box center [593, 81] width 790 height 22
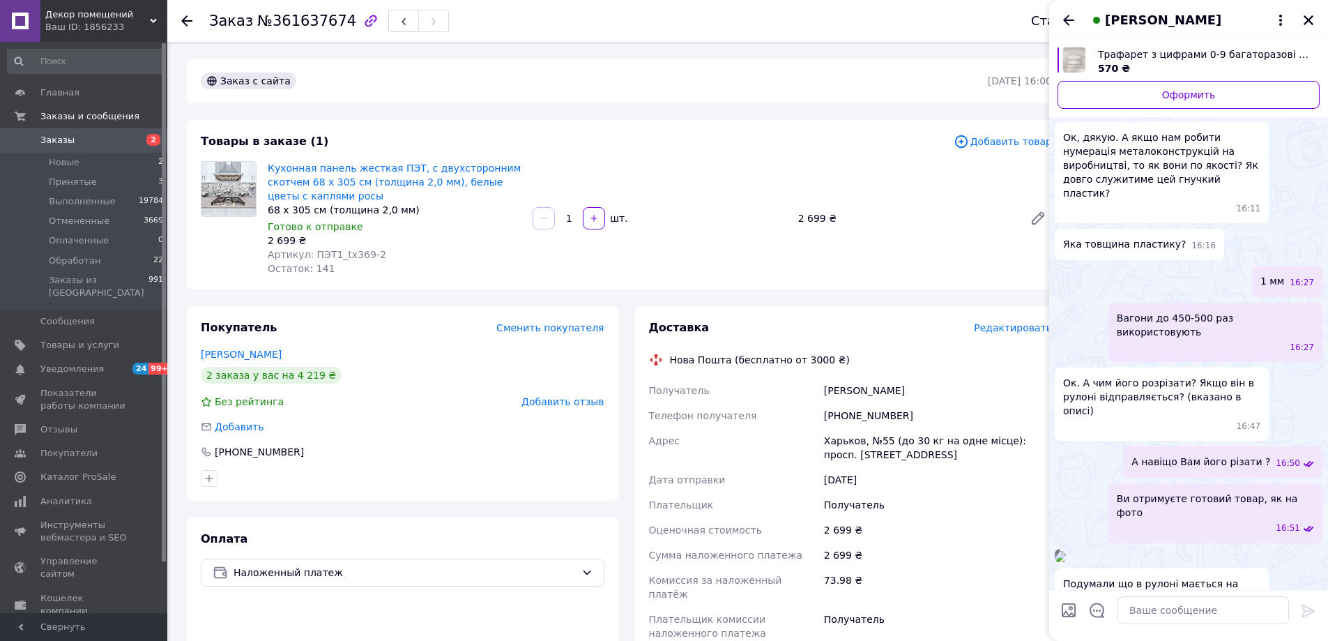
scroll to position [0, 0]
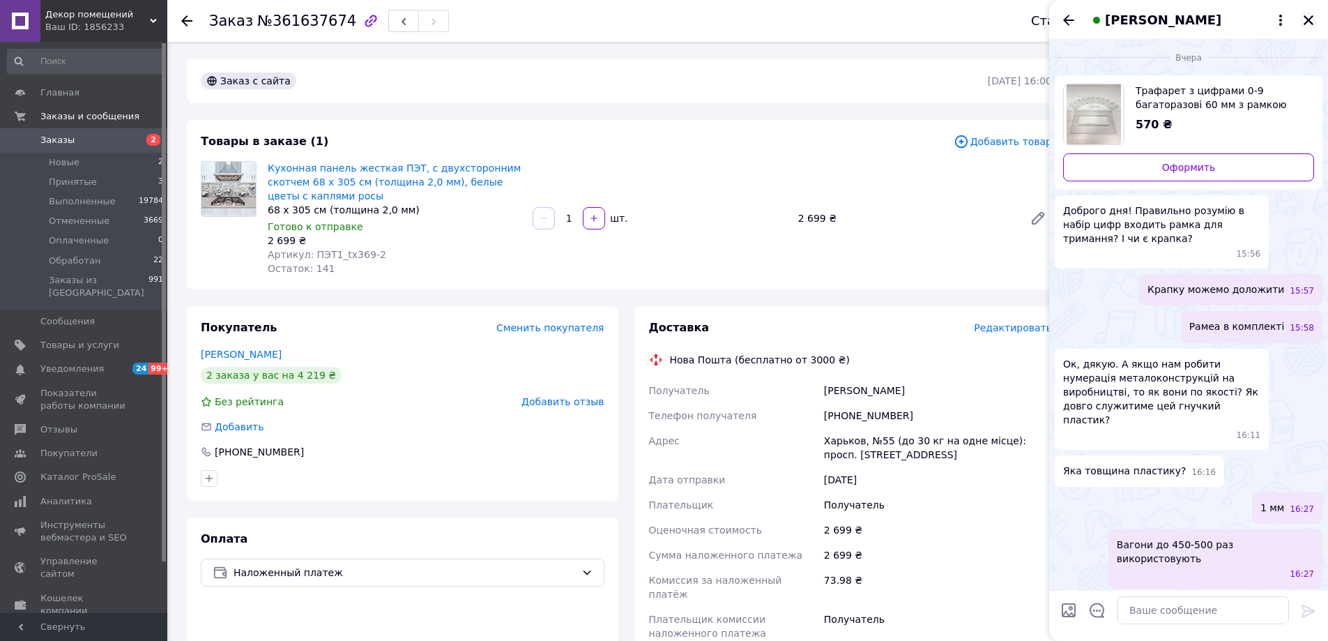
click at [1310, 20] on icon "Закрыть" at bounding box center [1308, 20] width 13 height 13
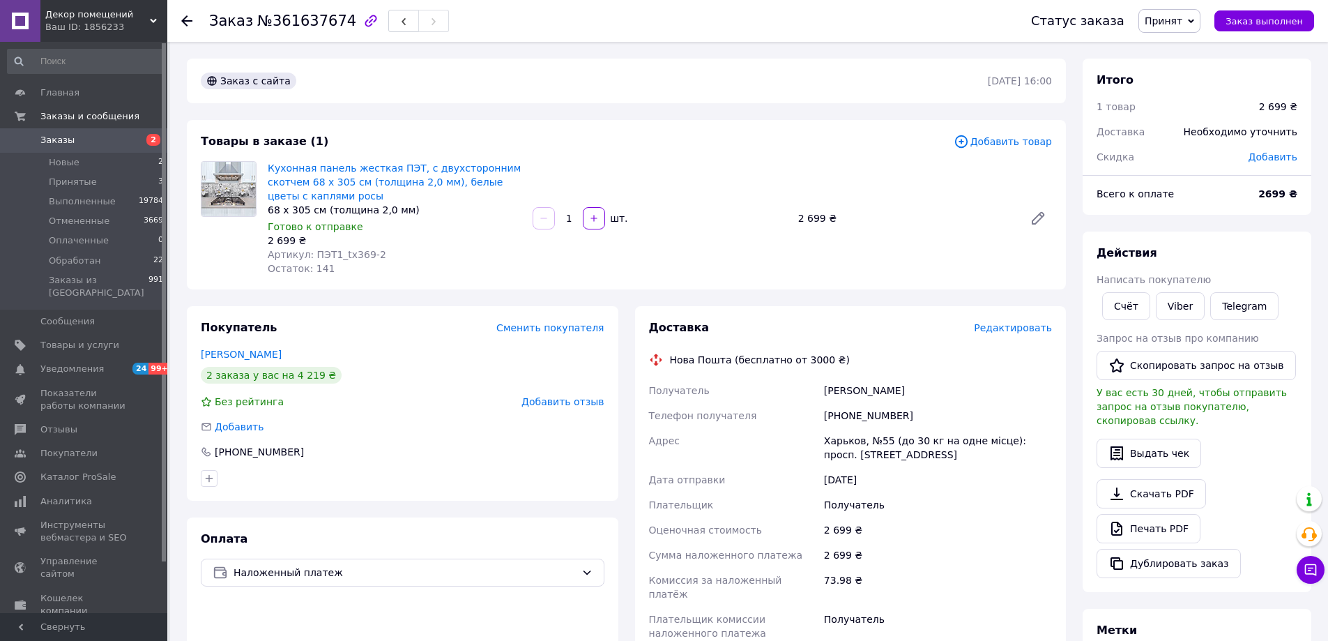
drag, startPoint x: 1183, startPoint y: 22, endPoint x: 1183, endPoint y: 99, distance: 77.4
click at [1182, 22] on span "Принят" at bounding box center [1164, 20] width 38 height 11
click at [1184, 115] on li "Обработан" at bounding box center [1176, 111] width 74 height 21
click at [193, 20] on div at bounding box center [195, 21] width 28 height 42
click at [185, 17] on use at bounding box center [186, 20] width 11 height 11
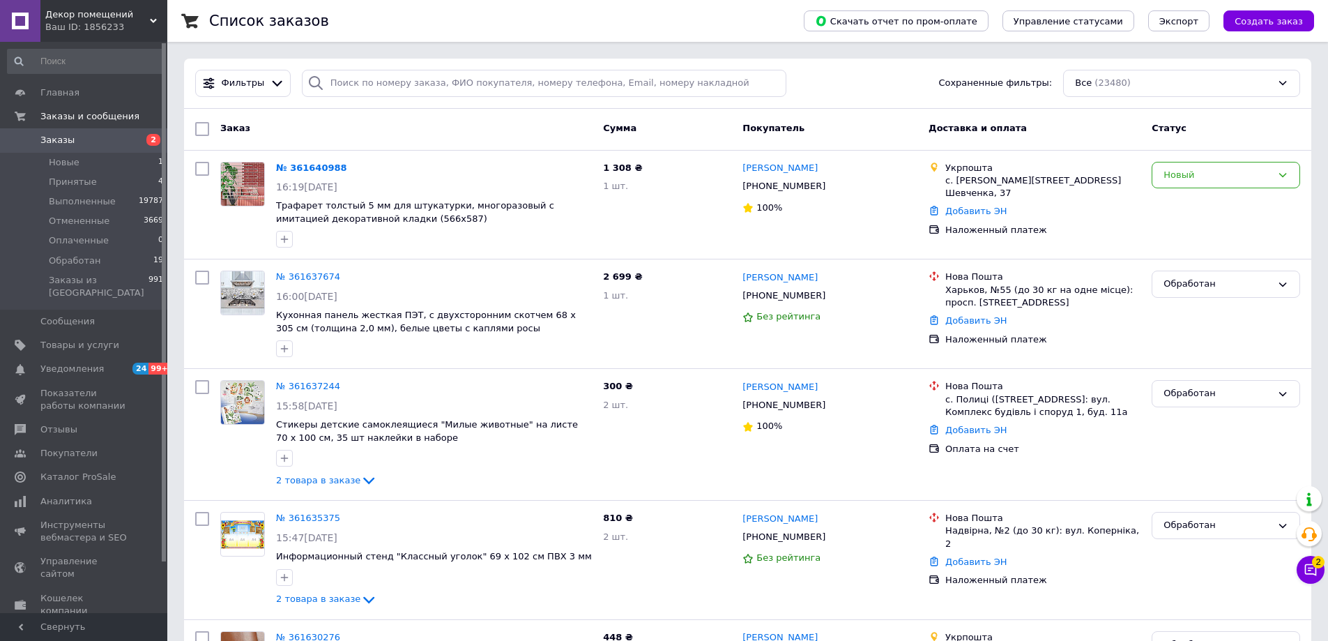
click at [153, 21] on use at bounding box center [153, 21] width 7 height 4
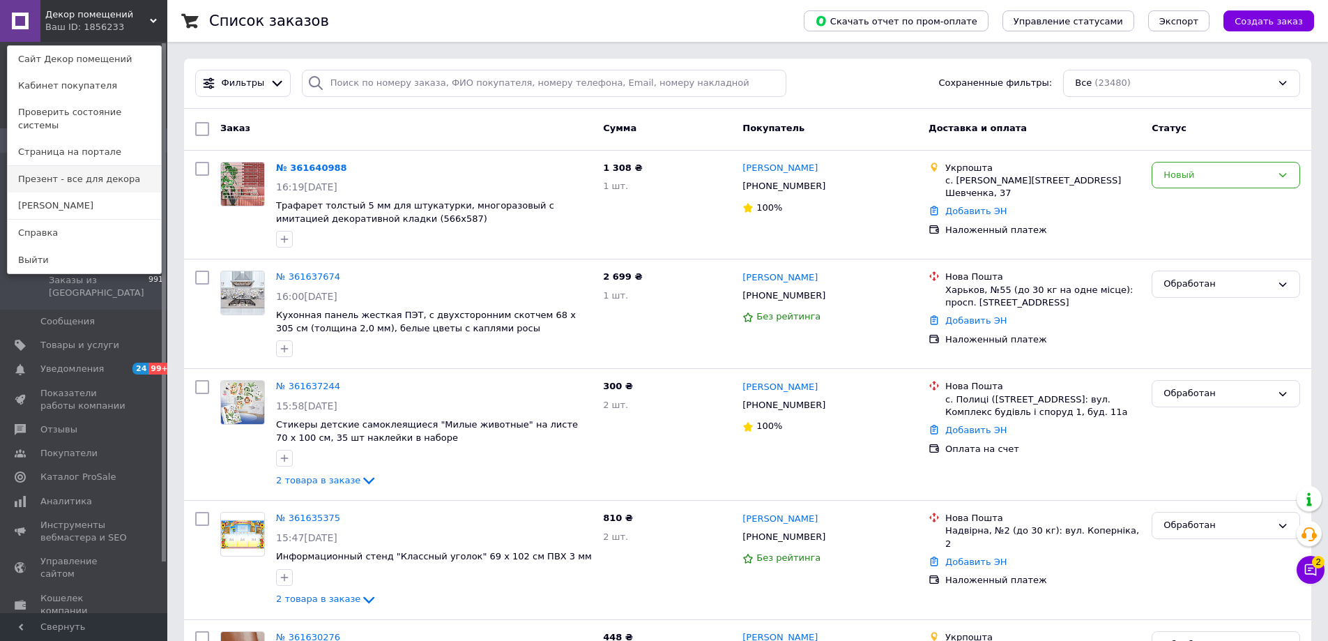
click at [73, 166] on link "Презент - все для декора" at bounding box center [84, 179] width 153 height 26
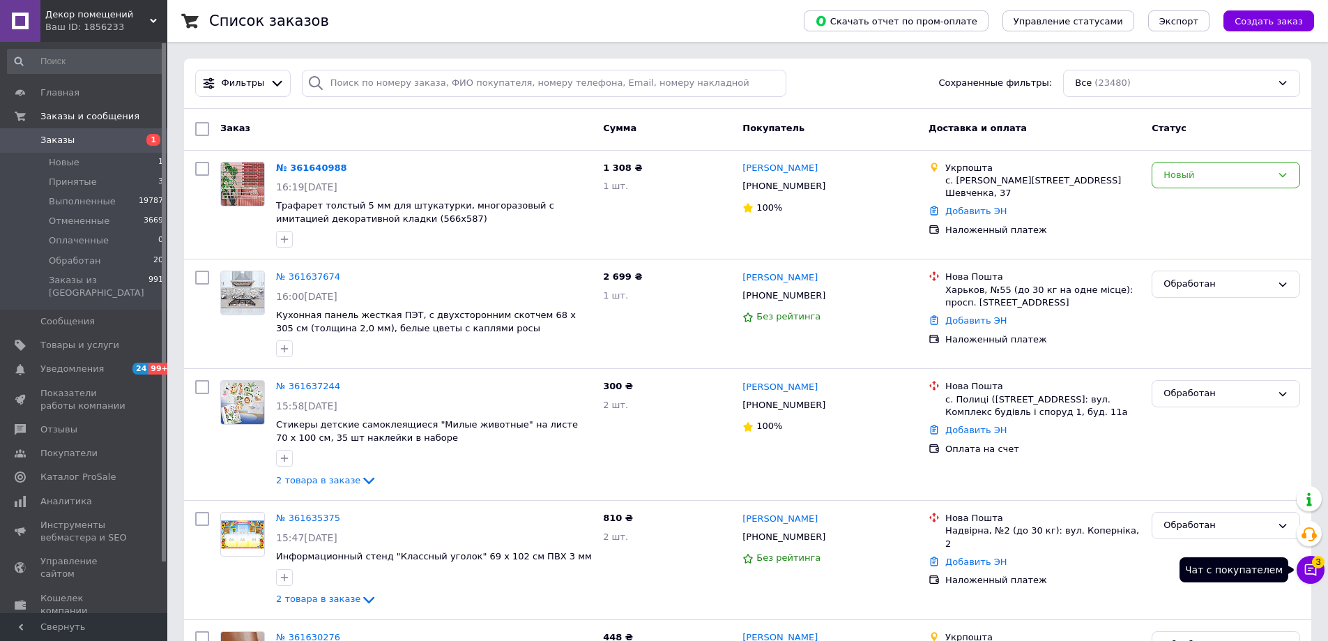
click at [1305, 563] on icon at bounding box center [1311, 570] width 14 height 14
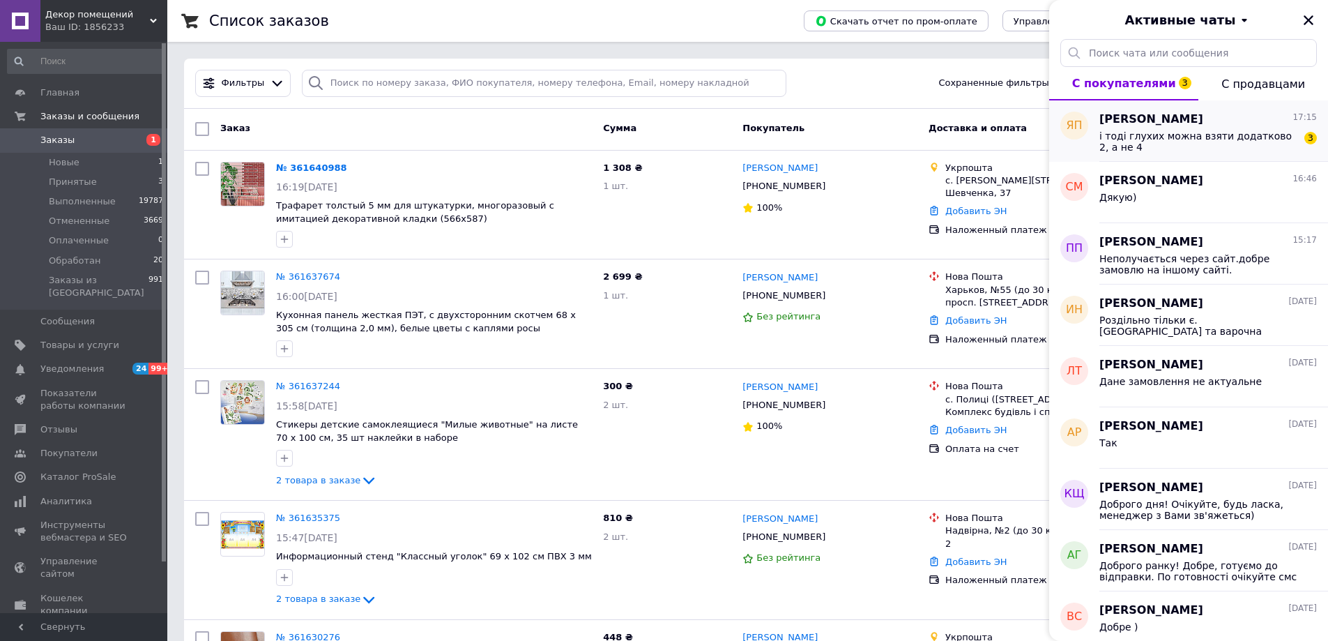
click at [1178, 123] on span "[PERSON_NAME]" at bounding box center [1151, 120] width 104 height 16
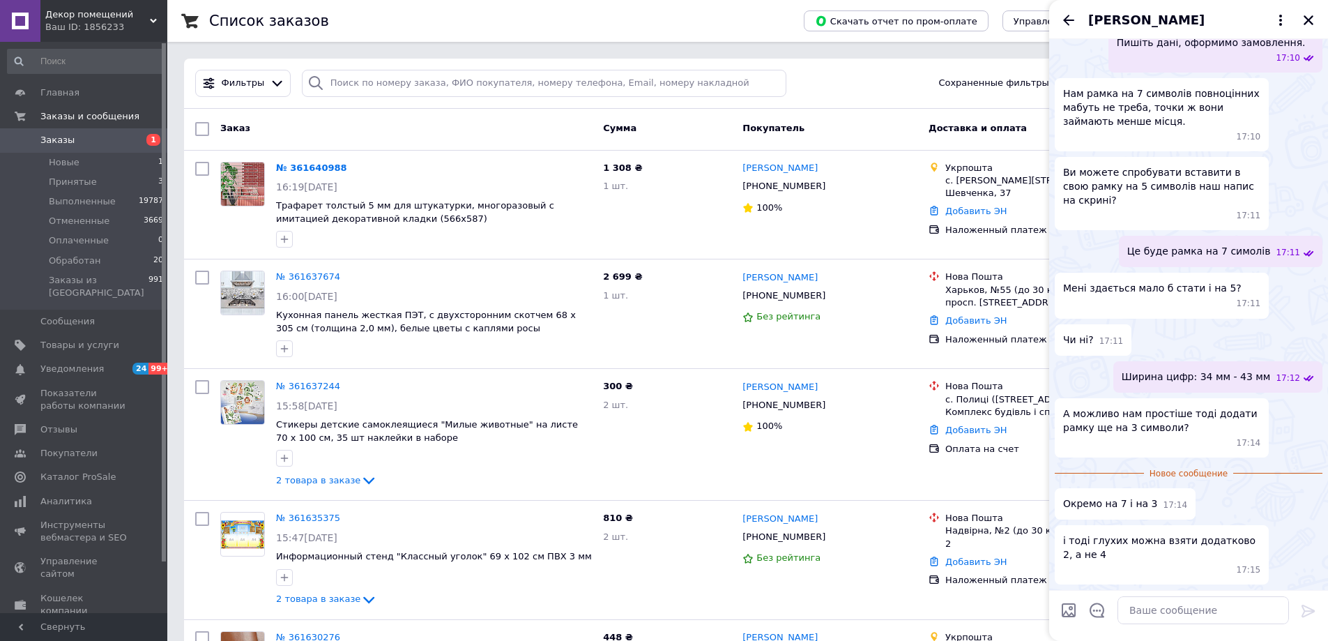
scroll to position [1438, 0]
click at [1185, 606] on textarea at bounding box center [1204, 610] width 172 height 28
type textarea "Вам вкласти 2 рамки ?"
click at [431, 244] on div at bounding box center [433, 239] width 321 height 22
click at [510, 240] on div at bounding box center [433, 239] width 321 height 22
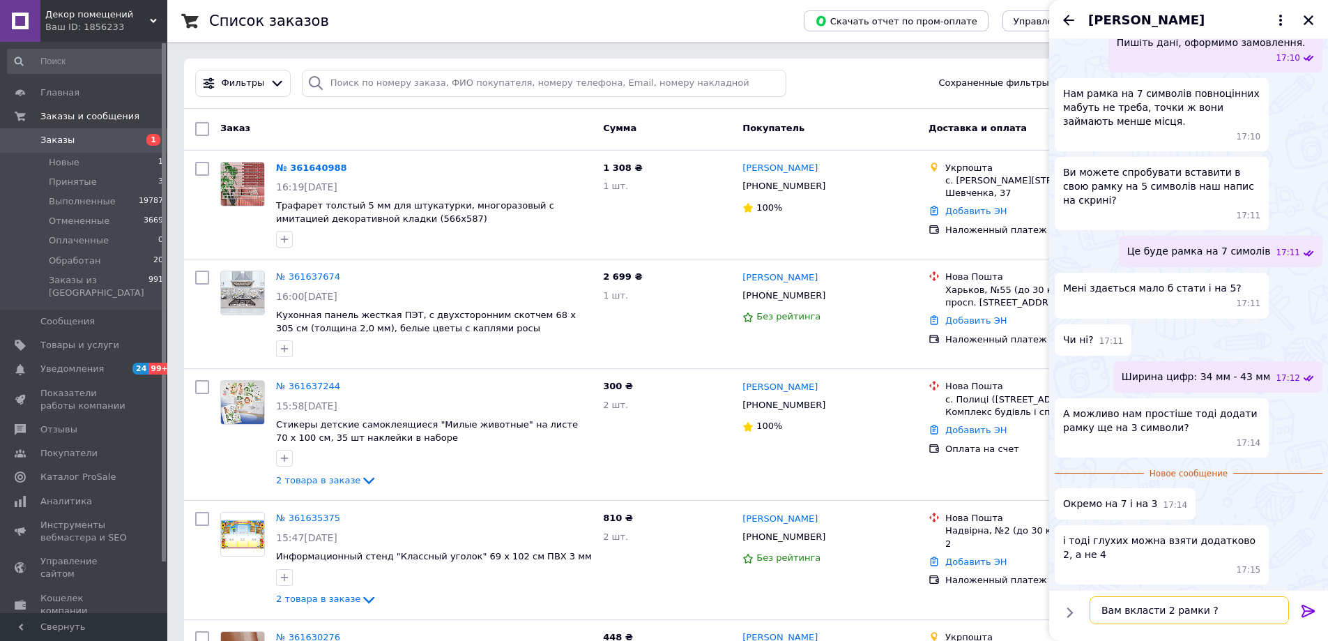
click at [1220, 612] on textarea "Вам вкласти 2 рамки ?" at bounding box center [1189, 610] width 199 height 28
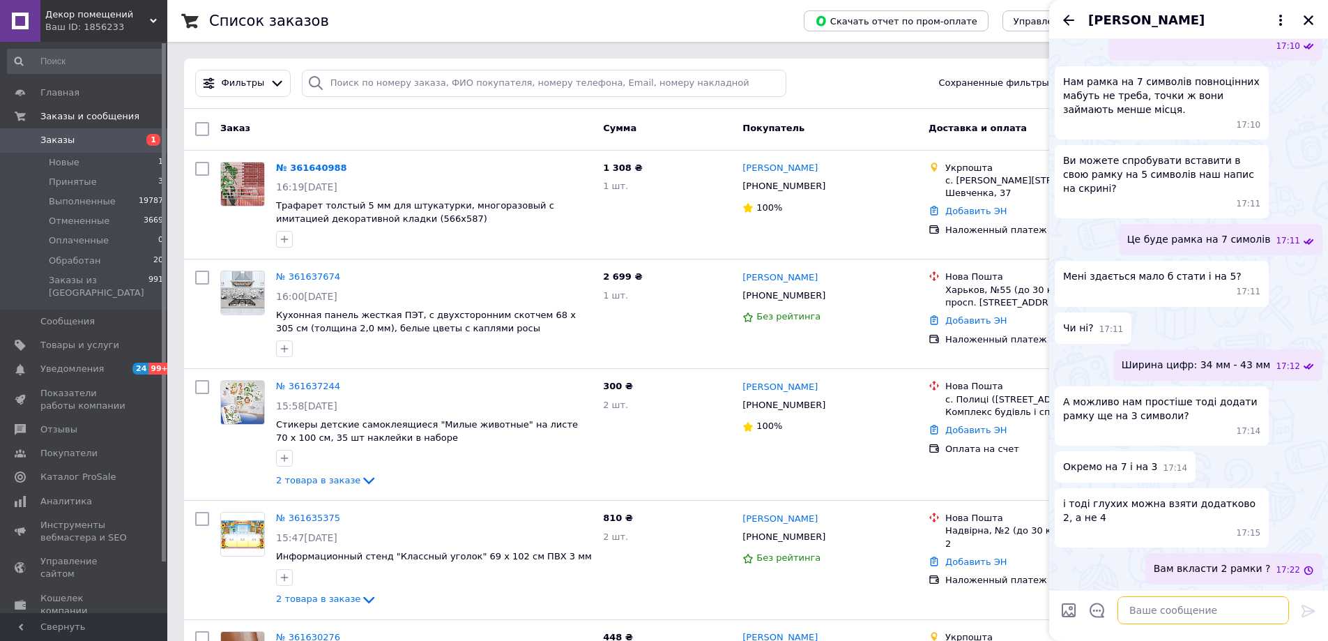
scroll to position [1450, 0]
click at [1181, 614] on textarea at bounding box center [1204, 610] width 172 height 28
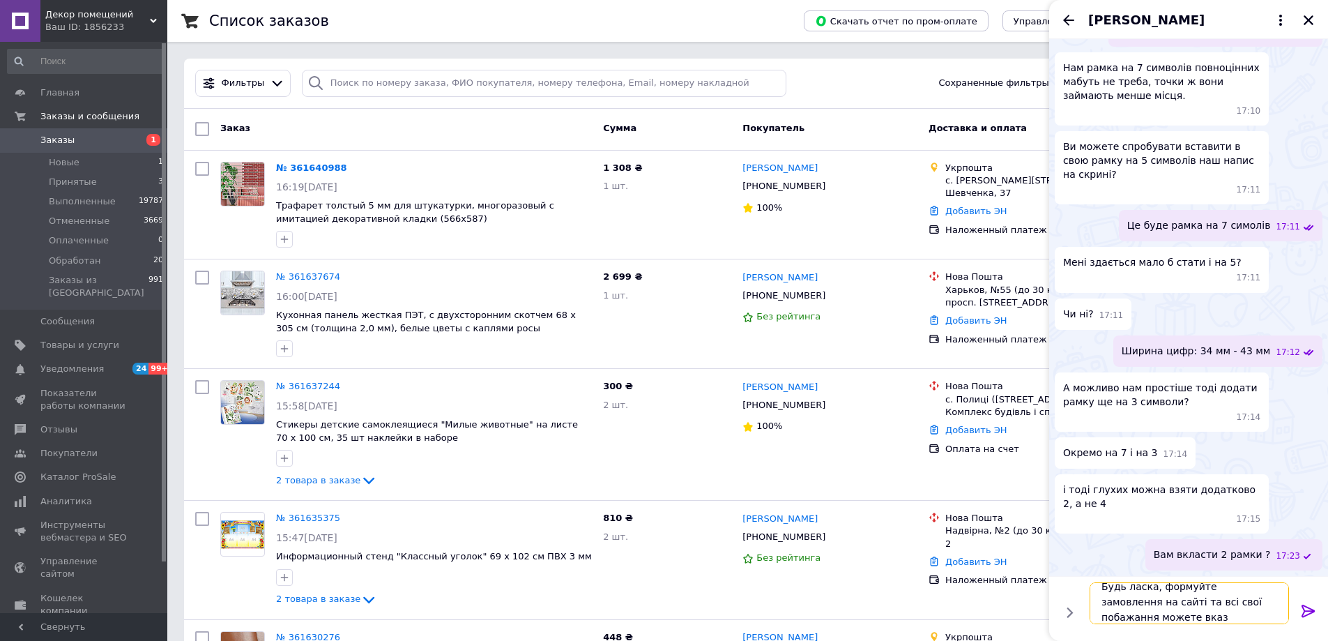
scroll to position [1, 0]
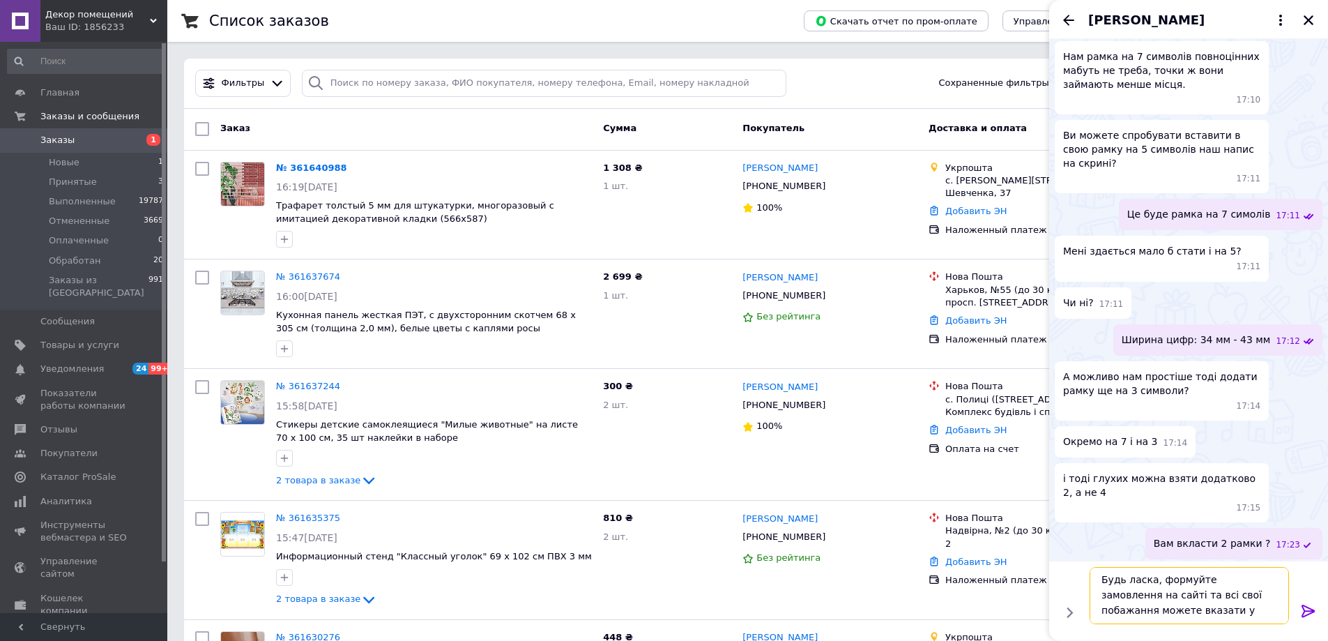
paste textarea "😉"
type textarea "Будь ласка, формуйте замовлення на сайті та всі свої побажання можете вказати у…"
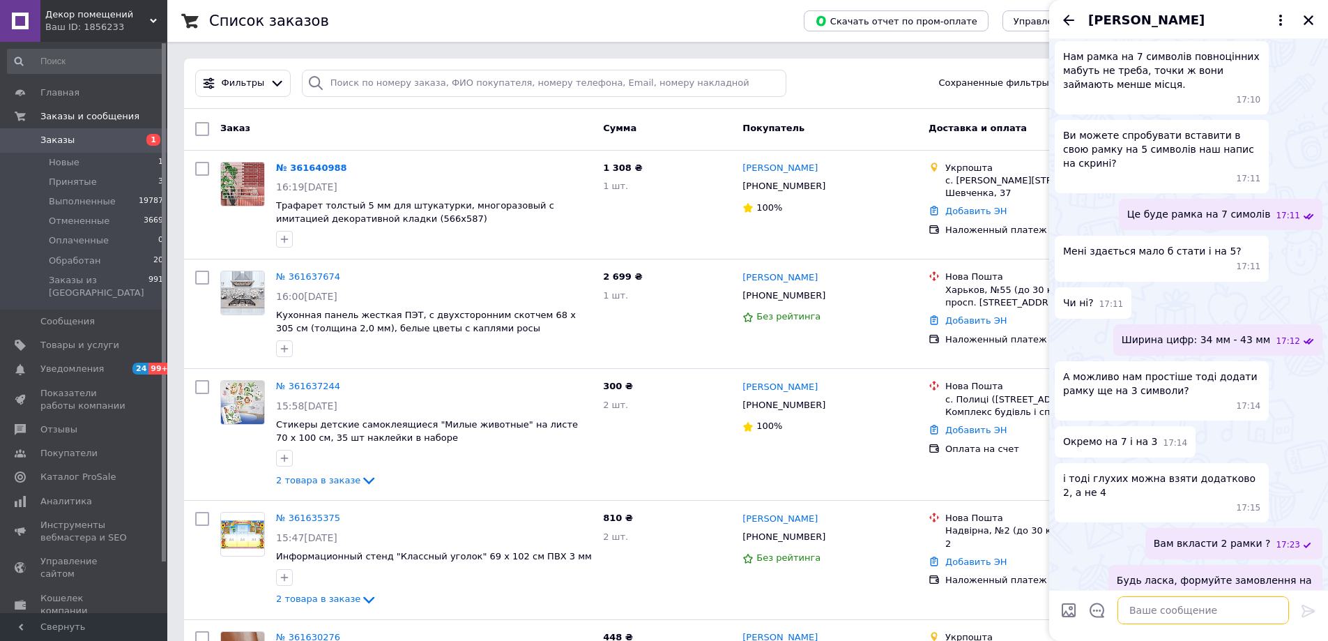
scroll to position [1529, 0]
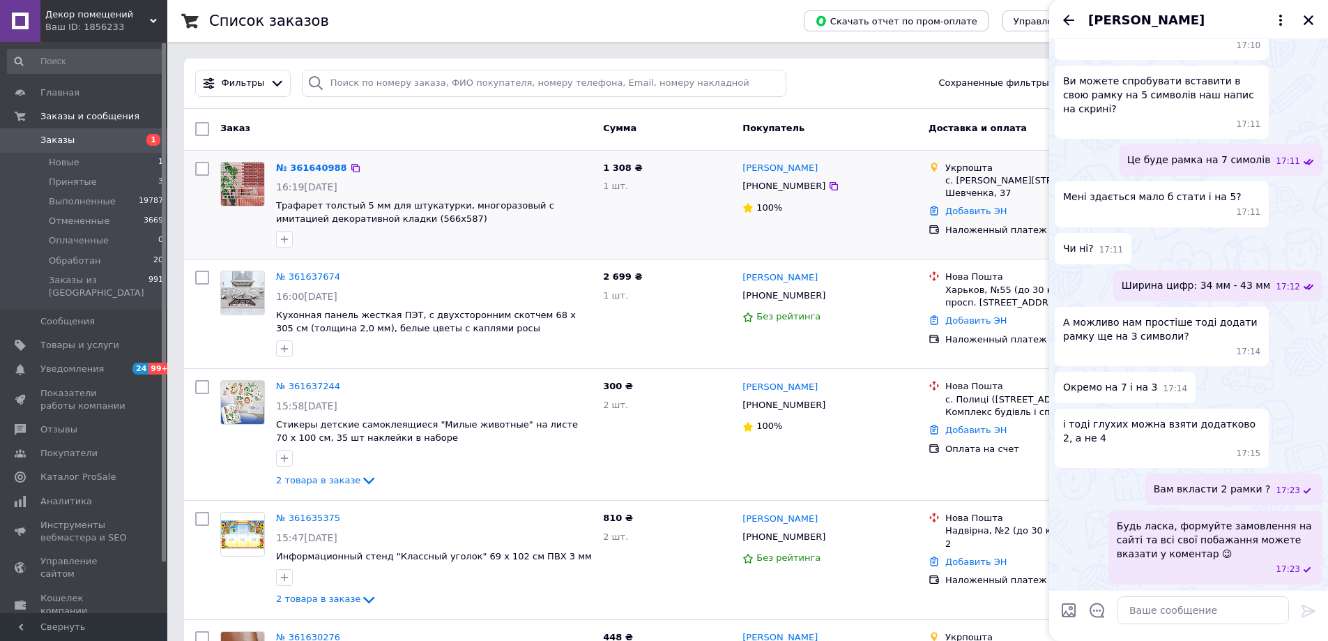
click at [496, 168] on div "№ 361640988" at bounding box center [434, 168] width 319 height 16
click at [1306, 20] on icon "Закрыть" at bounding box center [1308, 20] width 13 height 13
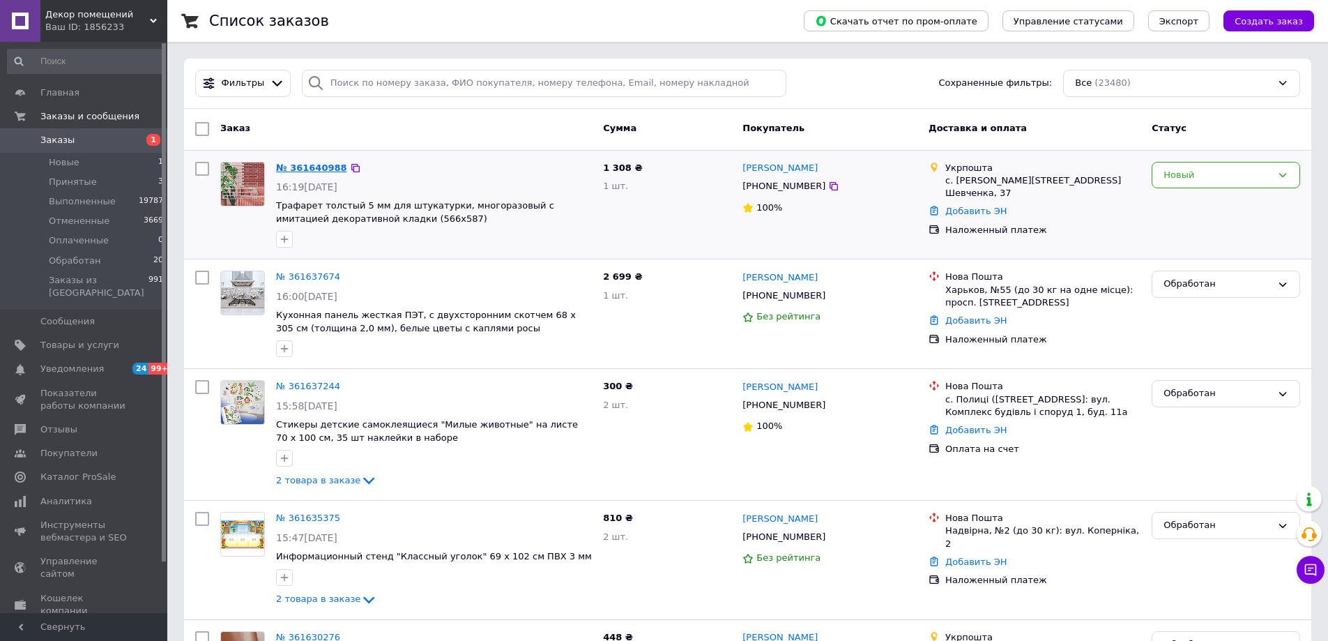
click at [320, 166] on link "№ 361640988" at bounding box center [311, 167] width 71 height 10
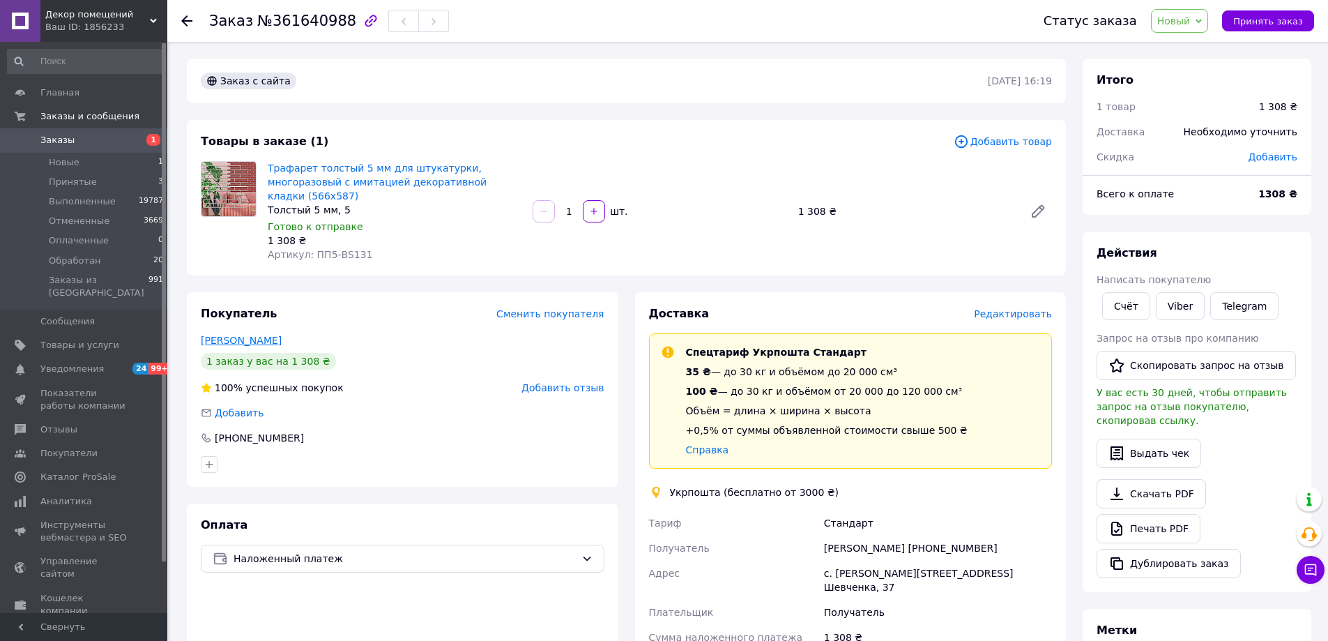
click at [211, 335] on link "[PERSON_NAME]" at bounding box center [241, 340] width 81 height 11
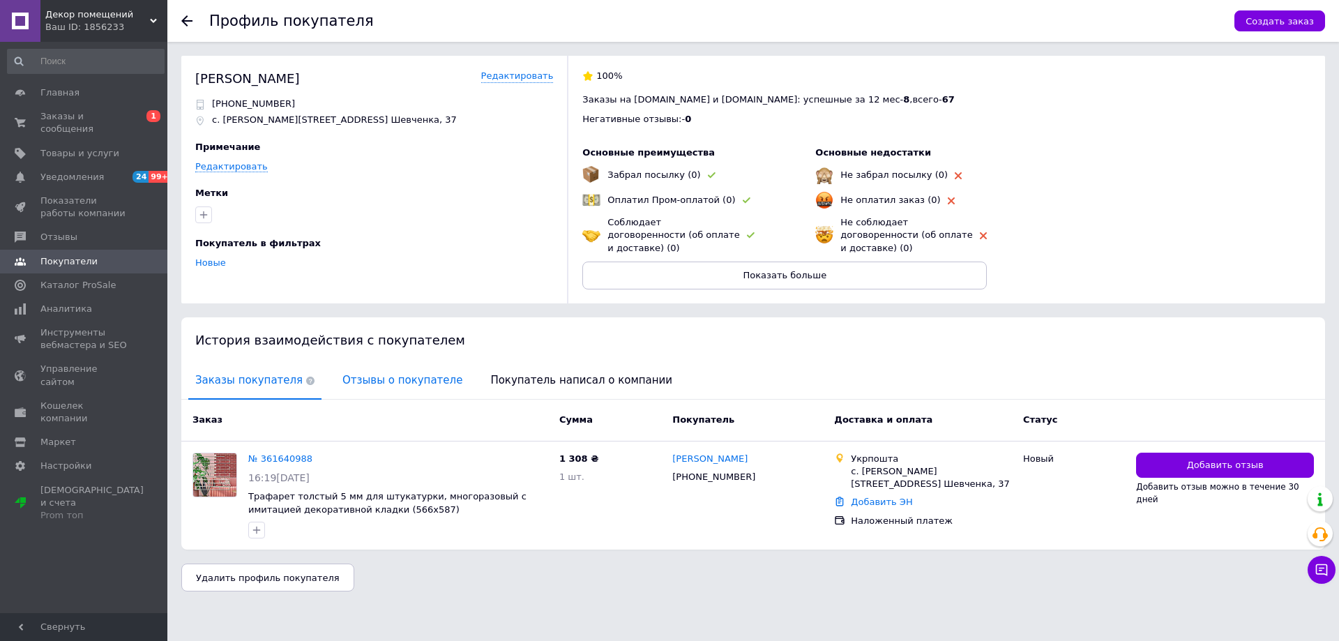
click at [355, 372] on span "Отзывы о покупателе" at bounding box center [402, 381] width 134 height 36
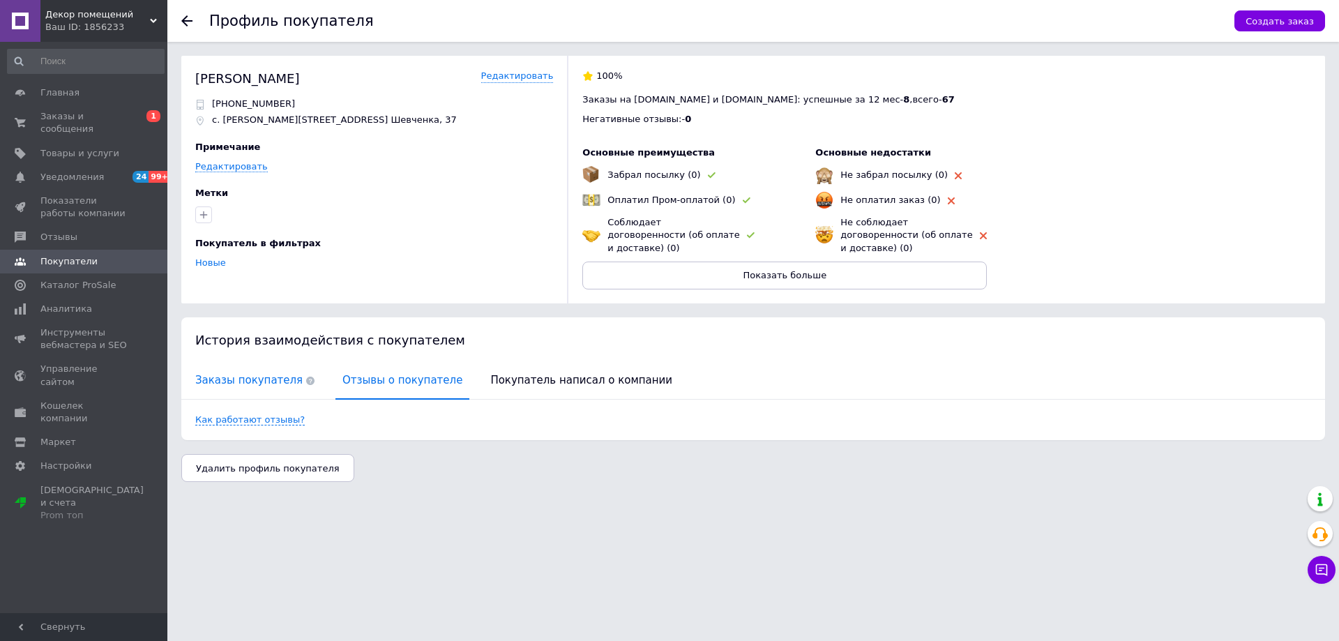
click at [236, 363] on span "Заказы покупателя" at bounding box center [254, 381] width 133 height 36
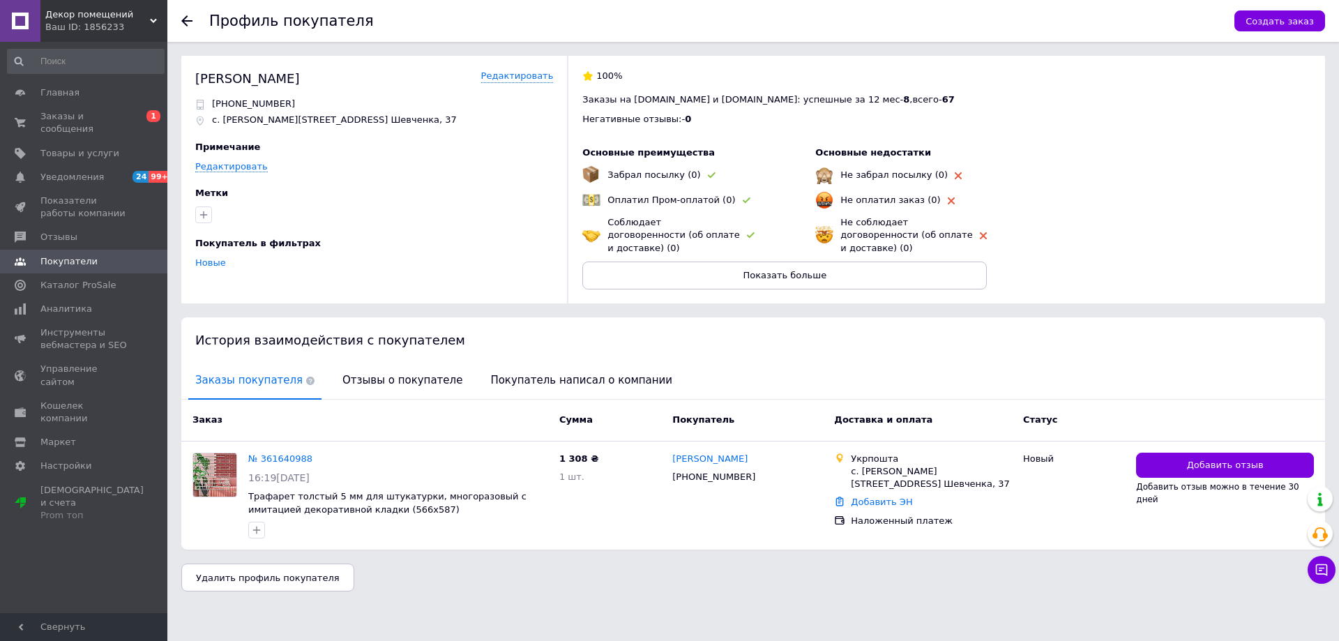
click at [191, 21] on use at bounding box center [186, 20] width 11 height 11
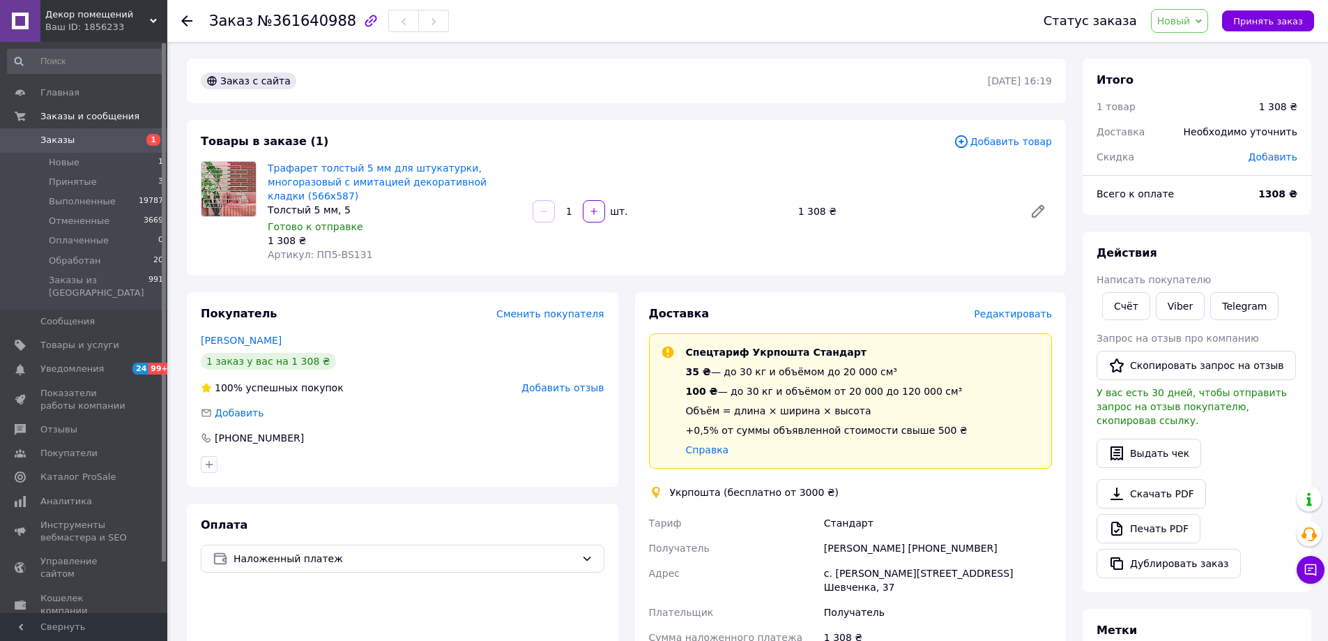
click at [1173, 21] on span "Новый" at bounding box center [1173, 20] width 33 height 11
click at [1202, 52] on li "Принят" at bounding box center [1189, 48] width 74 height 21
click at [1182, 26] on span "Принят" at bounding box center [1164, 20] width 38 height 11
click at [1194, 109] on li "Обработан" at bounding box center [1176, 111] width 74 height 21
click at [61, 142] on span "Заказы" at bounding box center [57, 140] width 34 height 13
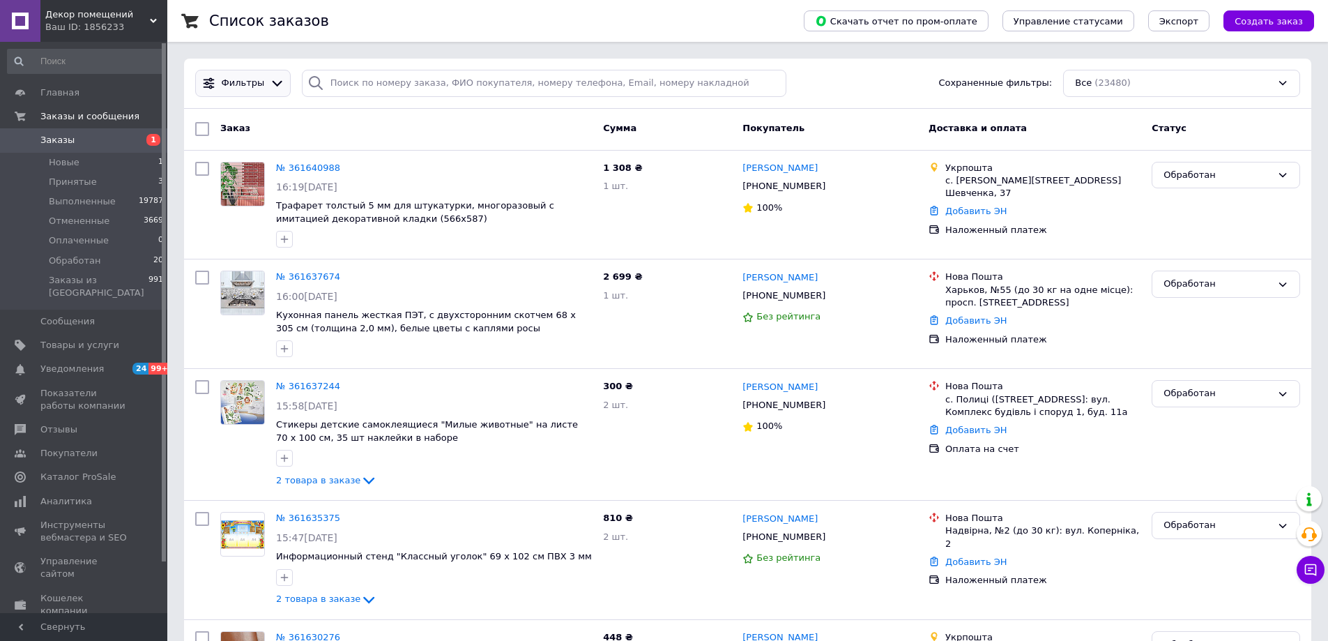
click at [270, 87] on icon at bounding box center [277, 83] width 15 height 15
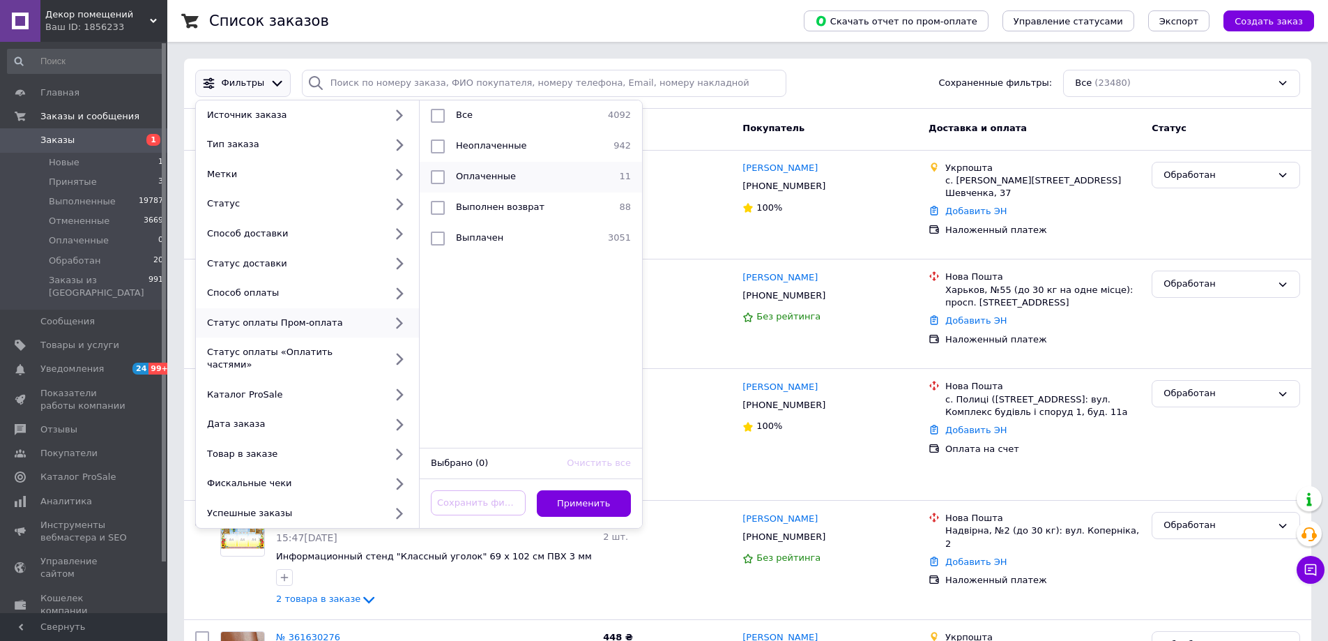
click at [510, 181] on div "Оплаченные" at bounding box center [529, 177] width 158 height 14
checkbox input "true"
click at [586, 493] on button "Применить" at bounding box center [584, 503] width 95 height 27
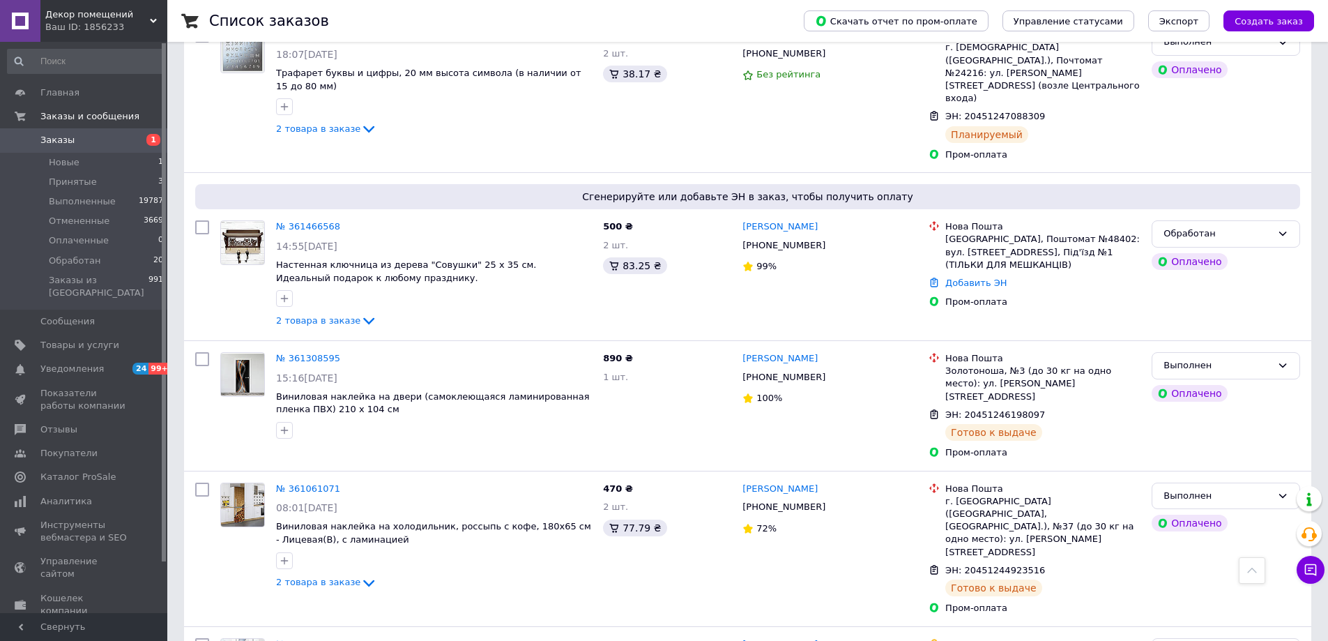
scroll to position [673, 0]
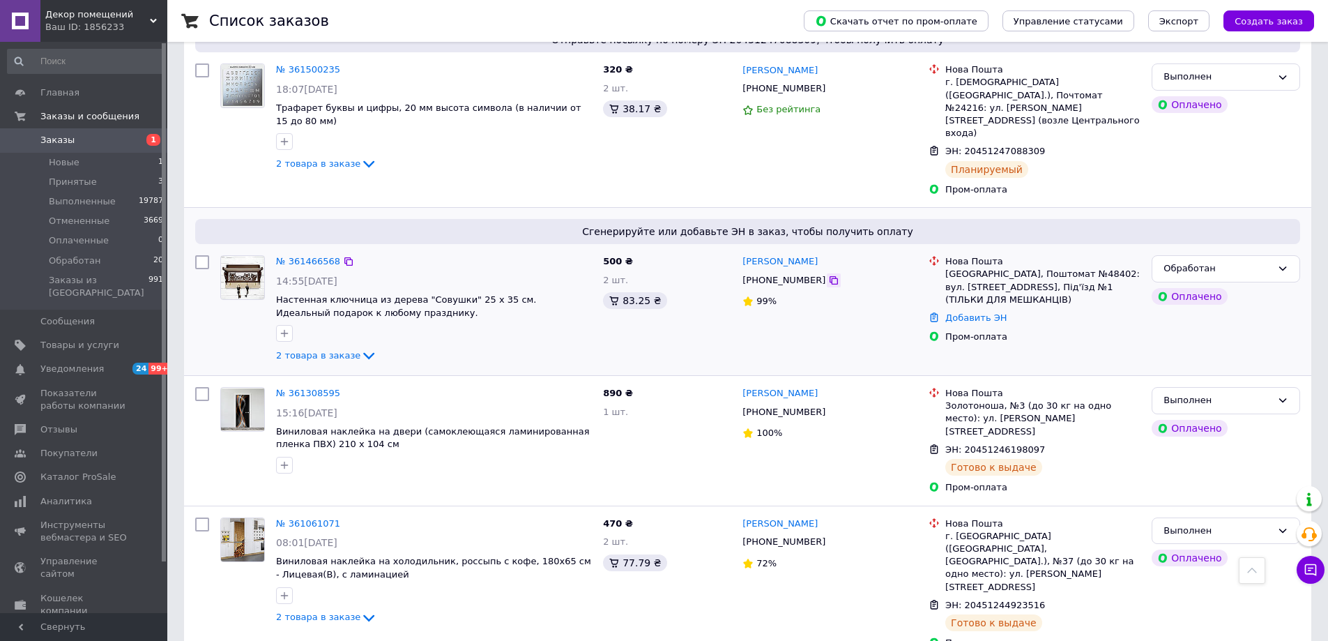
click at [830, 276] on icon at bounding box center [834, 280] width 8 height 8
click at [343, 256] on icon at bounding box center [348, 261] width 11 height 11
click at [745, 2] on div "Список заказов" at bounding box center [492, 21] width 567 height 42
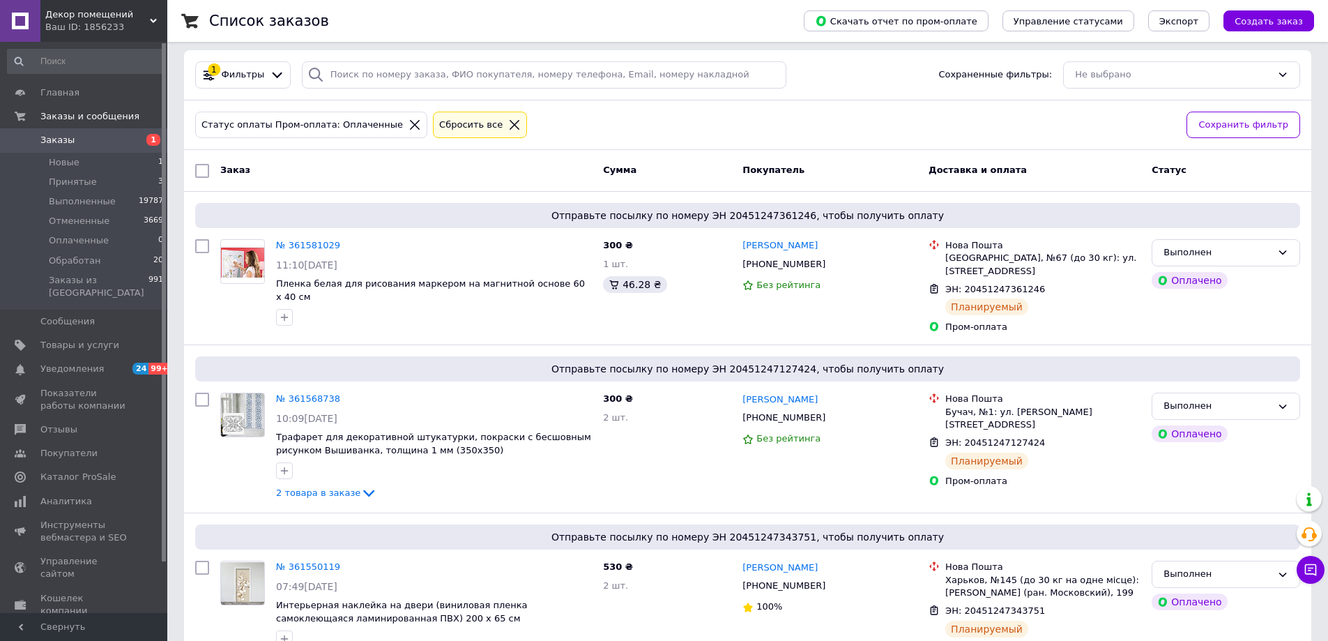
scroll to position [0, 0]
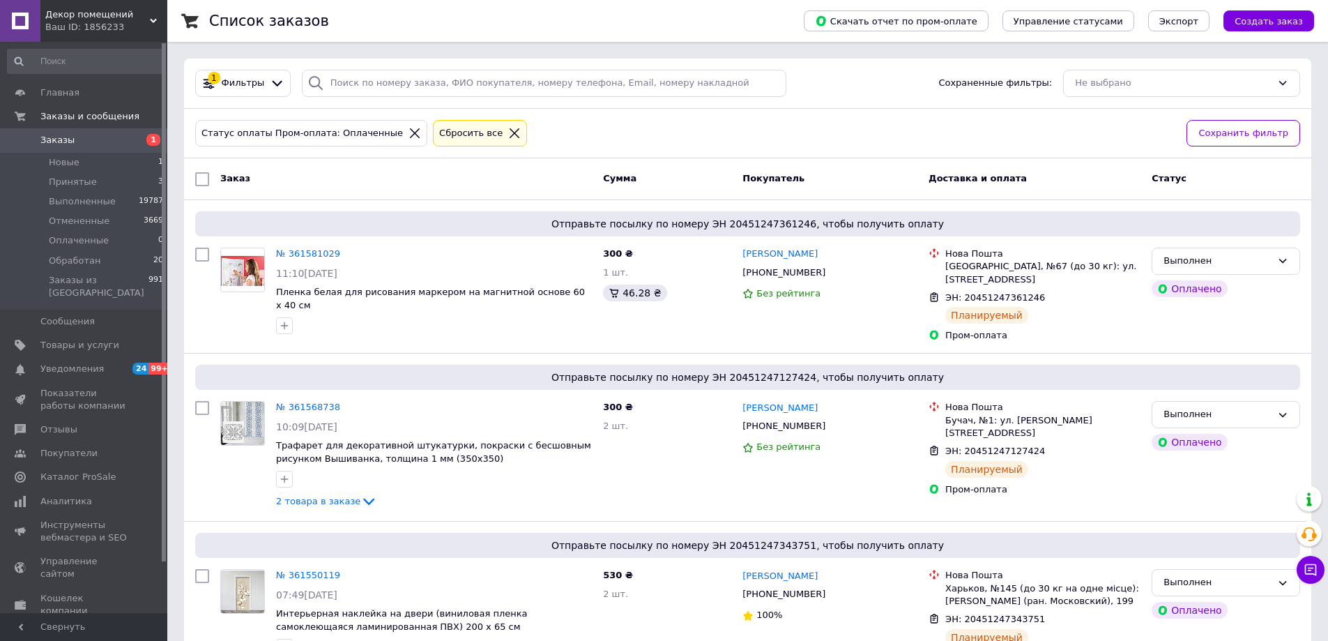
click at [510, 134] on icon at bounding box center [515, 133] width 10 height 10
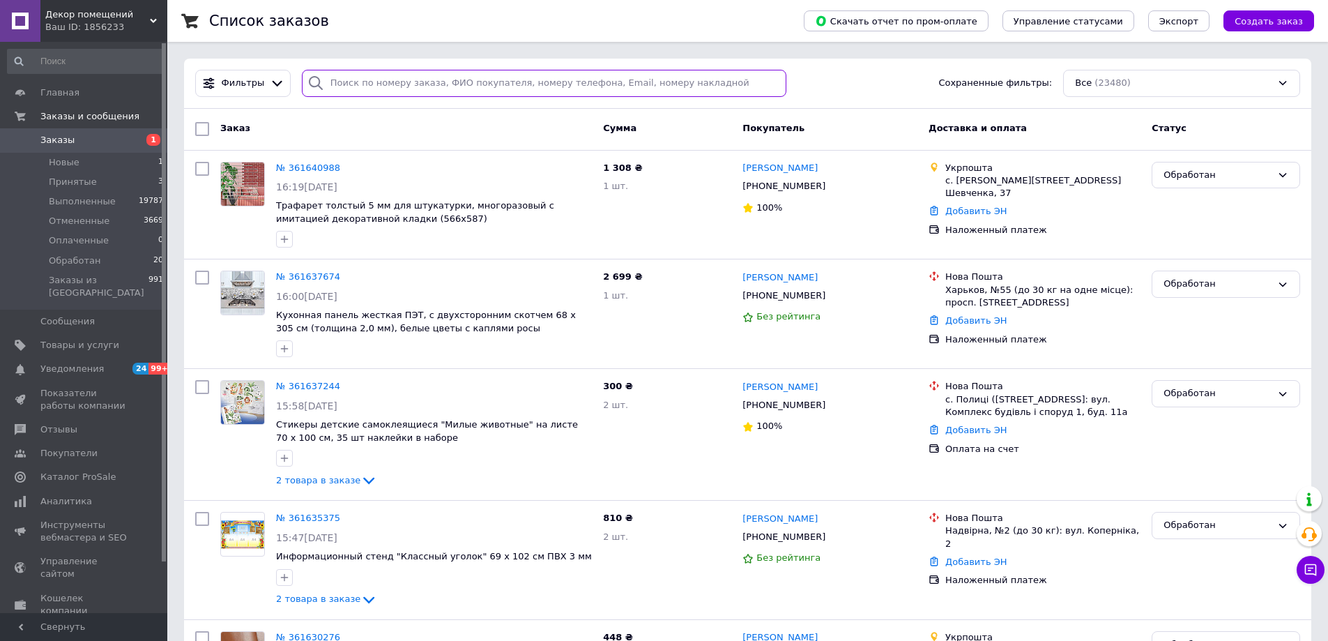
click at [378, 85] on input "search" at bounding box center [544, 83] width 485 height 27
paste input "361458114"
type input "361458114"
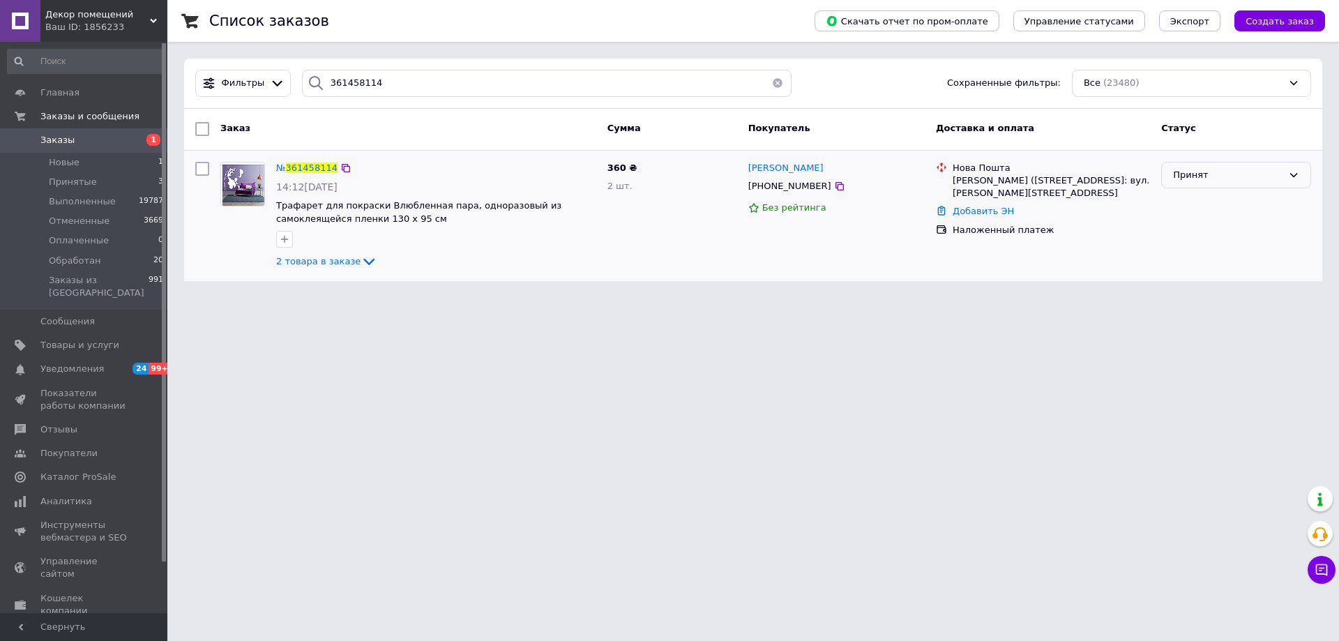
click at [1217, 173] on div "Принят" at bounding box center [1227, 175] width 109 height 15
click at [1199, 205] on li "Выполнен" at bounding box center [1236, 204] width 149 height 26
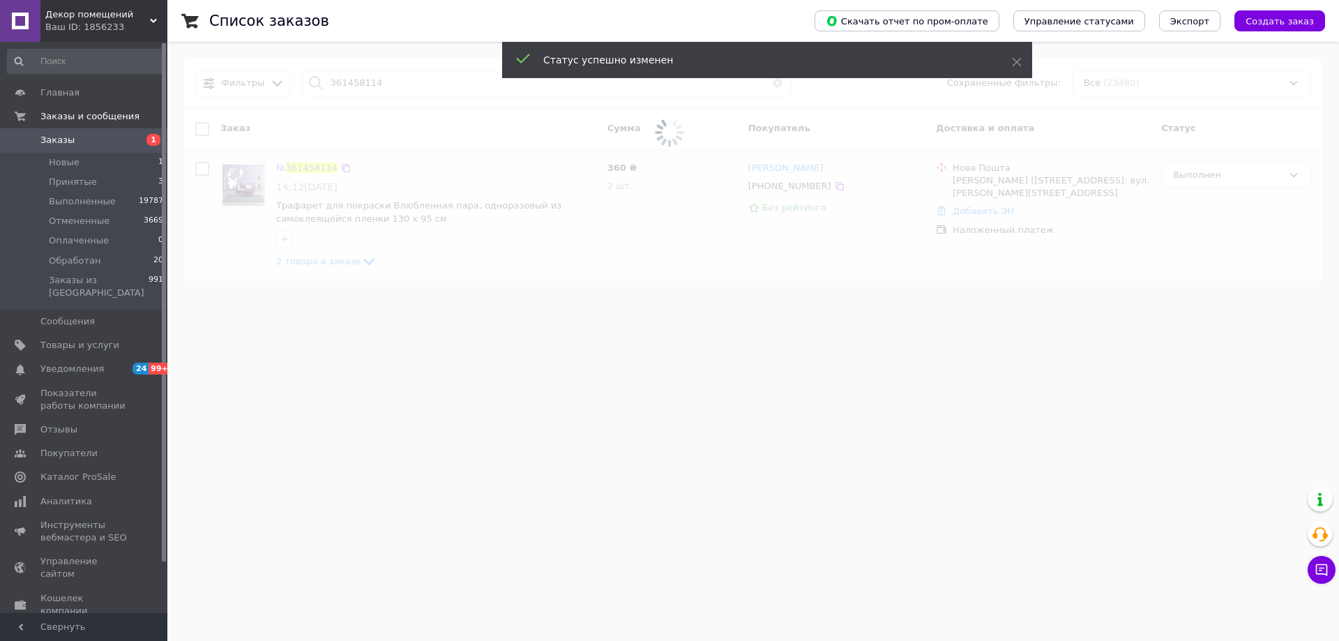
click at [1205, 178] on span at bounding box center [669, 132] width 1339 height 265
click at [1205, 176] on span at bounding box center [669, 132] width 1339 height 265
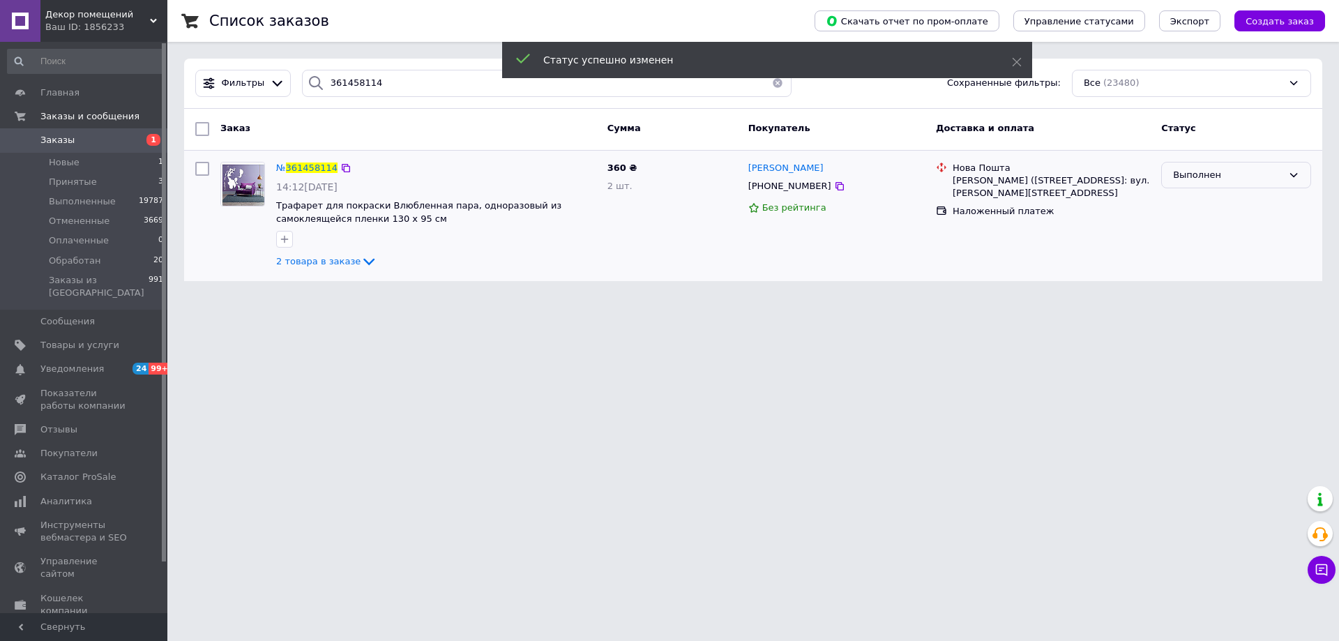
click at [1212, 176] on div "Выполнен" at bounding box center [1227, 175] width 109 height 15
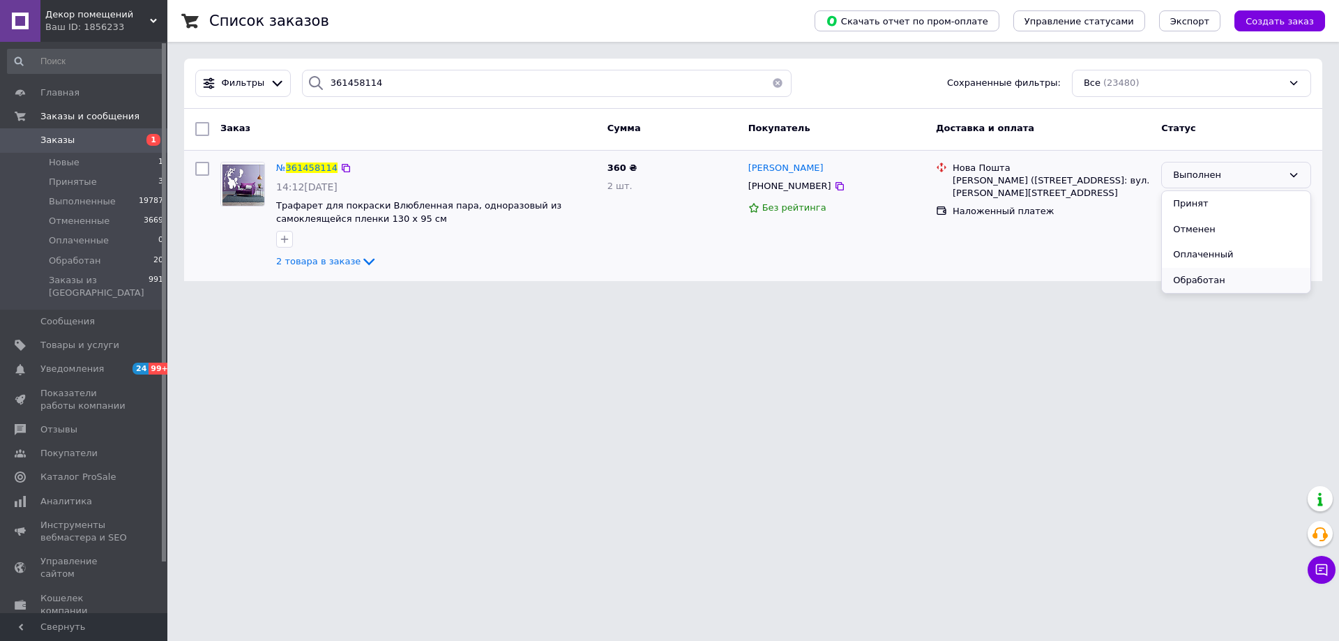
click at [1198, 275] on li "Обработан" at bounding box center [1236, 281] width 149 height 26
click at [767, 86] on button "button" at bounding box center [777, 83] width 28 height 27
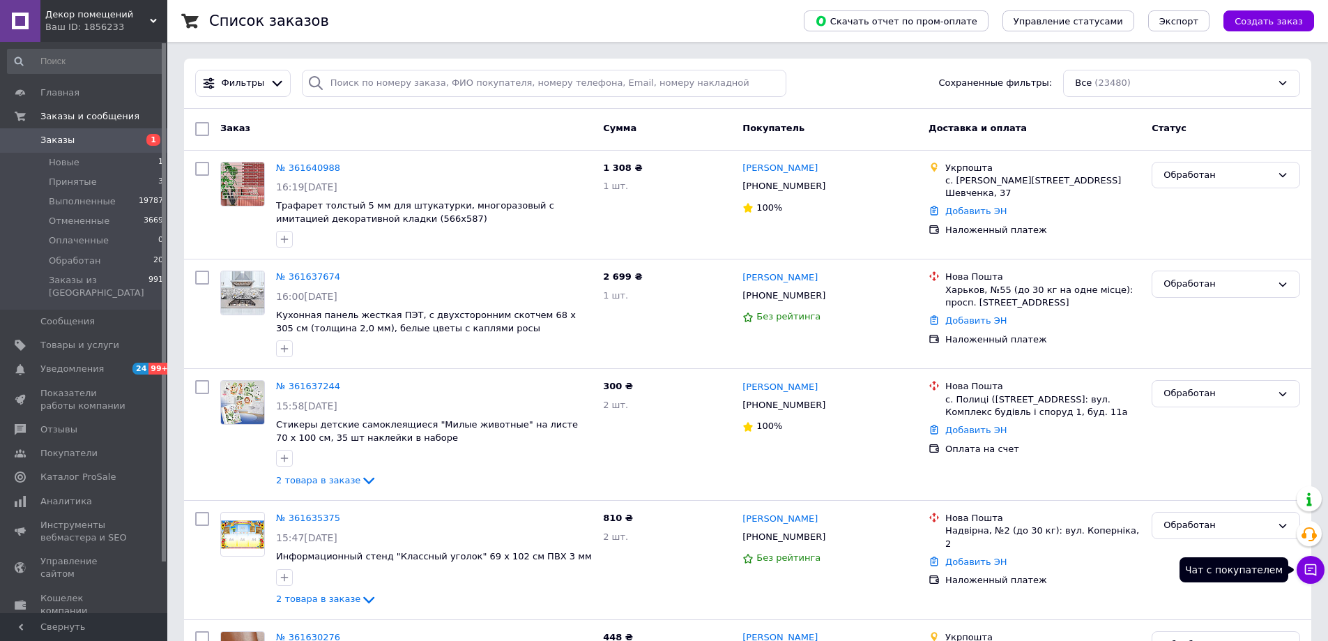
click at [1302, 573] on button "Чат с покупателем" at bounding box center [1311, 570] width 28 height 28
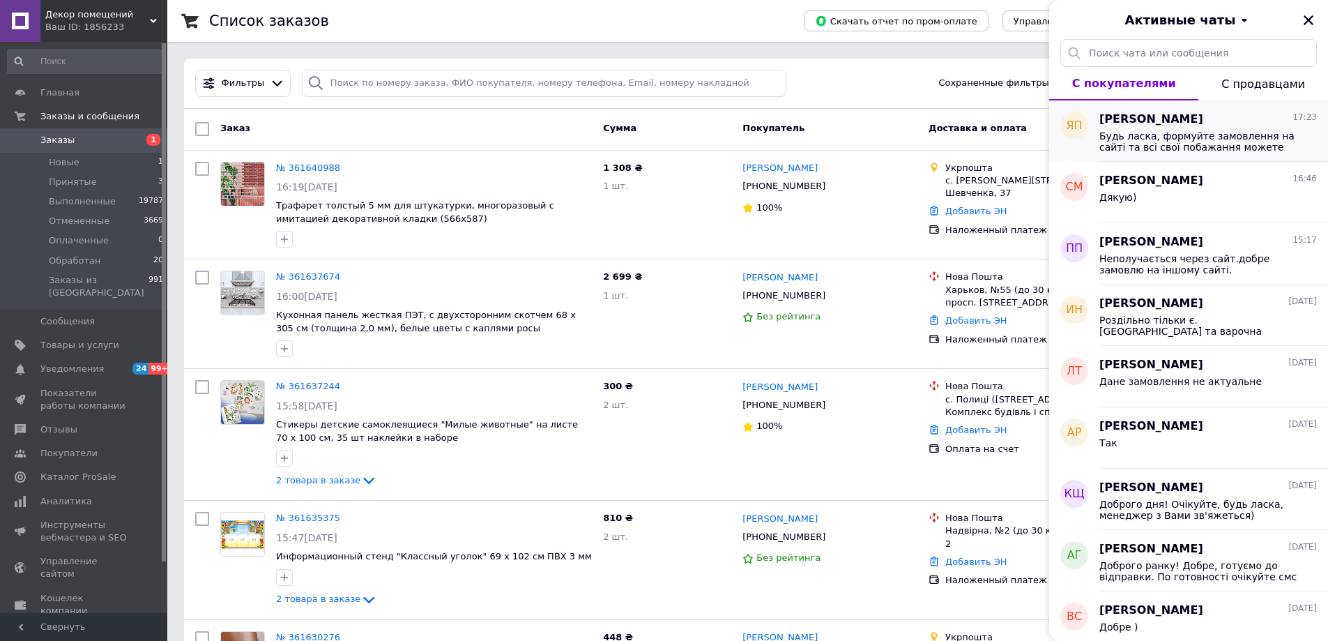
click at [1126, 151] on span "Будь ласка, формуйте замовлення на сайті та всі свої побажання можете вказати у…" at bounding box center [1198, 141] width 198 height 22
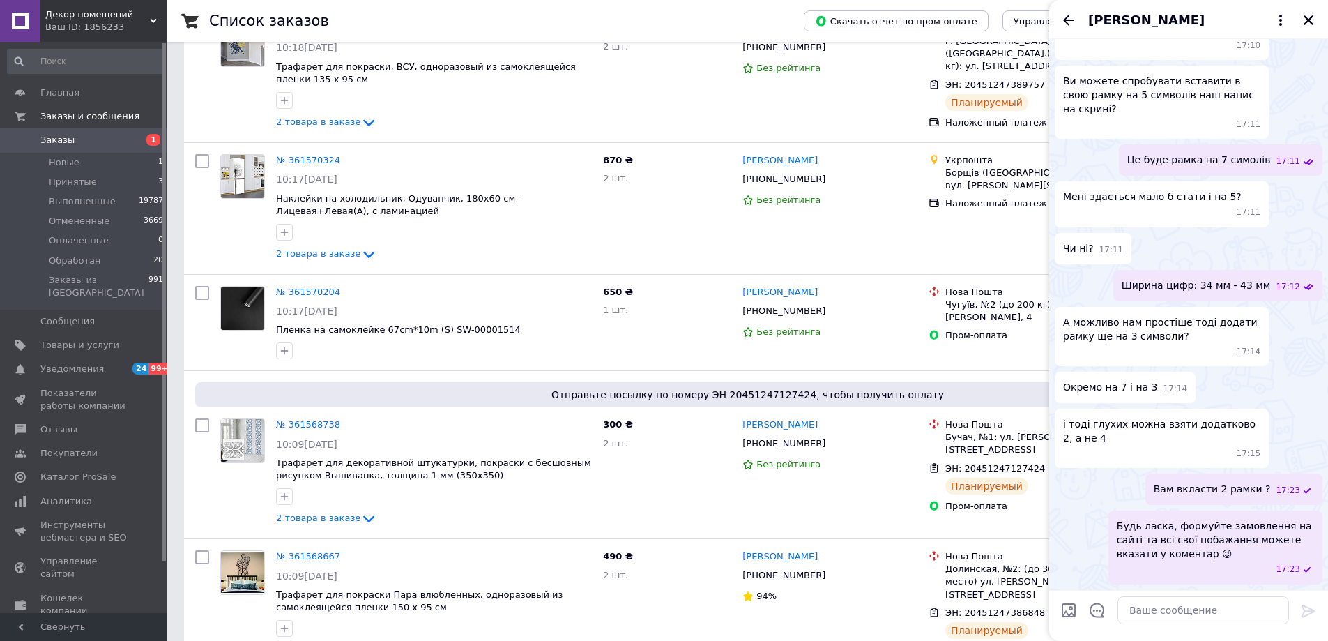
scroll to position [1121, 0]
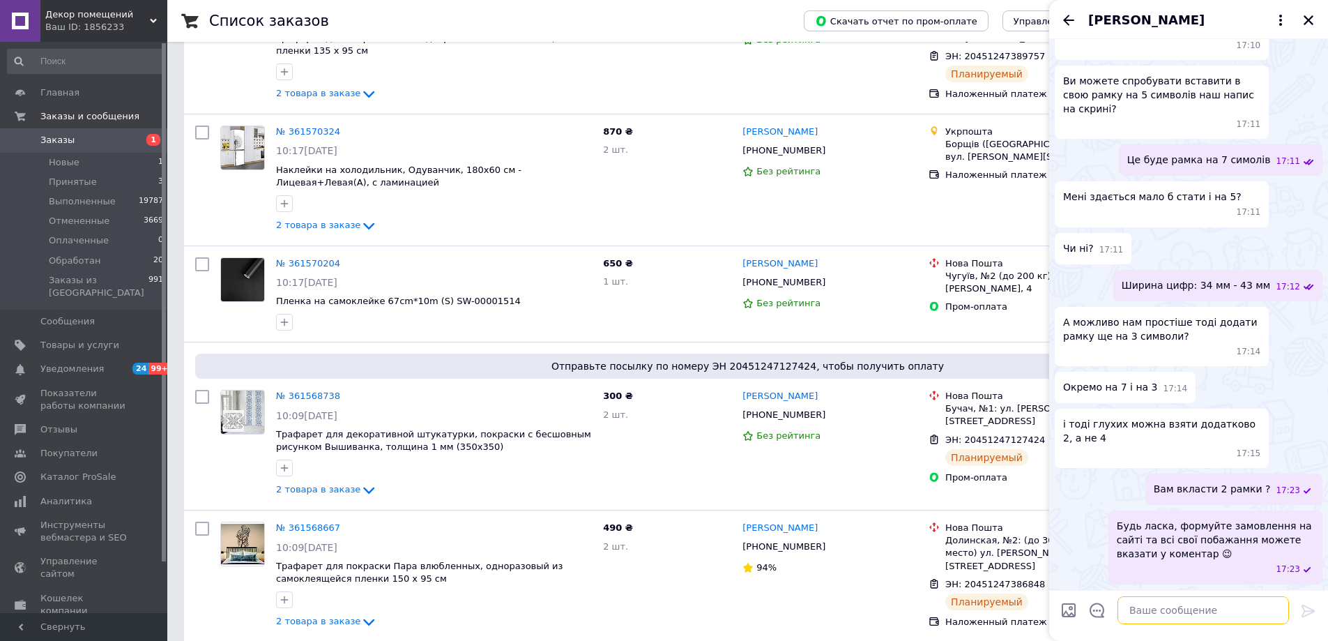
click at [1167, 622] on textarea at bounding box center [1204, 610] width 172 height 28
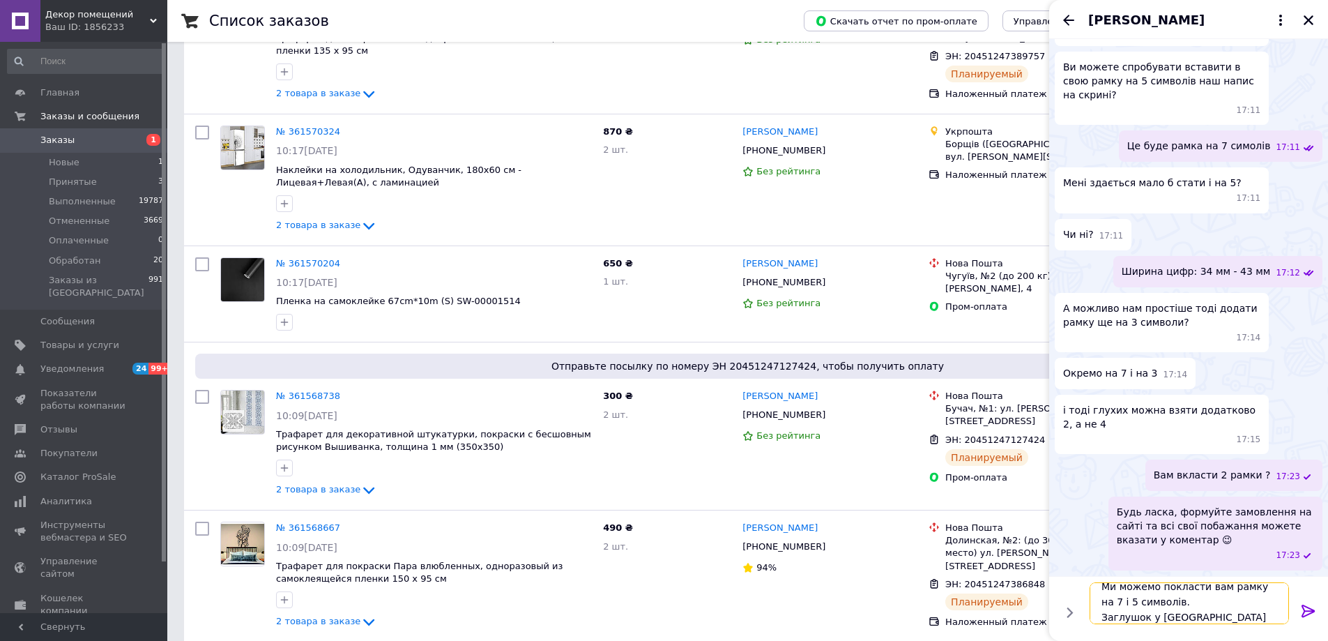
scroll to position [1, 0]
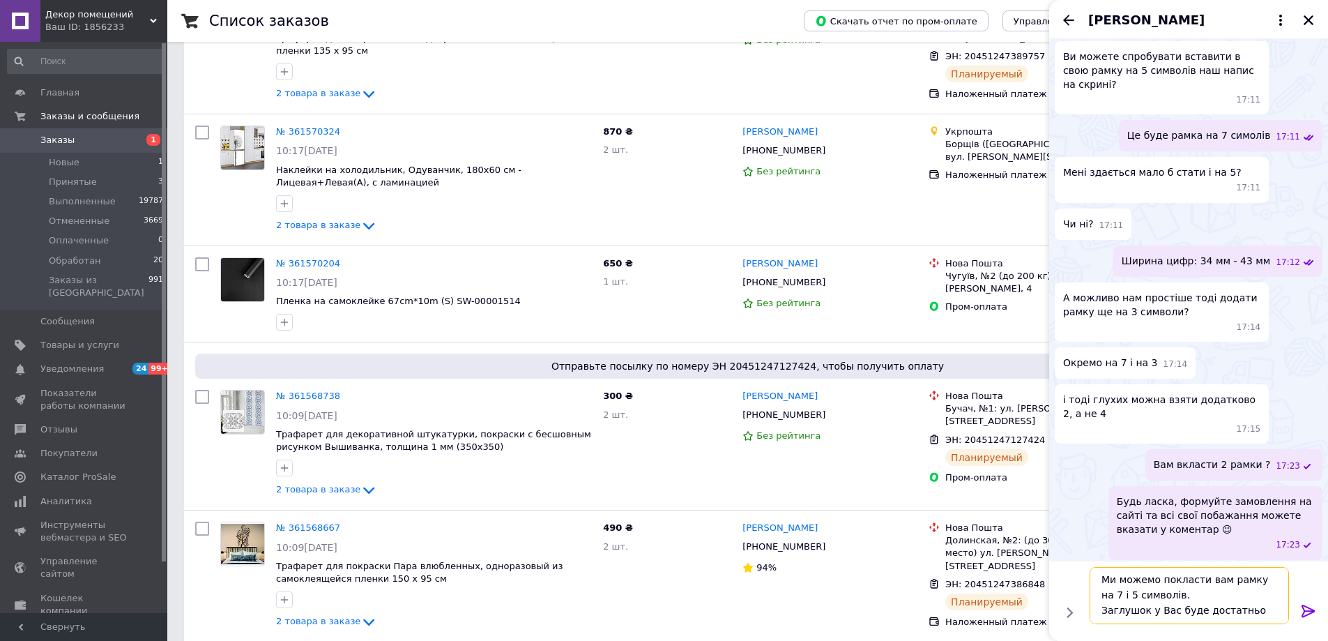
type textarea "Ми можемо покласти вам рамку на 7 і 5 символів. Заглушок у Вас буде достатньо"
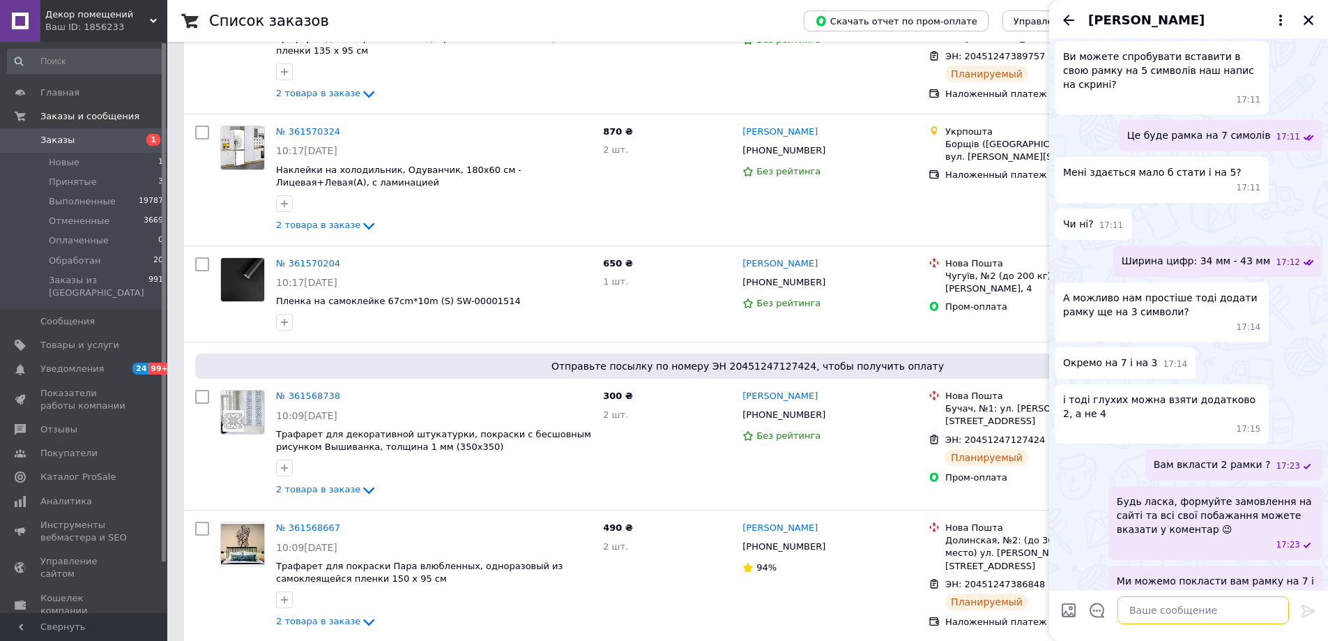
scroll to position [1608, 0]
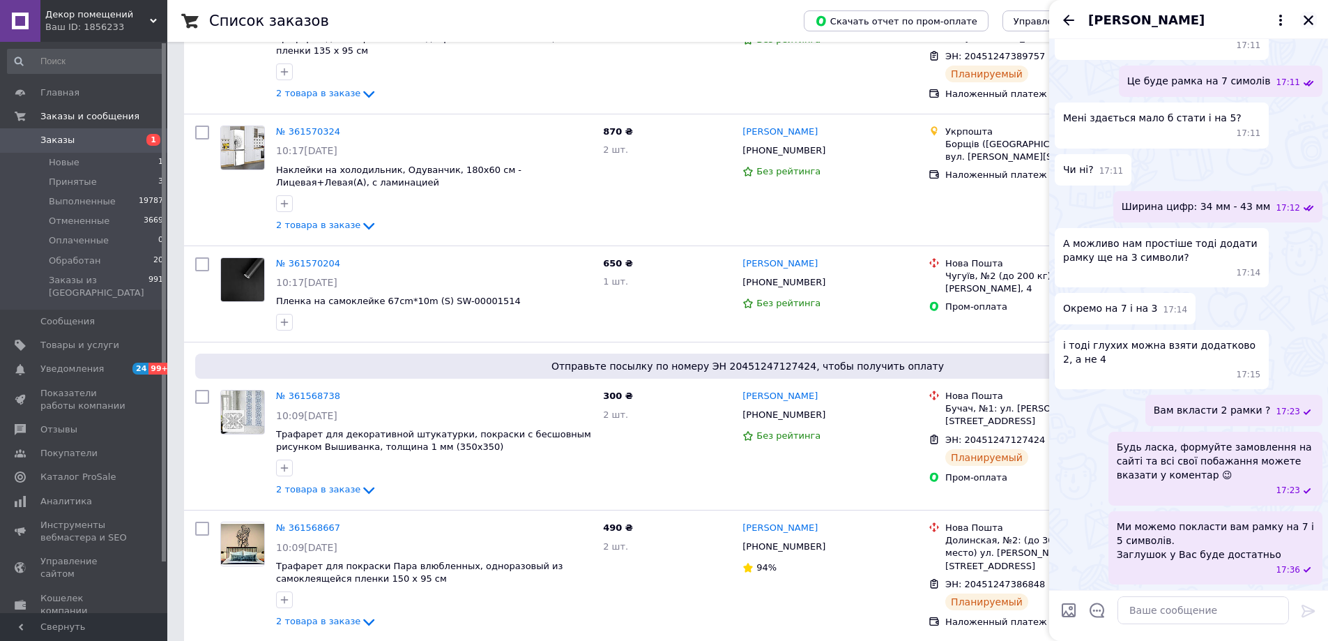
click at [1305, 25] on icon "Закрыть" at bounding box center [1308, 20] width 13 height 13
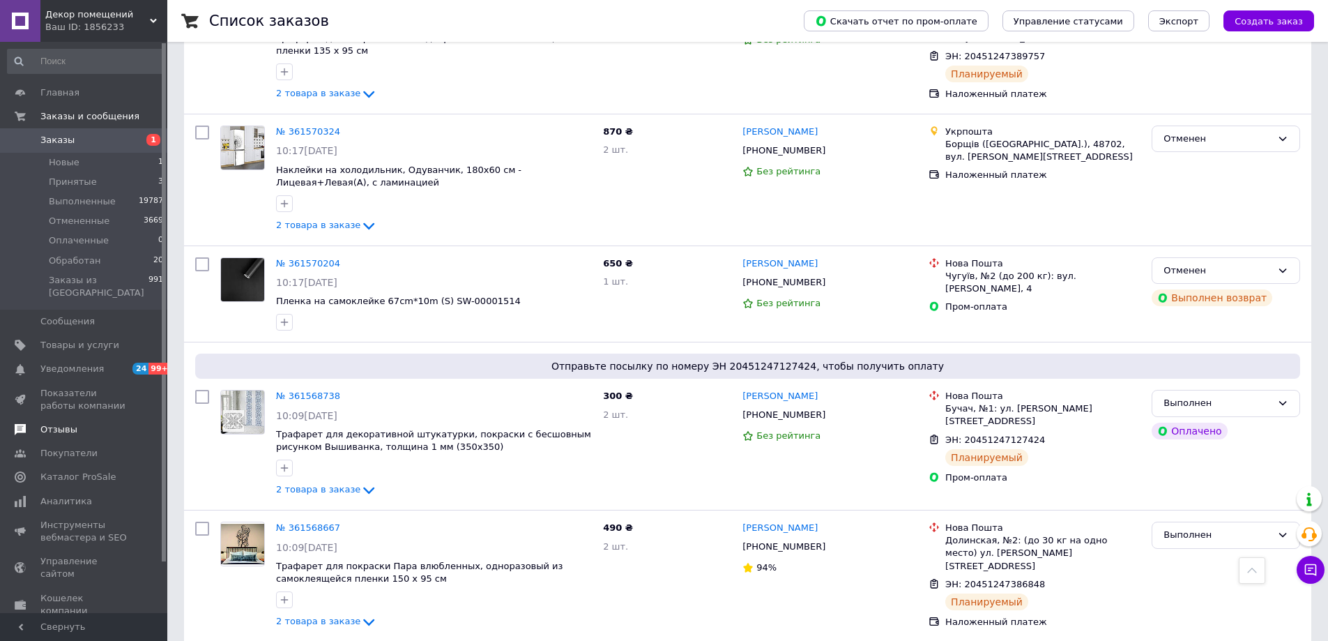
click at [68, 423] on span "Отзывы" at bounding box center [58, 429] width 37 height 13
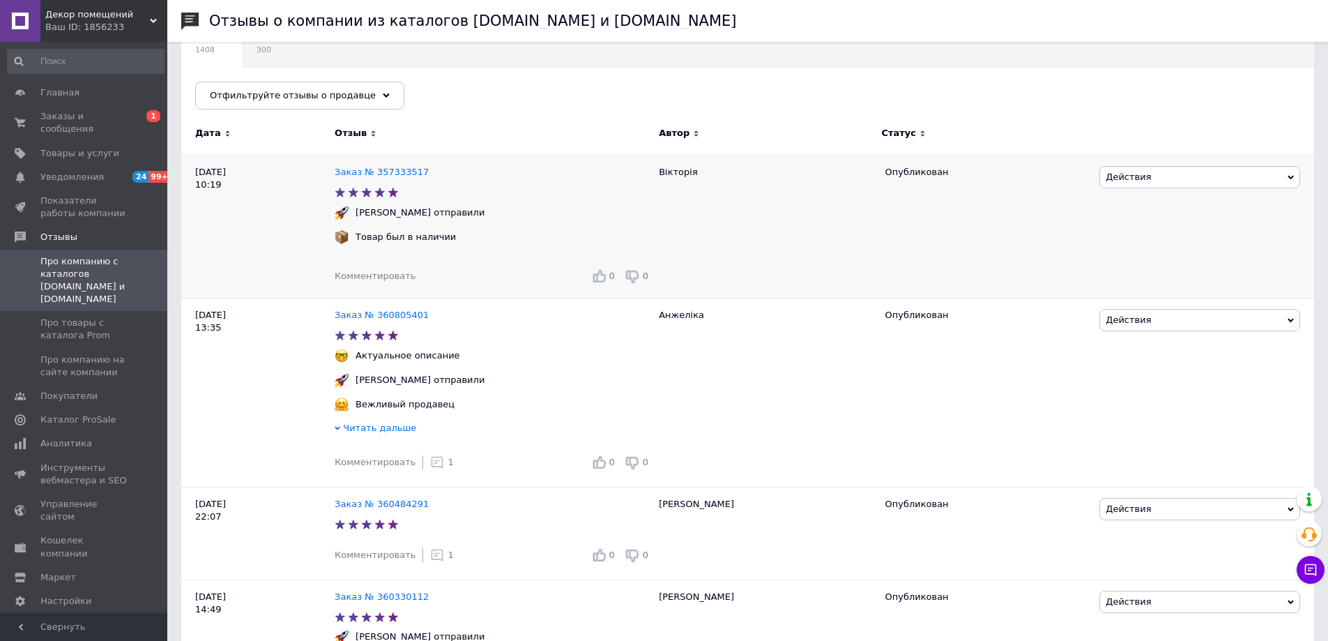
scroll to position [70, 0]
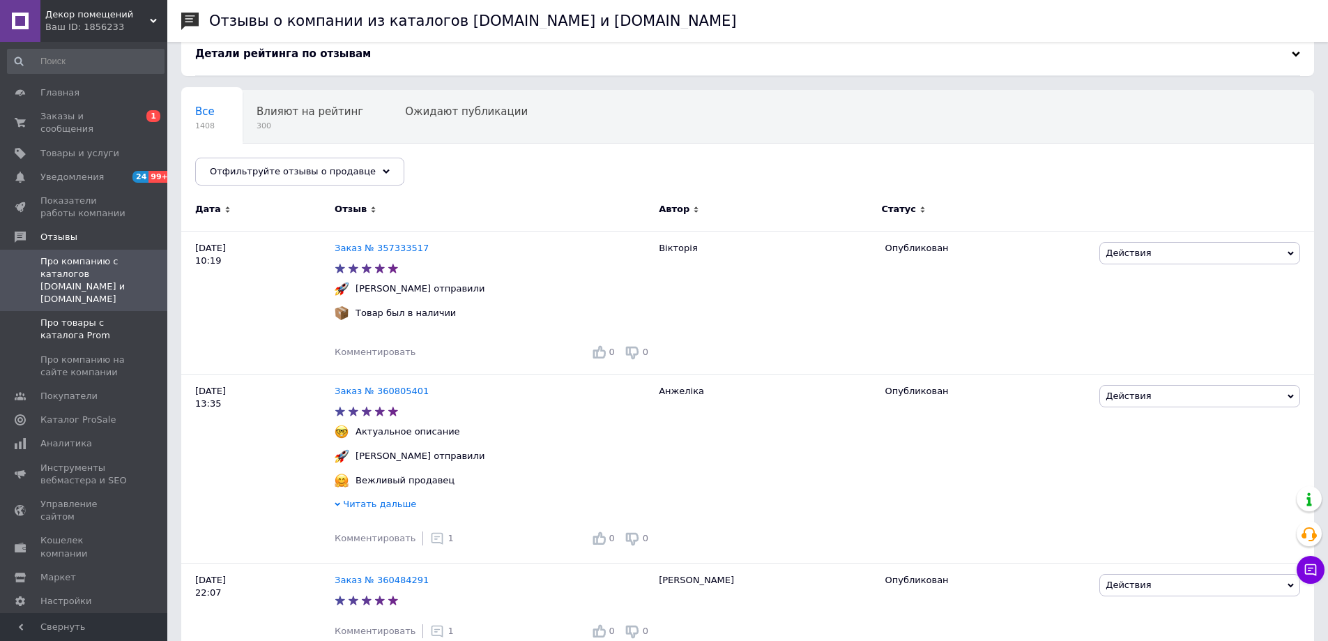
click at [77, 317] on span "Про товары с каталога Prom" at bounding box center [84, 329] width 89 height 25
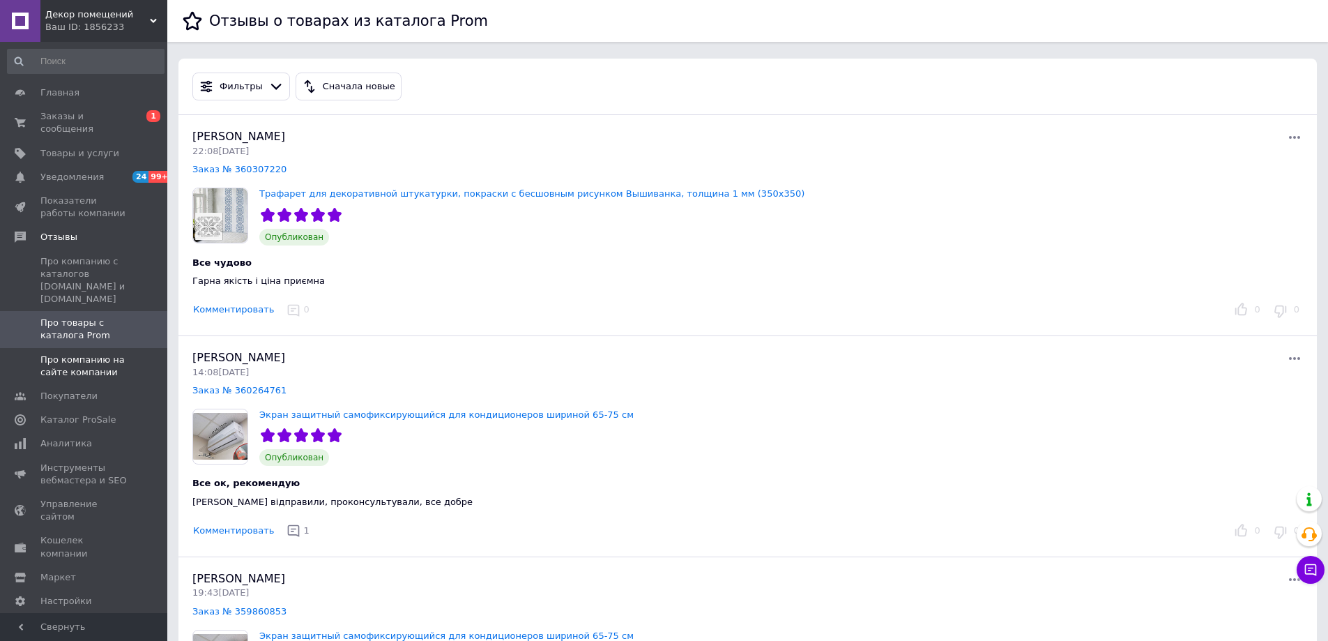
click at [86, 353] on span "Про компанию на сайте компании" at bounding box center [84, 365] width 89 height 25
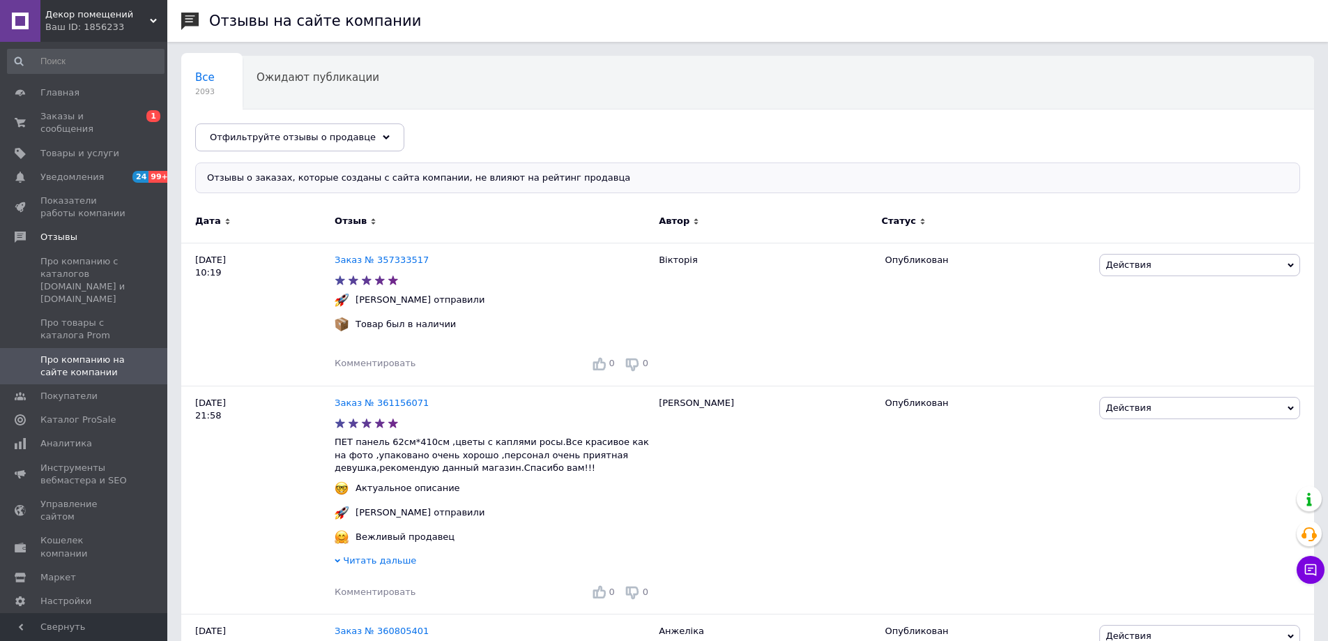
click at [59, 24] on div "Ваш ID: 1856233" at bounding box center [106, 27] width 122 height 13
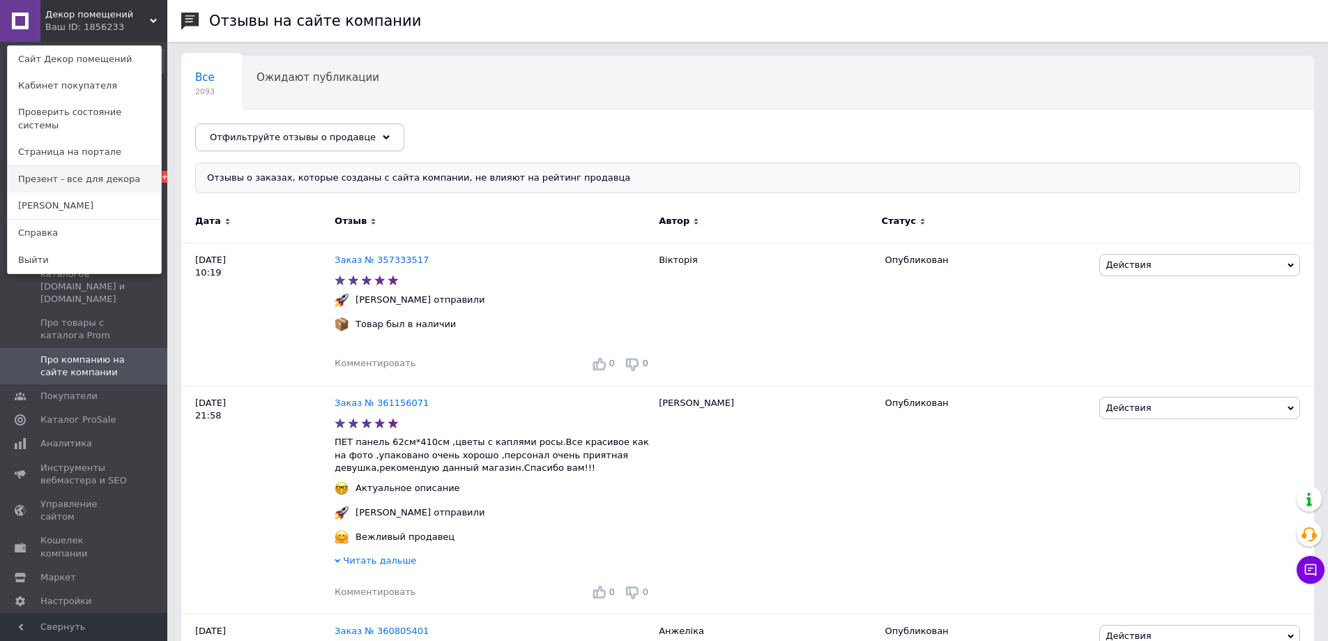
click at [39, 172] on link "Презент - все для декора" at bounding box center [84, 179] width 153 height 26
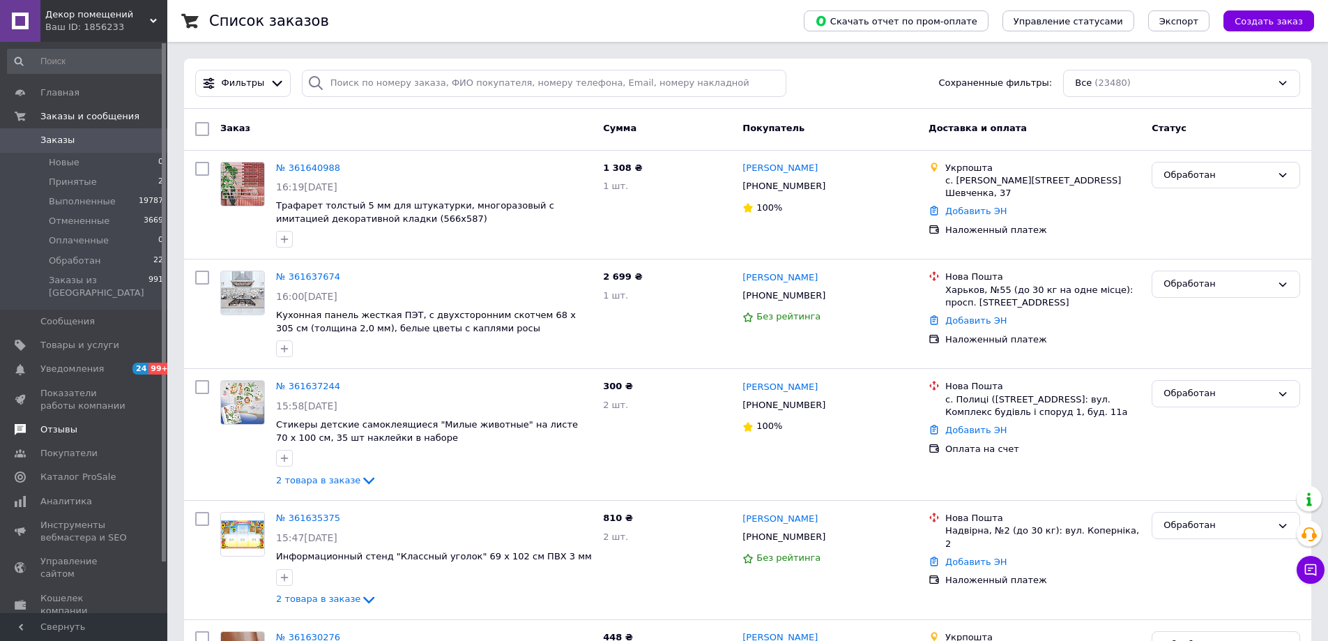
click at [73, 423] on span "Отзывы" at bounding box center [58, 429] width 37 height 13
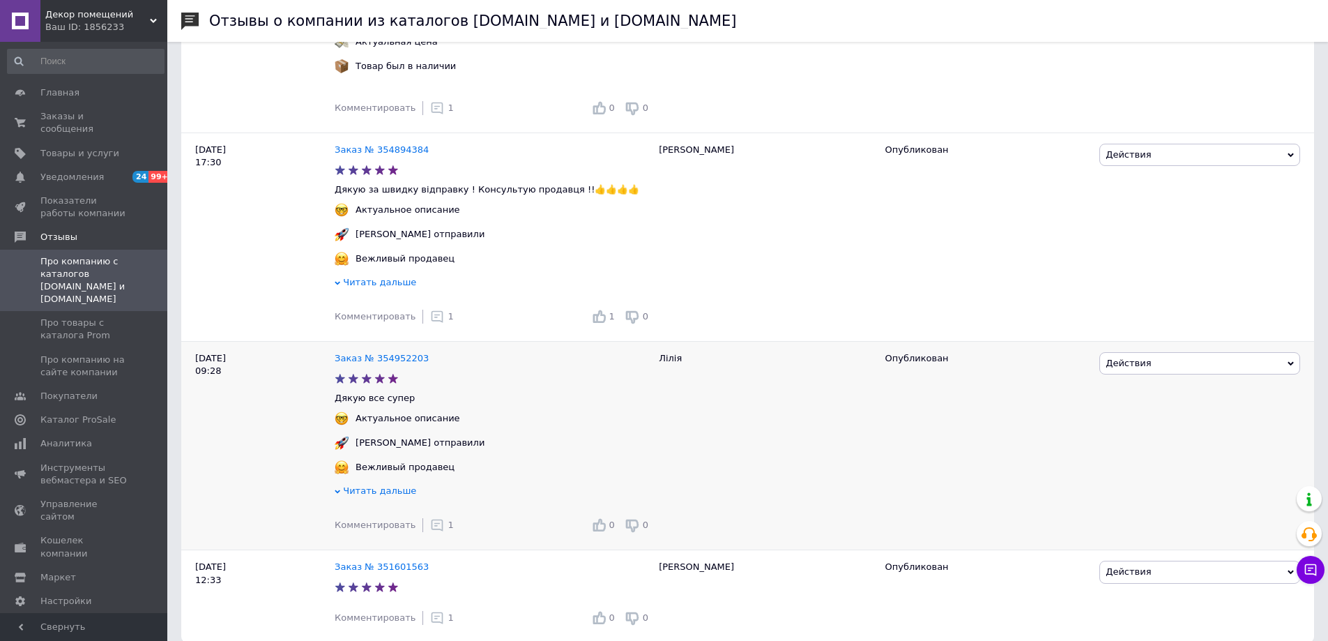
scroll to position [3096, 0]
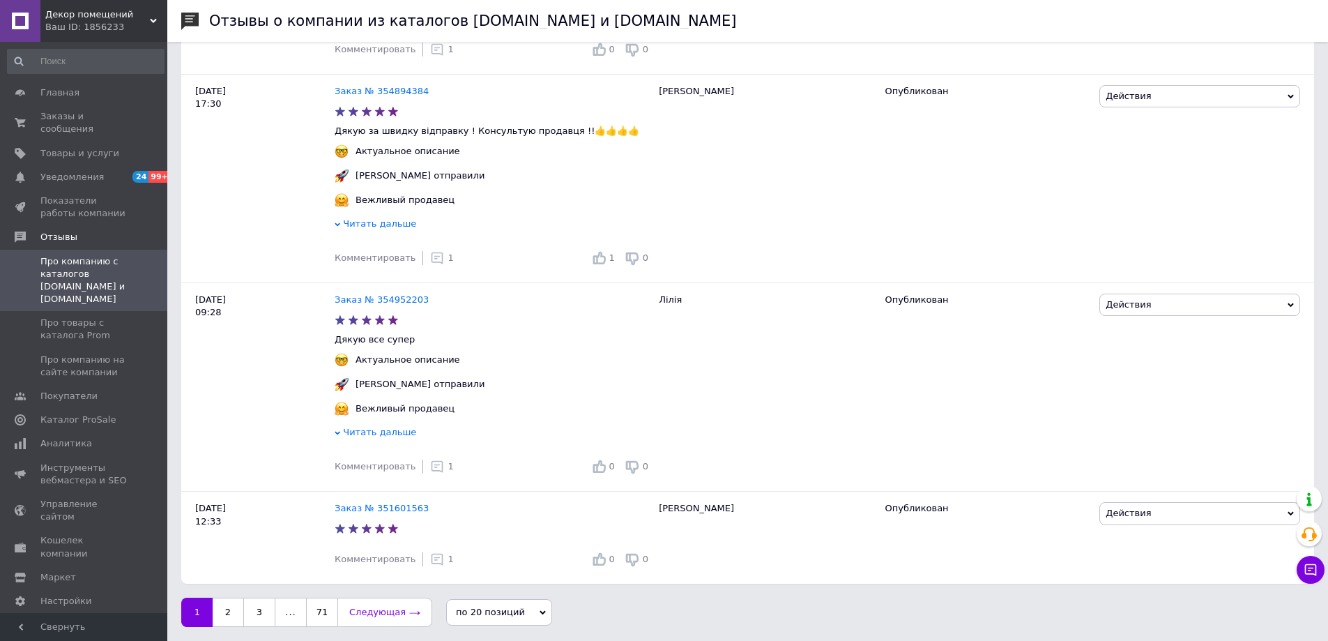
click at [376, 611] on link "Следующая" at bounding box center [384, 611] width 95 height 29
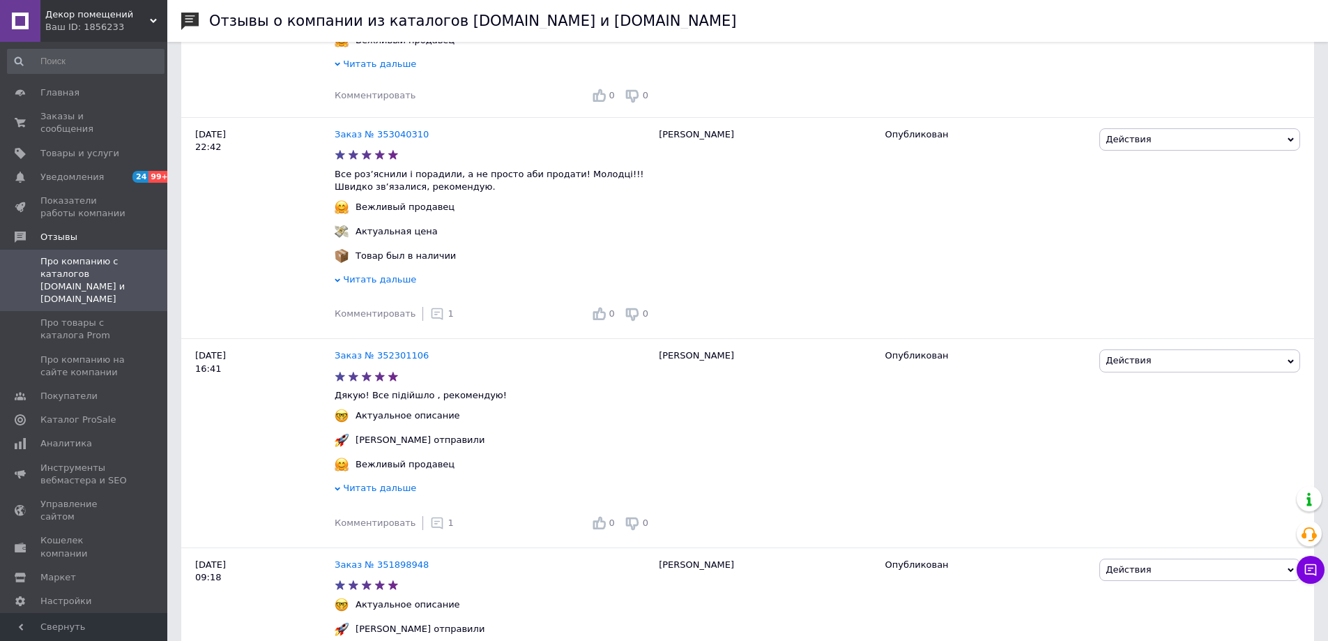
scroll to position [2859, 0]
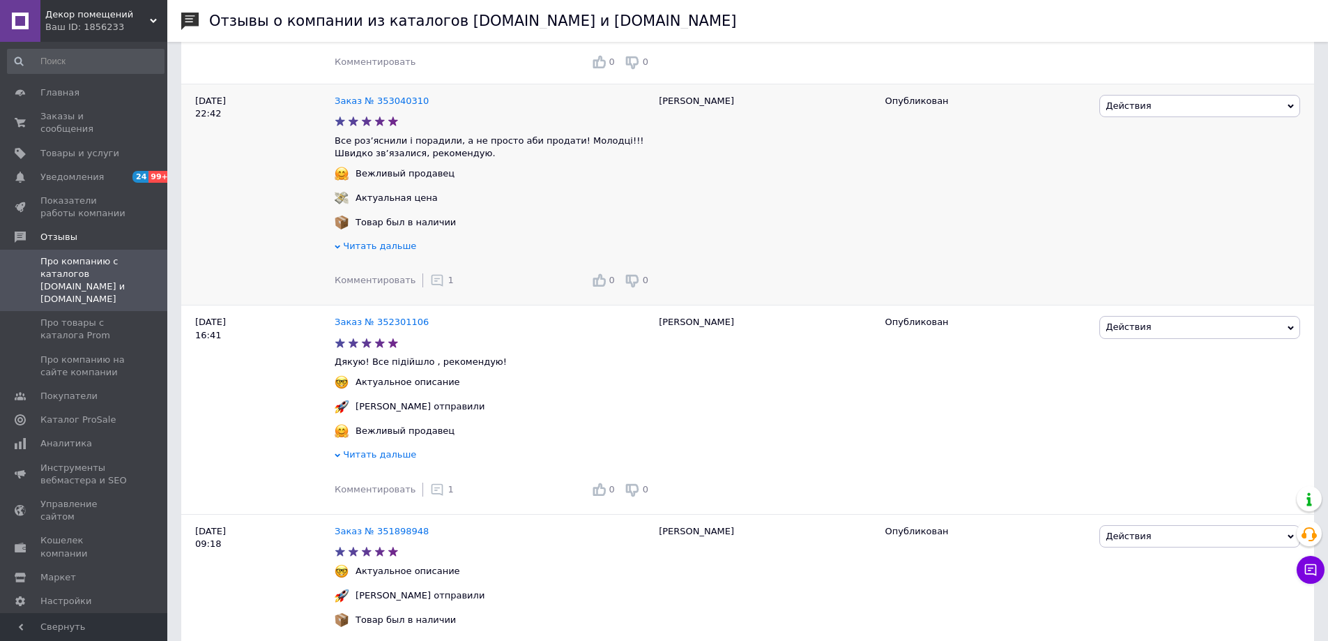
click at [430, 287] on icon at bounding box center [437, 280] width 14 height 14
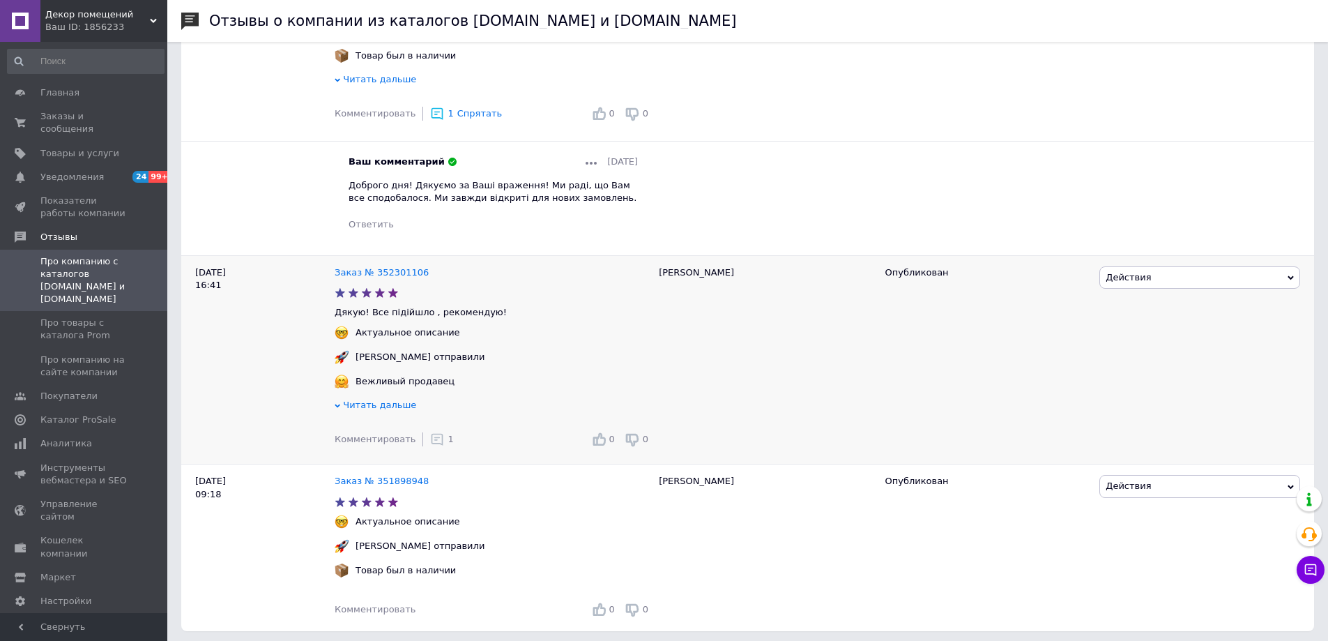
scroll to position [3091, 0]
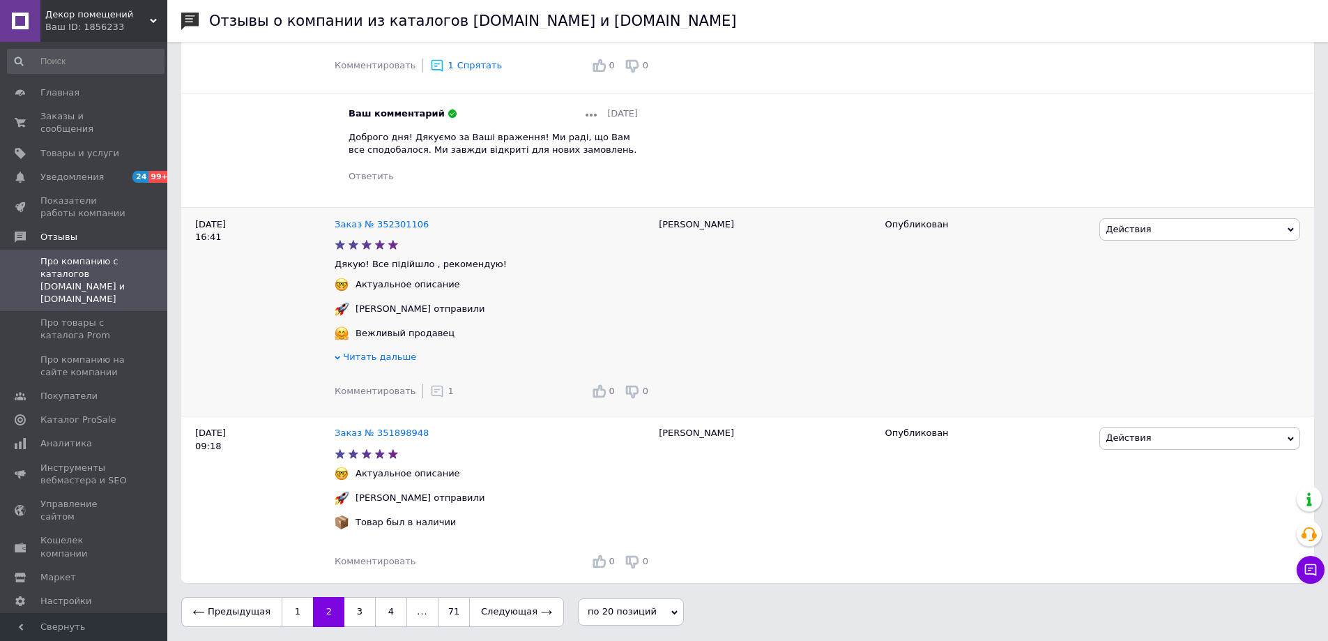
click at [432, 390] on use at bounding box center [438, 392] width 12 height 12
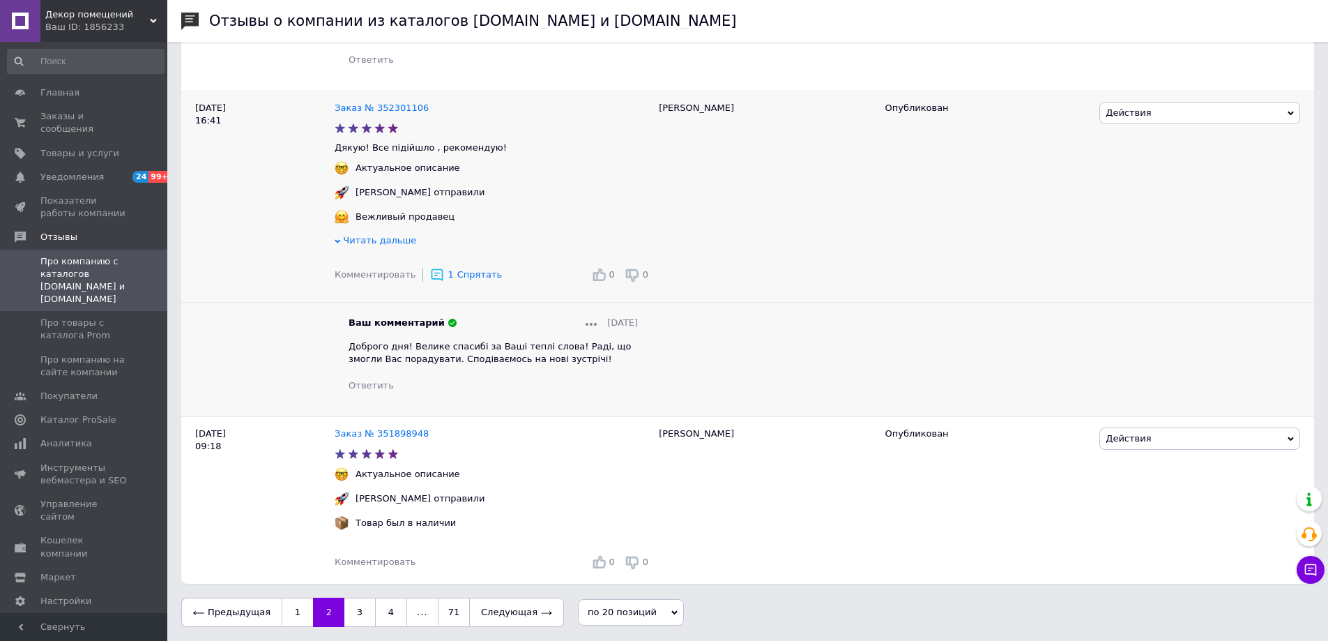
scroll to position [3208, 0]
click at [507, 614] on link "Следующая" at bounding box center [516, 611] width 95 height 29
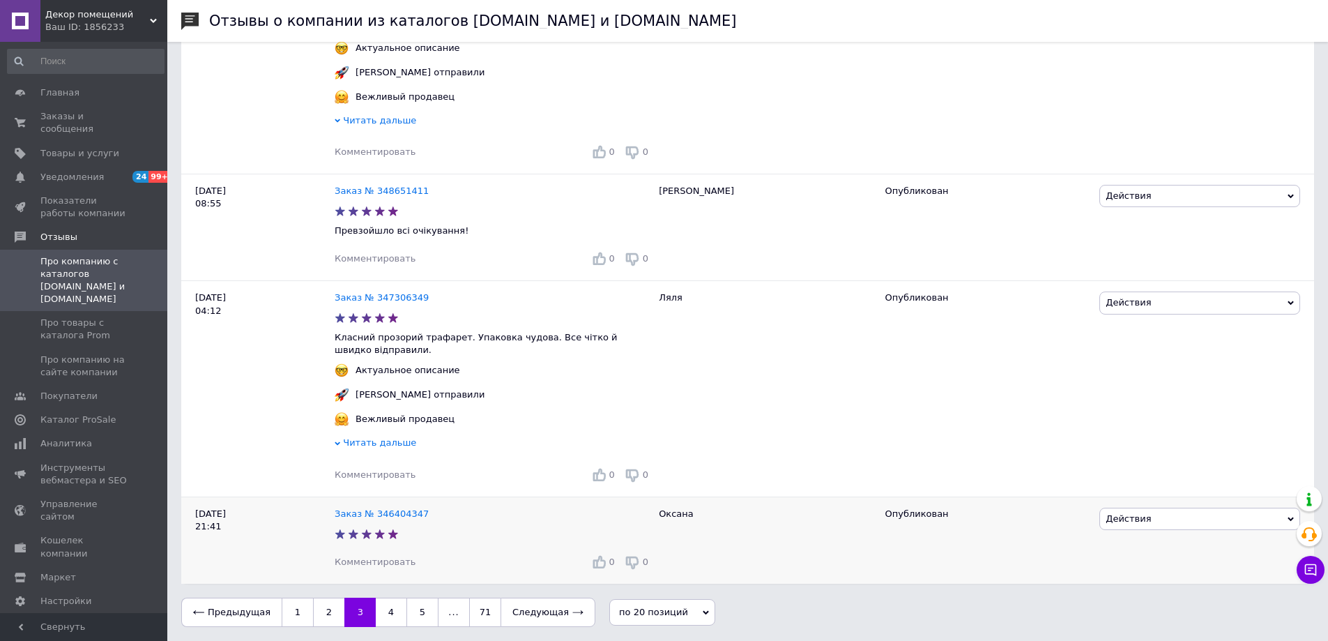
scroll to position [3321, 0]
click at [322, 612] on link "2" at bounding box center [328, 611] width 31 height 29
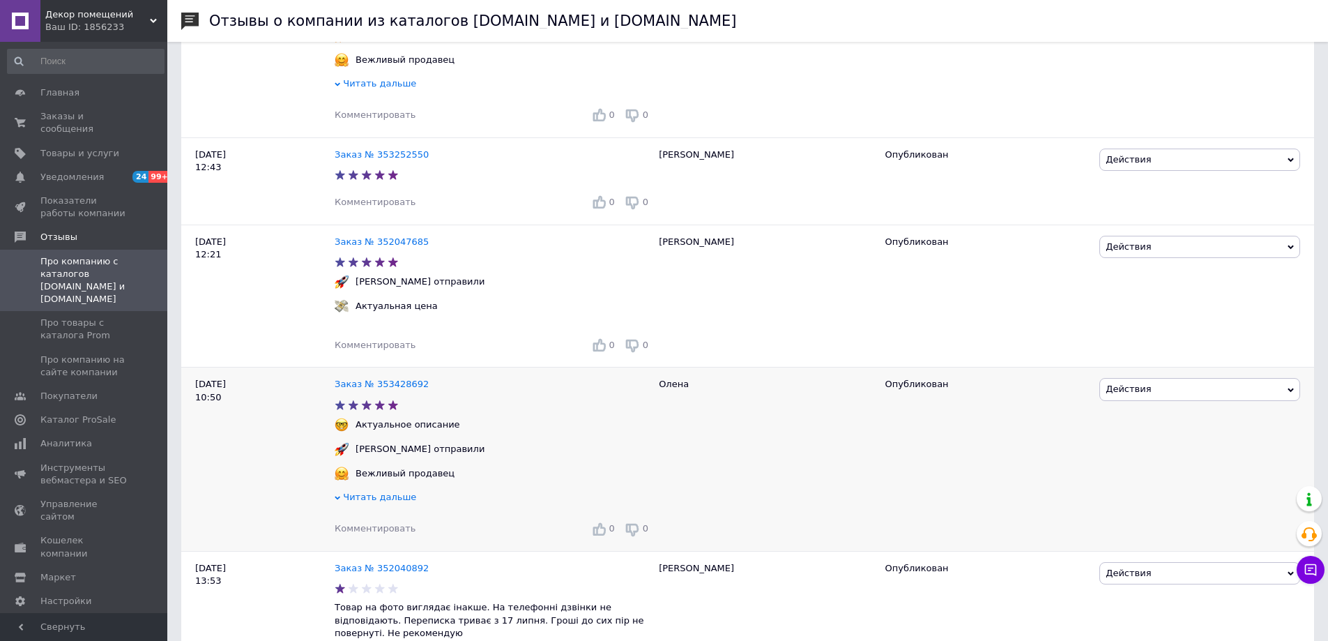
scroll to position [2092, 0]
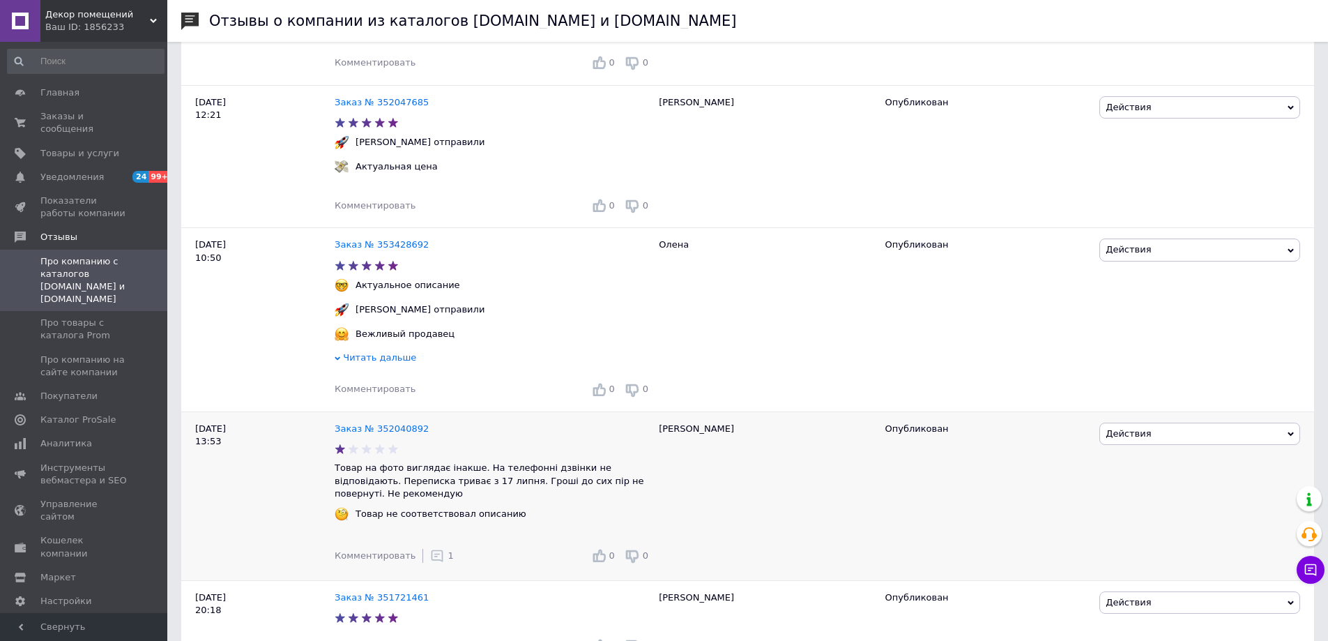
click at [430, 563] on icon at bounding box center [437, 556] width 14 height 14
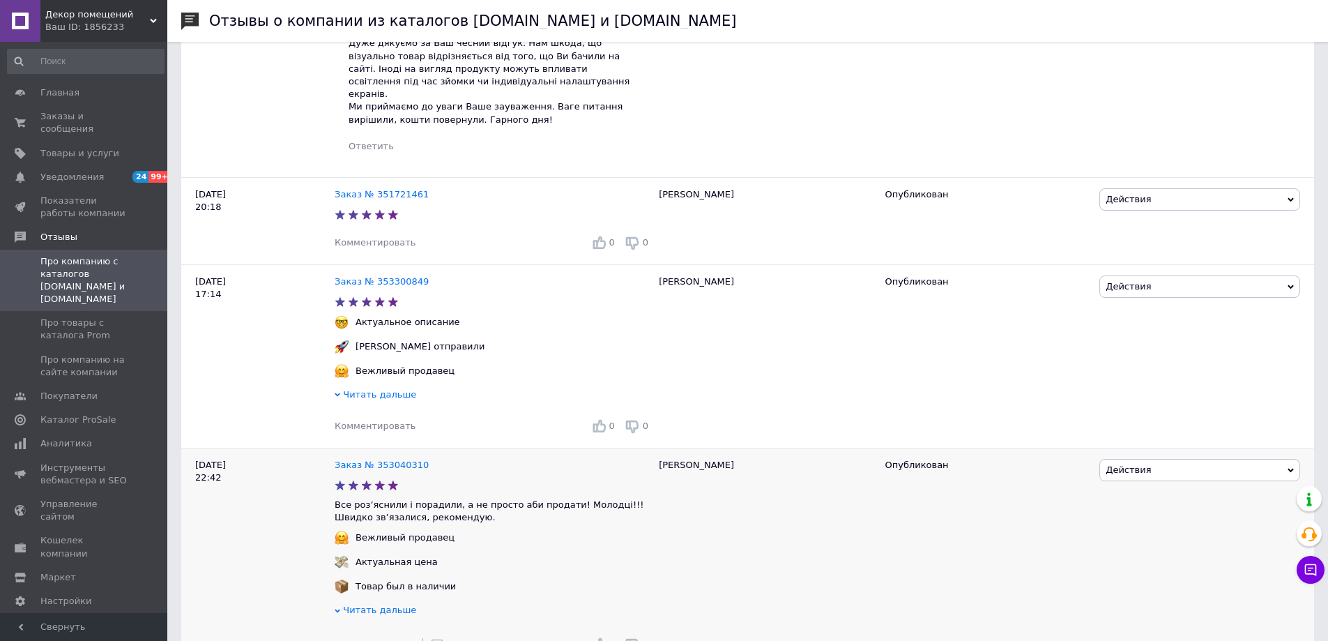
scroll to position [2789, 0]
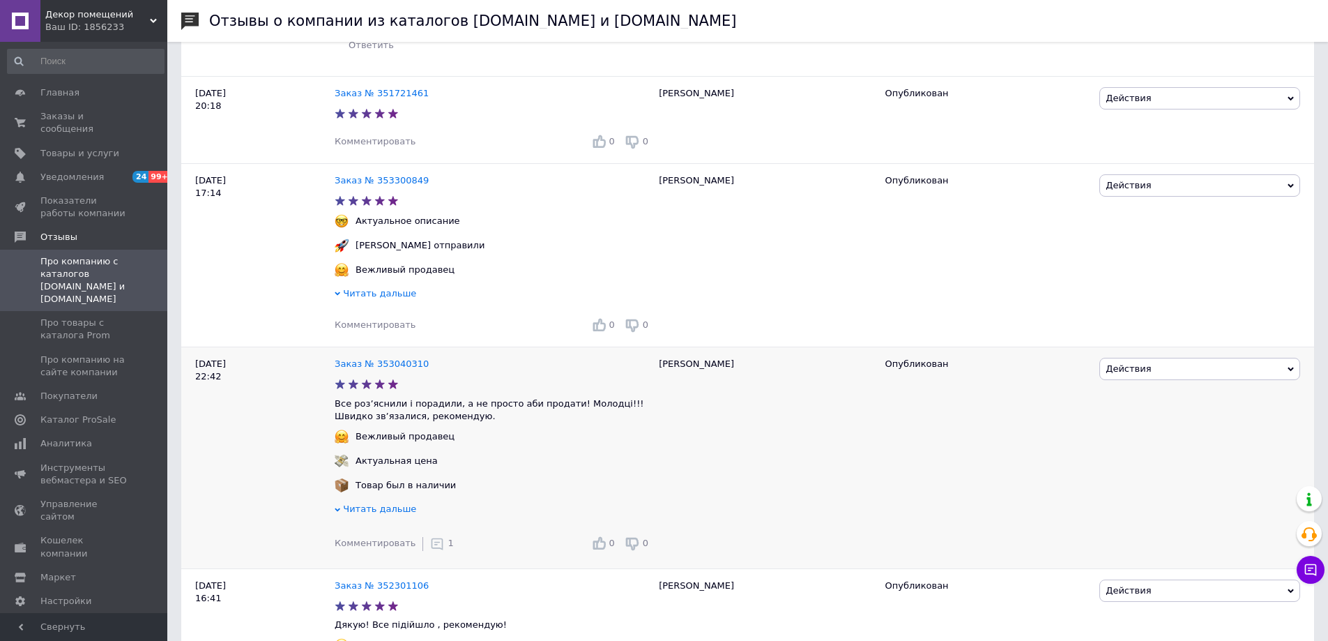
click at [432, 543] on use at bounding box center [438, 544] width 12 height 12
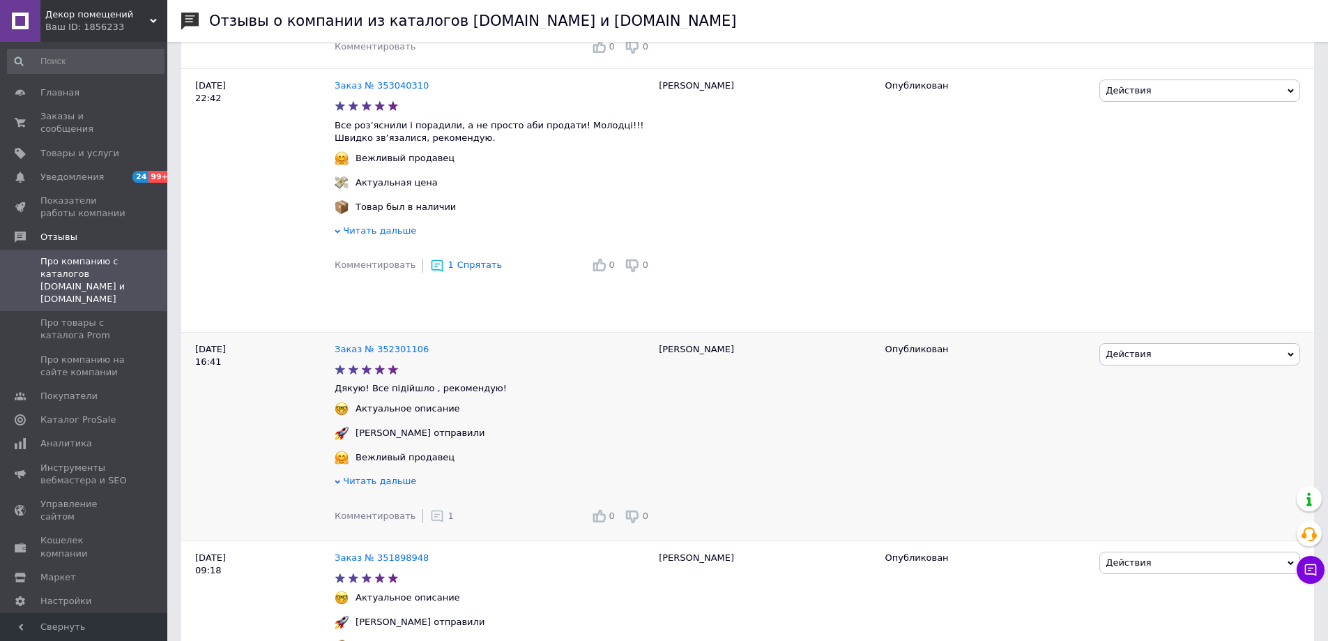
scroll to position [3068, 0]
click at [430, 515] on icon at bounding box center [437, 515] width 14 height 14
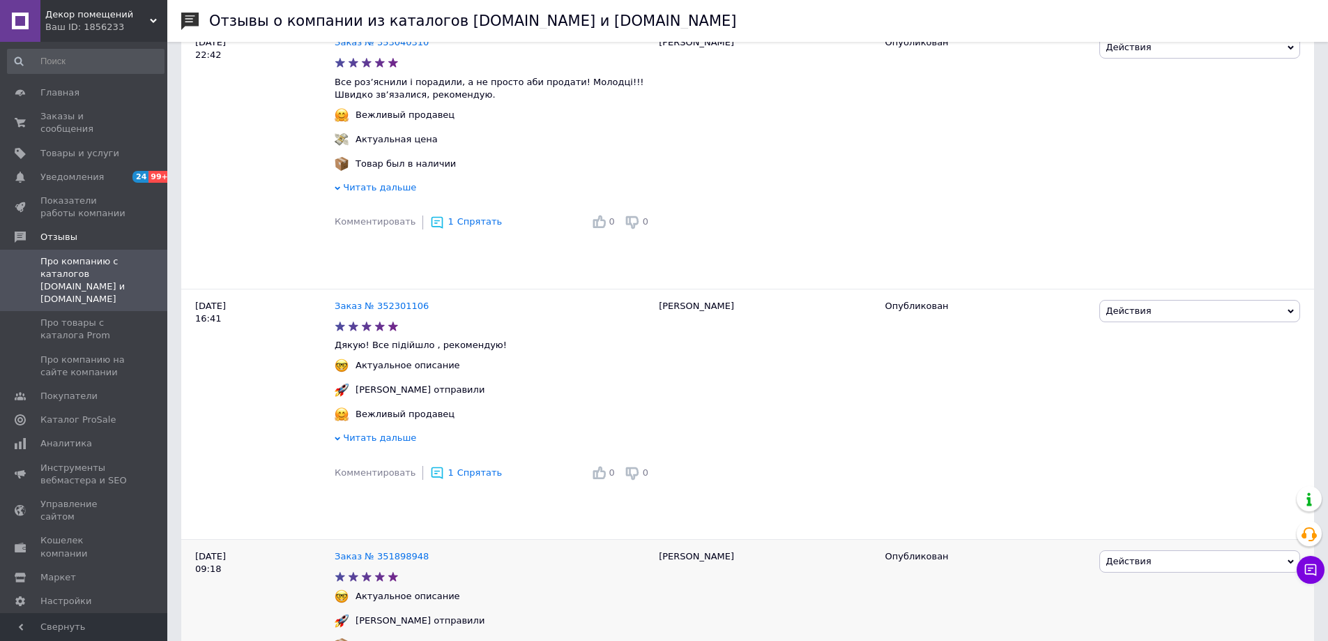
scroll to position [3238, 0]
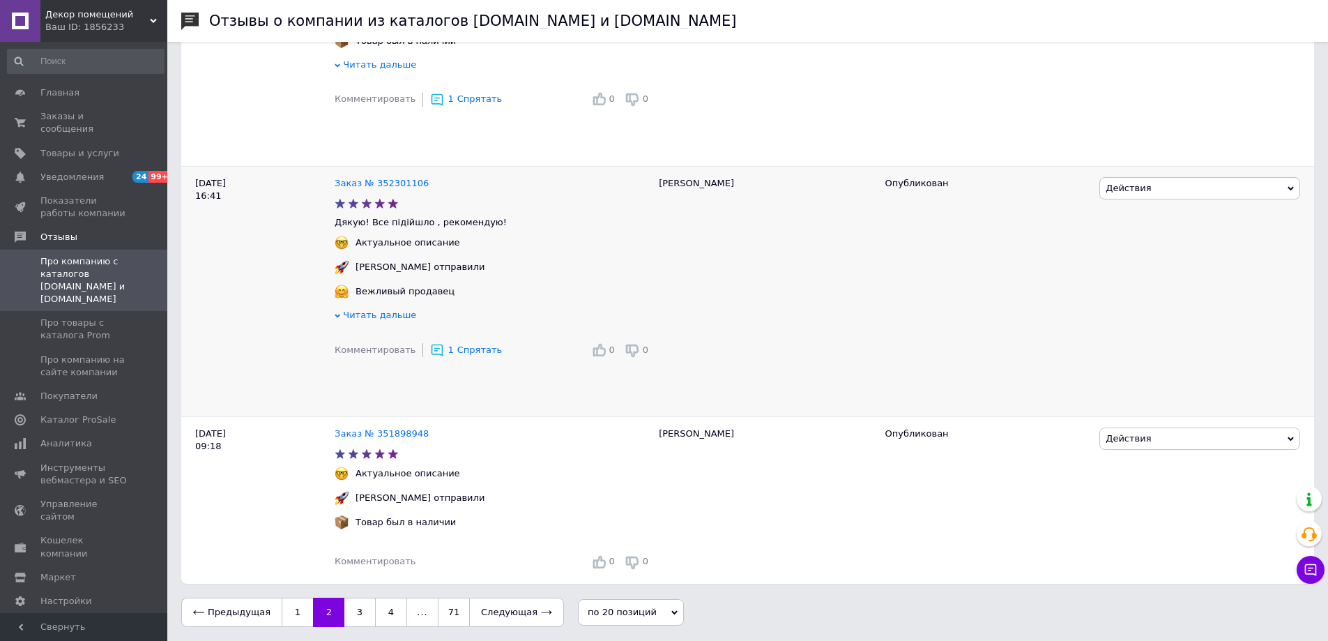
click at [452, 356] on div "Комментировать 1 Спрятать" at bounding box center [418, 350] width 167 height 28
click at [457, 354] on div "Комментировать 1 Спрятать" at bounding box center [418, 350] width 167 height 28
click at [457, 347] on span "Спрятать" at bounding box center [479, 349] width 45 height 10
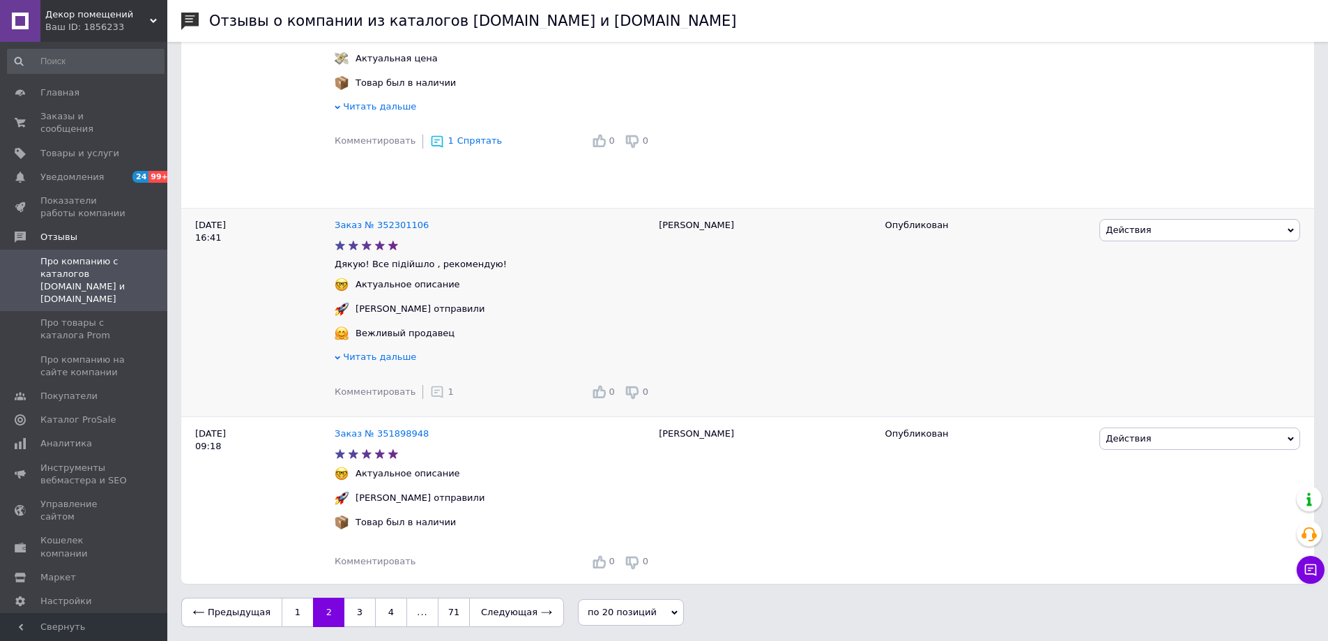
scroll to position [3197, 0]
click at [433, 388] on icon at bounding box center [437, 392] width 14 height 14
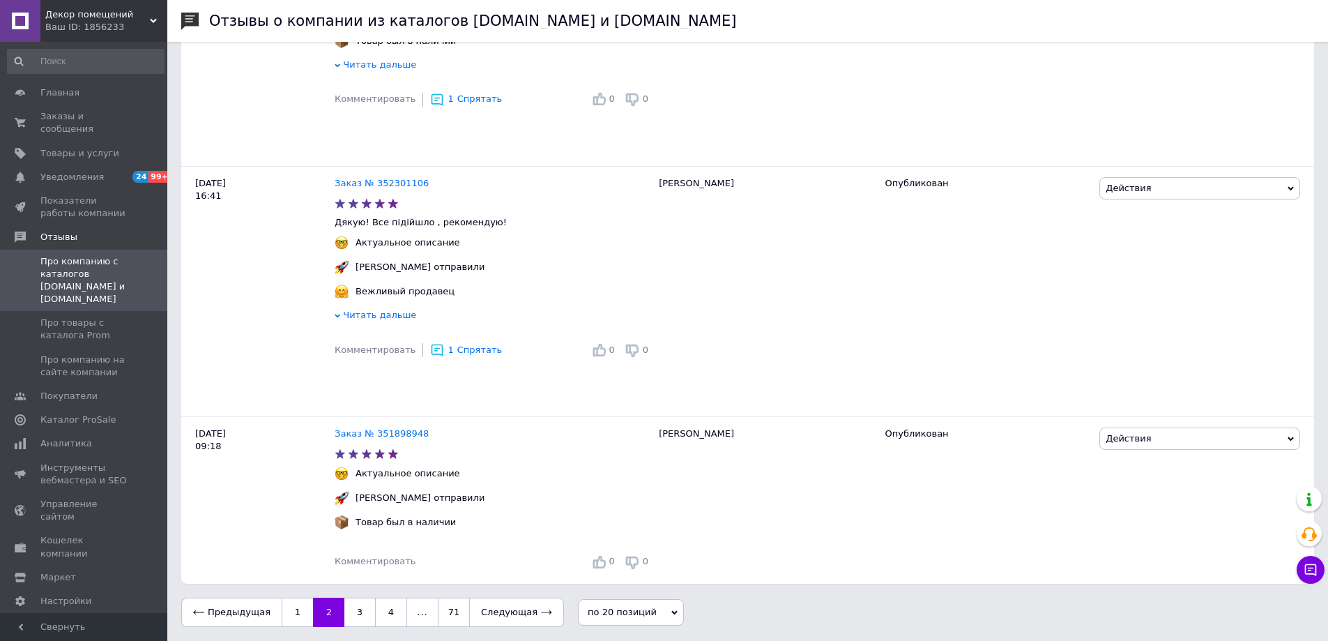
click at [462, 349] on span "Спрятать" at bounding box center [479, 349] width 45 height 10
